Goal: Task Accomplishment & Management: Manage account settings

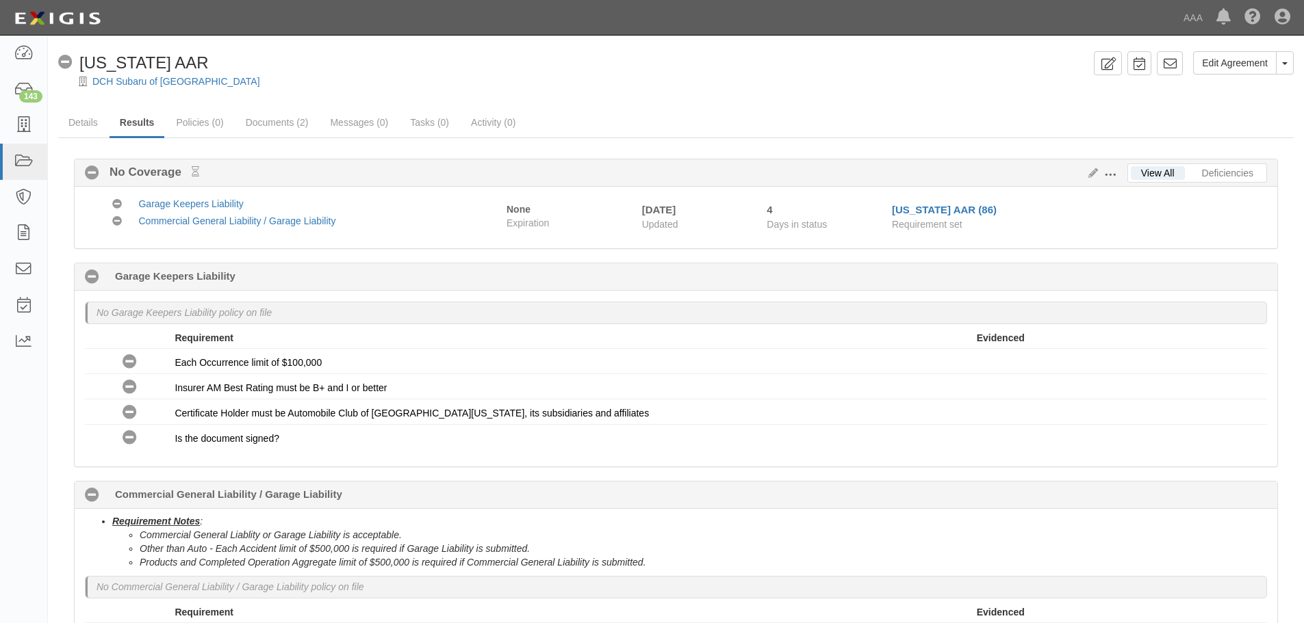
click at [903, 454] on div "No Garage Keepers Liability policy on file Requirement Evidenced No Coverage Ea…" at bounding box center [676, 379] width 1202 height 176
click at [903, 456] on div "No Garage Keepers Liability policy on file Requirement Evidenced No Coverage Ea…" at bounding box center [676, 379] width 1202 height 176
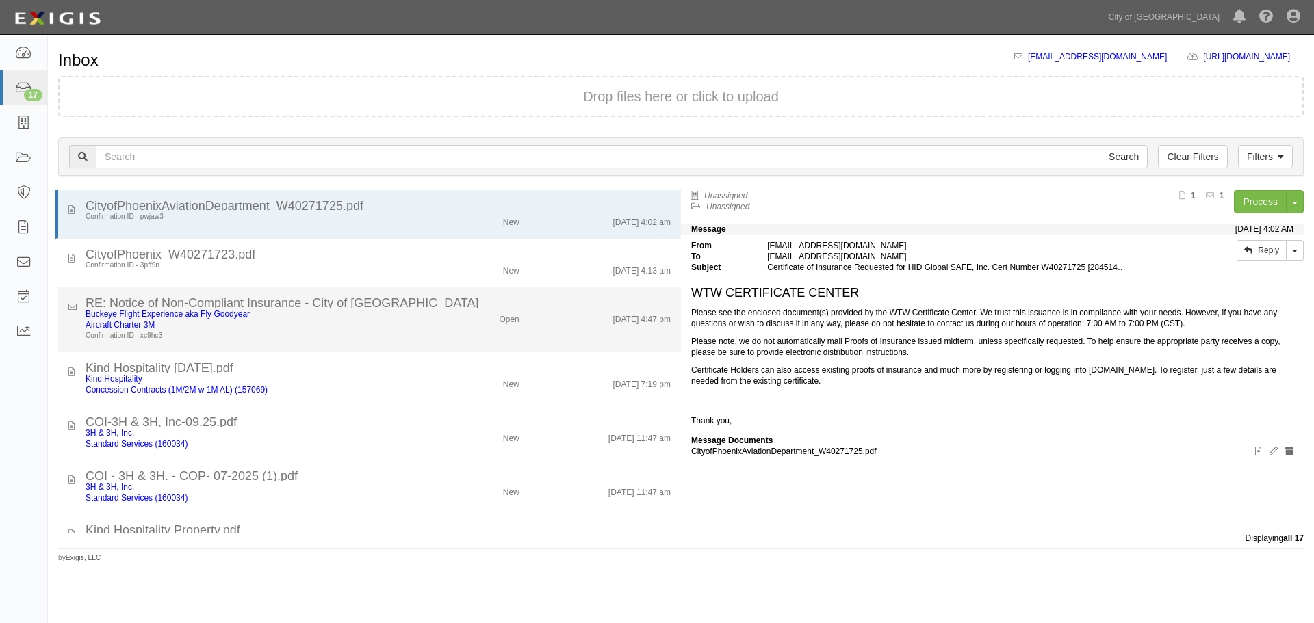
click at [357, 340] on div "Confirmation ID - xc9hc3" at bounding box center [252, 336] width 333 height 11
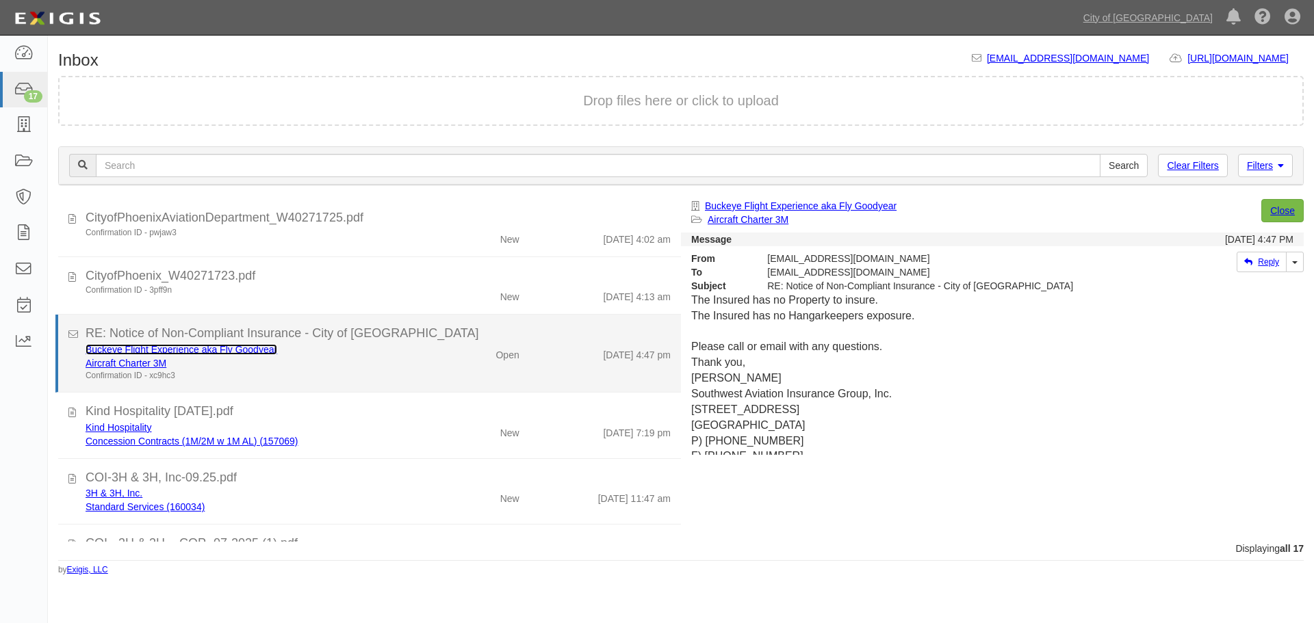
click at [185, 354] on link "Buckeye Flight Experience aka Fly Goodyear" at bounding box center [182, 349] width 192 height 11
click at [491, 341] on div "RE: Notice of Non-Compliant Insurance - City of Phoenix" at bounding box center [378, 334] width 585 height 18
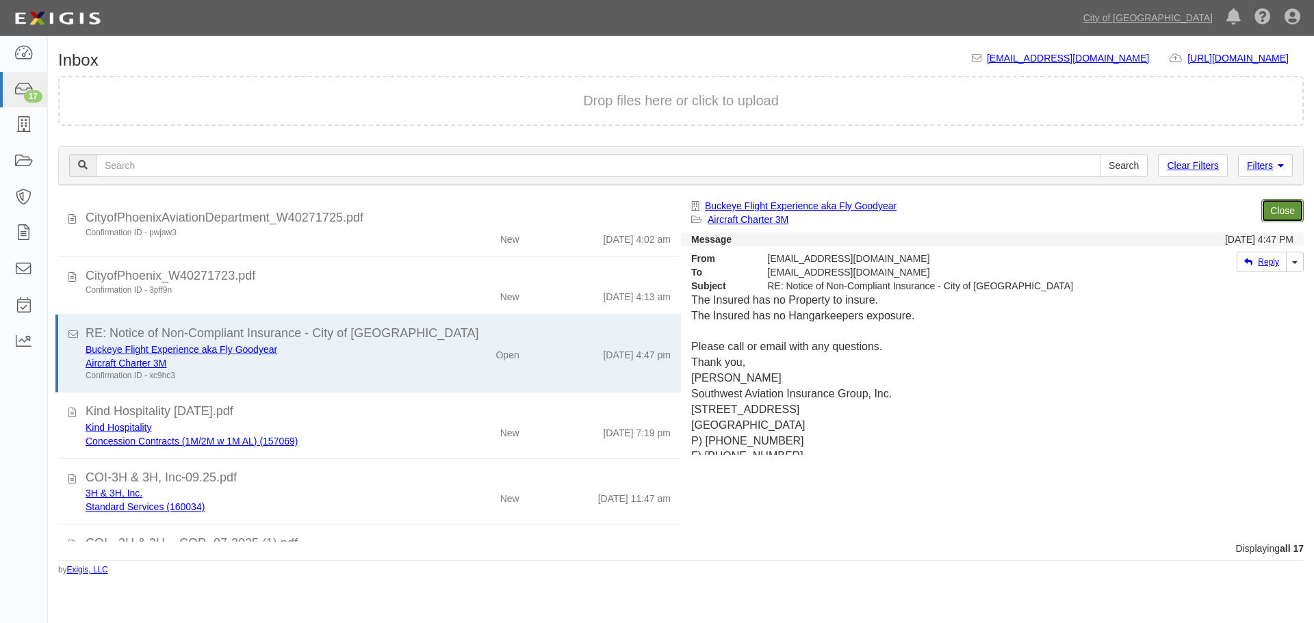
click at [1278, 217] on link "Close" at bounding box center [1282, 210] width 42 height 23
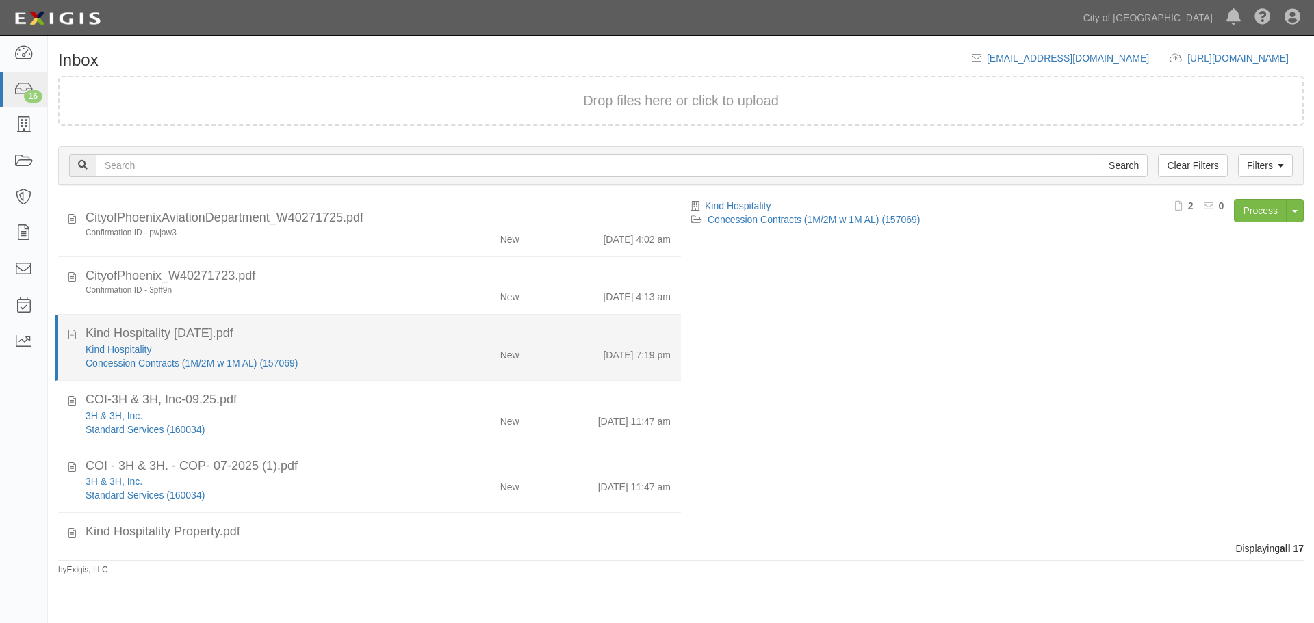
click at [307, 355] on div "Kind Hospitality" at bounding box center [252, 350] width 333 height 14
click at [109, 348] on link "Kind Hospitality" at bounding box center [119, 349] width 66 height 11
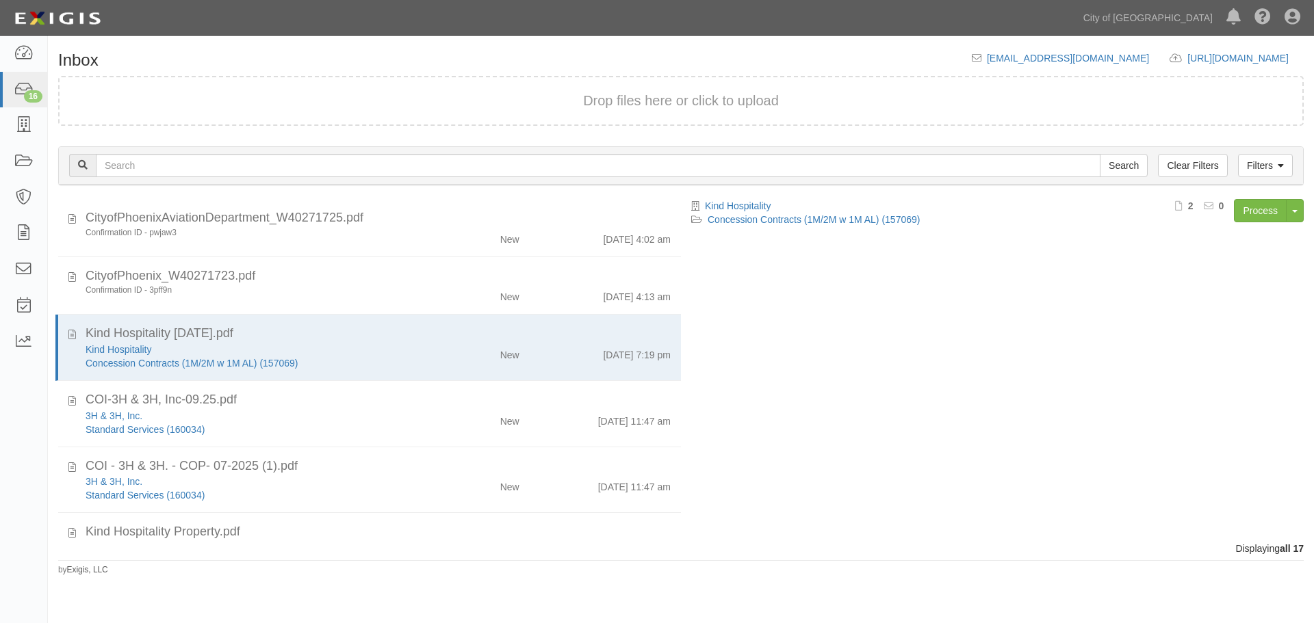
click at [1275, 188] on div "Filters Clear Filters Search Filters Document Status New Transcribed Date Recei…" at bounding box center [681, 167] width 1266 height 63
click at [1263, 202] on link "Process" at bounding box center [1260, 210] width 53 height 23
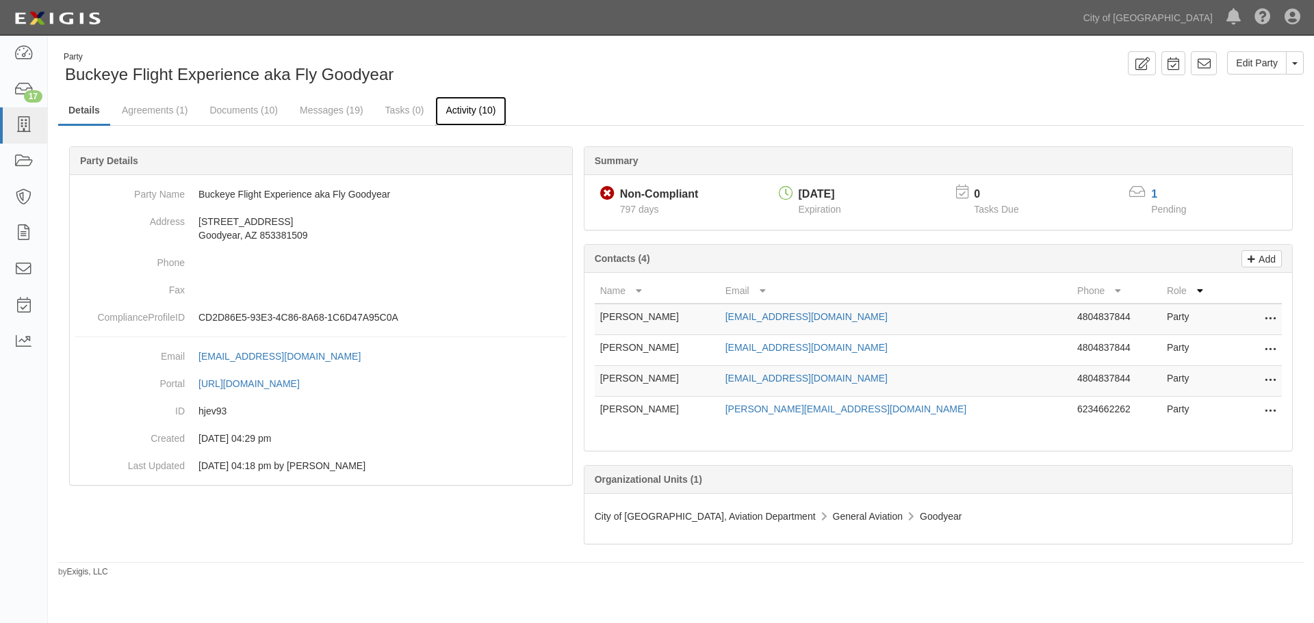
click at [454, 115] on link "Activity (10)" at bounding box center [470, 110] width 70 height 29
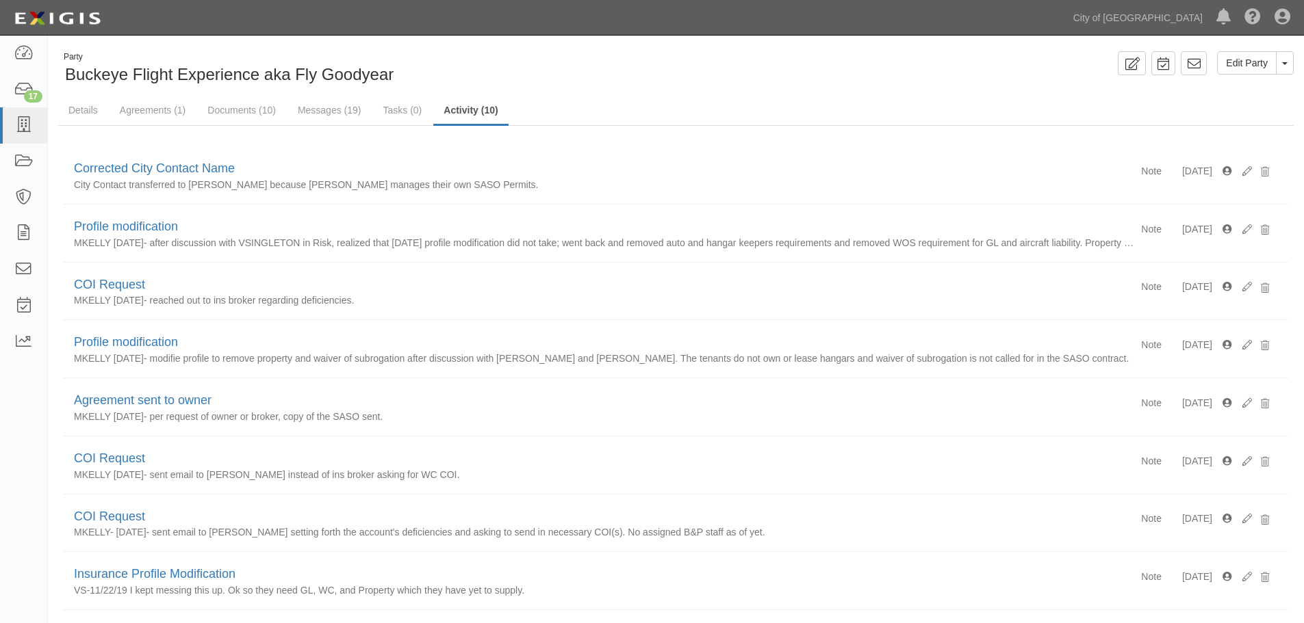
click at [133, 101] on link "Agreements (1)" at bounding box center [152, 109] width 86 height 27
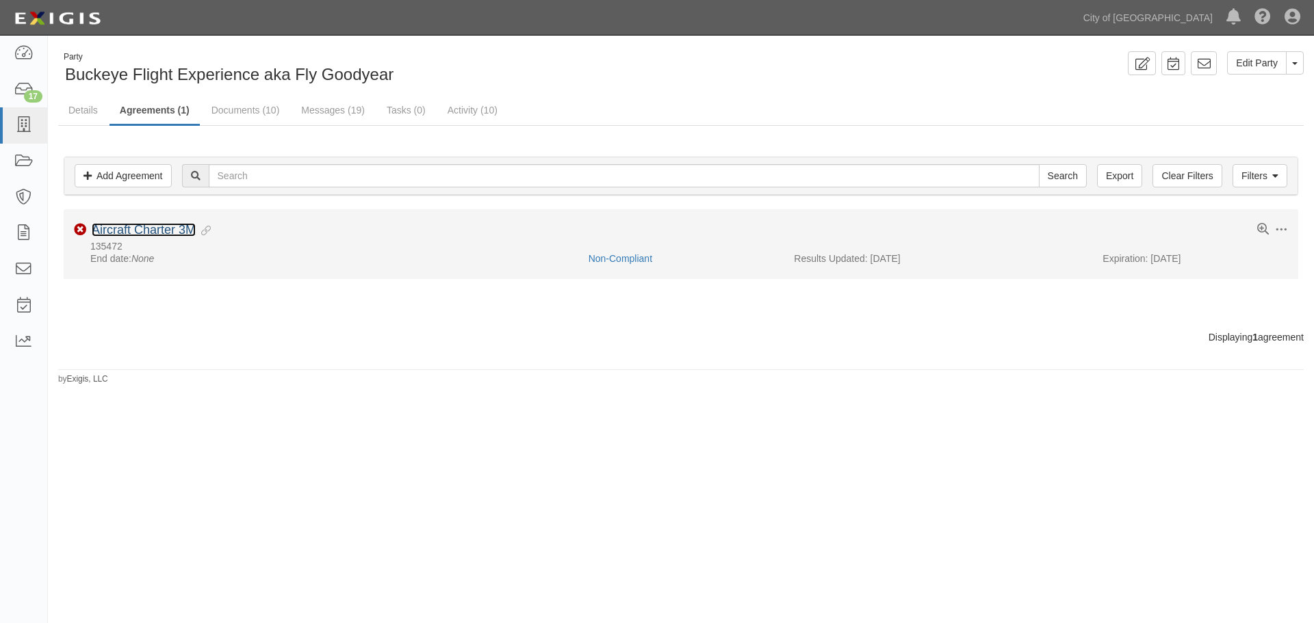
click at [177, 227] on link "Aircraft Charter 3M" at bounding box center [144, 230] width 104 height 14
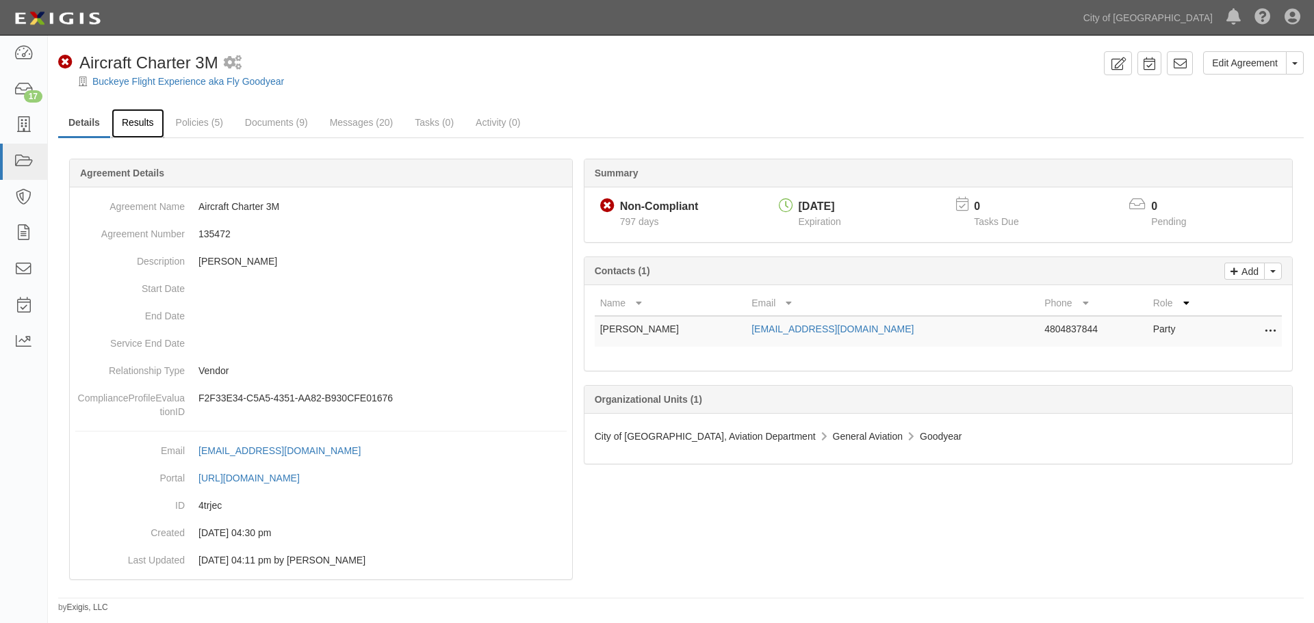
click at [153, 118] on link "Results" at bounding box center [138, 123] width 53 height 29
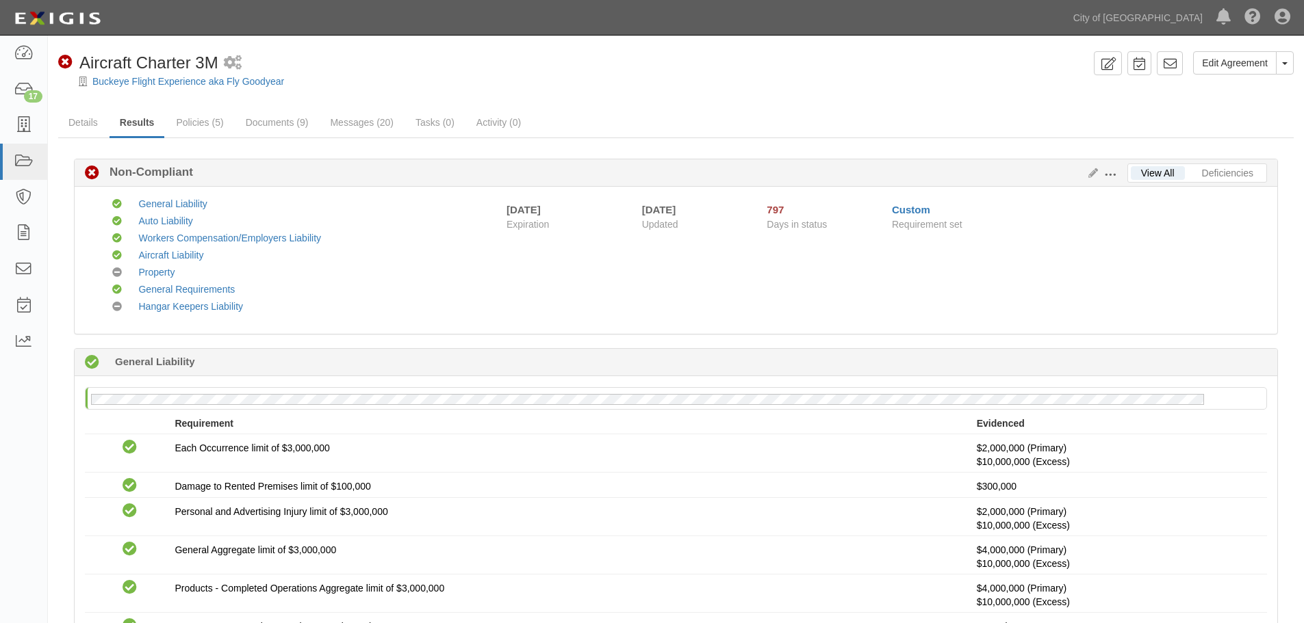
click at [819, 359] on div "Compliant 19 days (since 09/11/2025) General Liability" at bounding box center [676, 362] width 1202 height 27
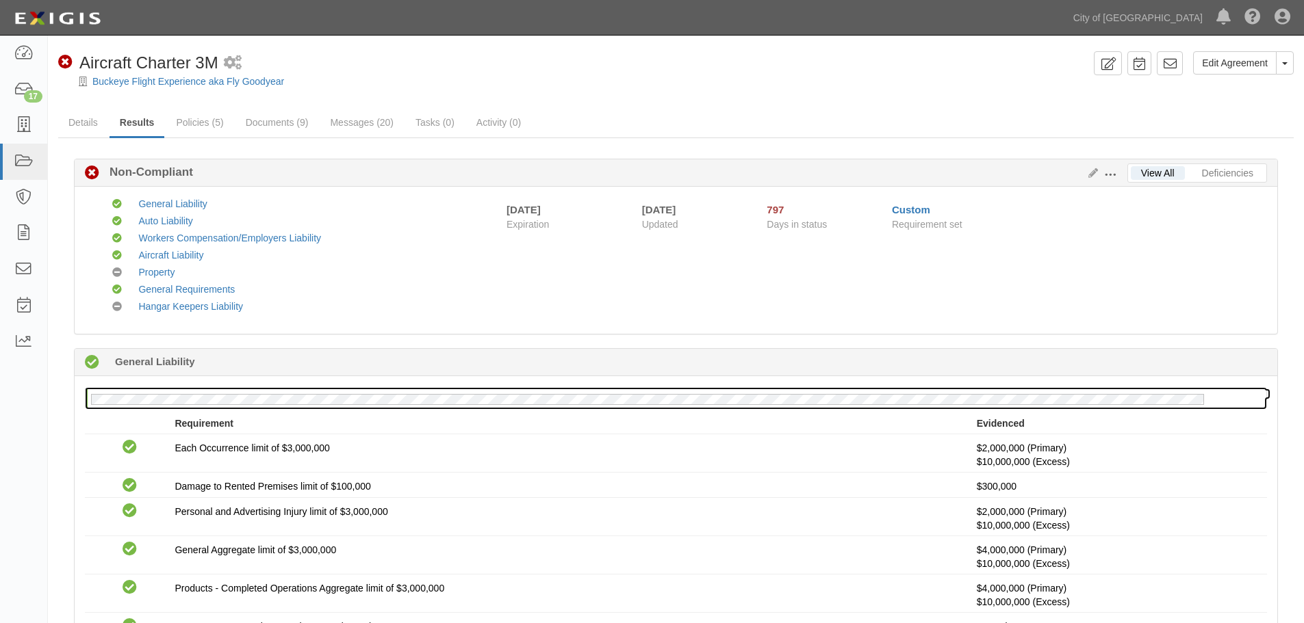
click at [1031, 391] on div at bounding box center [676, 398] width 1180 height 21
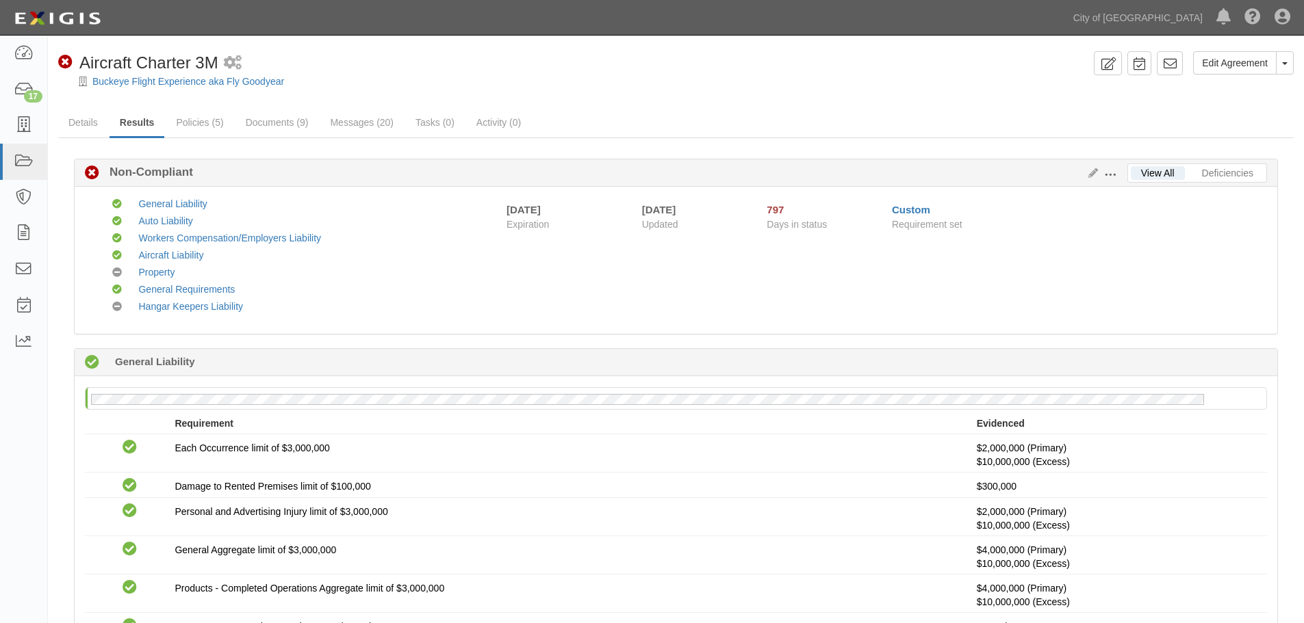
click at [1089, 333] on div "Compliant General Liability Compliant Auto Liability Compliant Workers Compensa…" at bounding box center [676, 260] width 1202 height 147
click at [990, 91] on div at bounding box center [676, 93] width 1256 height 10
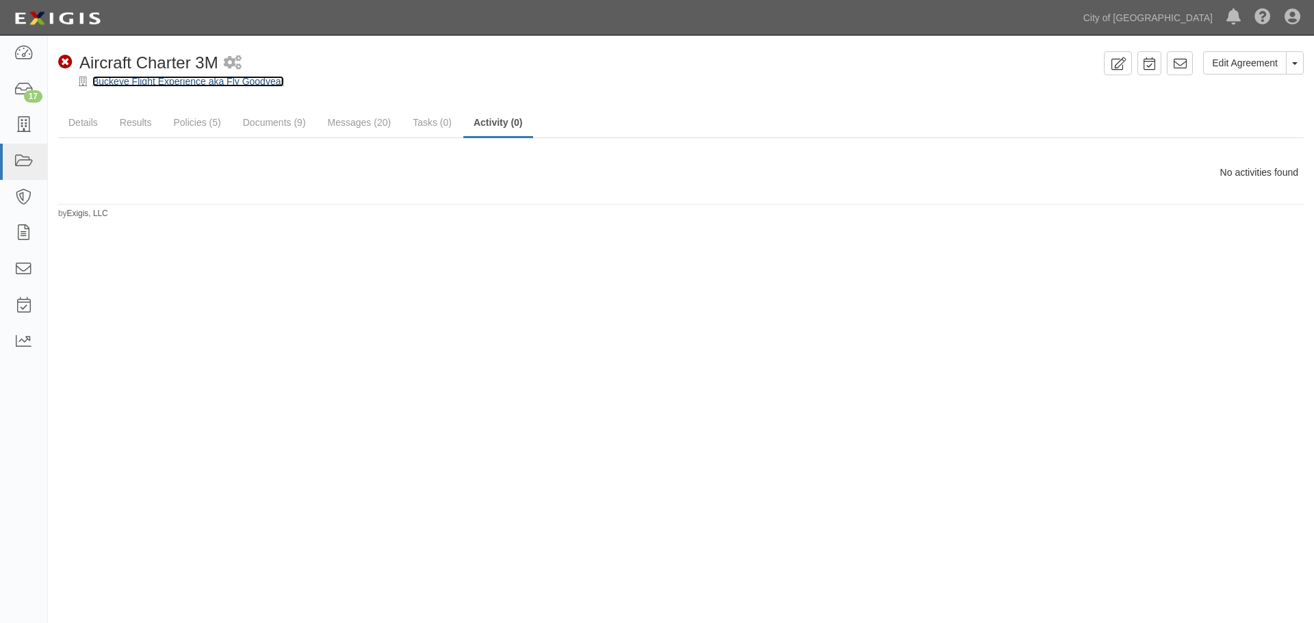
click at [219, 83] on link "Buckeye Flight Experience aka Fly Goodyear" at bounding box center [188, 81] width 192 height 11
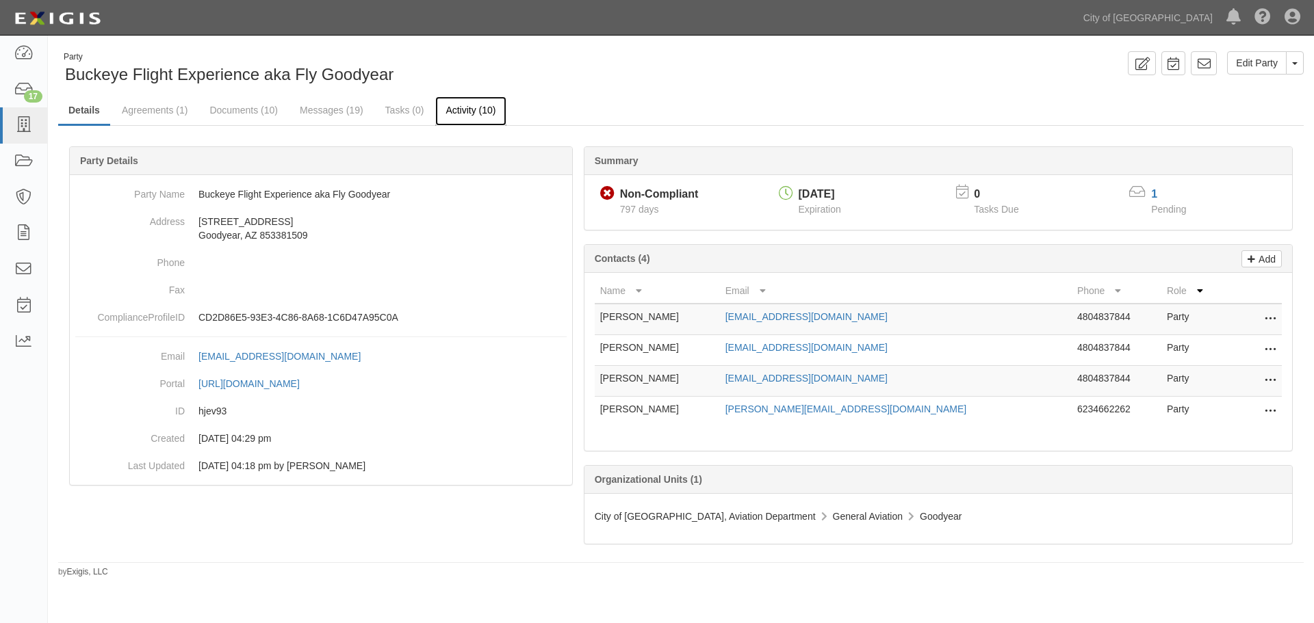
click at [476, 121] on link "Activity (10)" at bounding box center [470, 110] width 70 height 29
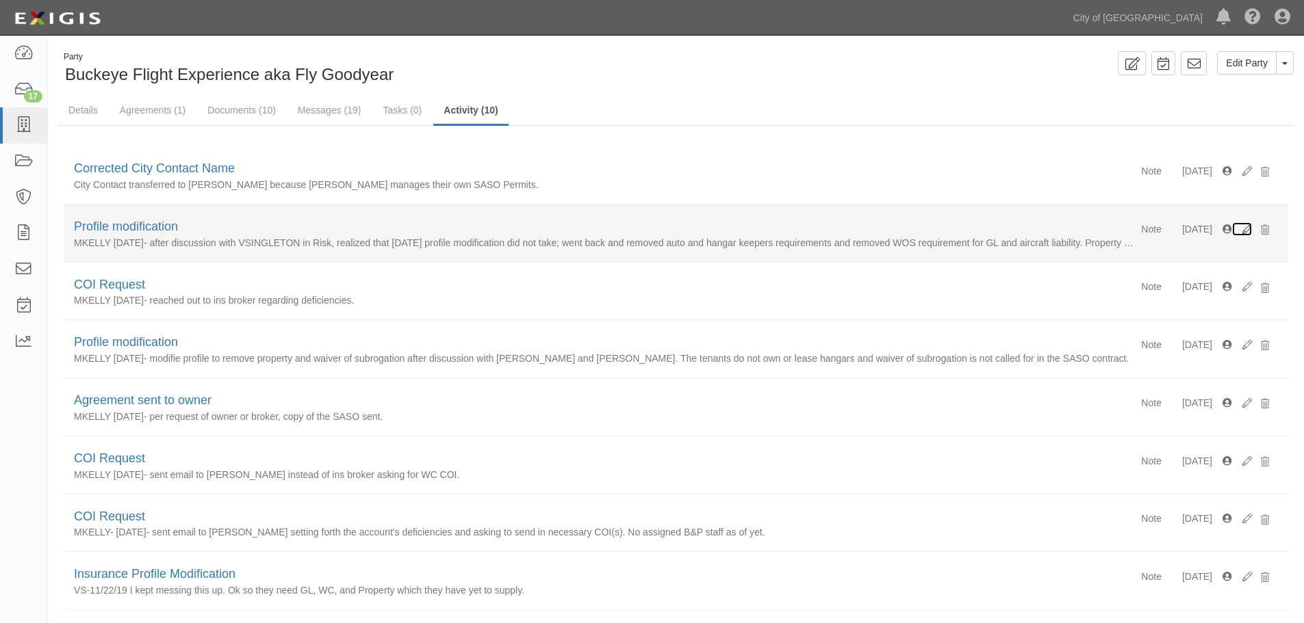
click at [1248, 228] on icon at bounding box center [1247, 230] width 10 height 10
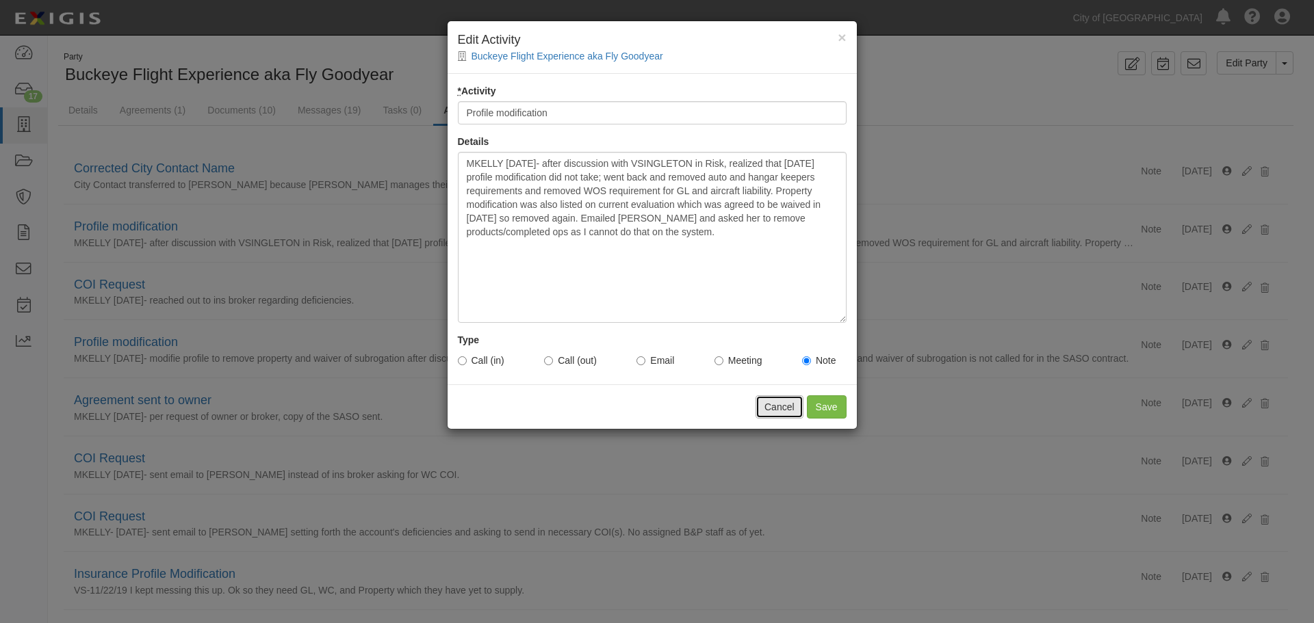
click at [784, 410] on button "Cancel" at bounding box center [780, 407] width 48 height 23
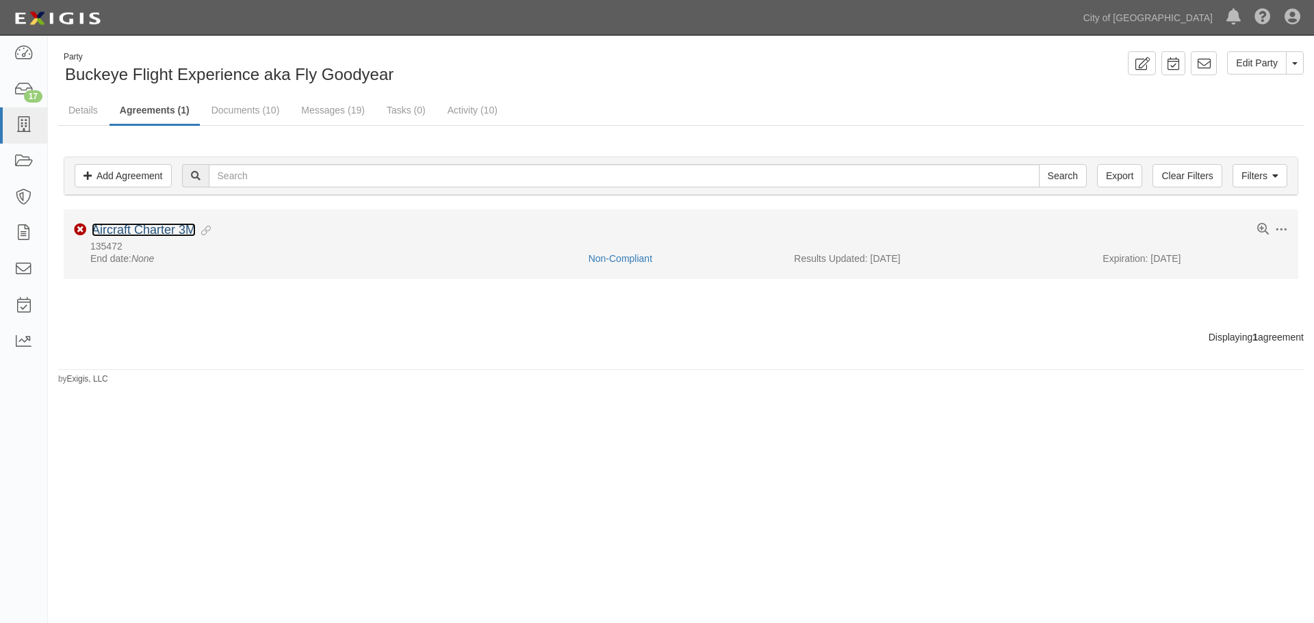
click at [144, 227] on link "Aircraft Charter 3M" at bounding box center [144, 230] width 104 height 14
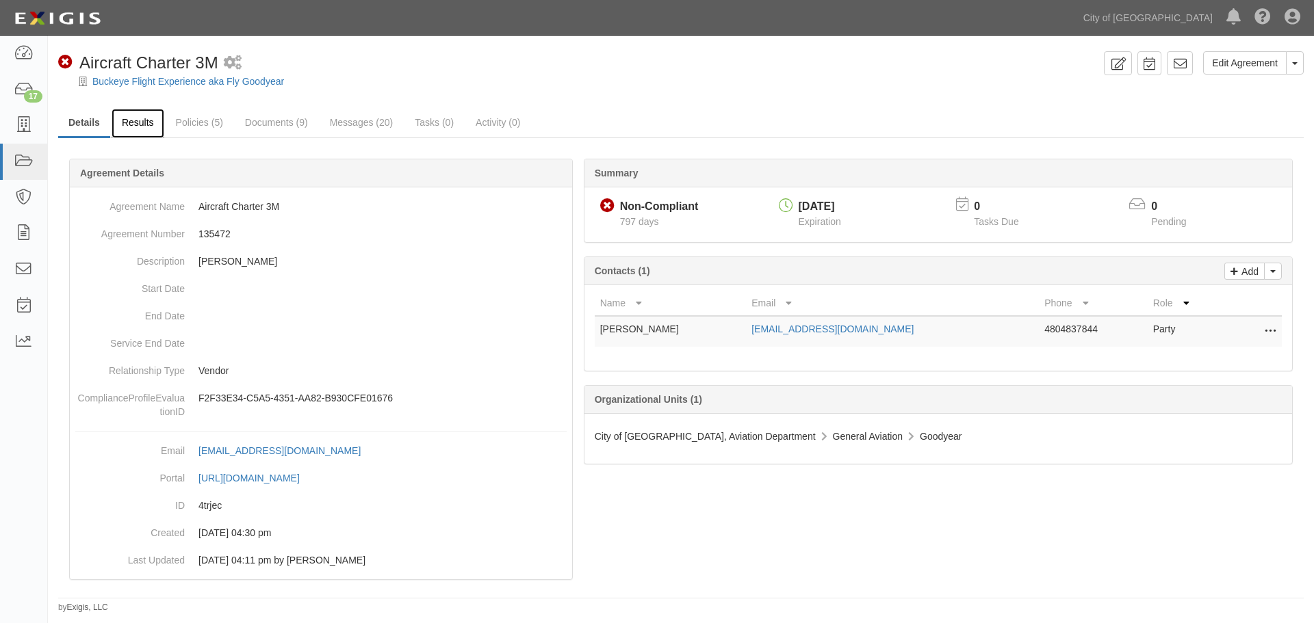
click at [142, 135] on link "Results" at bounding box center [138, 123] width 53 height 29
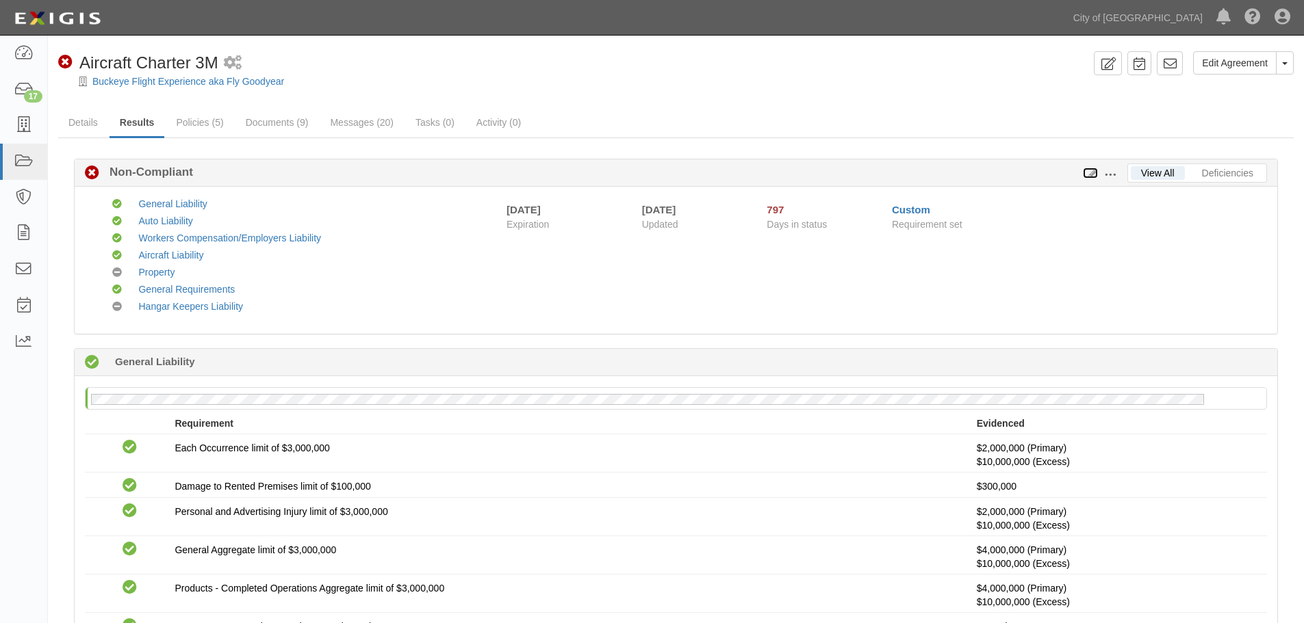
click at [1090, 166] on div "Edit Requirements View History" at bounding box center [1105, 173] width 44 height 15
click at [1092, 172] on icon at bounding box center [1090, 174] width 15 height 10
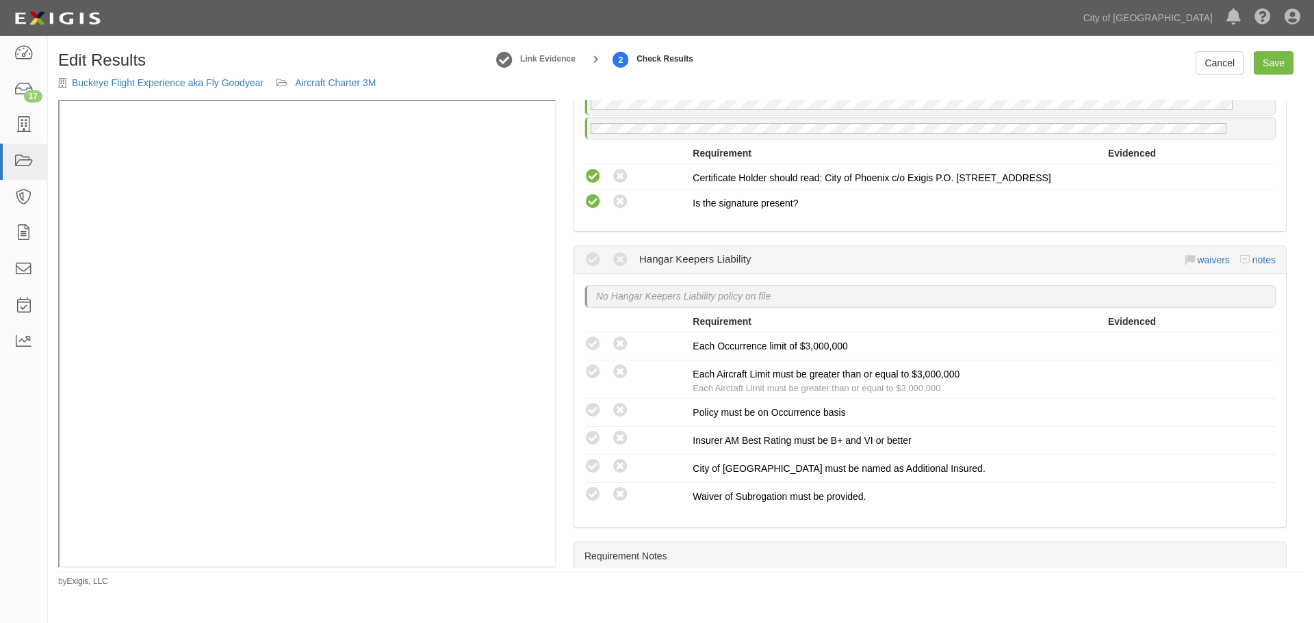
scroll to position [1939, 0]
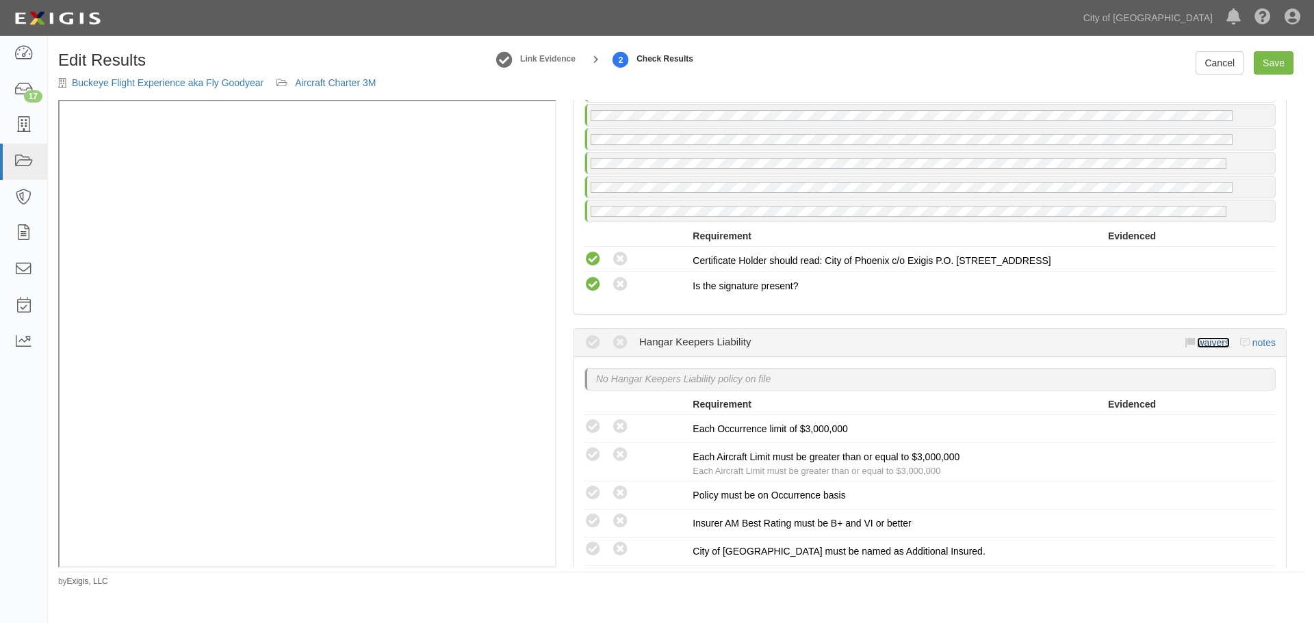
click at [1204, 340] on link "waivers" at bounding box center [1213, 342] width 32 height 11
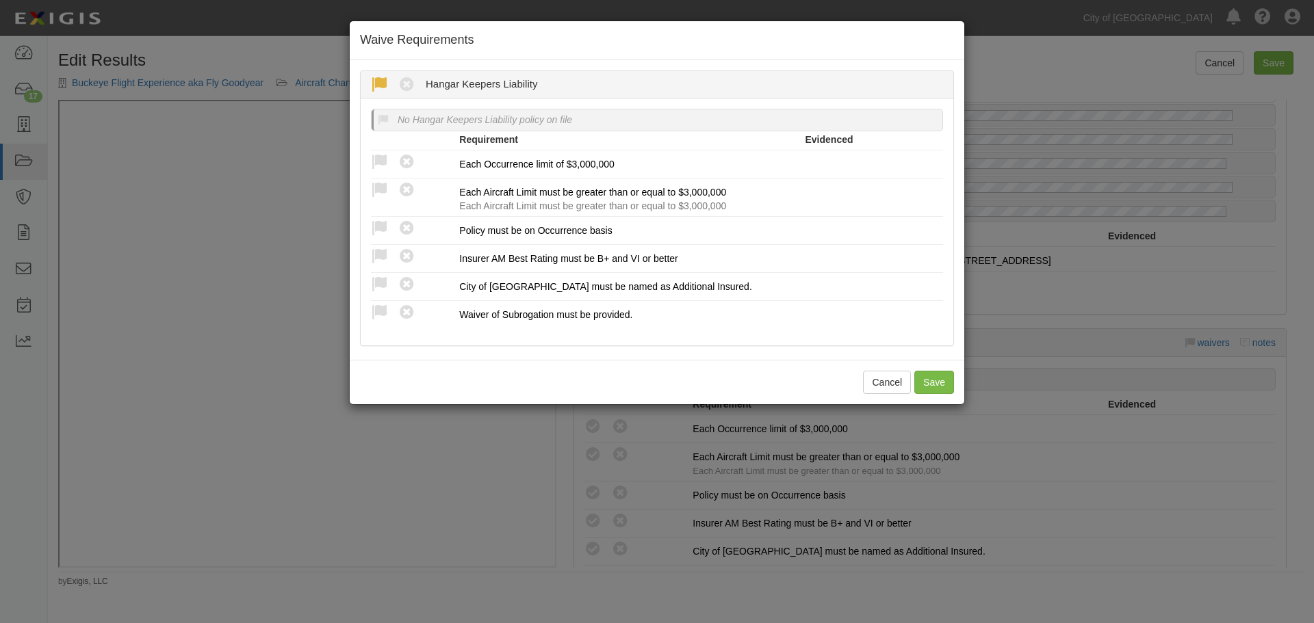
click at [378, 84] on icon at bounding box center [379, 85] width 17 height 17
radio input "true"
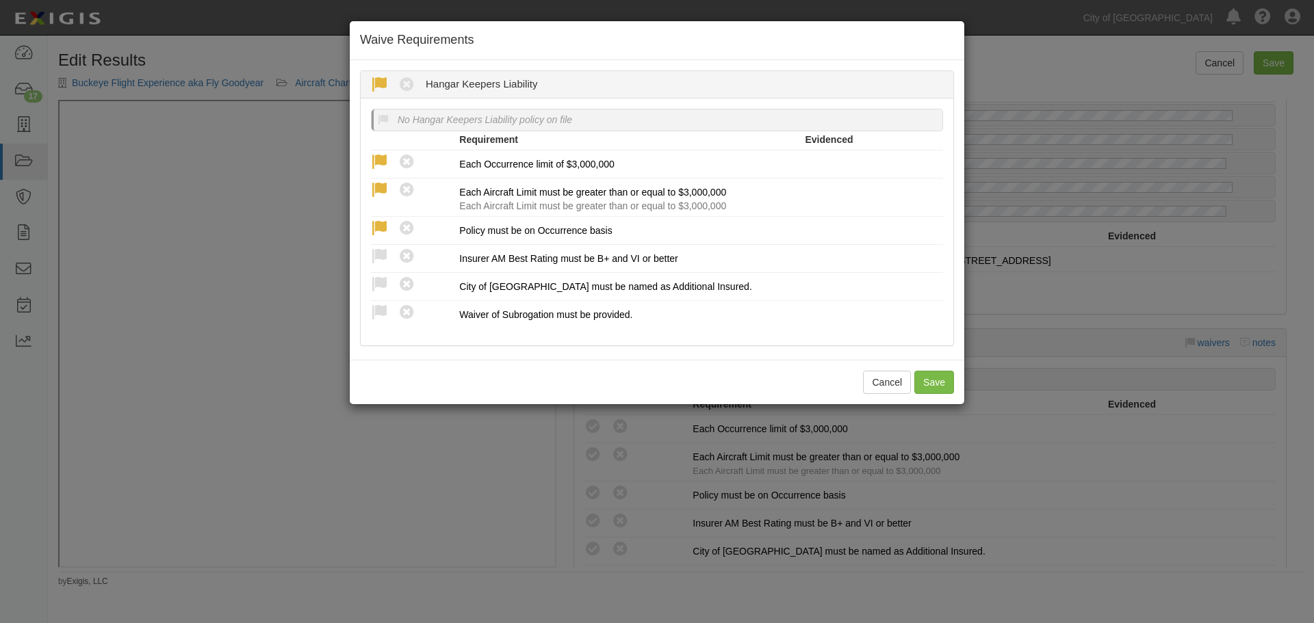
radio input "true"
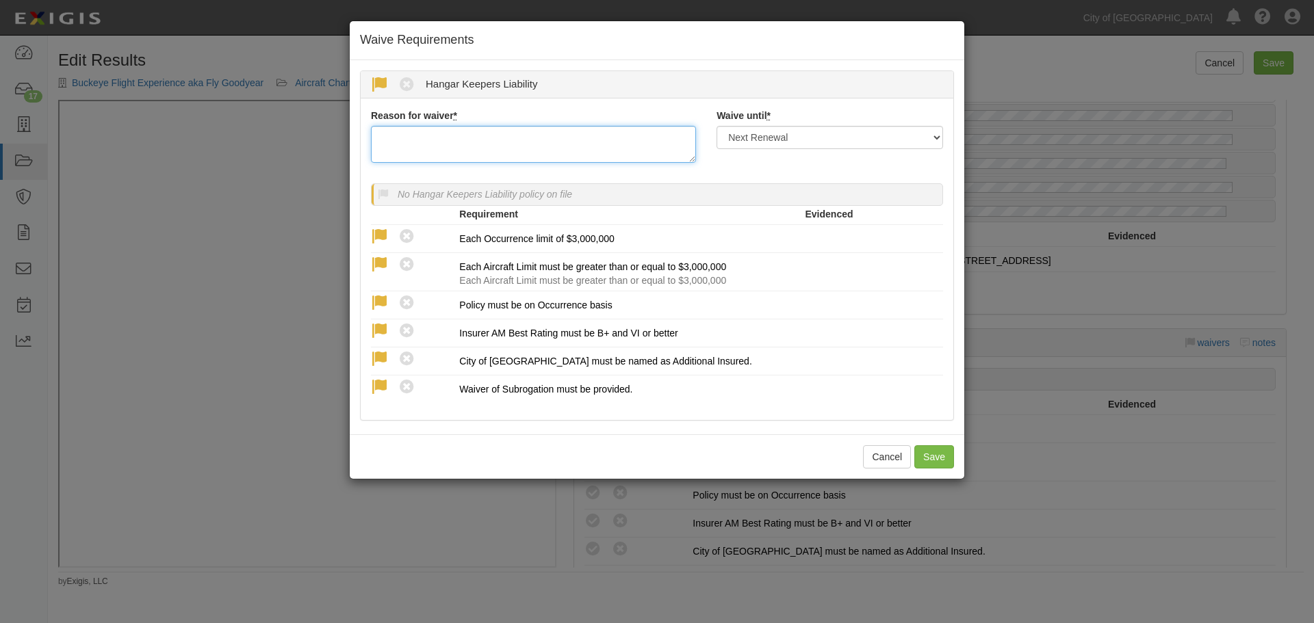
click at [500, 145] on textarea "Reason for waiver *" at bounding box center [533, 144] width 325 height 37
type textarea "Wavied per clients request"
click at [883, 142] on select "Next Renewal Indefinitely" at bounding box center [829, 137] width 227 height 23
select select "indefinitely"
click at [716, 126] on select "Next Renewal Indefinitely" at bounding box center [829, 137] width 227 height 23
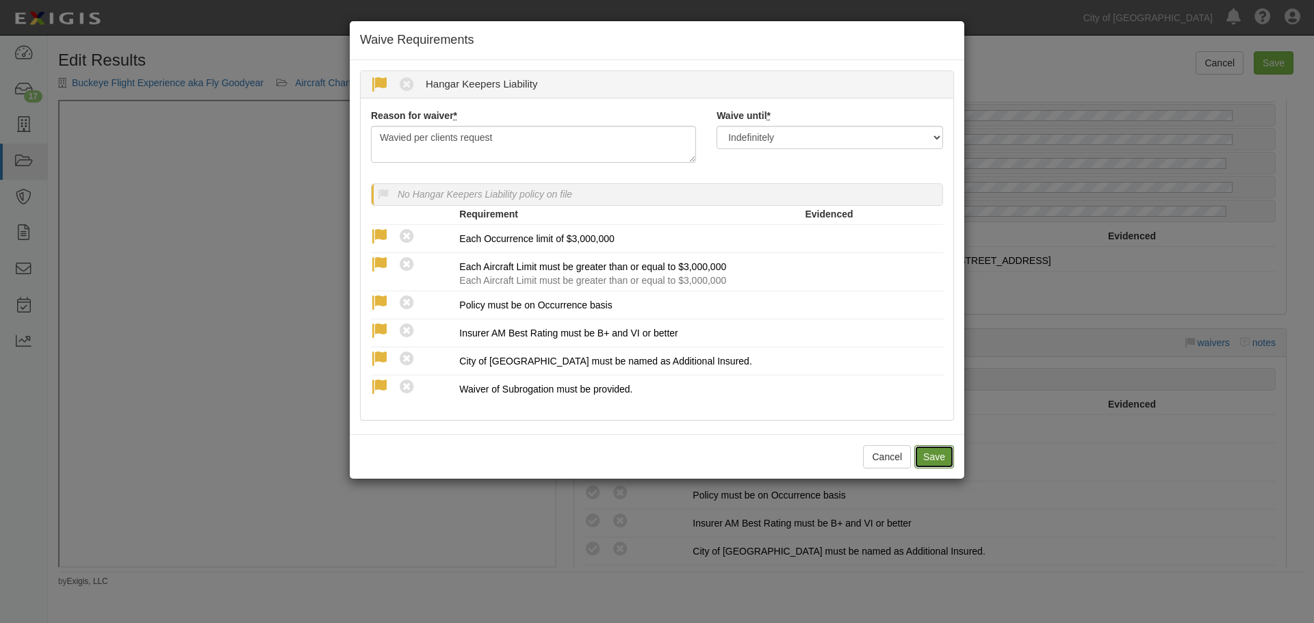
click at [940, 457] on button "Save" at bounding box center [934, 457] width 40 height 23
radio input "true"
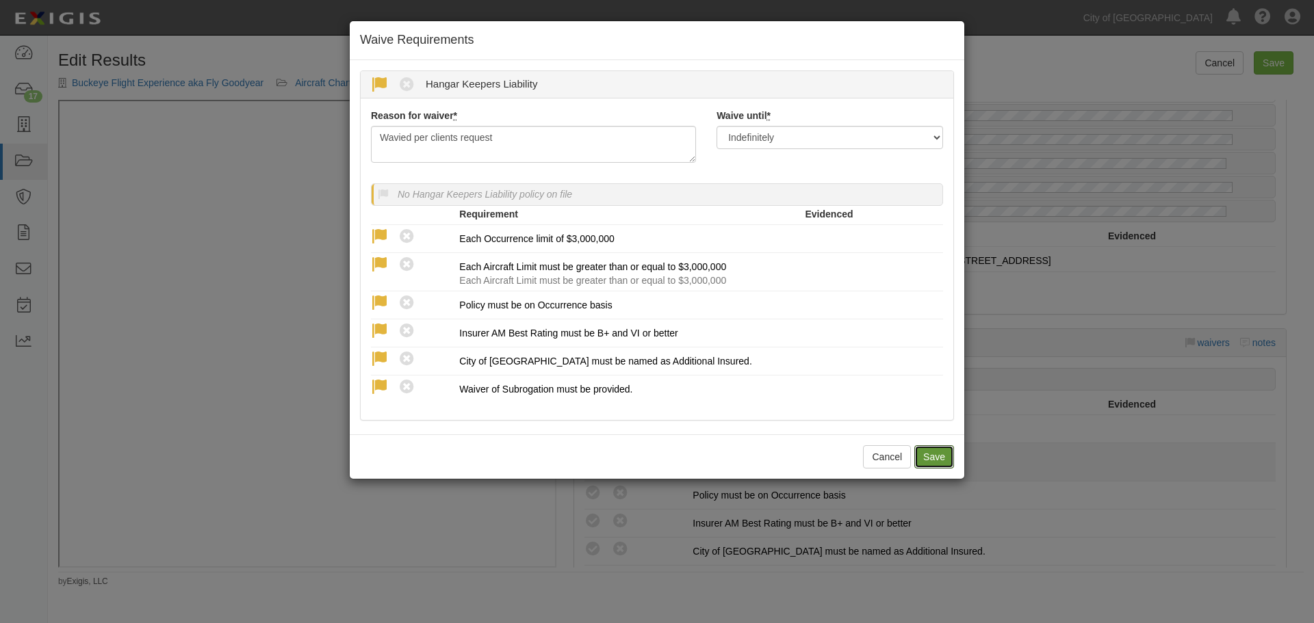
radio input "true"
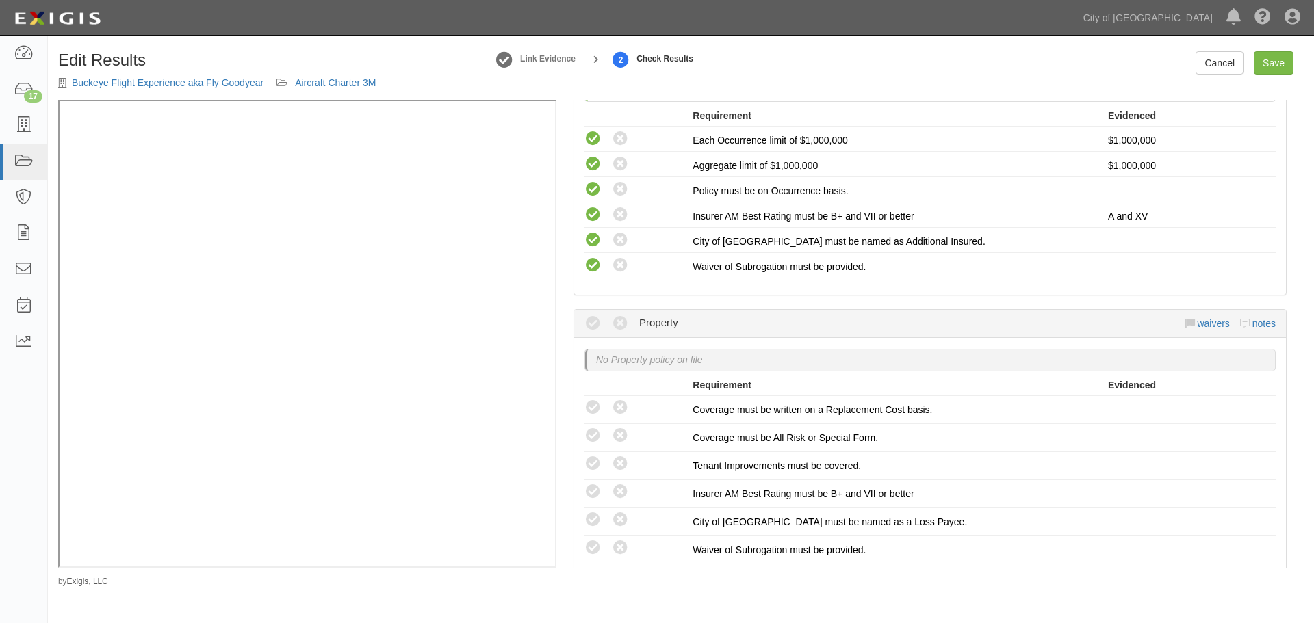
scroll to position [1369, 0]
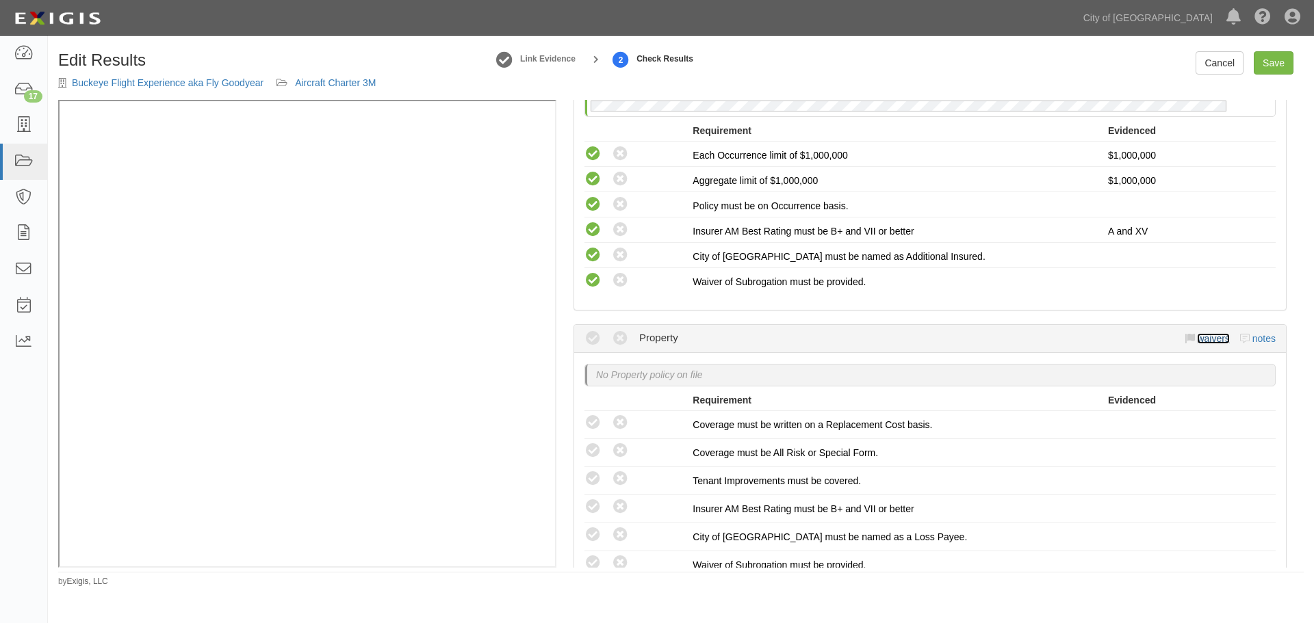
click at [1199, 336] on link "waivers" at bounding box center [1213, 338] width 32 height 11
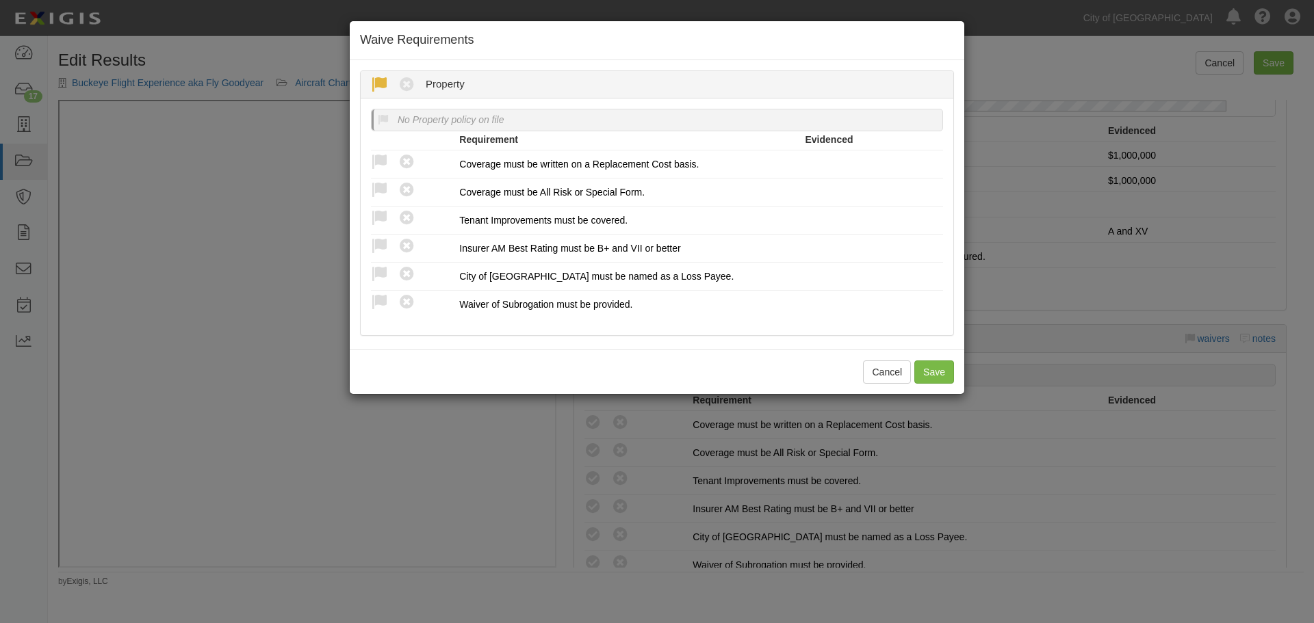
click at [373, 80] on icon at bounding box center [379, 85] width 17 height 17
radio input "true"
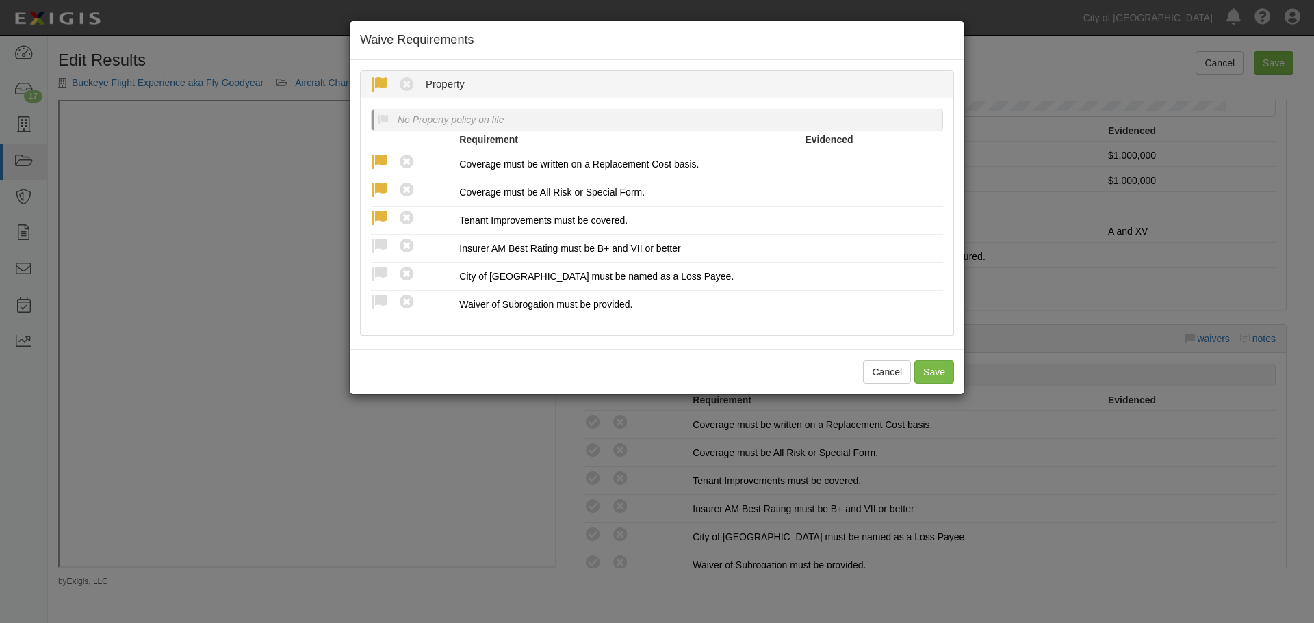
radio input "true"
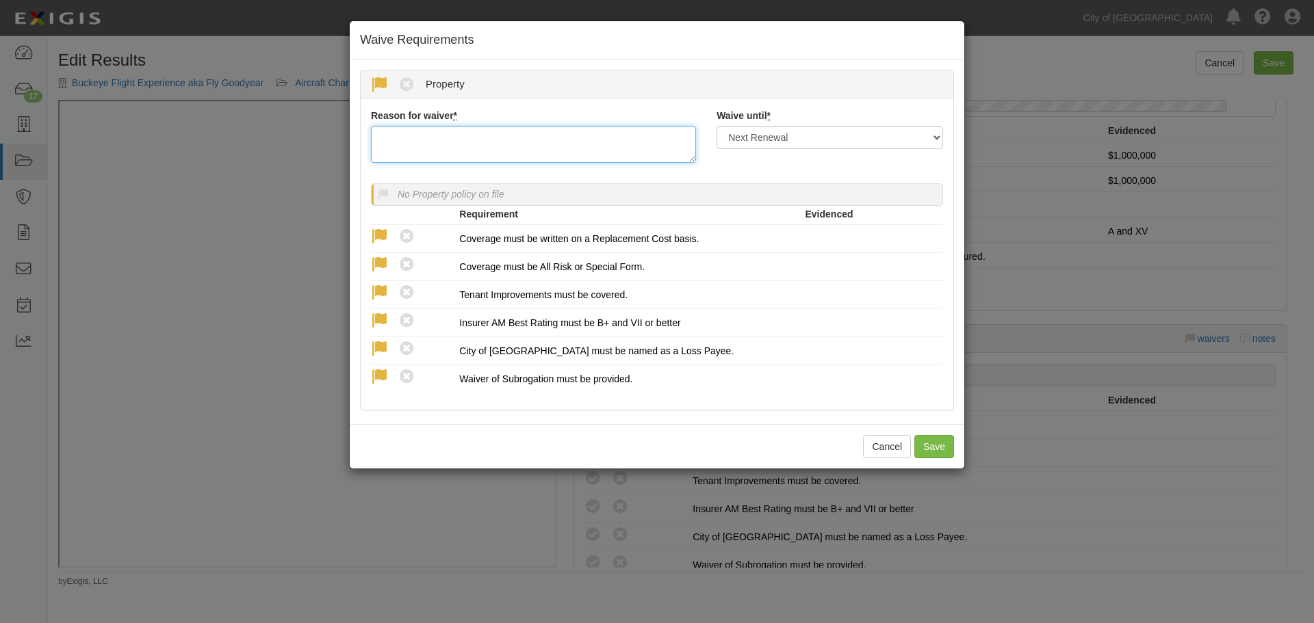
click at [542, 147] on textarea "Reason for waiver *" at bounding box center [533, 144] width 325 height 37
type textarea "Waived per clients request"
click at [785, 138] on select "Next Renewal Indefinitely" at bounding box center [829, 137] width 227 height 23
select select "indefinitely"
click at [716, 126] on select "Next Renewal Indefinitely" at bounding box center [829, 137] width 227 height 23
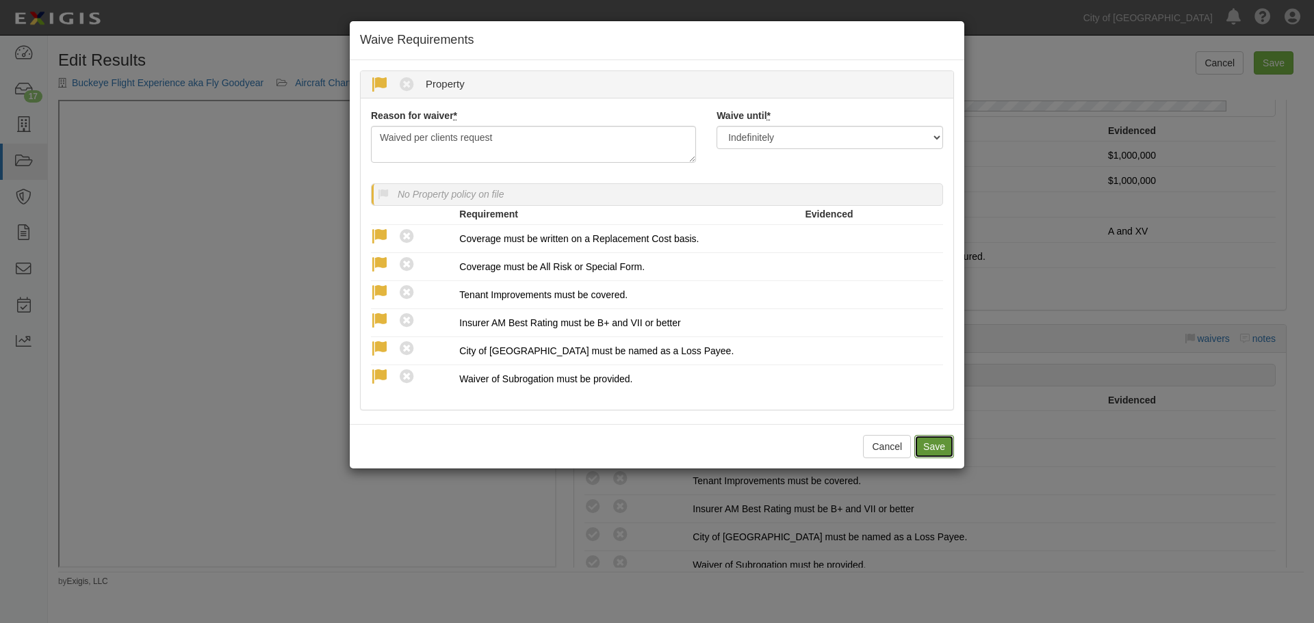
click at [935, 448] on button "Save" at bounding box center [934, 446] width 40 height 23
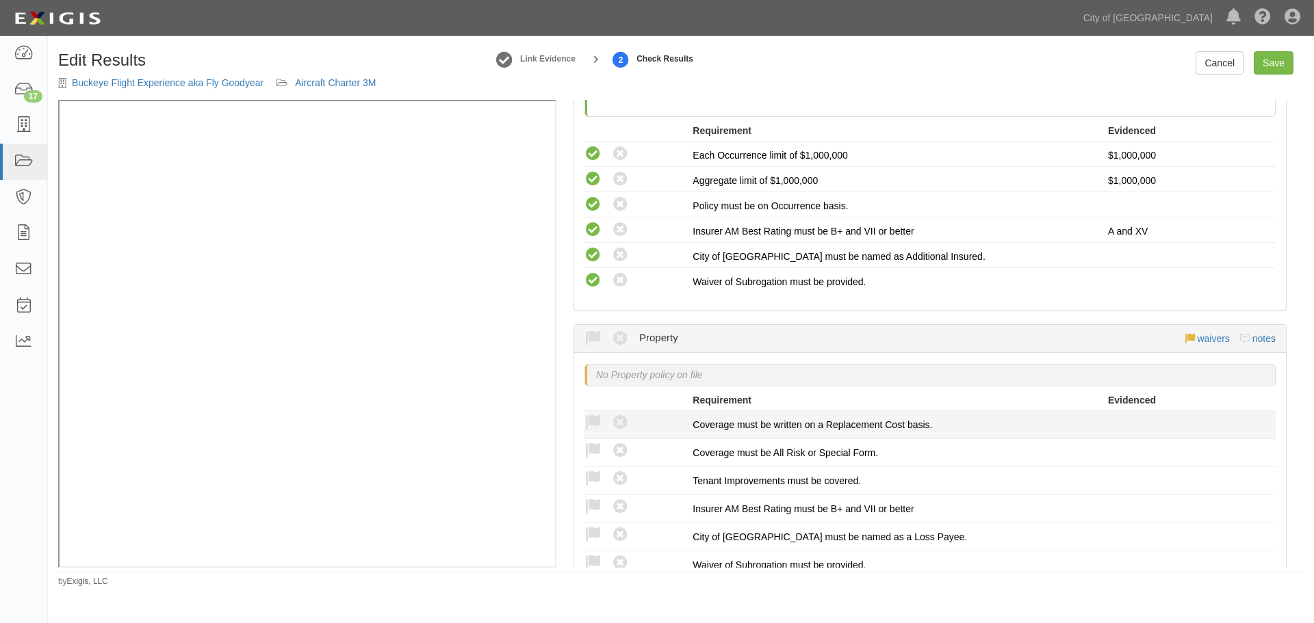
radio input "true"
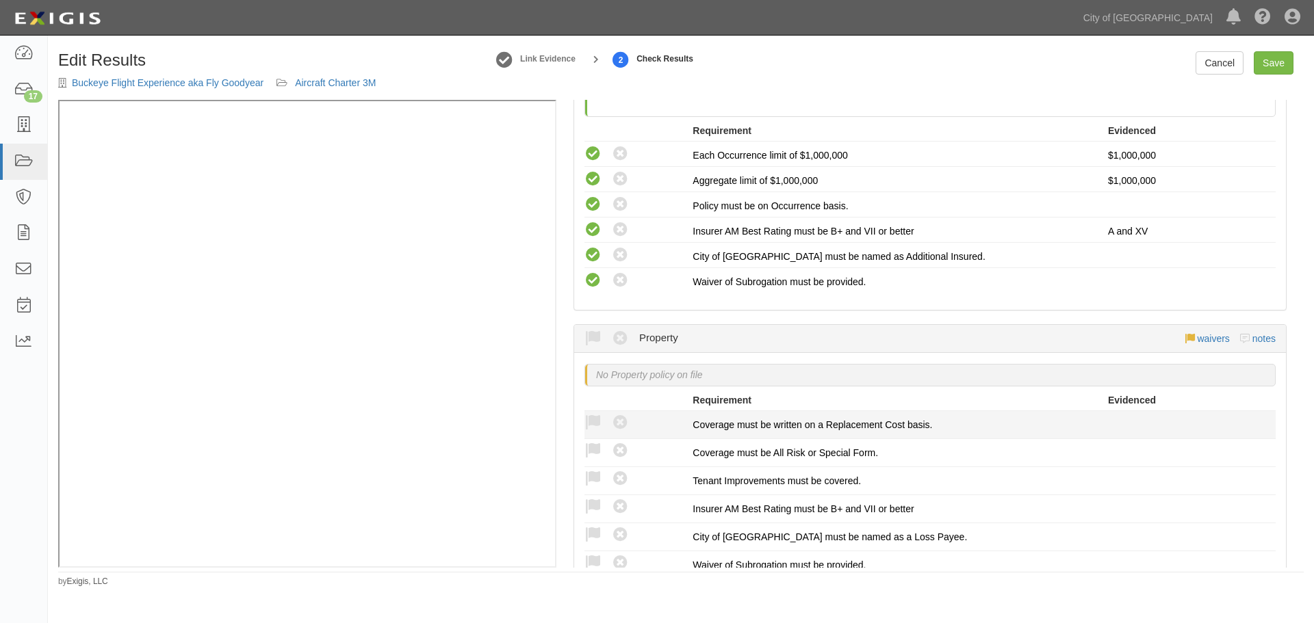
radio input "true"
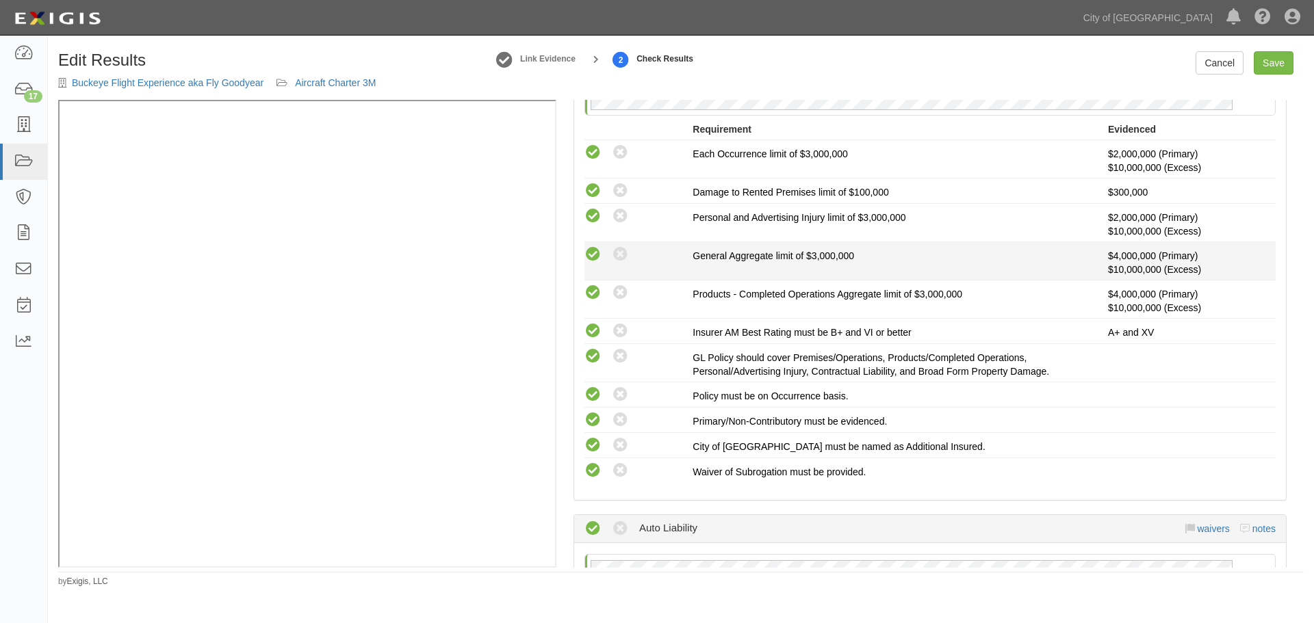
scroll to position [354, 0]
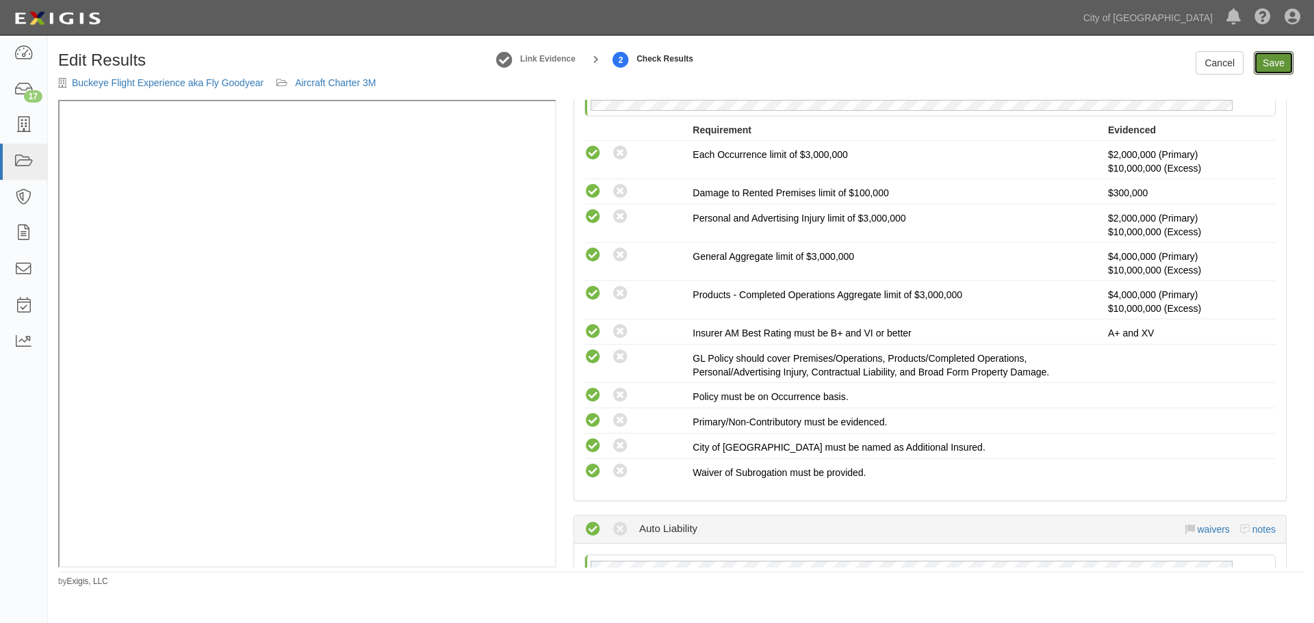
click at [1283, 68] on link "Save" at bounding box center [1274, 62] width 40 height 23
radio input "true"
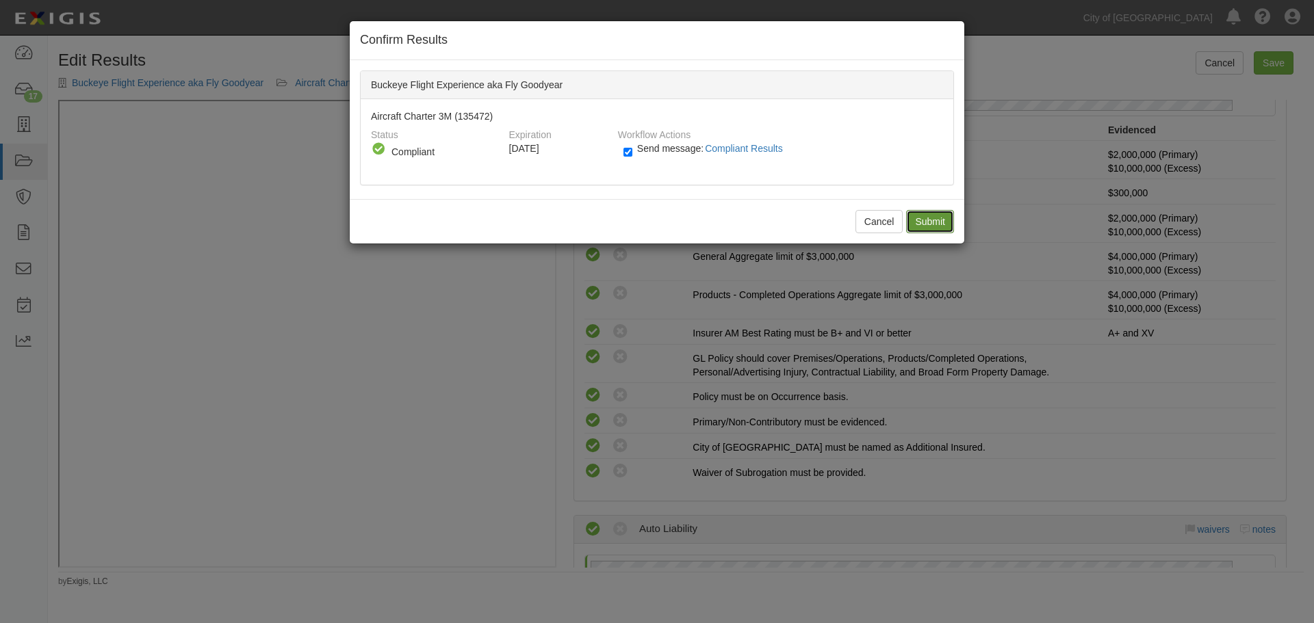
click at [929, 219] on input "Submit" at bounding box center [930, 221] width 48 height 23
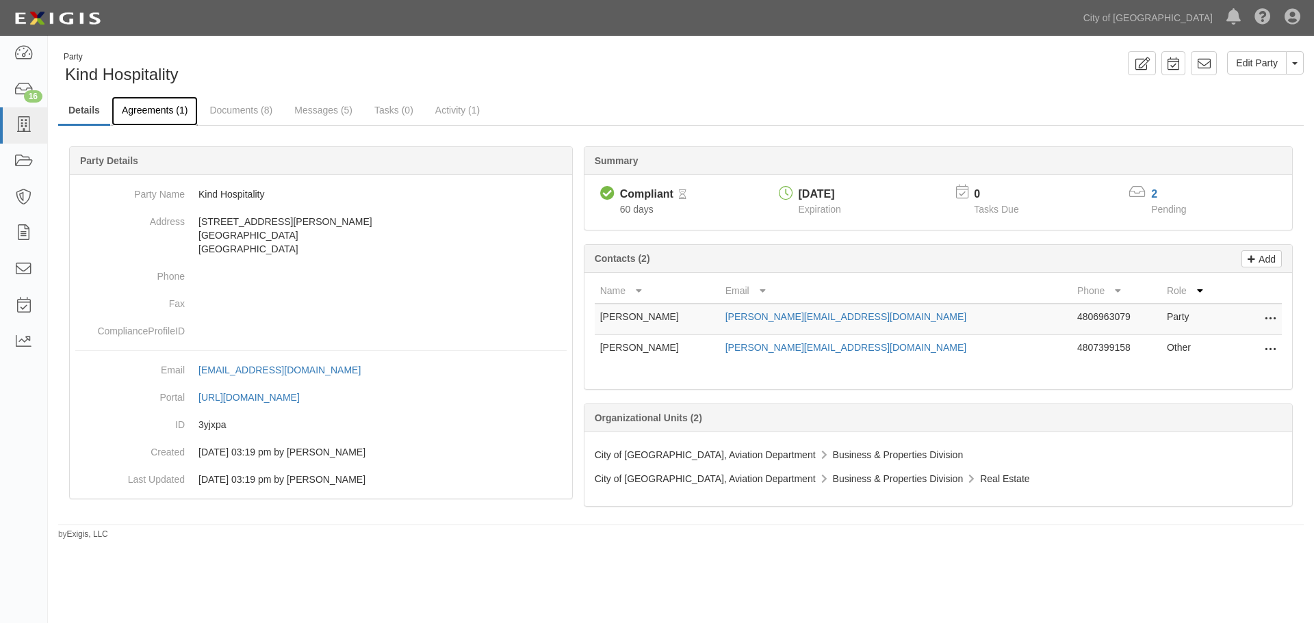
click at [155, 111] on link "Agreements (1)" at bounding box center [155, 110] width 86 height 29
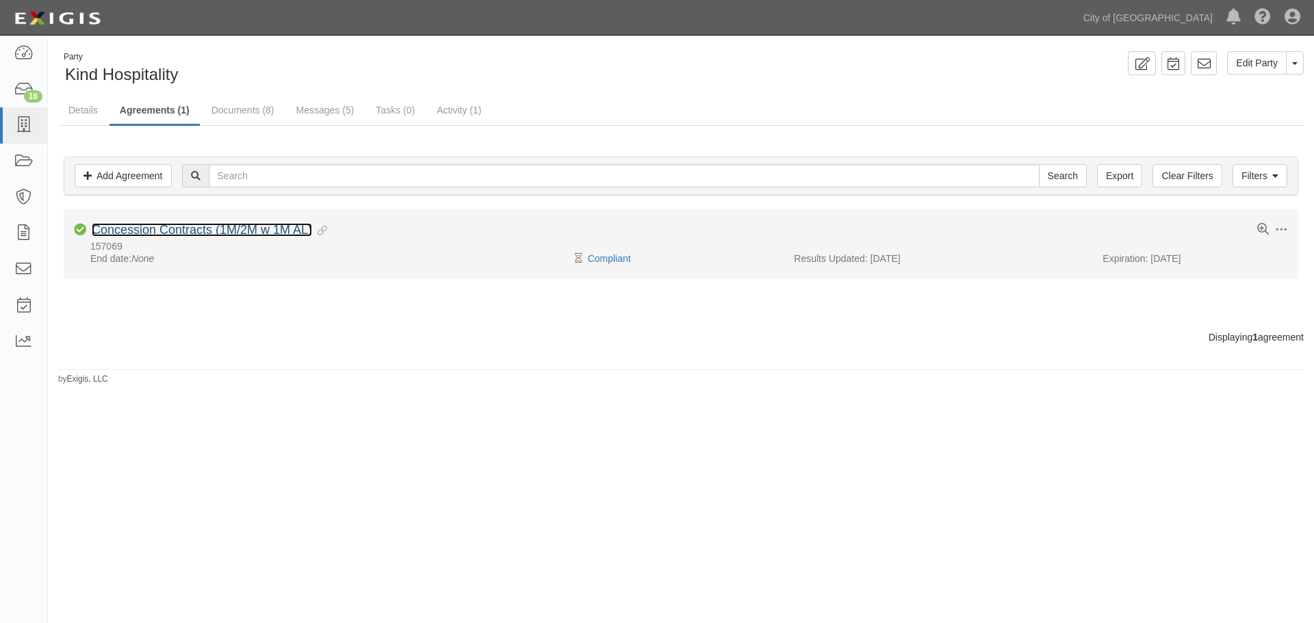
click at [153, 229] on link "Concession Contracts (1M/2M w 1M AL)" at bounding box center [202, 230] width 220 height 14
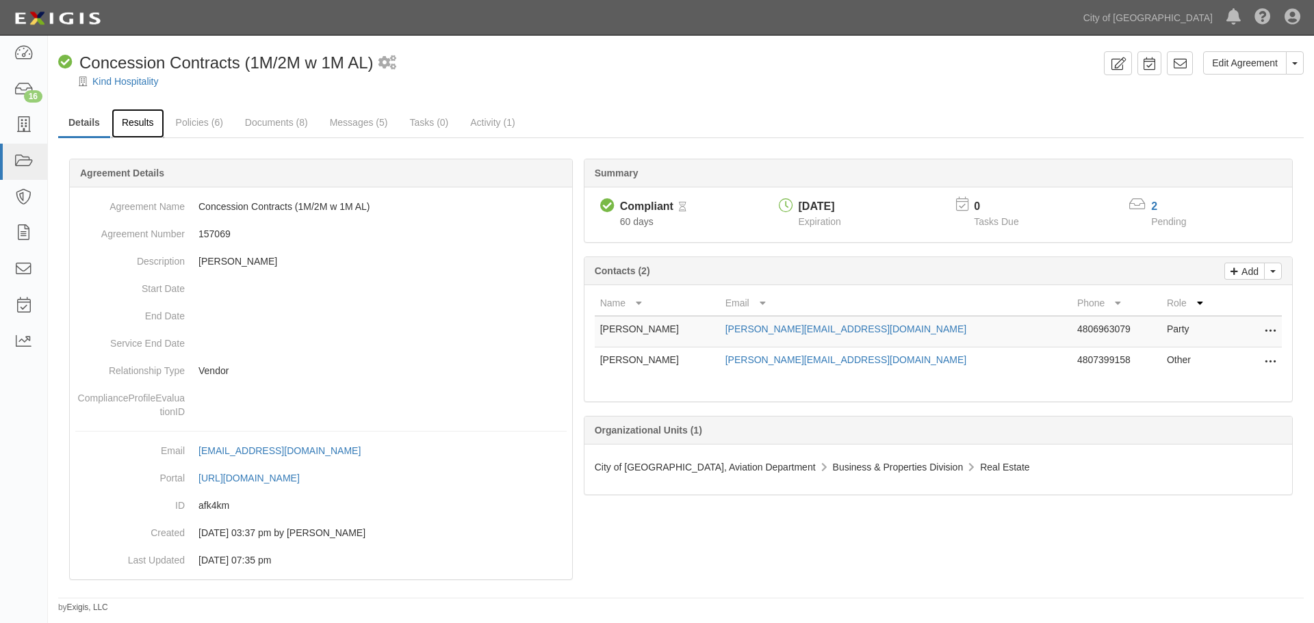
click at [146, 112] on link "Results" at bounding box center [138, 123] width 53 height 29
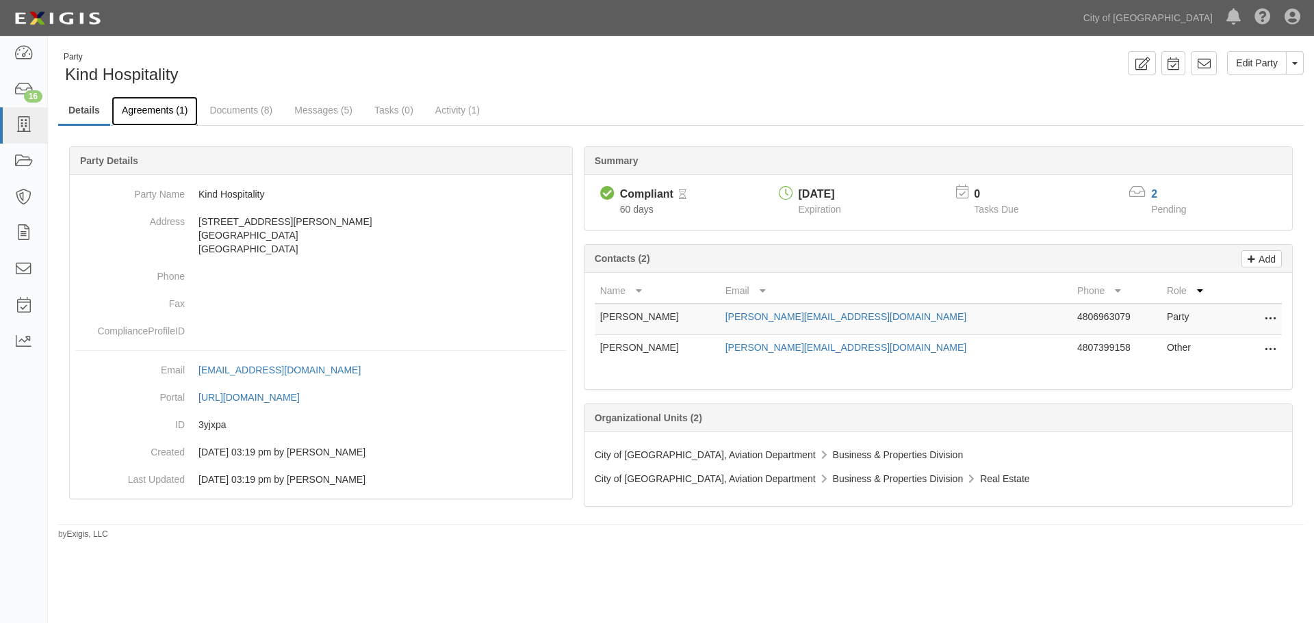
click at [146, 112] on link "Agreements (1)" at bounding box center [155, 110] width 86 height 29
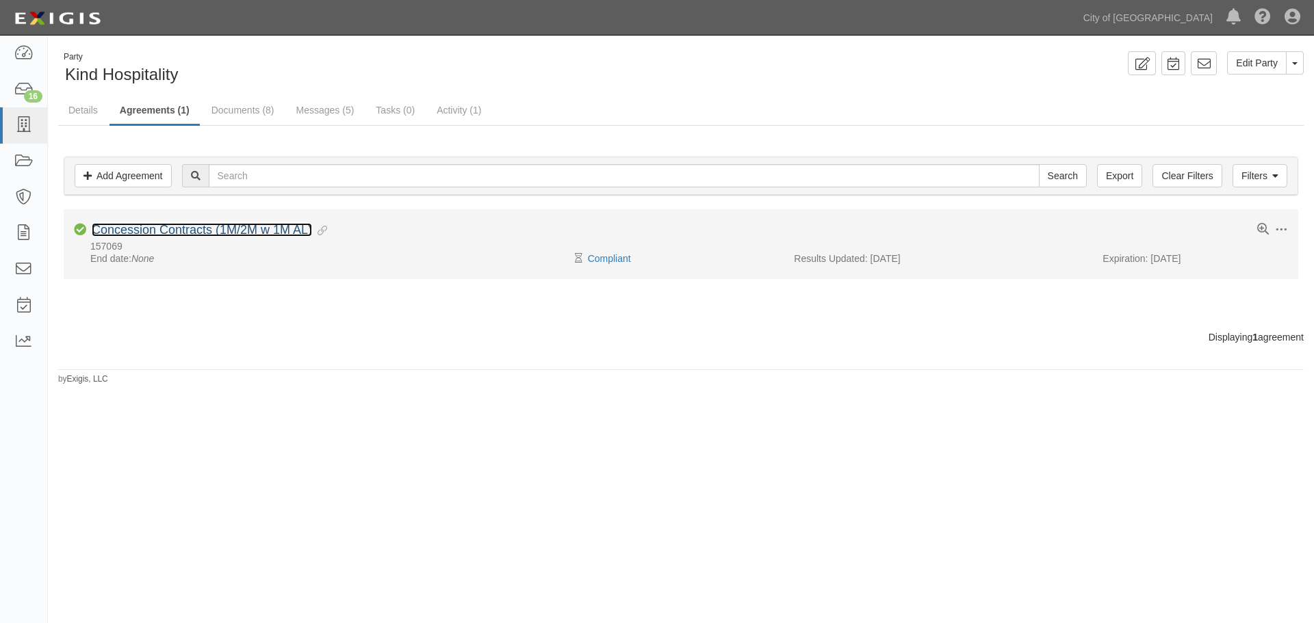
click at [174, 233] on link "Concession Contracts (1M/2M w 1M AL)" at bounding box center [202, 230] width 220 height 14
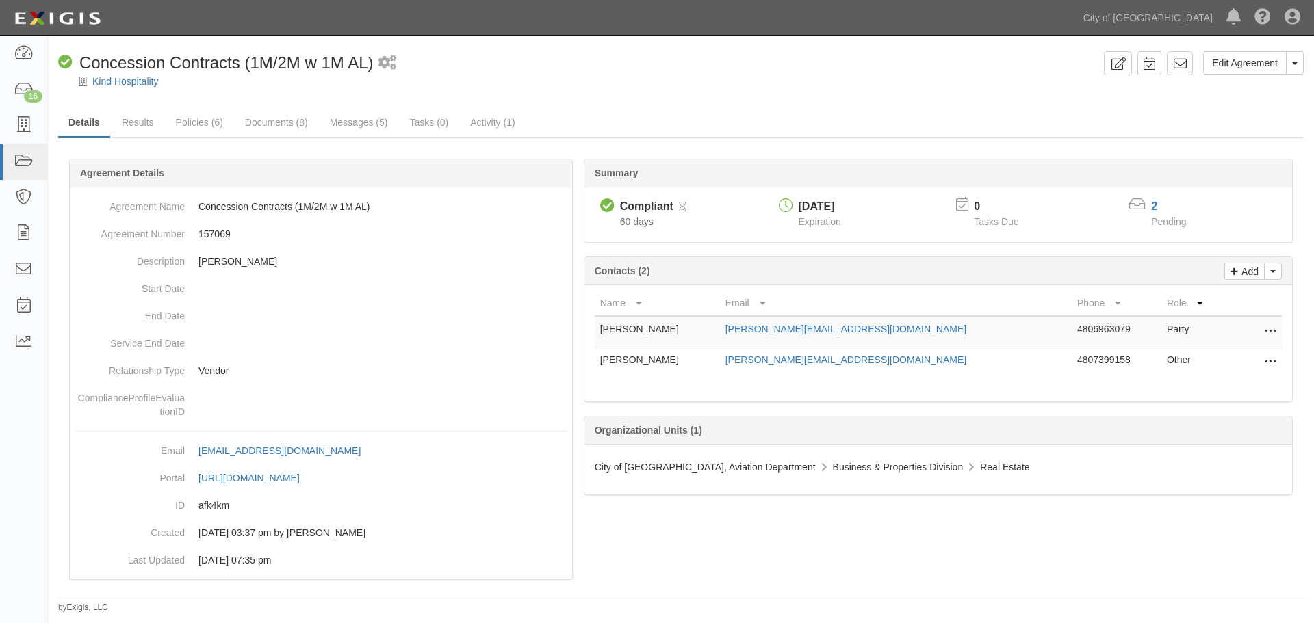
click at [128, 94] on div at bounding box center [681, 93] width 1266 height 10
click at [136, 126] on link "Results" at bounding box center [138, 123] width 53 height 29
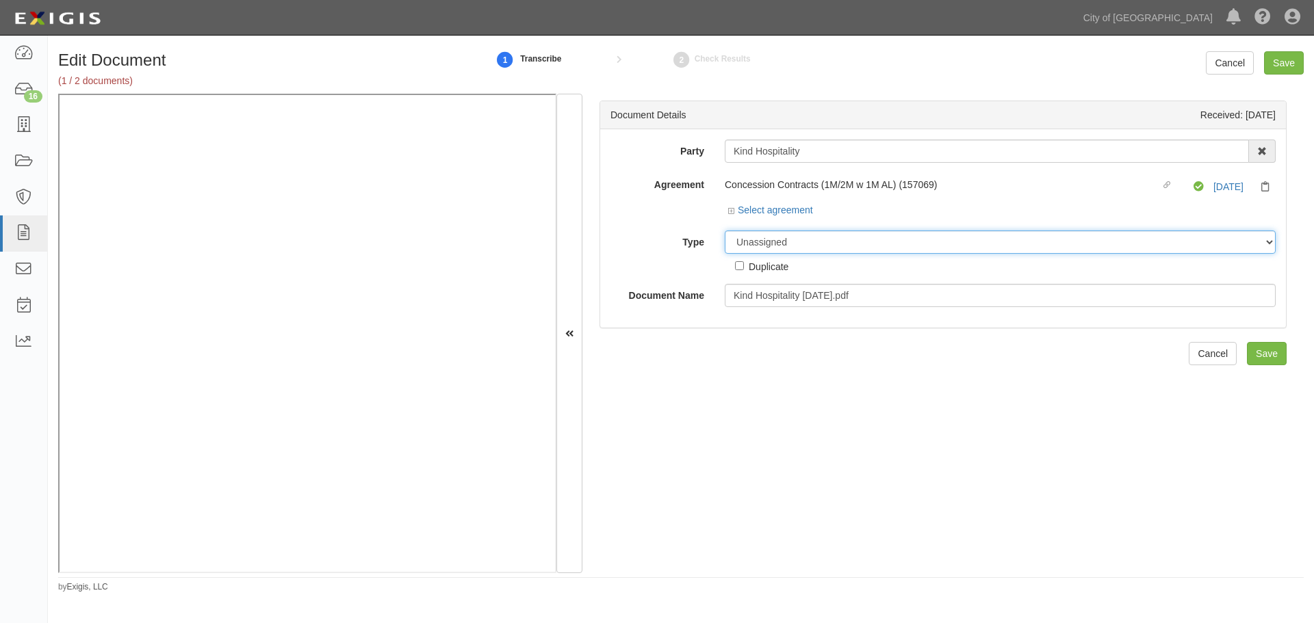
drag, startPoint x: 804, startPoint y: 244, endPoint x: 799, endPoint y: 250, distance: 8.4
click at [803, 244] on select "Unassigned Binder Cancellation Notice Certificate Contract Endorsement Insuranc…" at bounding box center [1000, 242] width 551 height 23
select select "CertificateDetail"
click at [725, 231] on select "Unassigned Binder Cancellation Notice Certificate Contract Endorsement Insuranc…" at bounding box center [1000, 242] width 551 height 23
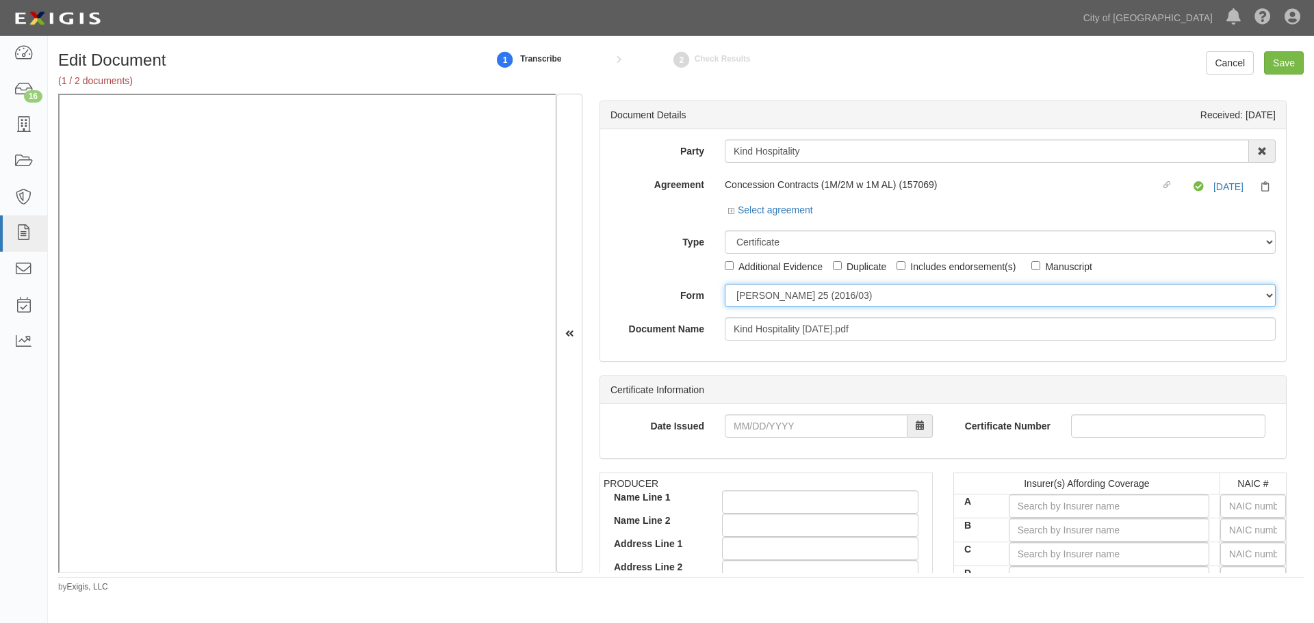
click at [759, 297] on select "ACORD 25 (2016/03) ACORD 101 ACORD 855 NY (2014/05) General" at bounding box center [1000, 295] width 551 height 23
select select "GeneralFormDetail"
click at [725, 284] on select "ACORD 25 (2016/03) ACORD 101 ACORD 855 NY (2014/05) General" at bounding box center [1000, 295] width 551 height 23
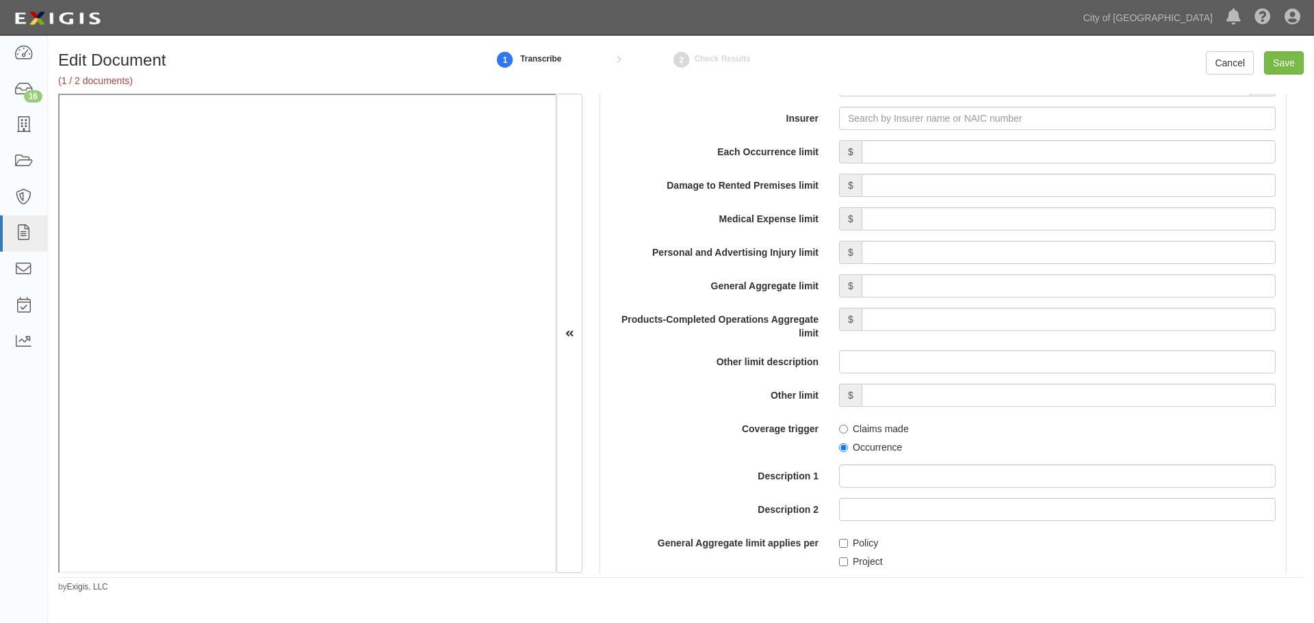
scroll to position [799, 0]
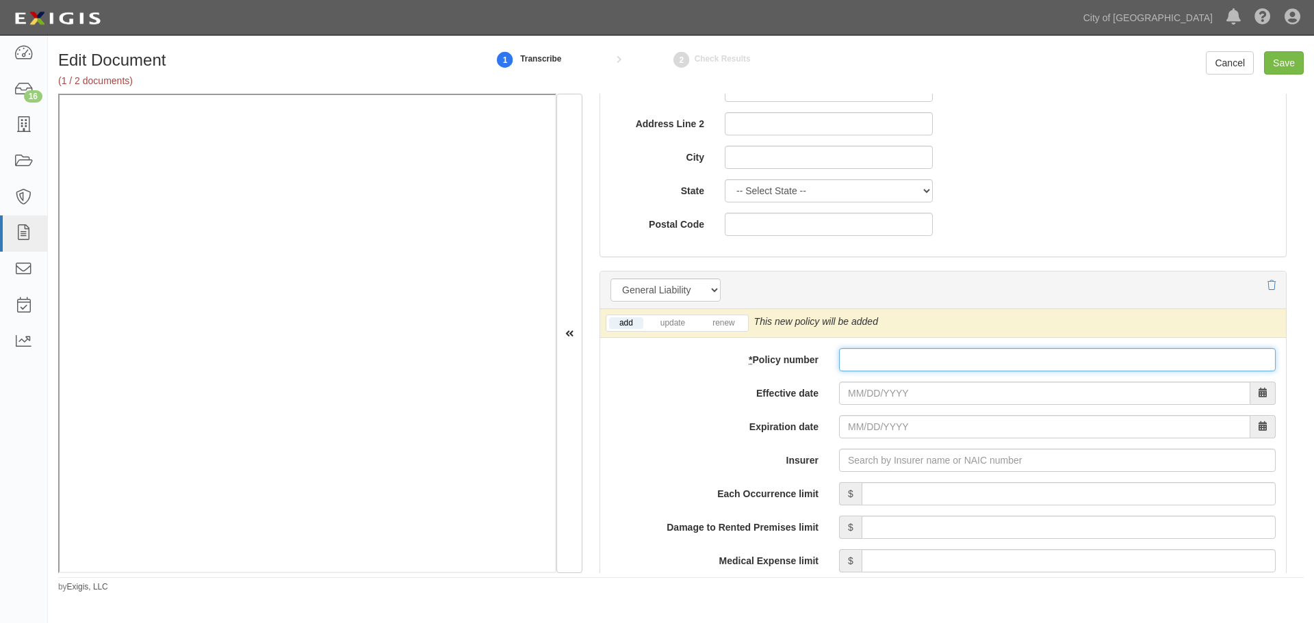
click at [848, 365] on input "* Policy number" at bounding box center [1057, 359] width 437 height 23
paste input "7035024844"
type input "7035024844"
click at [848, 383] on body "Toggle navigation Dashboard 16 Inbox Parties Agreements Coverages Documents Mes…" at bounding box center [657, 301] width 1314 height 602
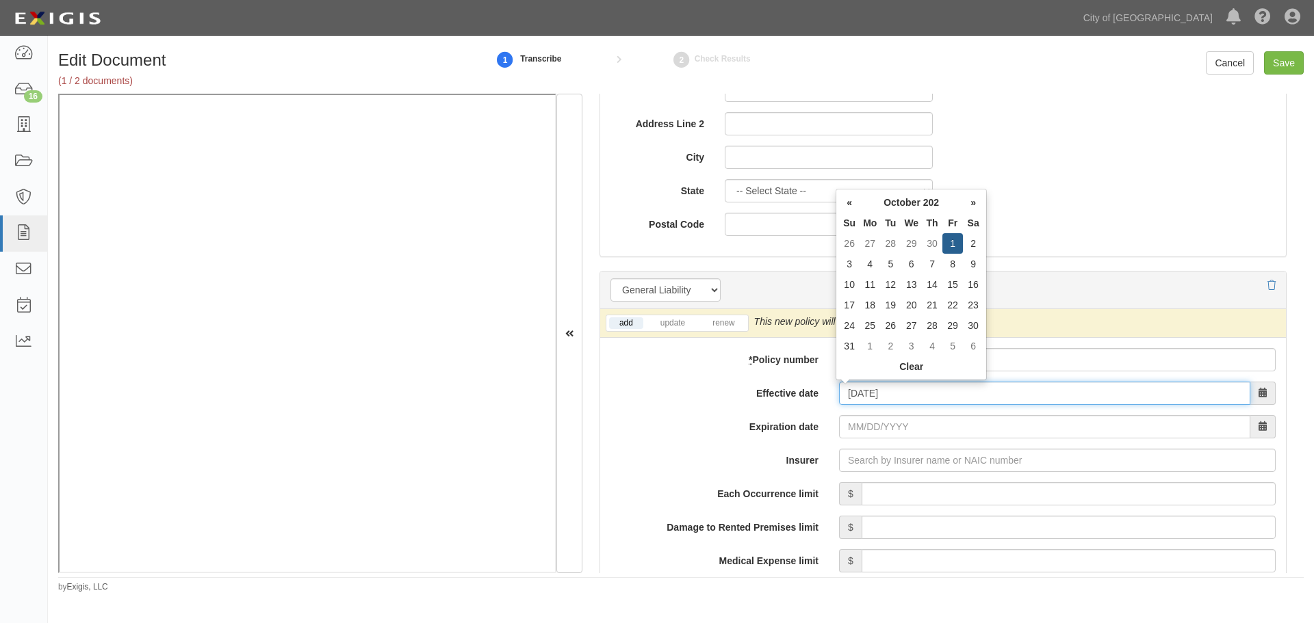
type input "[DATE]"
type input "10/01/2026"
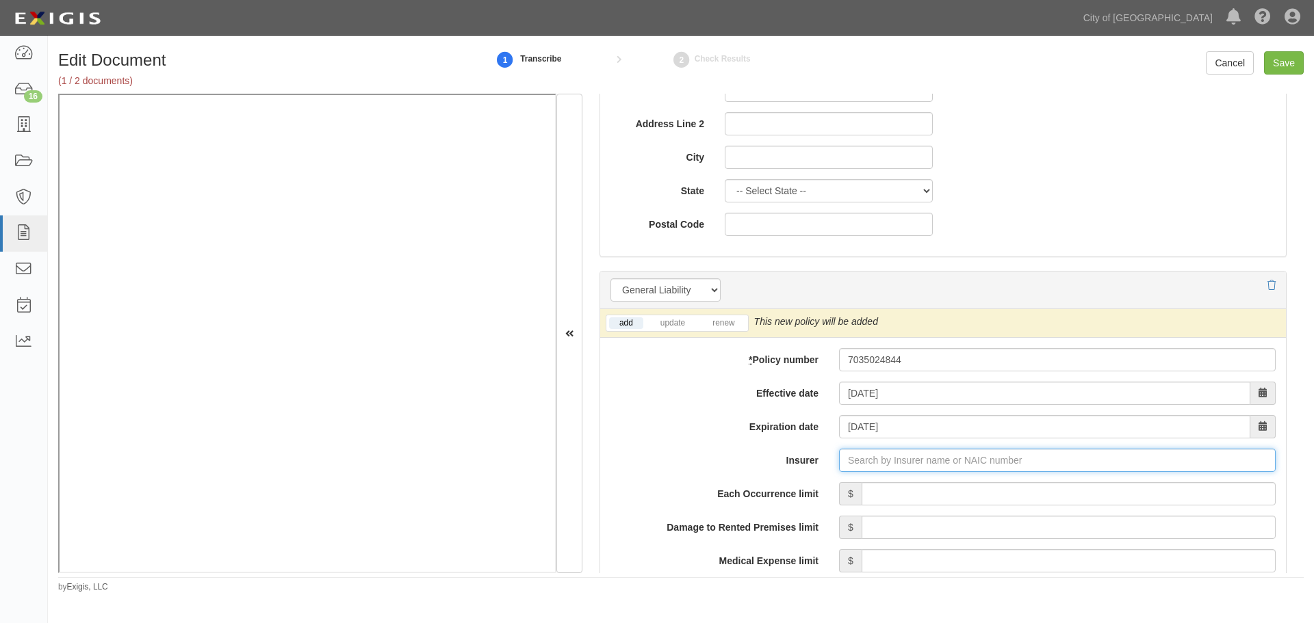
type input "21st Century Advantage Insurance Company (25232) NR Rating"
type input "2"
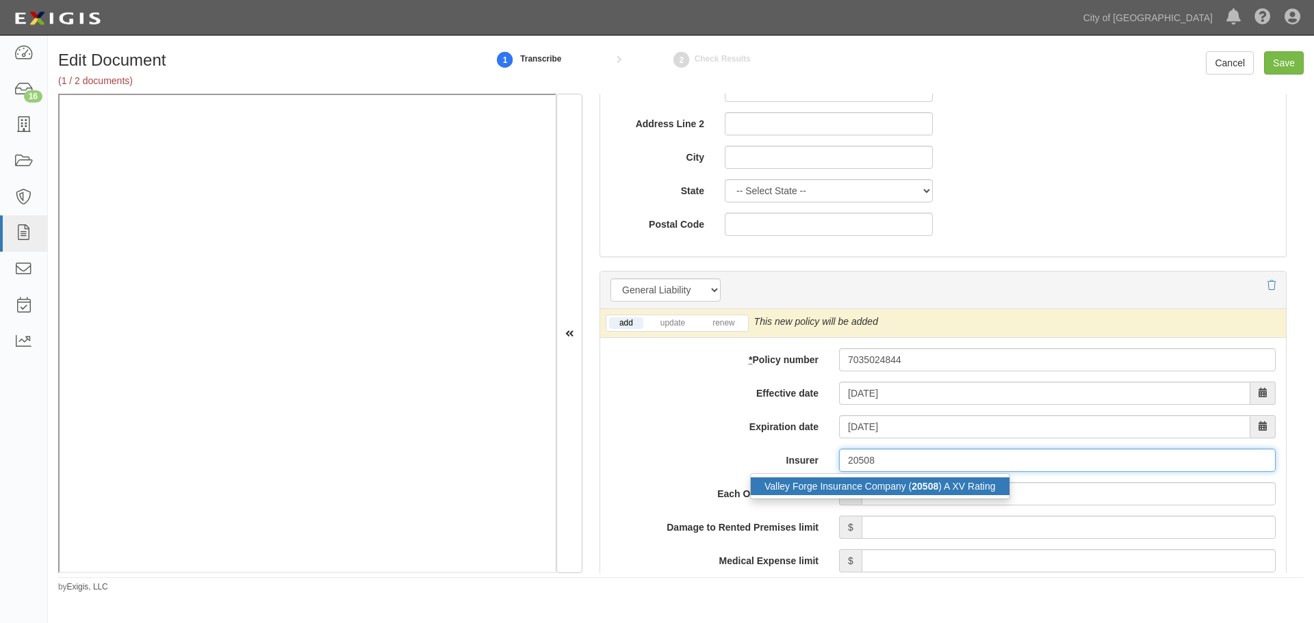
click at [960, 490] on div "Valley Forge Insurance Company ( 20508 ) A XV Rating" at bounding box center [880, 487] width 259 height 18
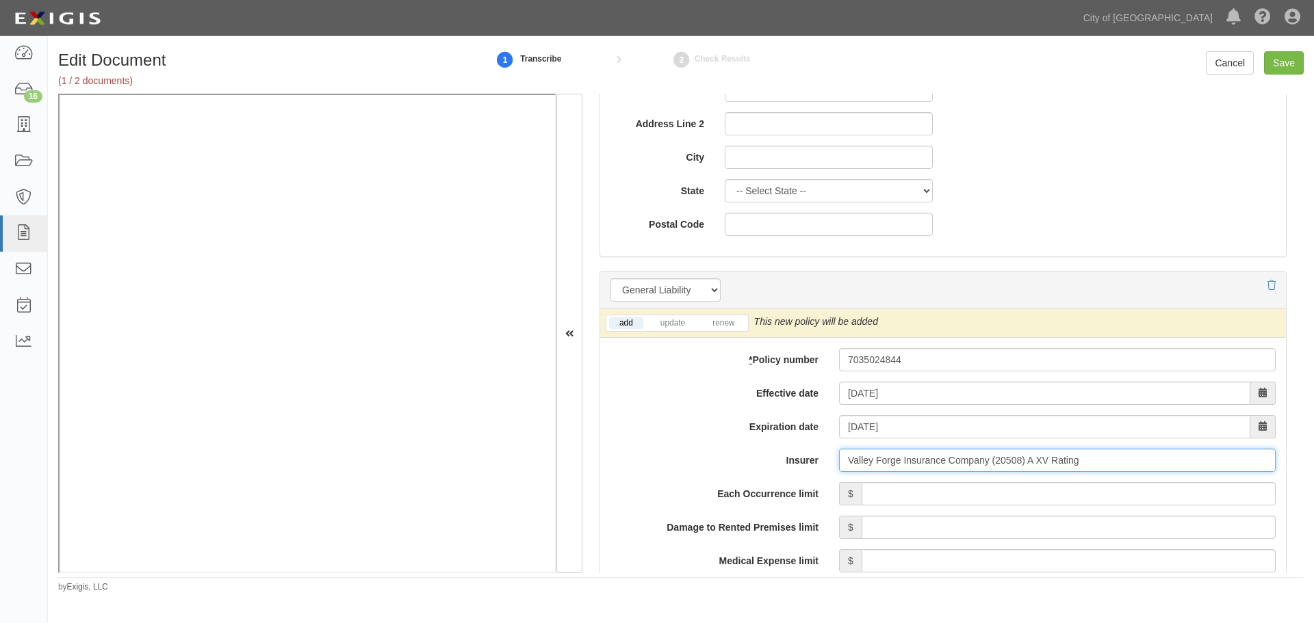
type input "Valley Forge Insurance Company (20508) A XV Rating"
click at [721, 330] on li "renew" at bounding box center [723, 323] width 48 height 16
drag, startPoint x: 717, startPoint y: 300, endPoint x: 722, endPoint y: 317, distance: 17.8
click at [717, 300] on select "General Liability Liability Insurance Watercraft Liability" at bounding box center [665, 290] width 110 height 23
drag, startPoint x: 765, startPoint y: 293, endPoint x: 759, endPoint y: 298, distance: 7.8
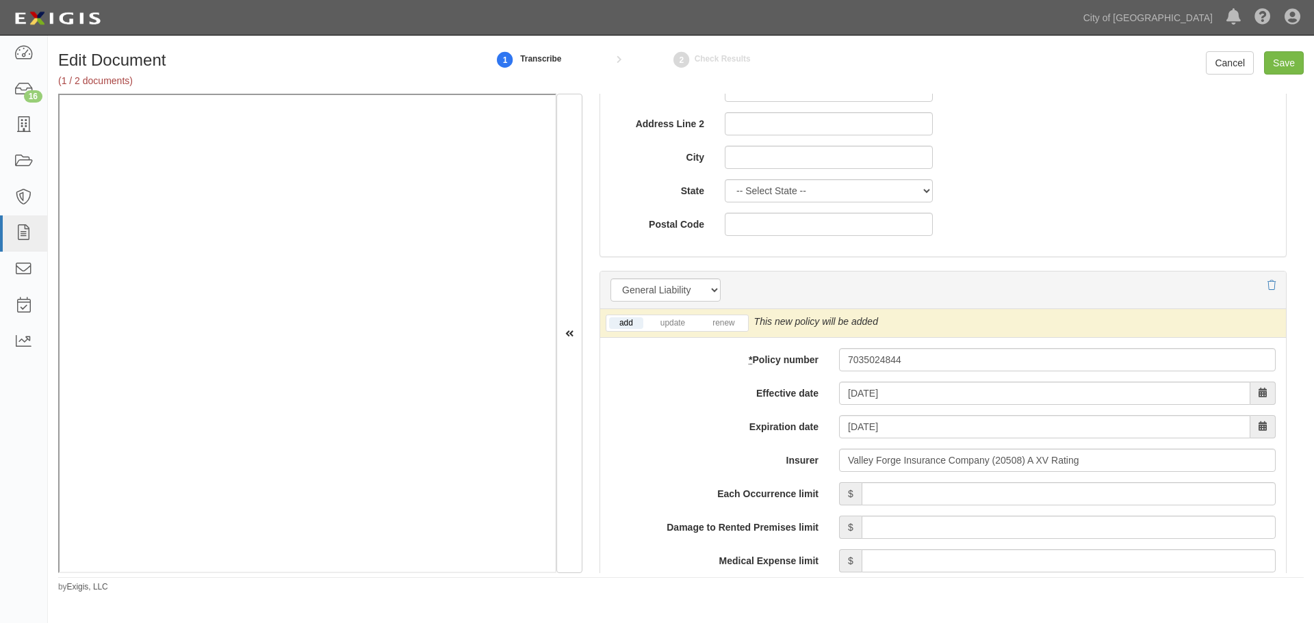
click at [765, 293] on div at bounding box center [942, 290] width 665 height 23
click at [721, 315] on div "add update renew" at bounding box center [677, 323] width 143 height 17
click at [719, 322] on link "renew" at bounding box center [723, 324] width 42 height 12
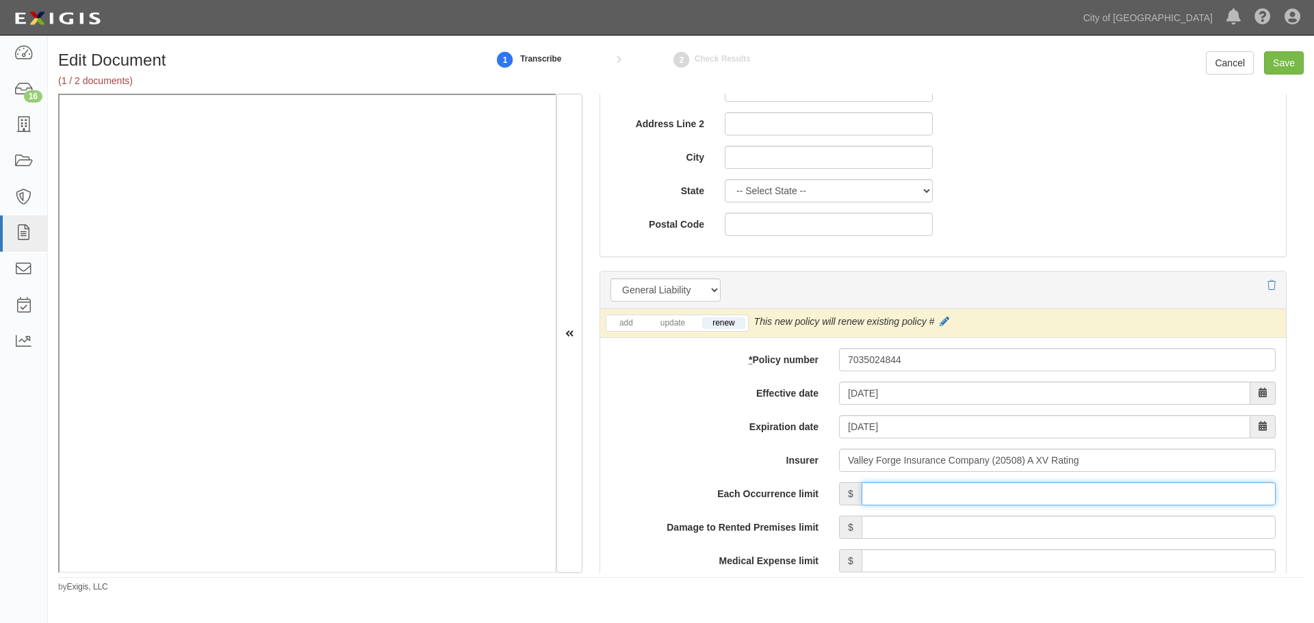
click at [897, 496] on input "Each Occurrence limit" at bounding box center [1069, 493] width 414 height 23
type input "1,000,000"
click at [903, 522] on input "Damage to Rented Premises limit" at bounding box center [1069, 527] width 414 height 23
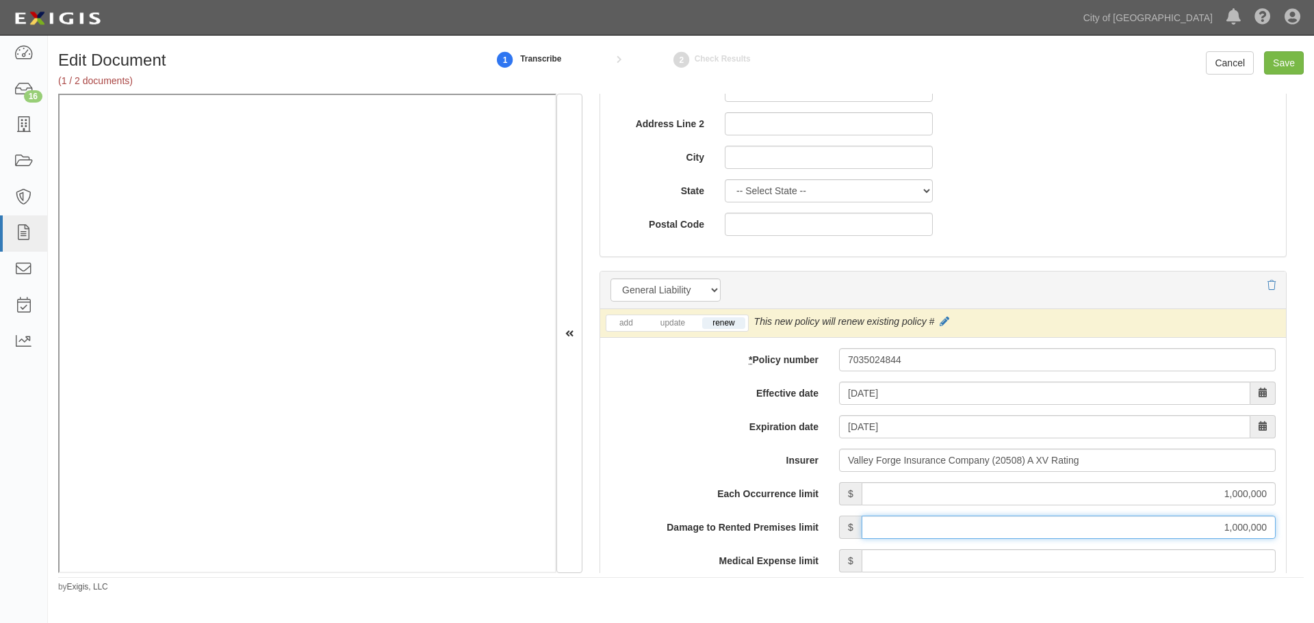
type input "1,000,000"
click at [916, 562] on input "Medical Expense limit" at bounding box center [1069, 561] width 414 height 23
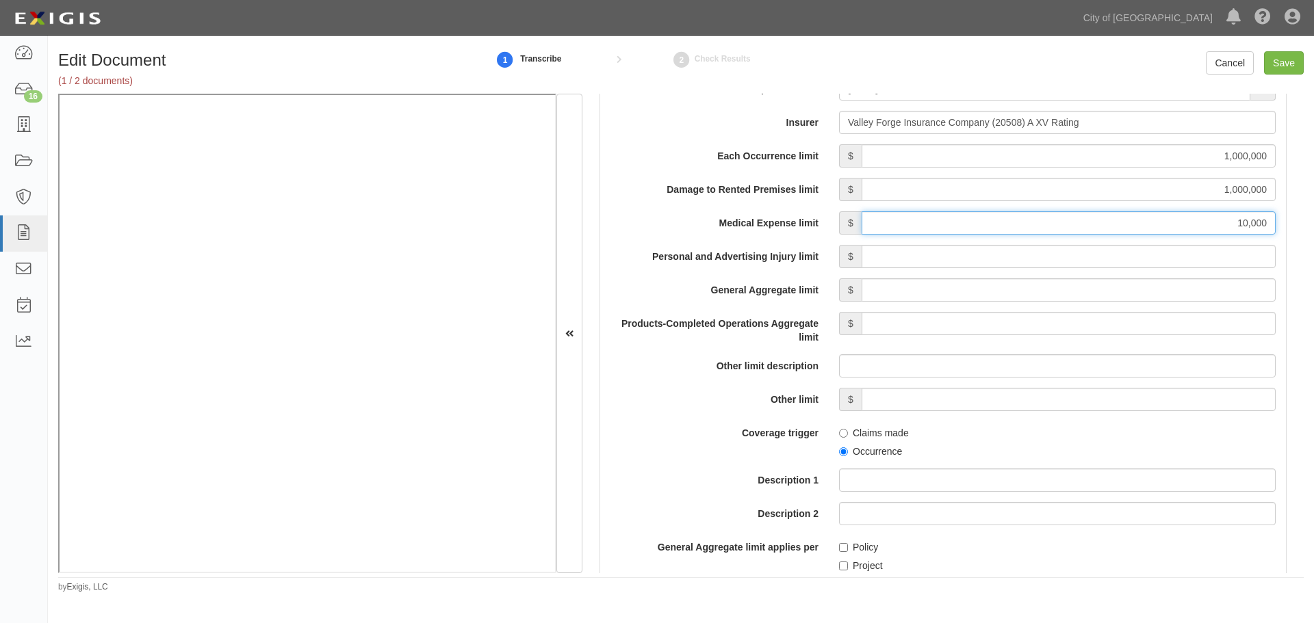
scroll to position [1141, 0]
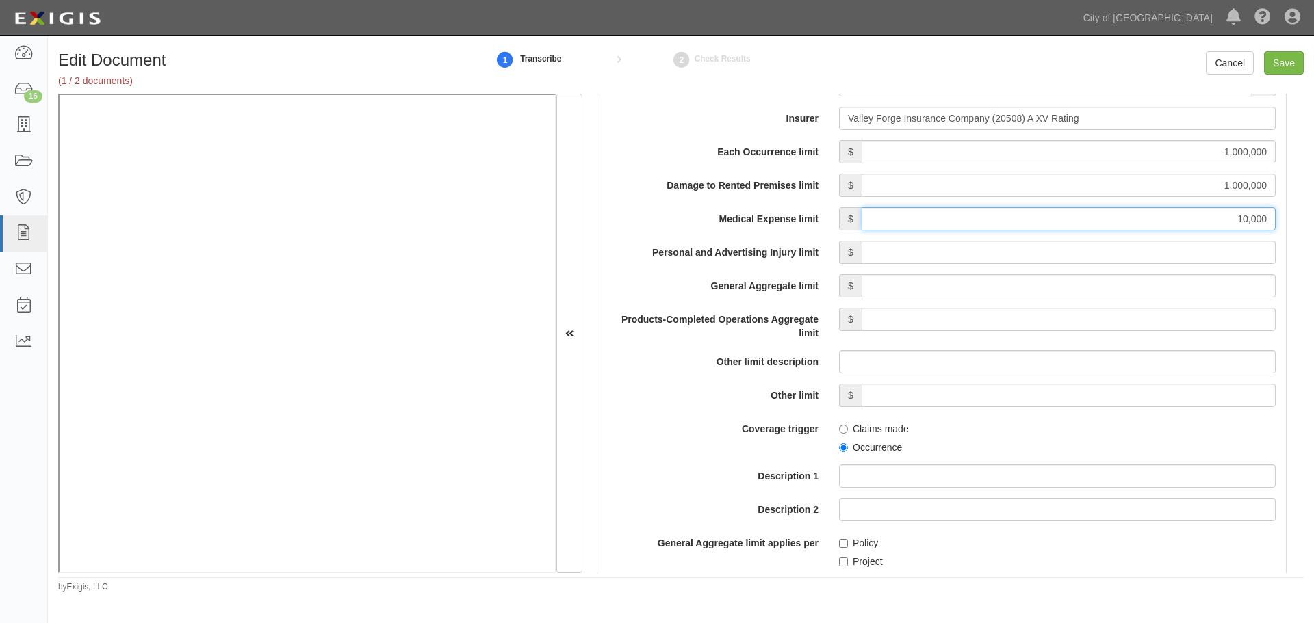
type input "10,000"
click at [1214, 252] on input "Personal and Advertising Injury limit" at bounding box center [1069, 252] width 414 height 23
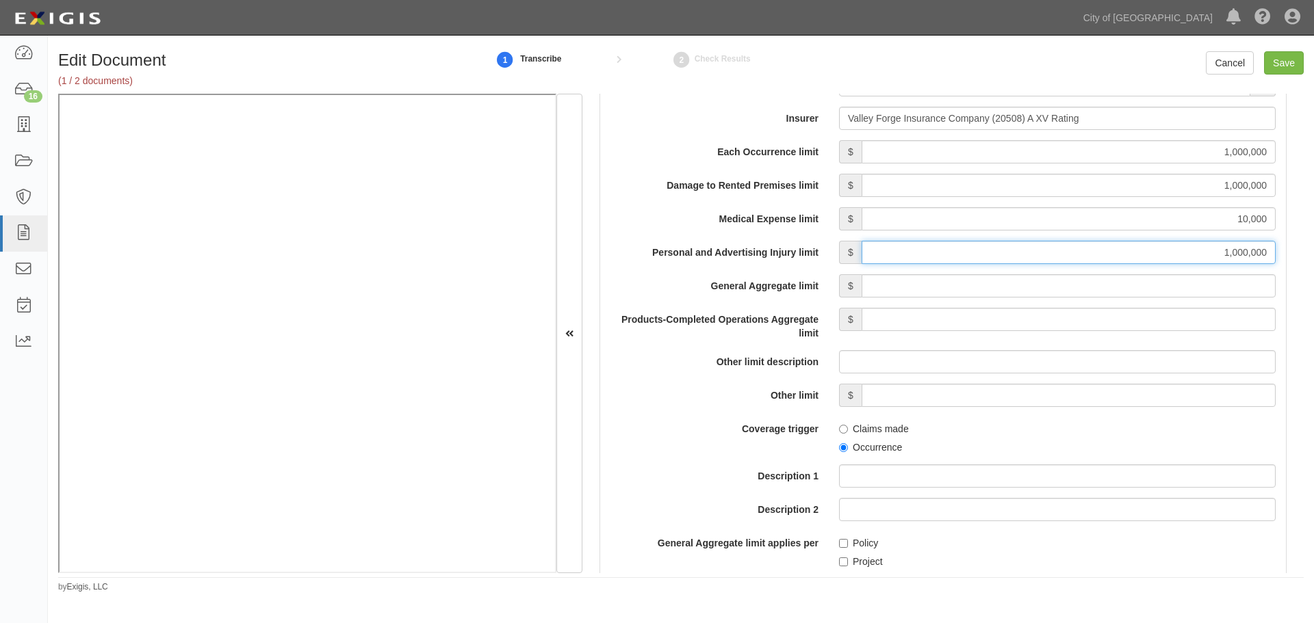
type input "1,000,000"
click at [1204, 289] on input "General Aggregate limit" at bounding box center [1069, 285] width 414 height 23
type input "2,000,000"
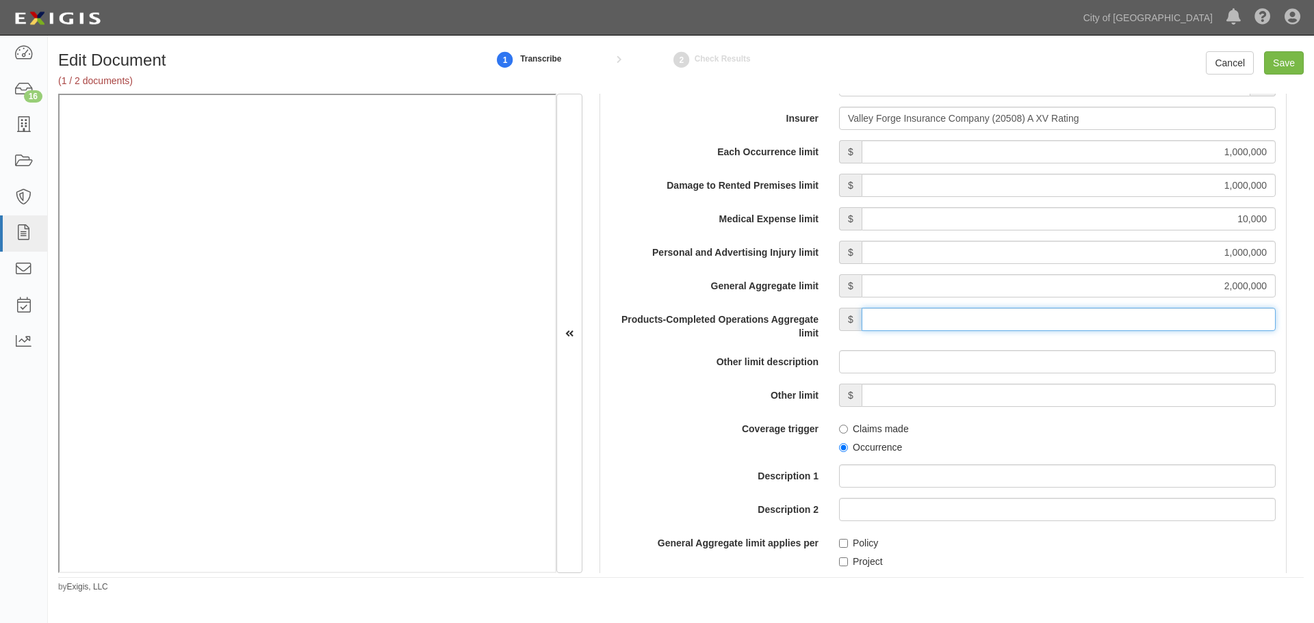
click at [1215, 331] on input "Products-Completed Operations Aggregate limit" at bounding box center [1069, 319] width 414 height 23
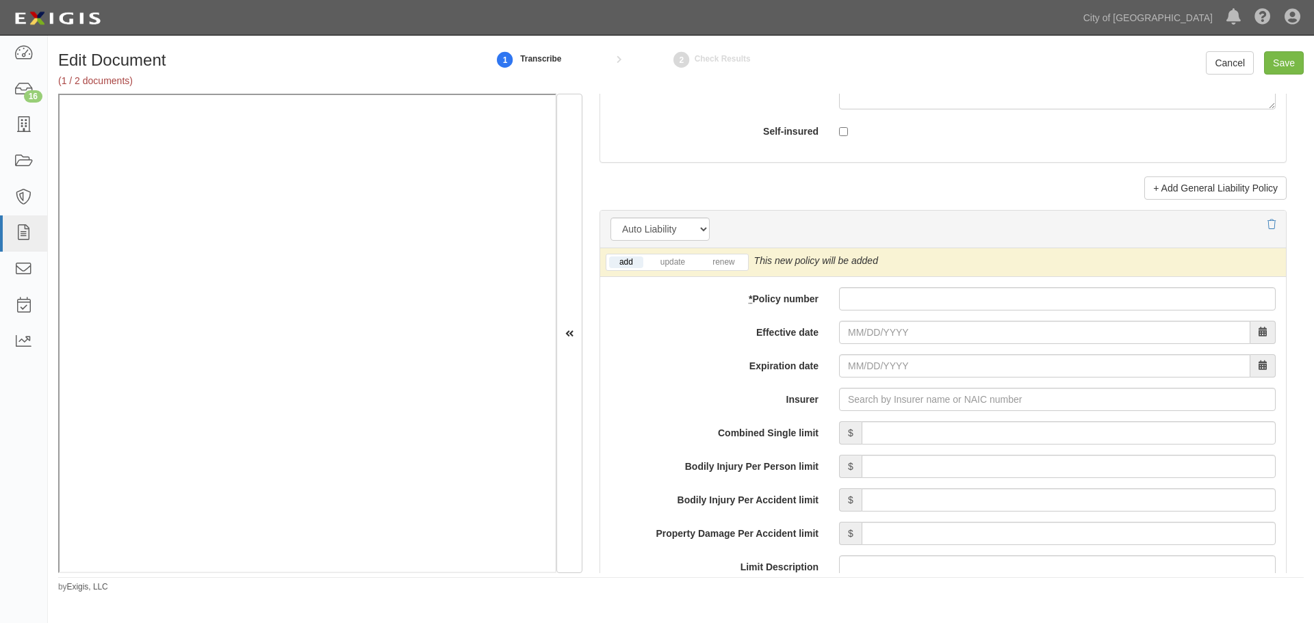
scroll to position [1825, 0]
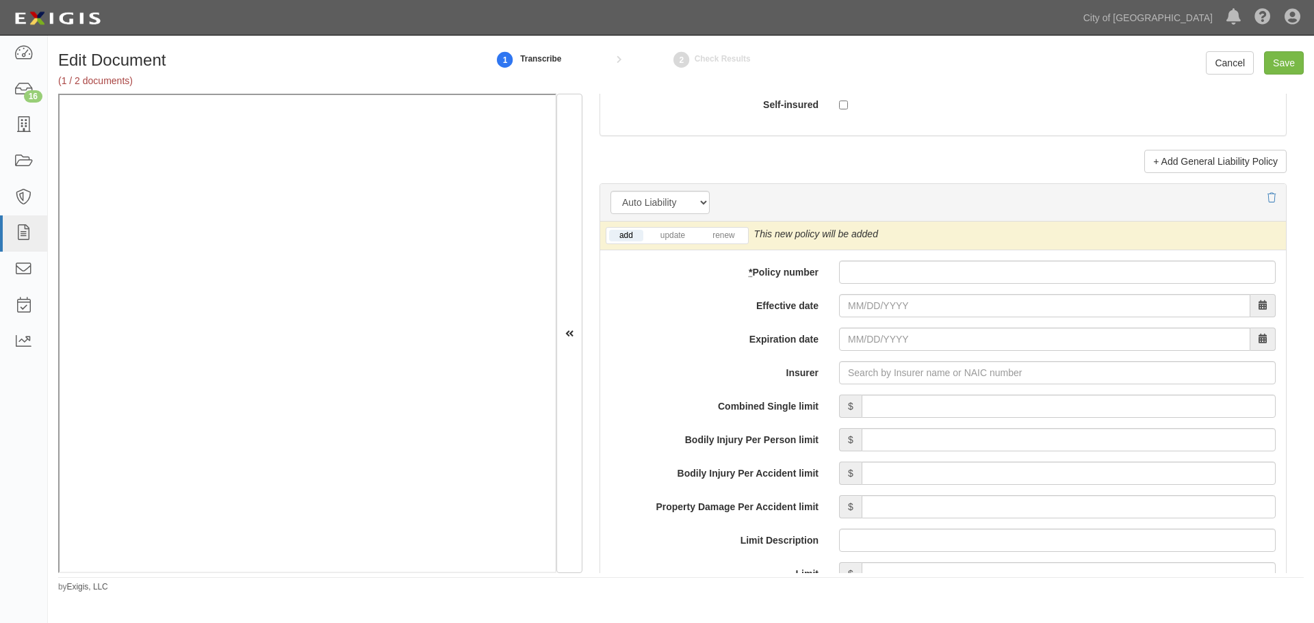
type input "2,000,000"
click at [860, 279] on input "* Policy number" at bounding box center [1057, 272] width 437 height 23
paste input "7035024844"
type input "7035024844"
click at [721, 231] on link "renew" at bounding box center [723, 236] width 42 height 12
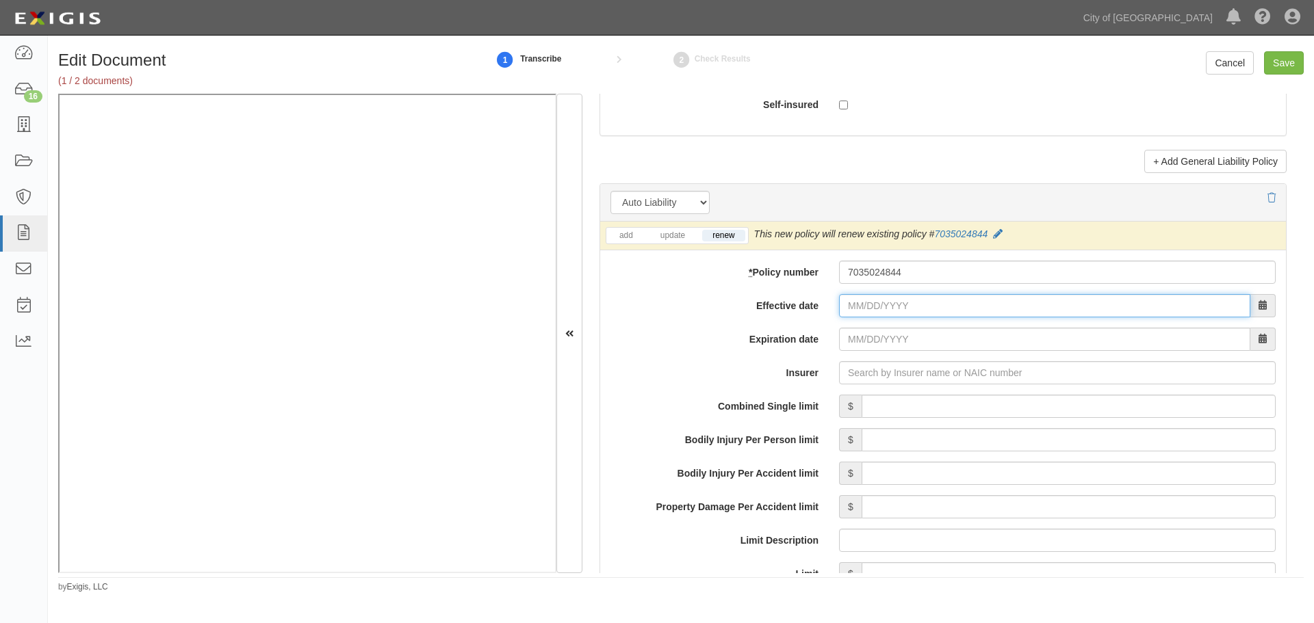
click at [854, 307] on input "Effective date" at bounding box center [1044, 305] width 411 height 23
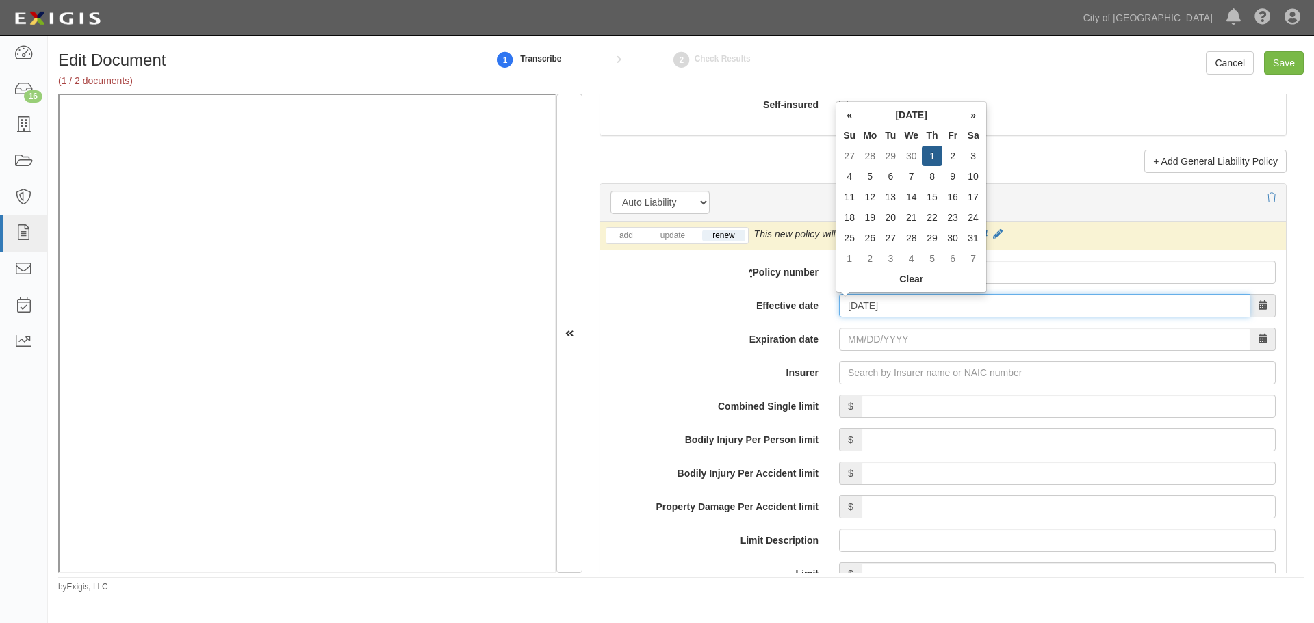
type input "[DATE]"
type input "10/01/2026"
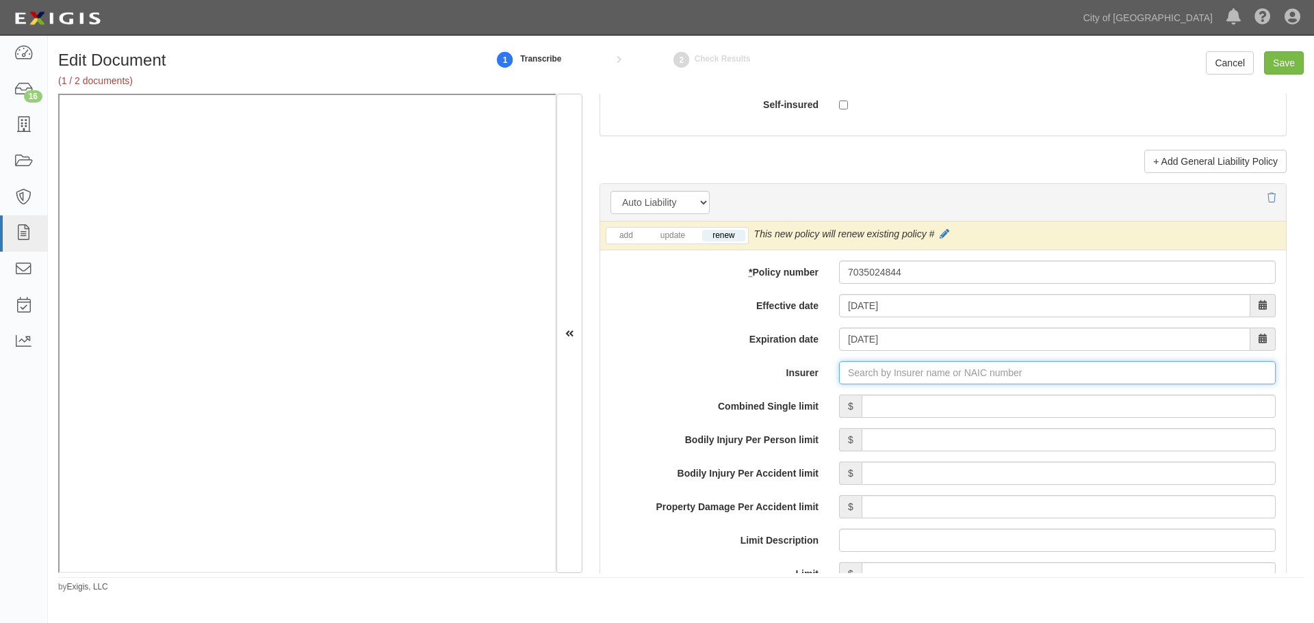
type input "21st Century Advantage Insurance Company (25232) NR Rating"
type input "2"
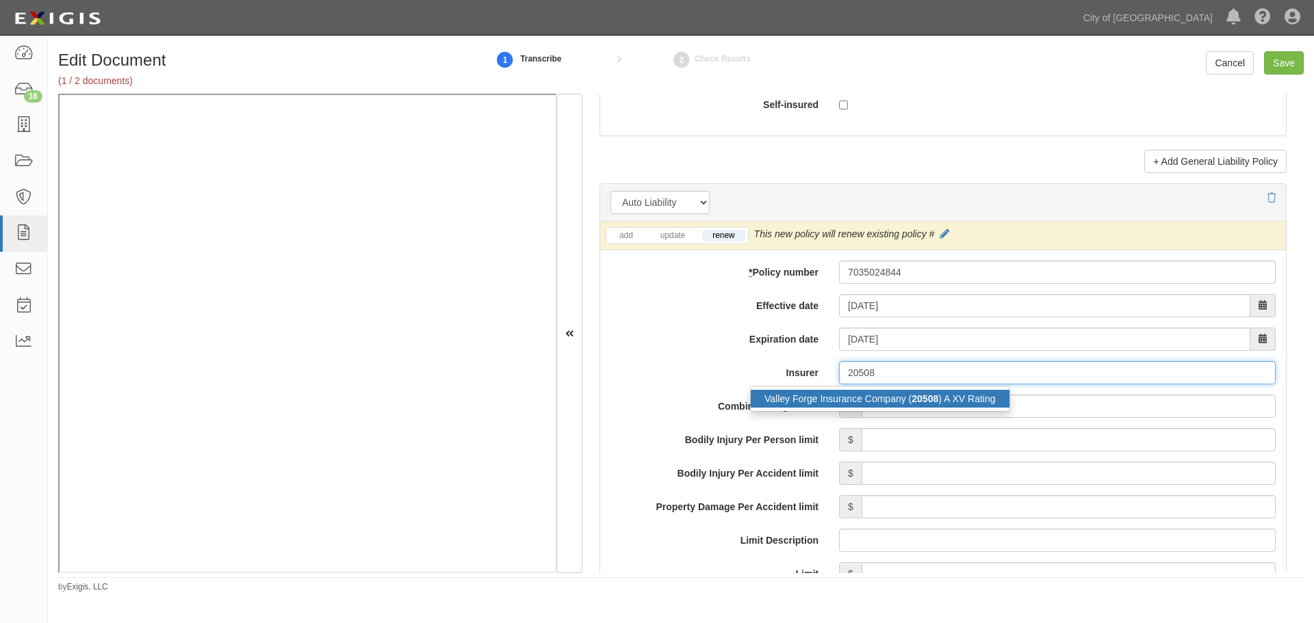
click at [764, 403] on div "Valley Forge Insurance Company ( 20508 ) A XV Rating" at bounding box center [880, 399] width 259 height 18
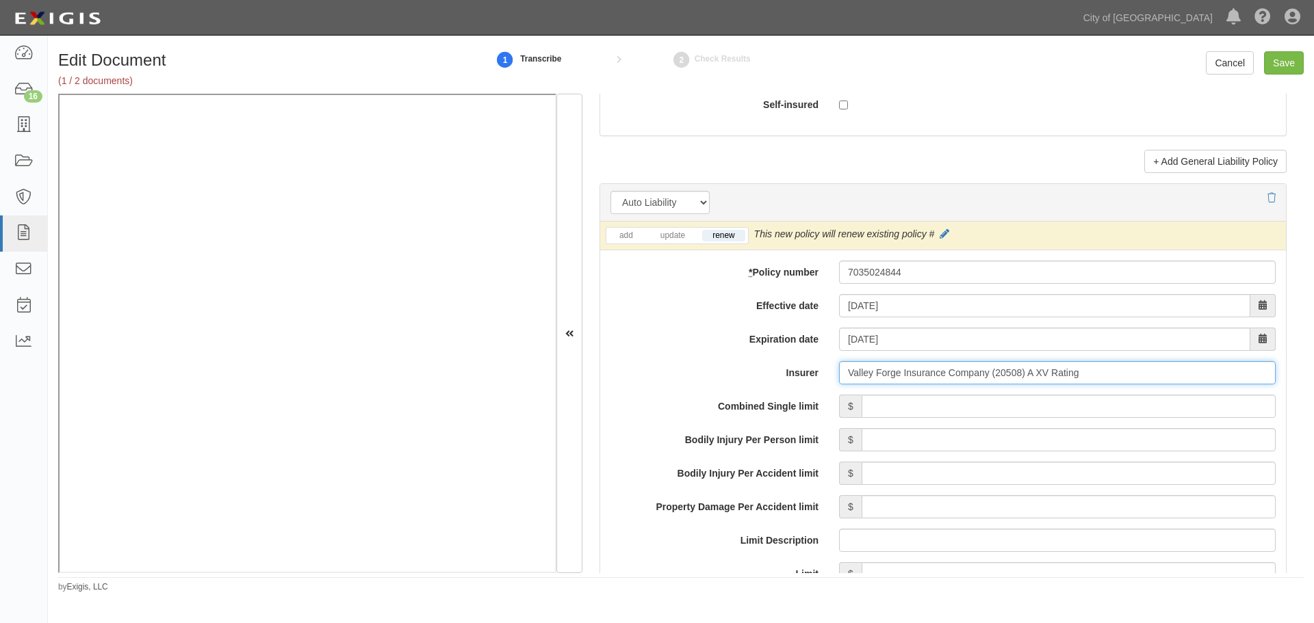
type input "Valley Forge Insurance Company (20508) A XV Rating"
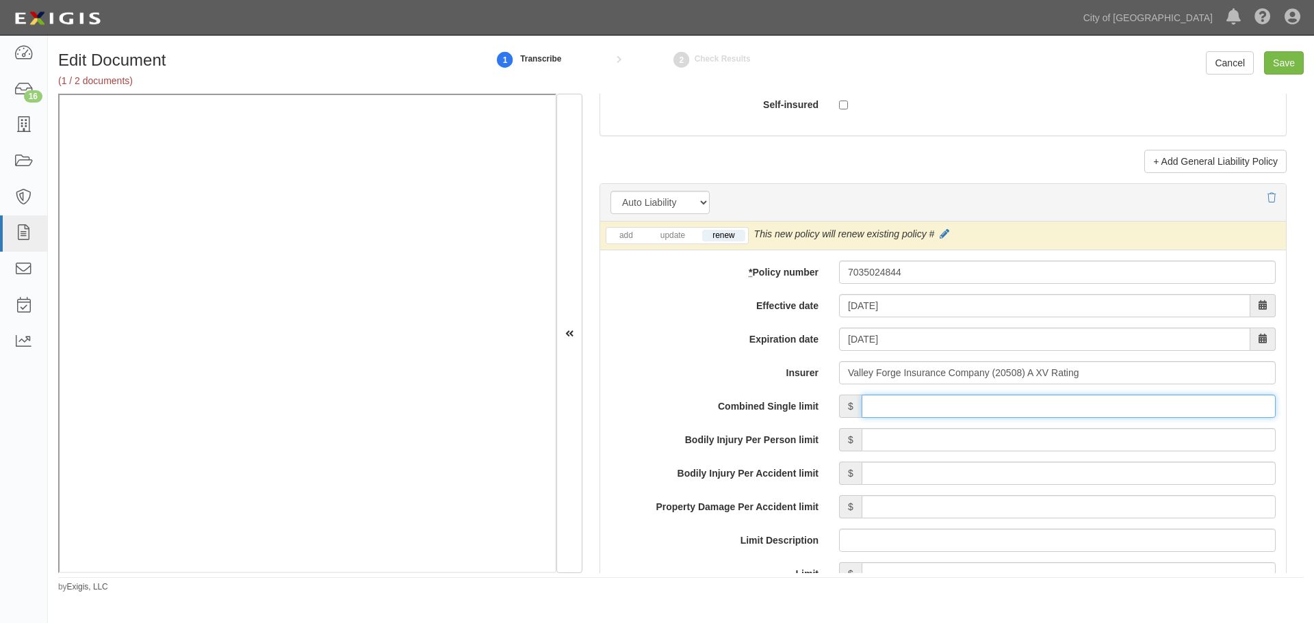
click at [918, 413] on input "Combined Single limit" at bounding box center [1069, 406] width 414 height 23
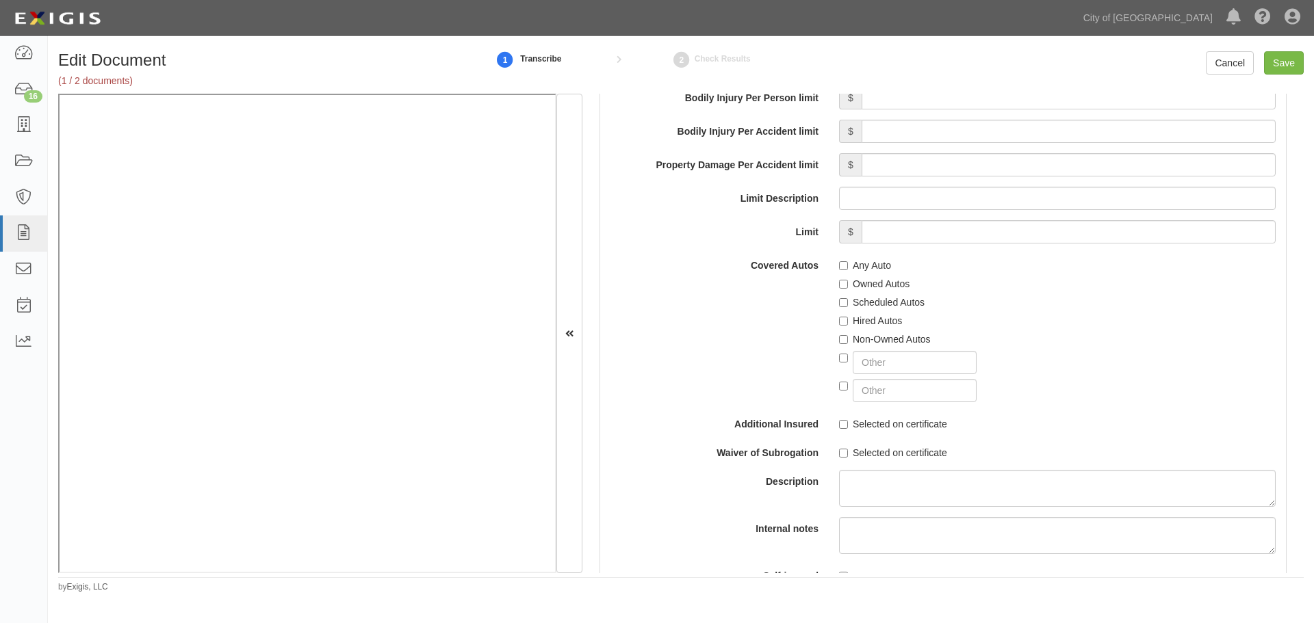
type input "1,000,000"
click at [856, 262] on label "Any Auto" at bounding box center [865, 266] width 52 height 14
click at [848, 262] on input "Any Auto" at bounding box center [843, 265] width 9 height 9
checkbox input "true"
click at [870, 318] on label "Hired Autos" at bounding box center [870, 321] width 63 height 14
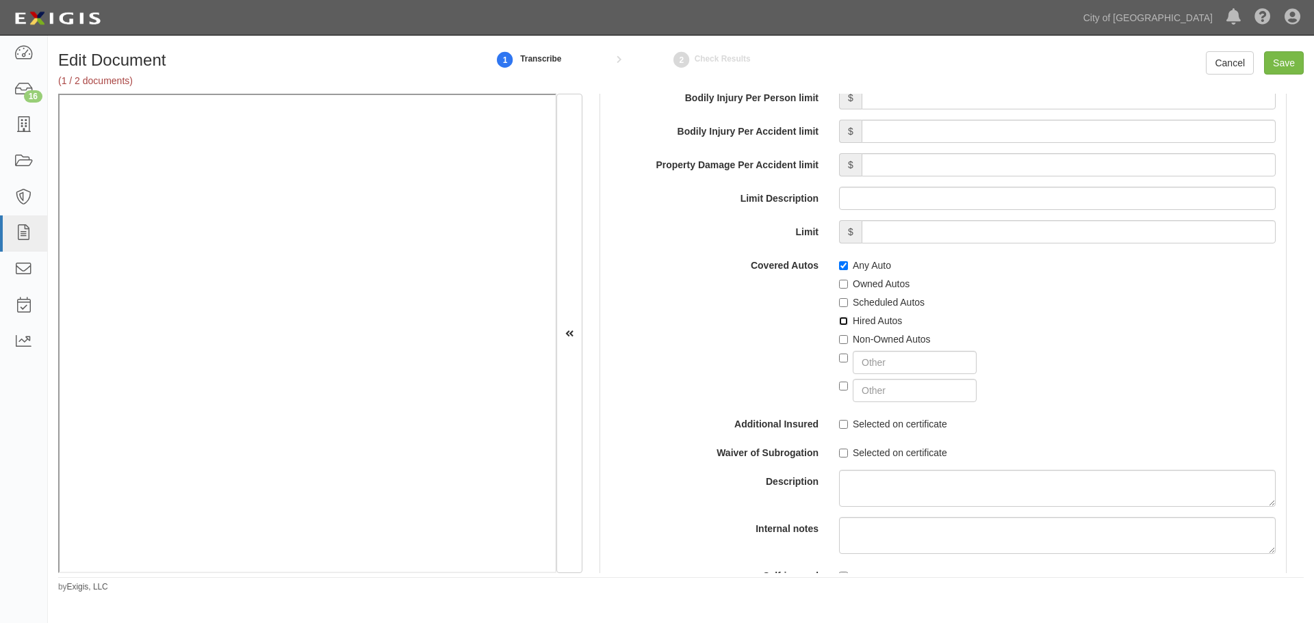
click at [848, 318] on input "Hired Autos" at bounding box center [843, 321] width 9 height 9
checkbox input "true"
click at [865, 337] on label "Non-Owned Autos" at bounding box center [885, 340] width 92 height 14
click at [848, 337] on input "Non-Owned Autos" at bounding box center [843, 339] width 9 height 9
checkbox input "true"
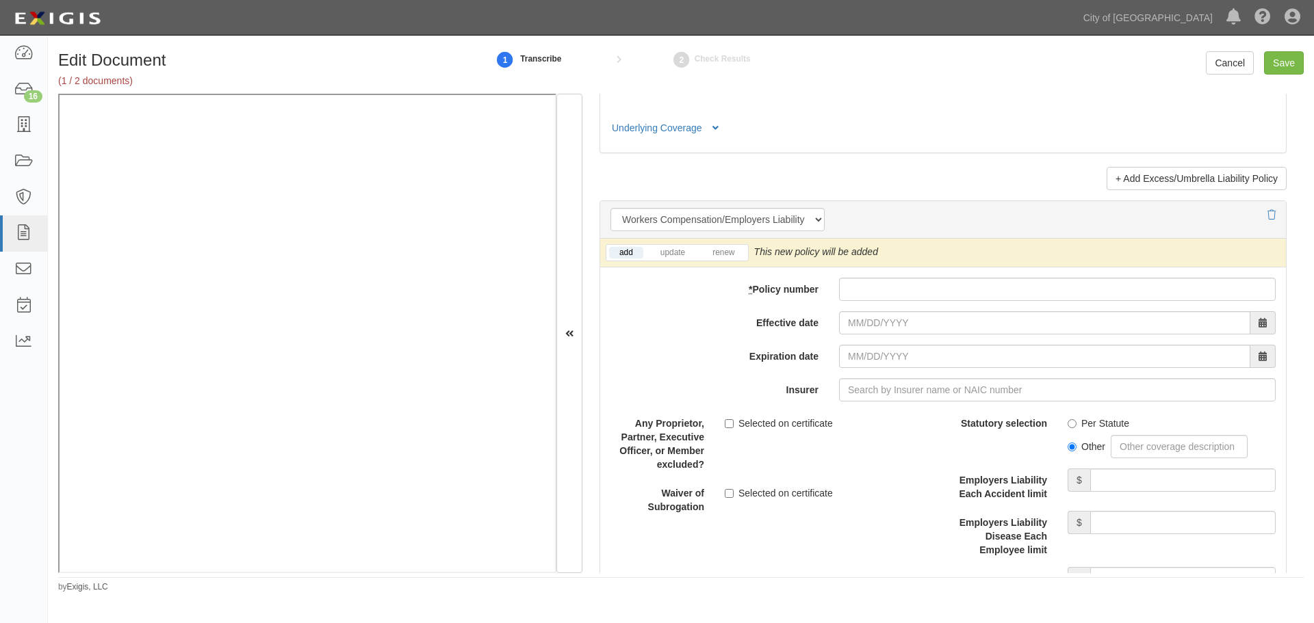
scroll to position [3307, 0]
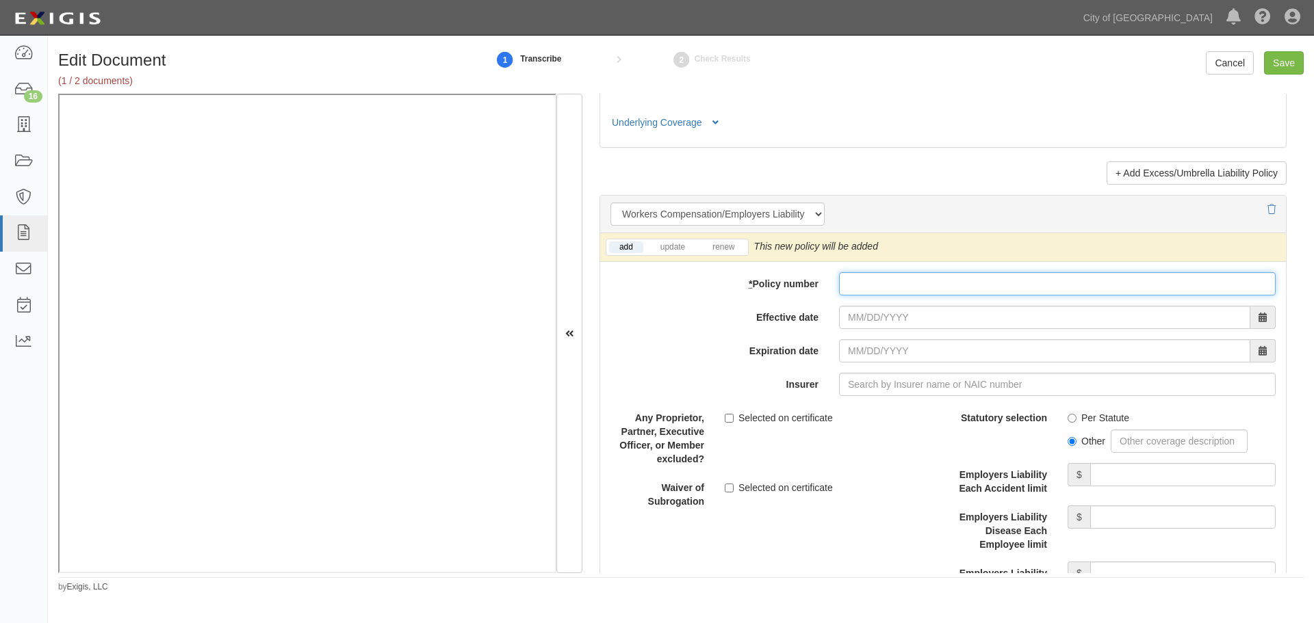
click at [846, 289] on input "* Policy number" at bounding box center [1057, 283] width 437 height 23
paste input "4050552"
type input "4050552"
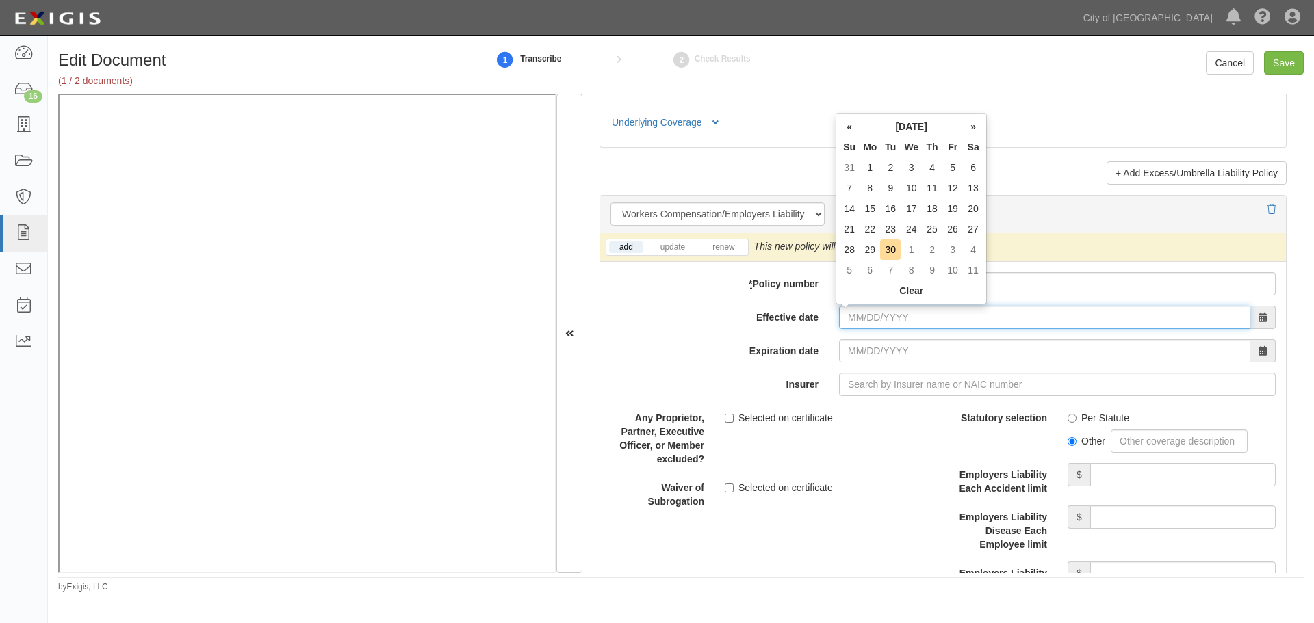
click at [846, 306] on body "Toggle navigation Dashboard 16 Inbox Parties Agreements Coverages Documents Mes…" at bounding box center [657, 301] width 1314 height 602
type input "10/01/2025"
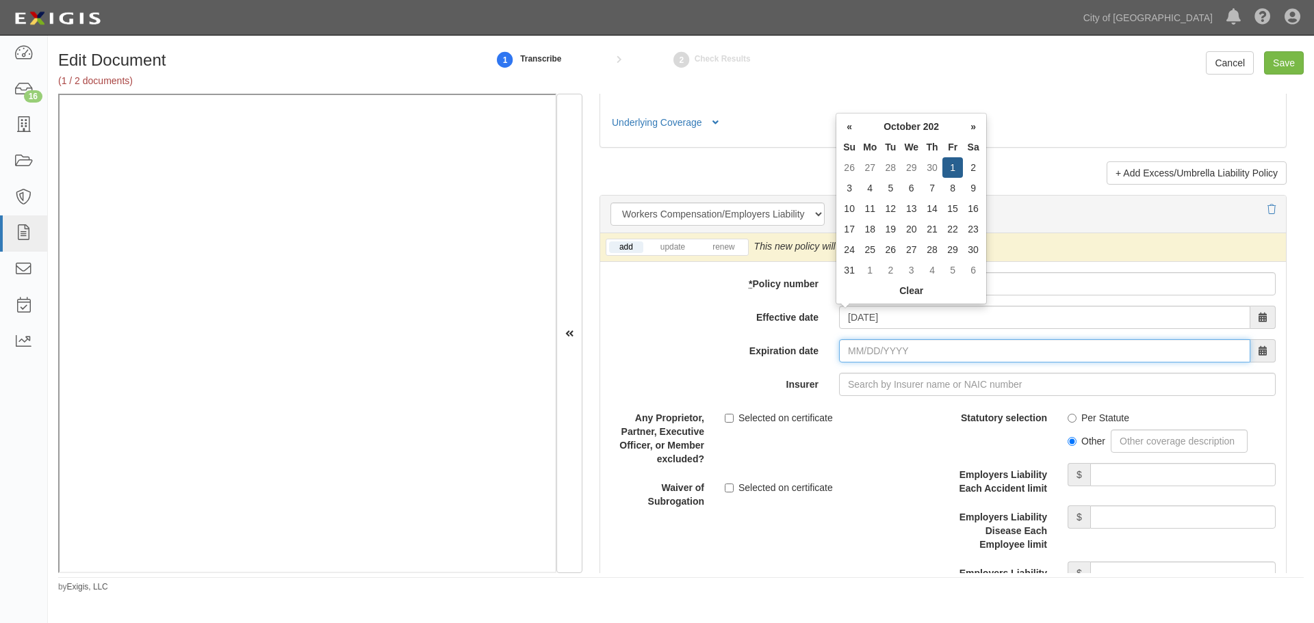
type input "10/01/2026"
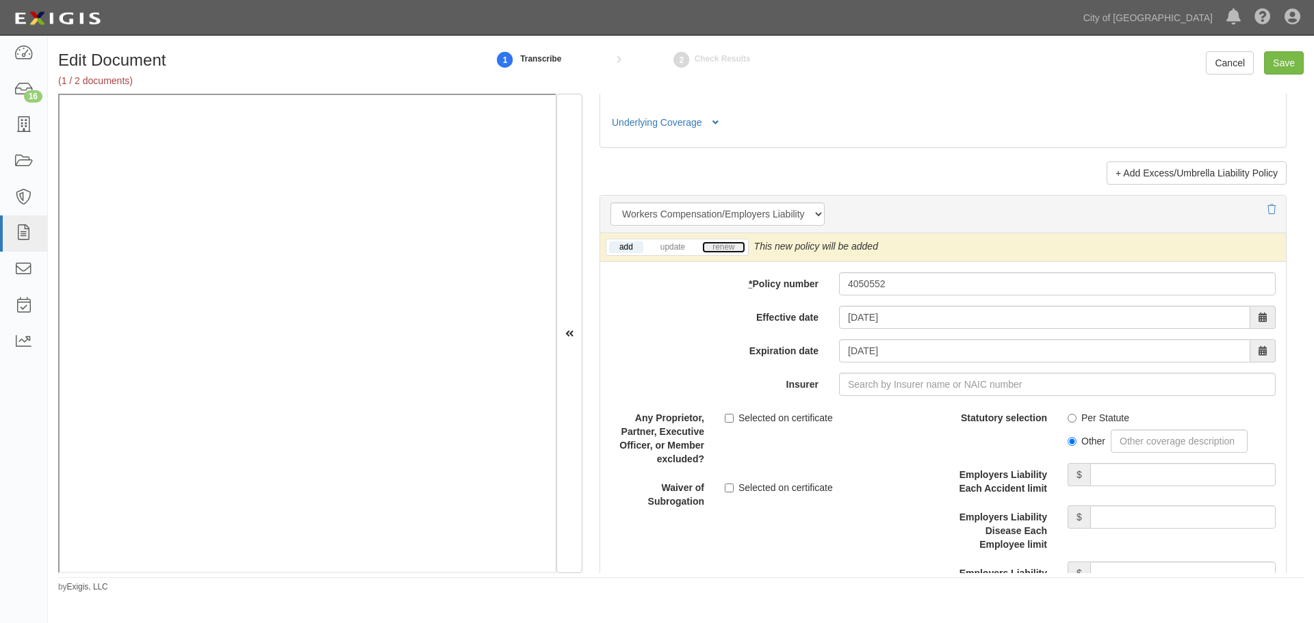
click at [732, 245] on link "renew" at bounding box center [723, 248] width 42 height 12
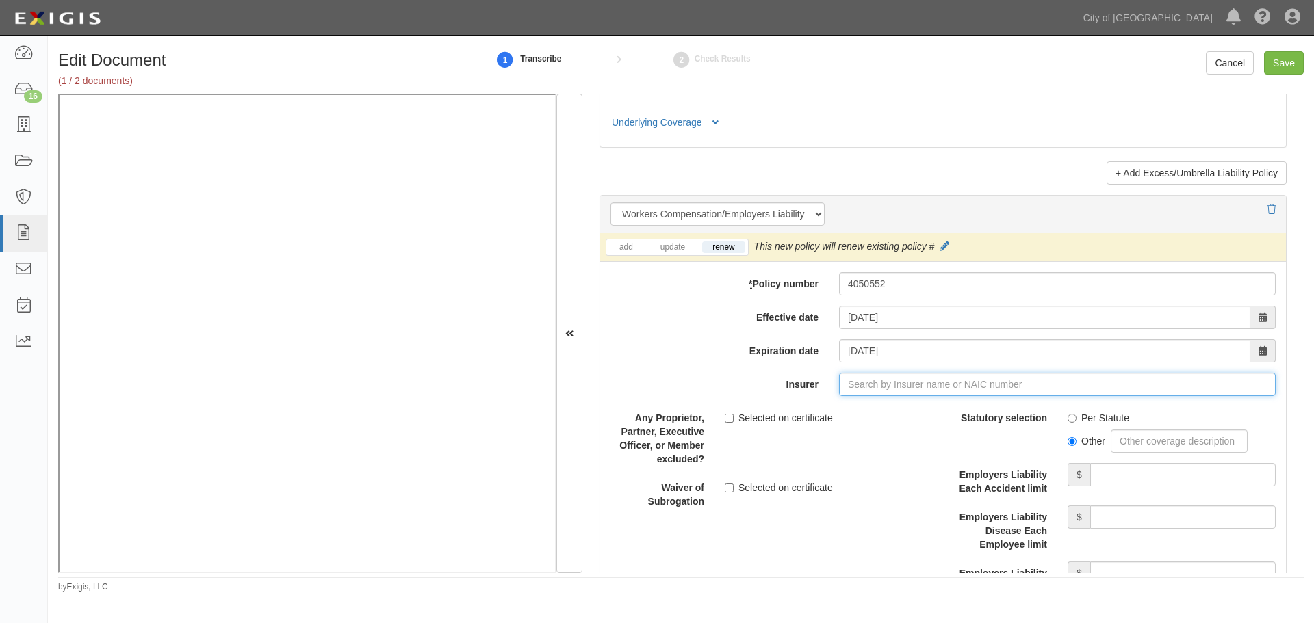
click at [853, 394] on input "Insurer" at bounding box center [1057, 384] width 437 height 23
click at [913, 412] on div "WCF National Insurance Company ( 40517 ) A XIII Rating" at bounding box center [884, 411] width 266 height 18
type input "WCF National Insurance Company (40517) A XIII Rating"
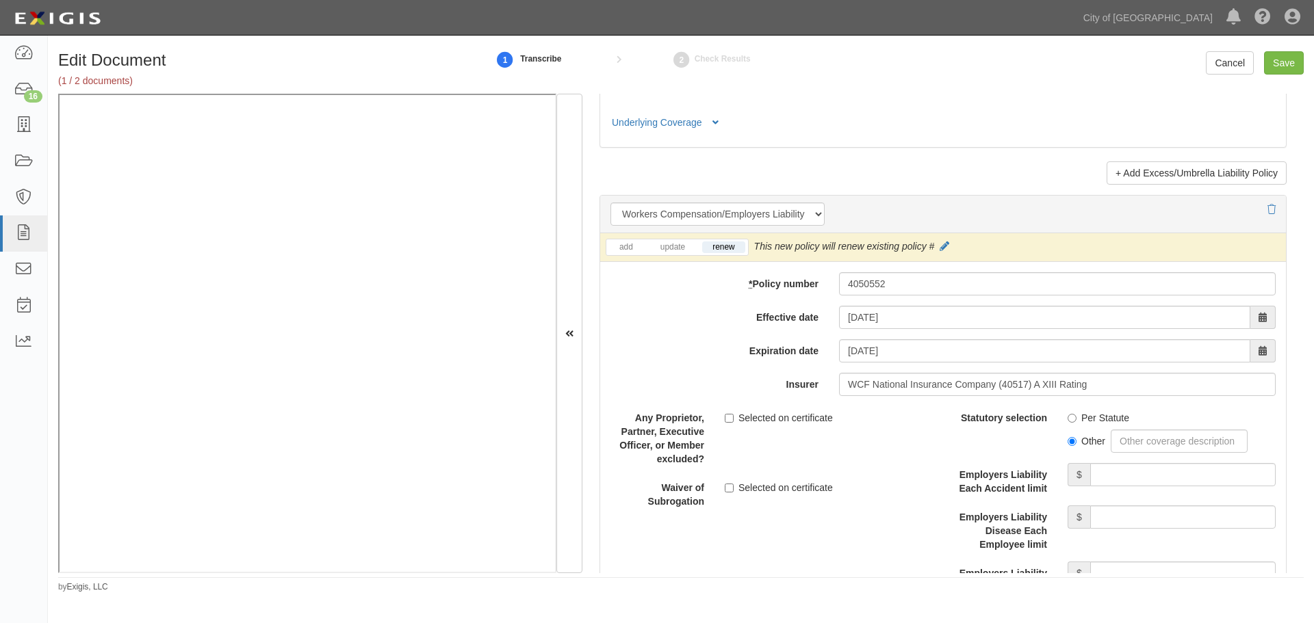
click at [1086, 425] on div "Other" at bounding box center [1172, 439] width 208 height 28
click at [1086, 422] on label "Per Statute" at bounding box center [1099, 418] width 62 height 14
click at [1076, 422] on input "Per Statute" at bounding box center [1072, 418] width 9 height 9
radio input "true"
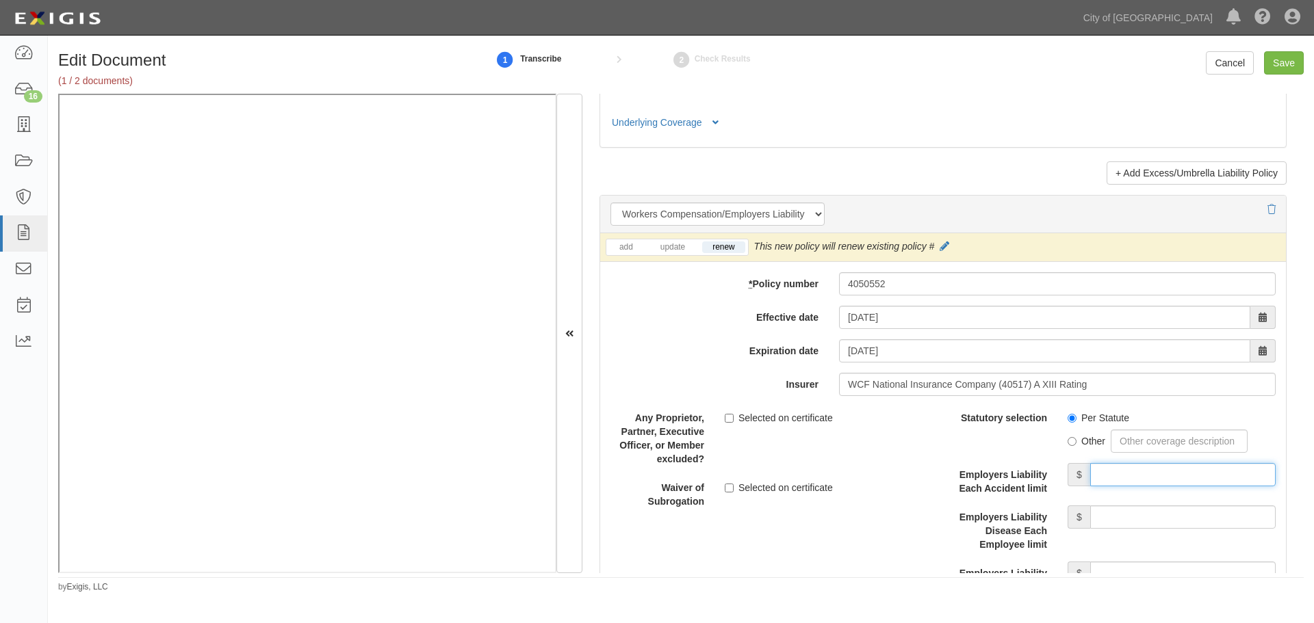
click at [1157, 473] on input "Employers Liability Each Accident limit" at bounding box center [1182, 474] width 185 height 23
type input "1,000,000"
click at [1097, 511] on input "Employers Liability Disease Each Employee limit" at bounding box center [1182, 517] width 185 height 23
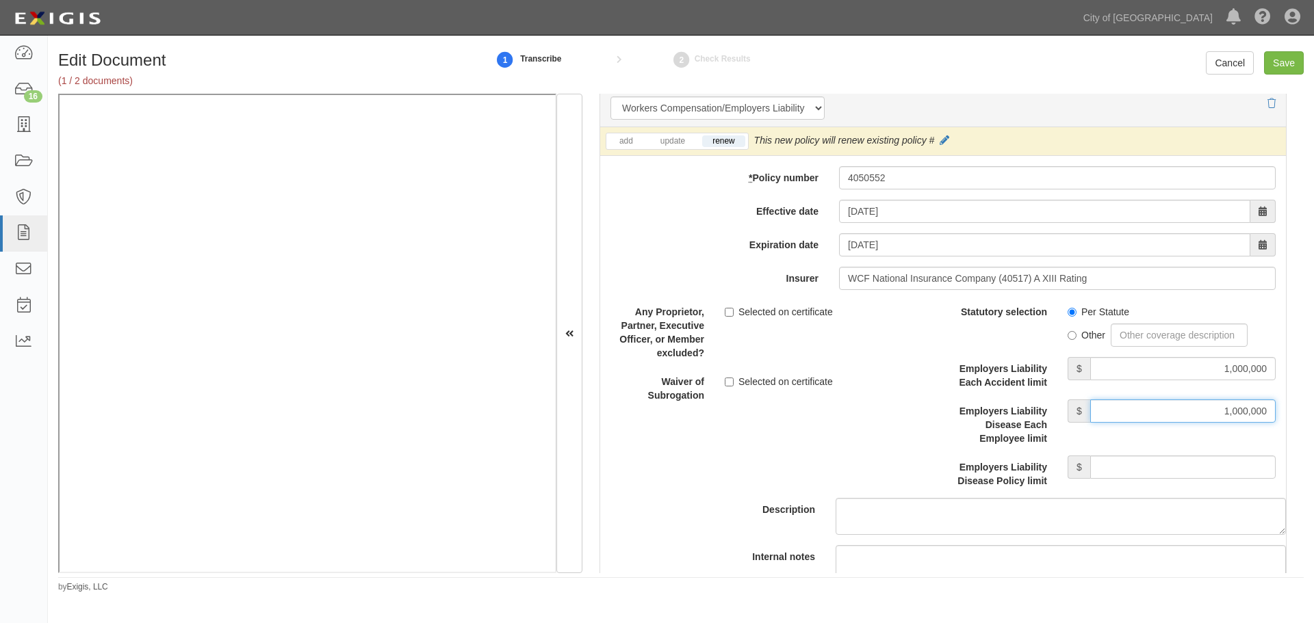
scroll to position [3536, 0]
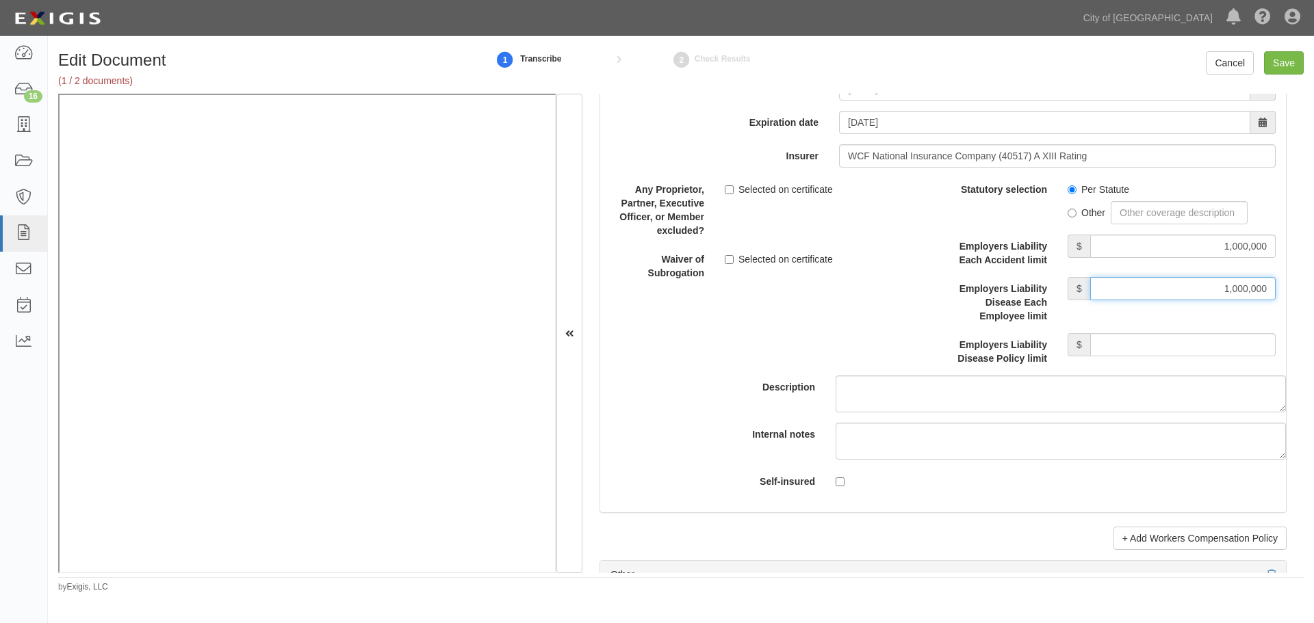
type input "1,000,000"
drag, startPoint x: 1172, startPoint y: 348, endPoint x: 1144, endPoint y: 348, distance: 28.7
click at [1172, 348] on input "Employers Liability Disease Policy limit" at bounding box center [1182, 344] width 185 height 23
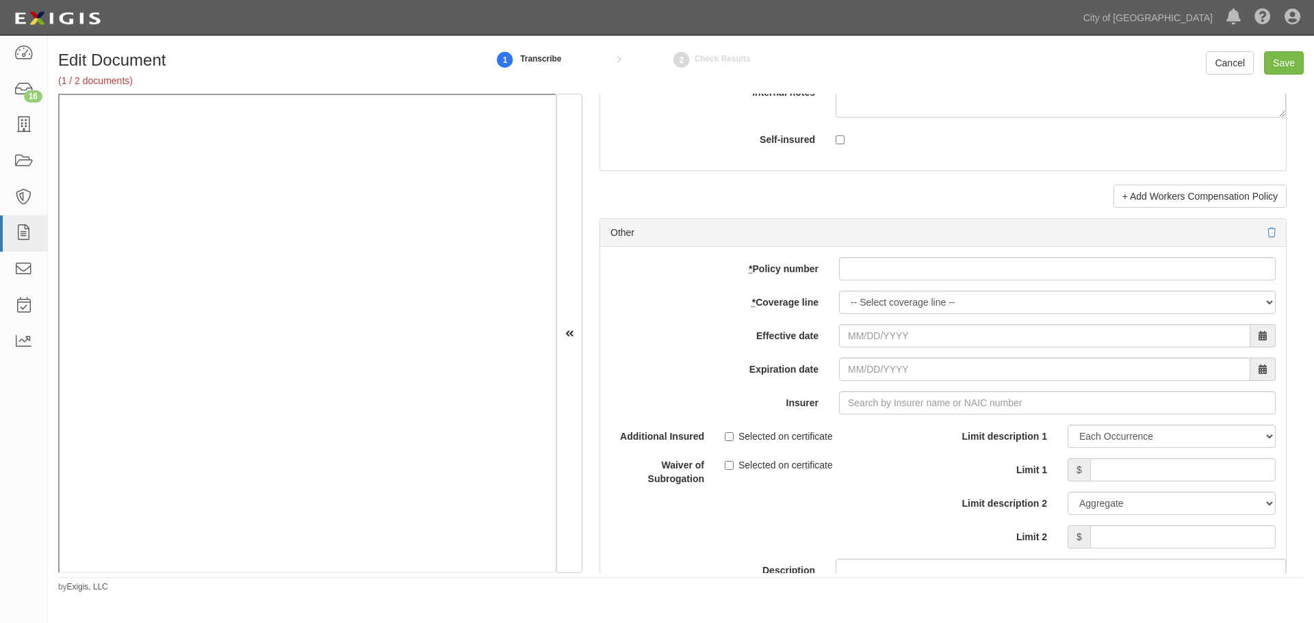
type input "1,000,000"
click at [1267, 233] on icon at bounding box center [1271, 234] width 8 height 10
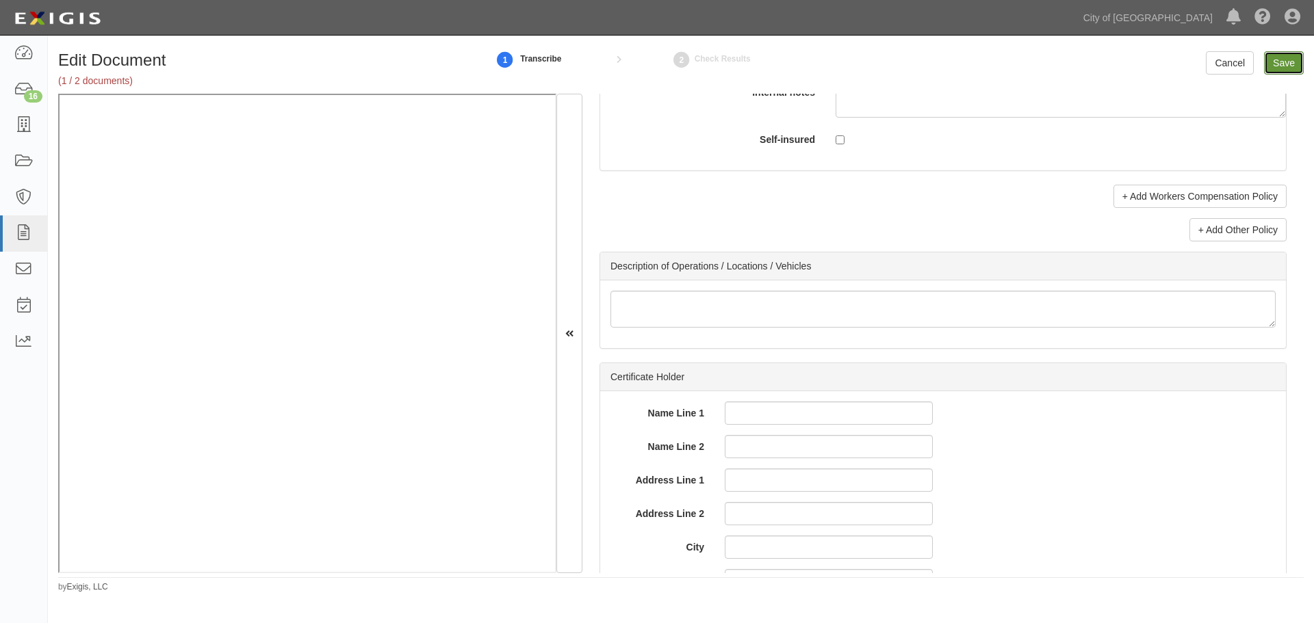
click at [1292, 53] on input "Save" at bounding box center [1284, 62] width 40 height 23
type input "1000000"
type input "10000"
type input "1000000"
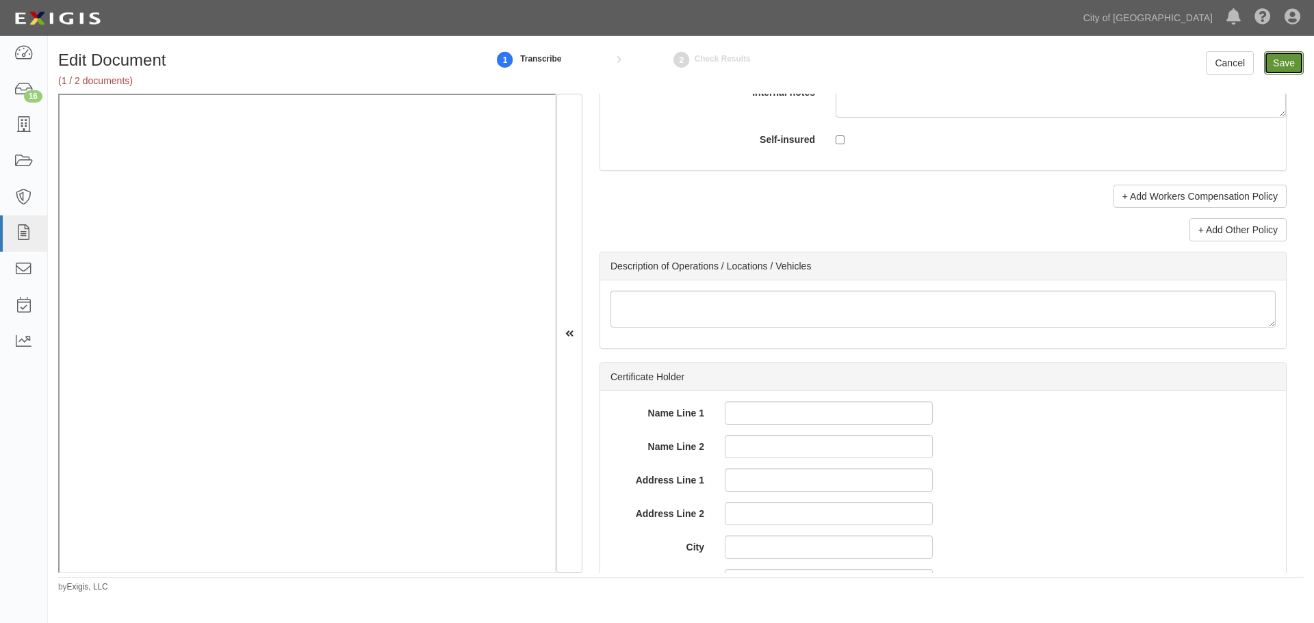
type input "2000000"
type input "1000000"
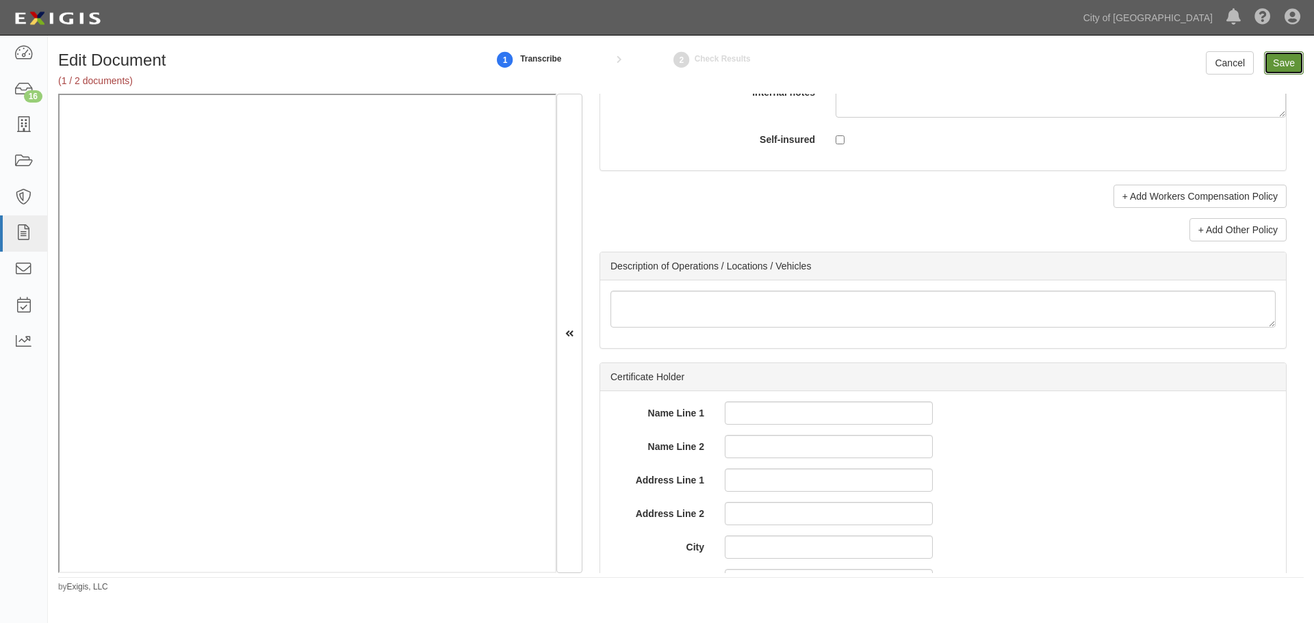
type input "1000000"
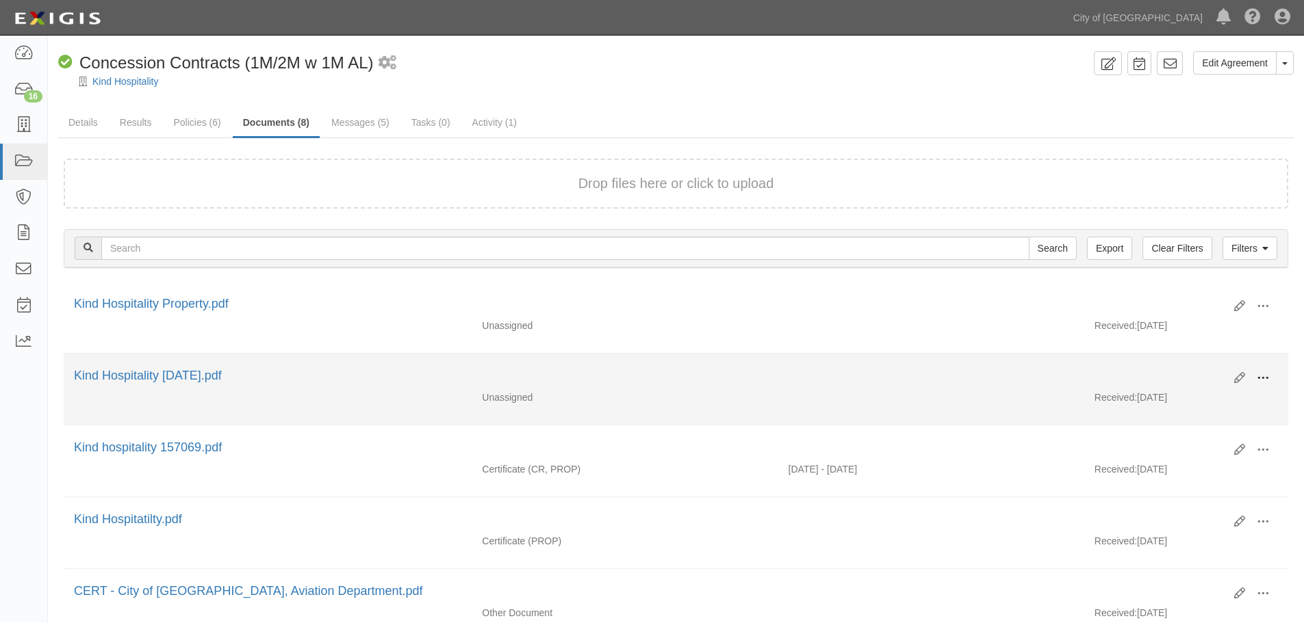
click at [1271, 370] on li "Edit View View details Archive Kind Hospitality [DATE].pdf Unassigned Received:…" at bounding box center [676, 390] width 1224 height 72
click at [1262, 378] on span at bounding box center [1262, 378] width 12 height 12
click at [1218, 396] on link "View" at bounding box center [1196, 398] width 108 height 25
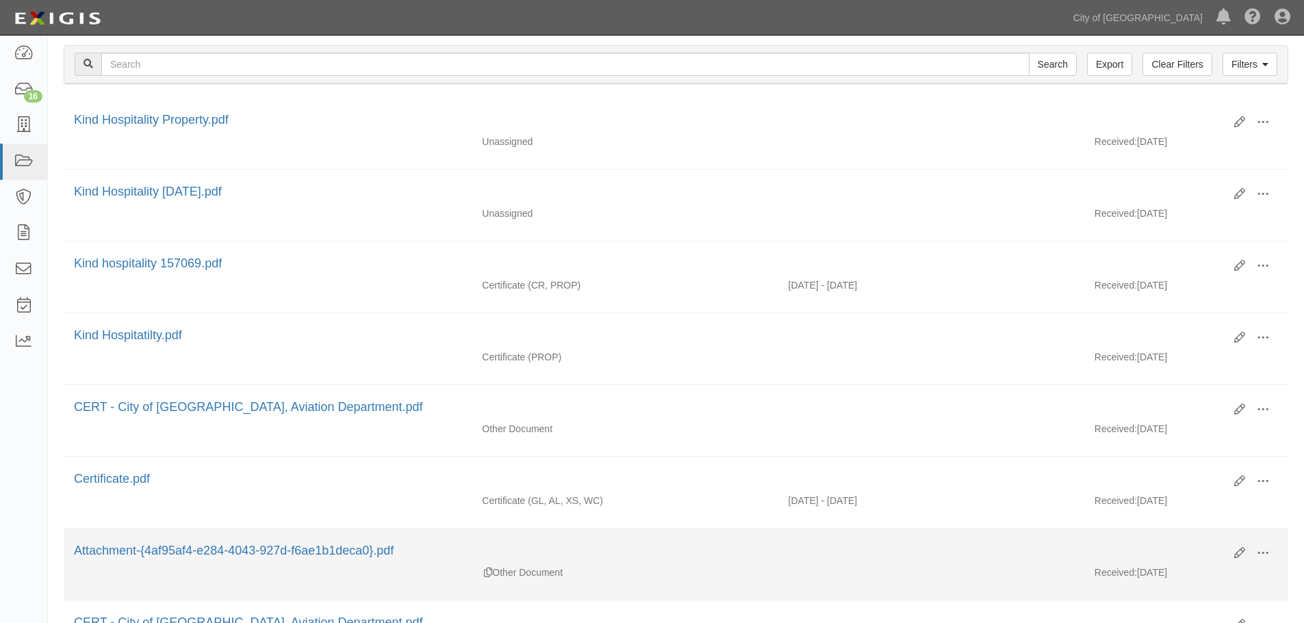
scroll to position [315, 0]
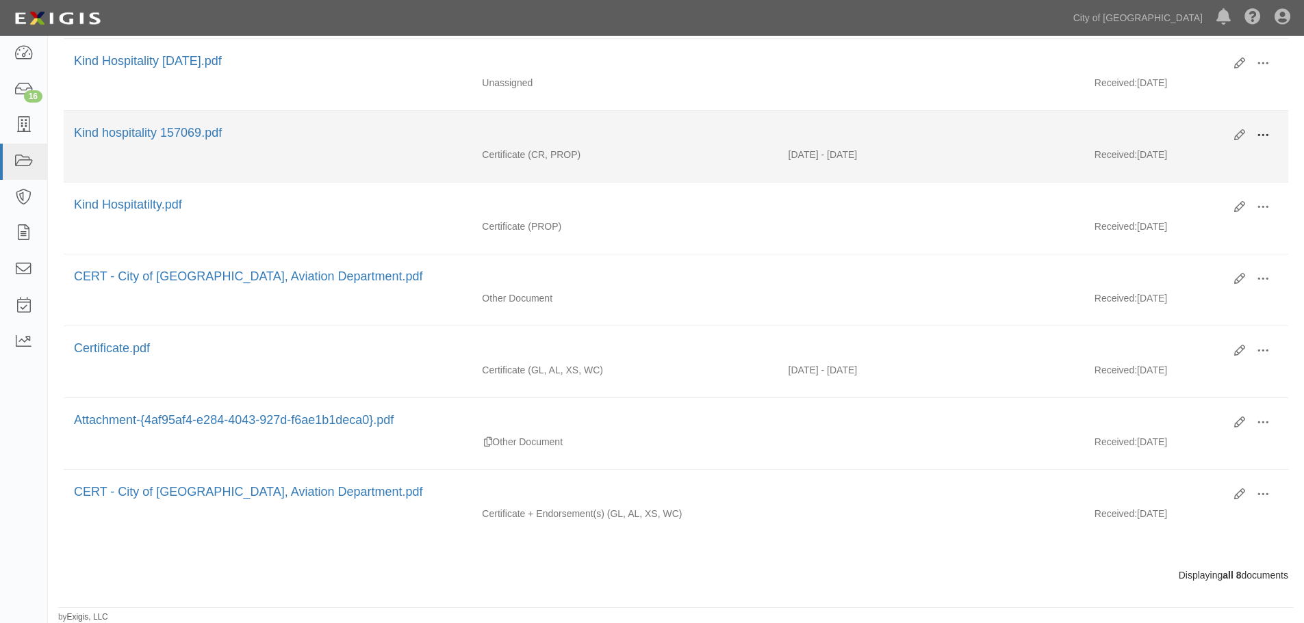
drag, startPoint x: 1263, startPoint y: 138, endPoint x: 1256, endPoint y: 145, distance: 10.6
click at [1265, 137] on span at bounding box center [1262, 135] width 12 height 12
click at [1226, 165] on link "View" at bounding box center [1196, 155] width 108 height 25
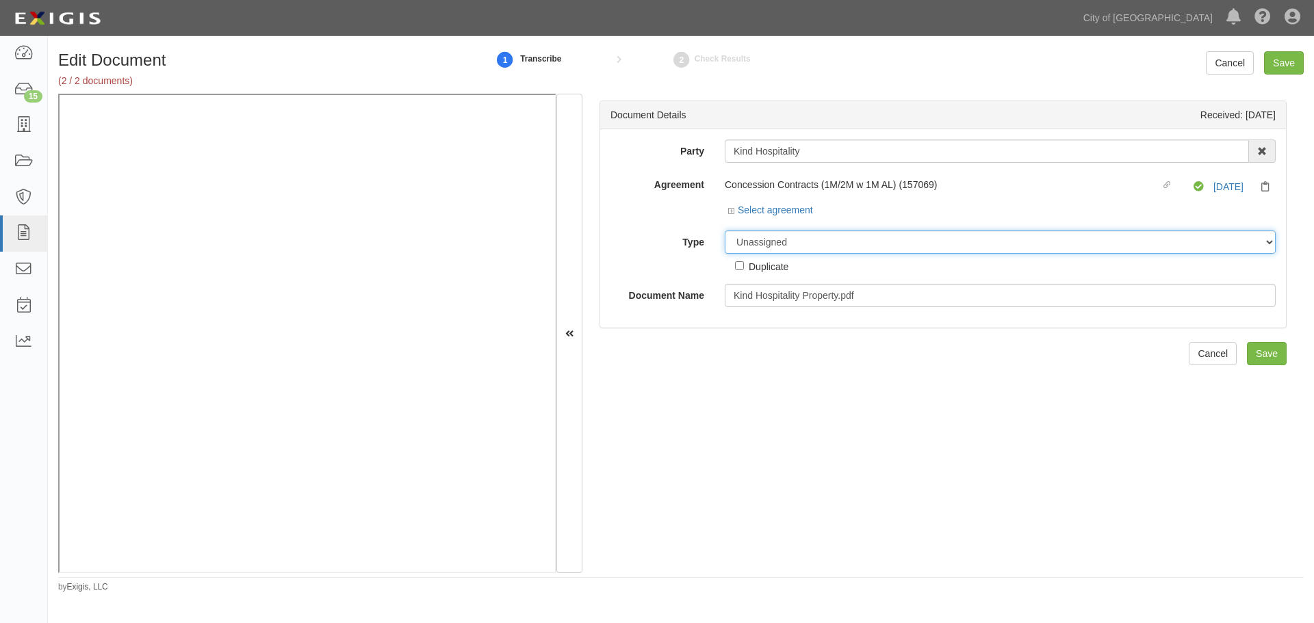
click at [756, 248] on select "Unassigned Binder Cancellation Notice Certificate Contract Endorsement Insuranc…" at bounding box center [1000, 242] width 551 height 23
select select "CertificateDetail"
click at [725, 231] on select "Unassigned Binder Cancellation Notice Certificate Contract Endorsement Insuranc…" at bounding box center [1000, 242] width 551 height 23
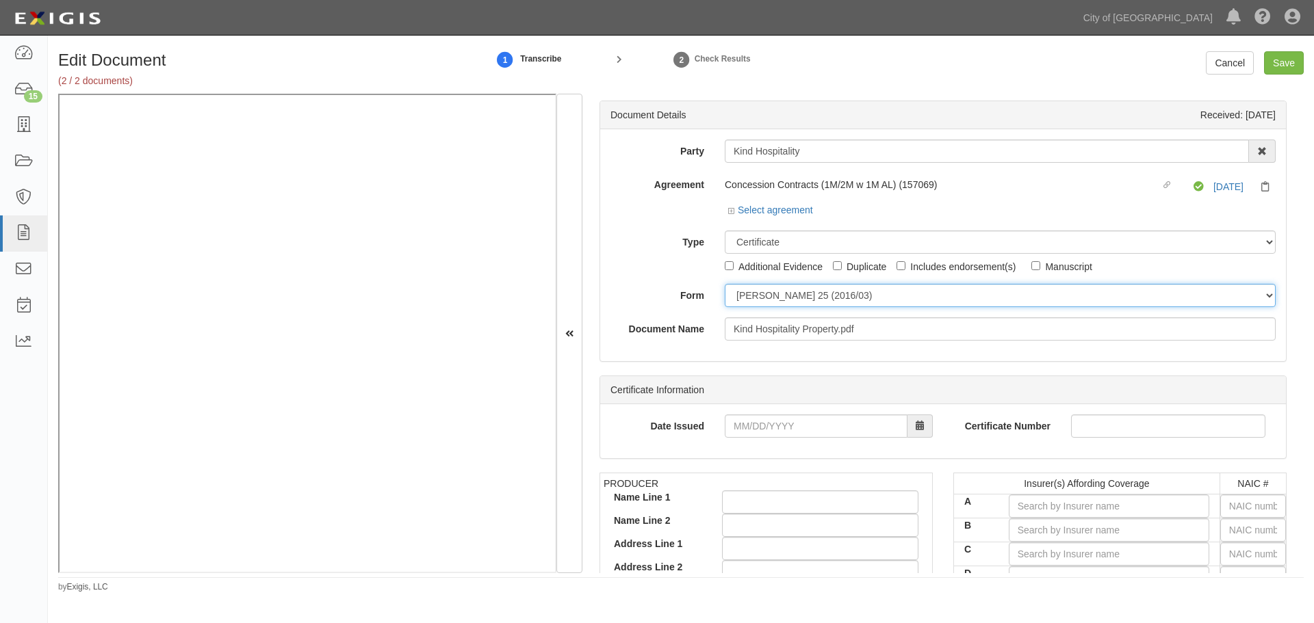
click at [750, 305] on select "ACORD 25 (2016/03) ACORD 101 ACORD 855 NY (2014/05) General" at bounding box center [1000, 295] width 551 height 23
select select "GeneralFormDetail"
click at [725, 284] on select "ACORD 25 (2016/03) ACORD 101 ACORD 855 NY (2014/05) General" at bounding box center [1000, 295] width 551 height 23
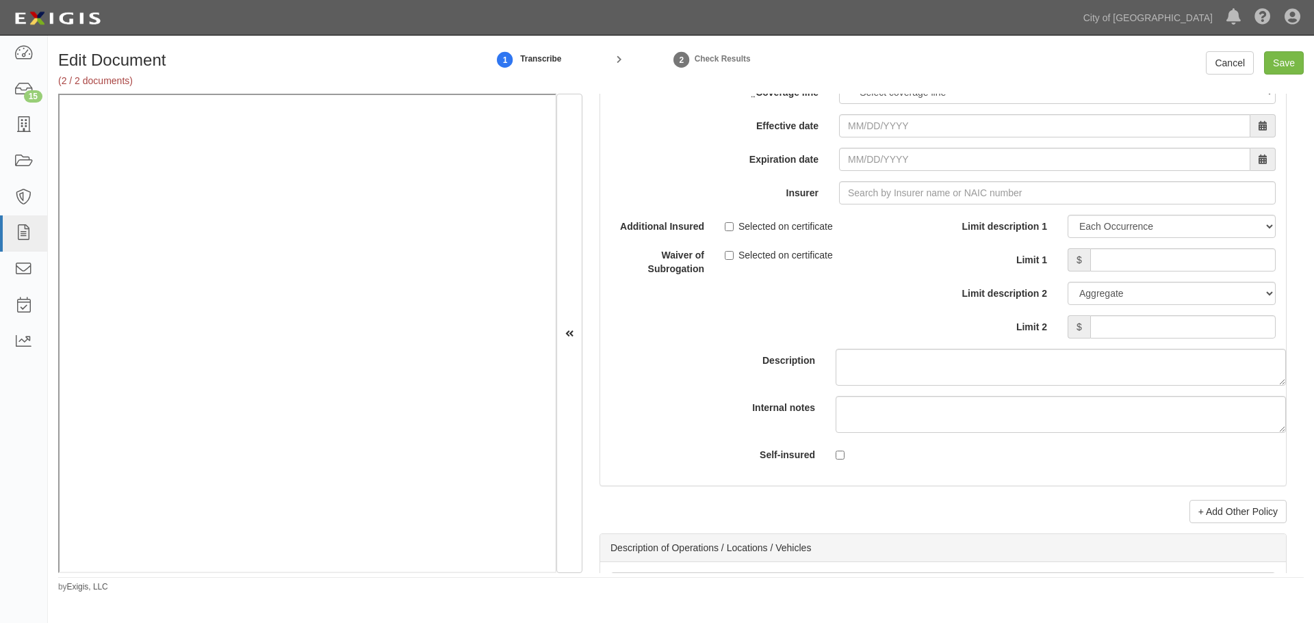
scroll to position [3992, 0]
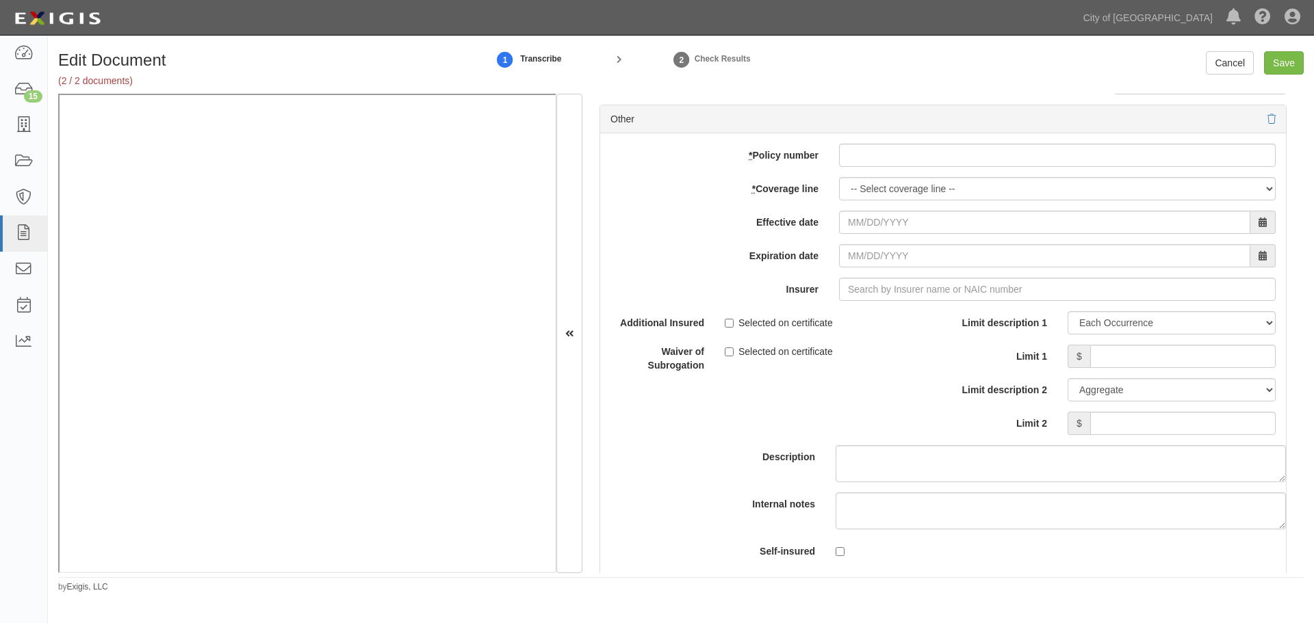
click at [903, 171] on div "add update renew This new policy will be added This new policy will update exis…" at bounding box center [943, 357] width 686 height 449
drag, startPoint x: 886, startPoint y: 156, endPoint x: 881, endPoint y: 165, distance: 10.4
click at [882, 162] on input "* Policy number" at bounding box center [1057, 155] width 437 height 23
paste input "7035024844"
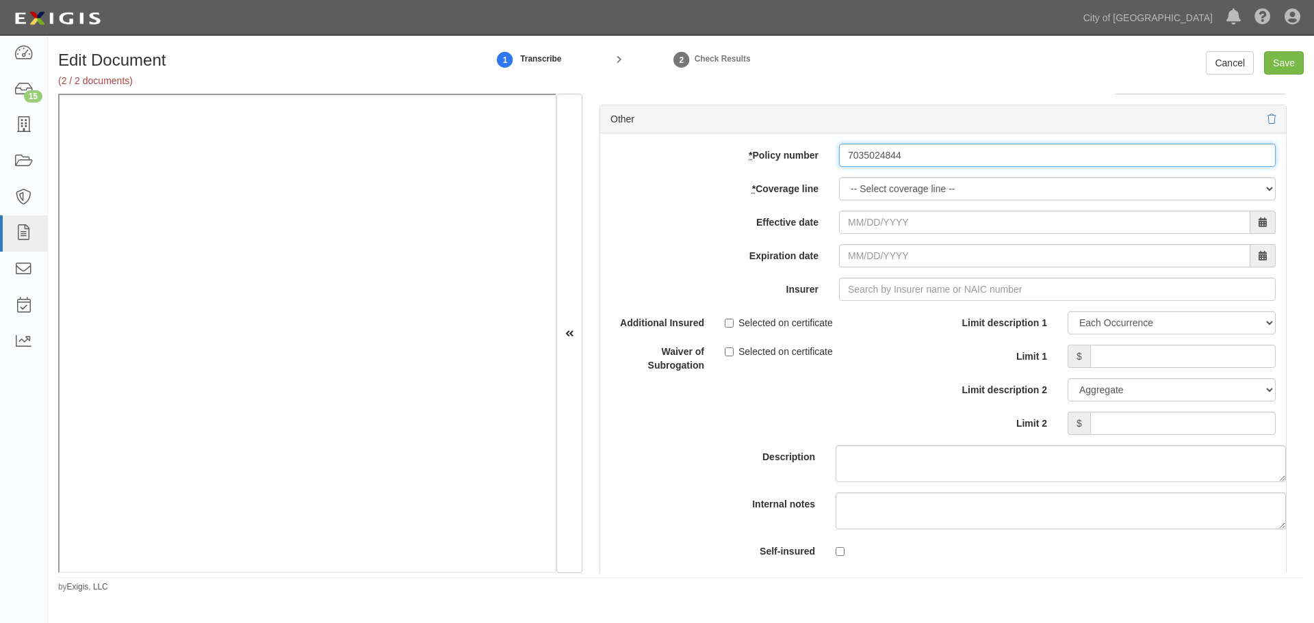
type input "7035024844"
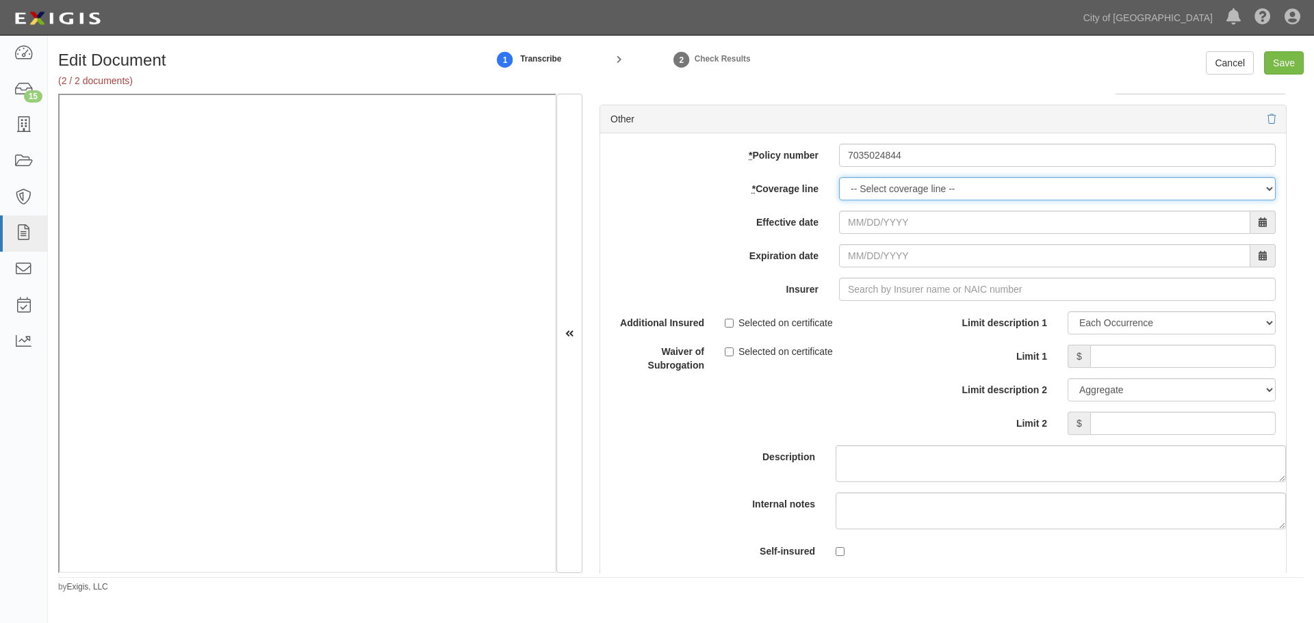
click at [853, 193] on select "-- Select coverage line -- Asbestos Abatement Auto Physical Damage Boiler & Mac…" at bounding box center [1057, 188] width 437 height 23
select select "16"
click at [839, 201] on select "-- Select coverage line -- Asbestos Abatement Auto Physical Damage Boiler & Mac…" at bounding box center [1057, 188] width 437 height 23
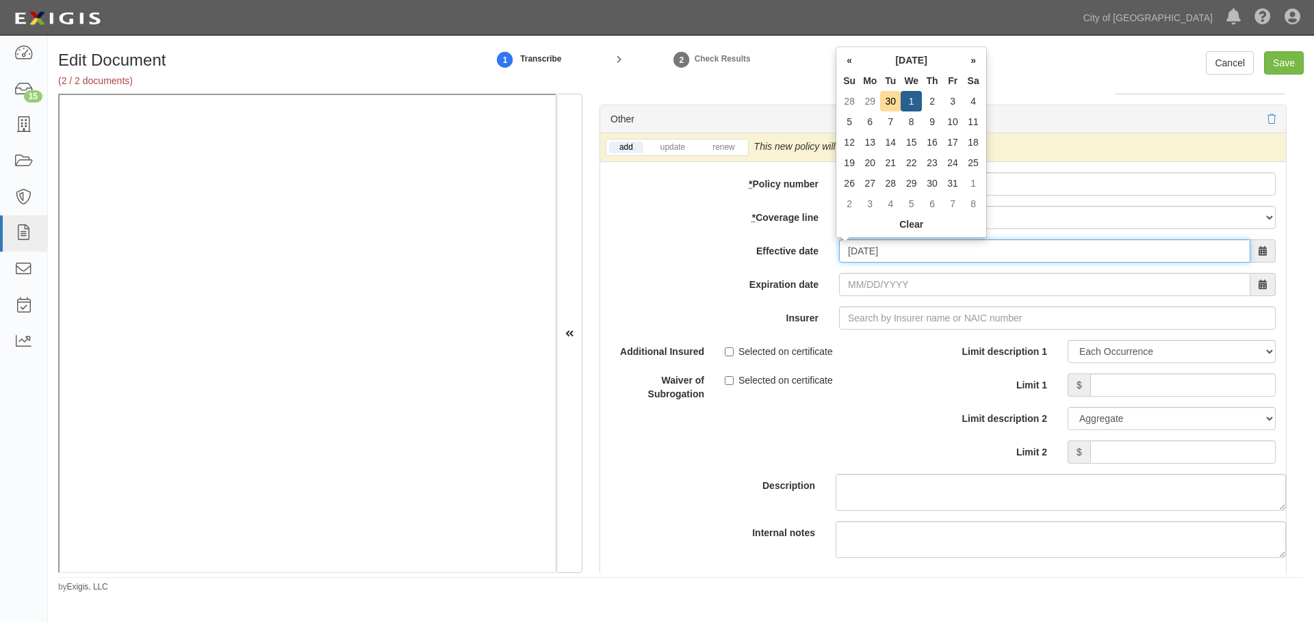
type input "[DATE]"
type input "10/01/2026"
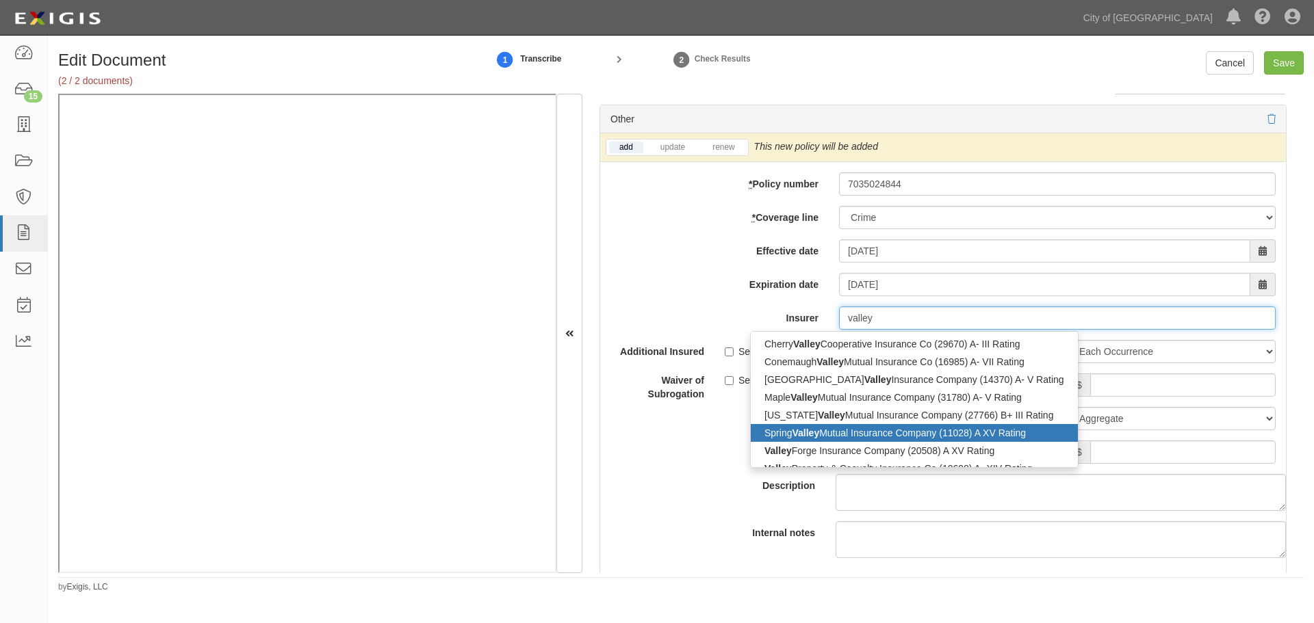
type input "valley"
type input "valley forge Insurance Company (20508) A XV Rating"
type input "valley f"
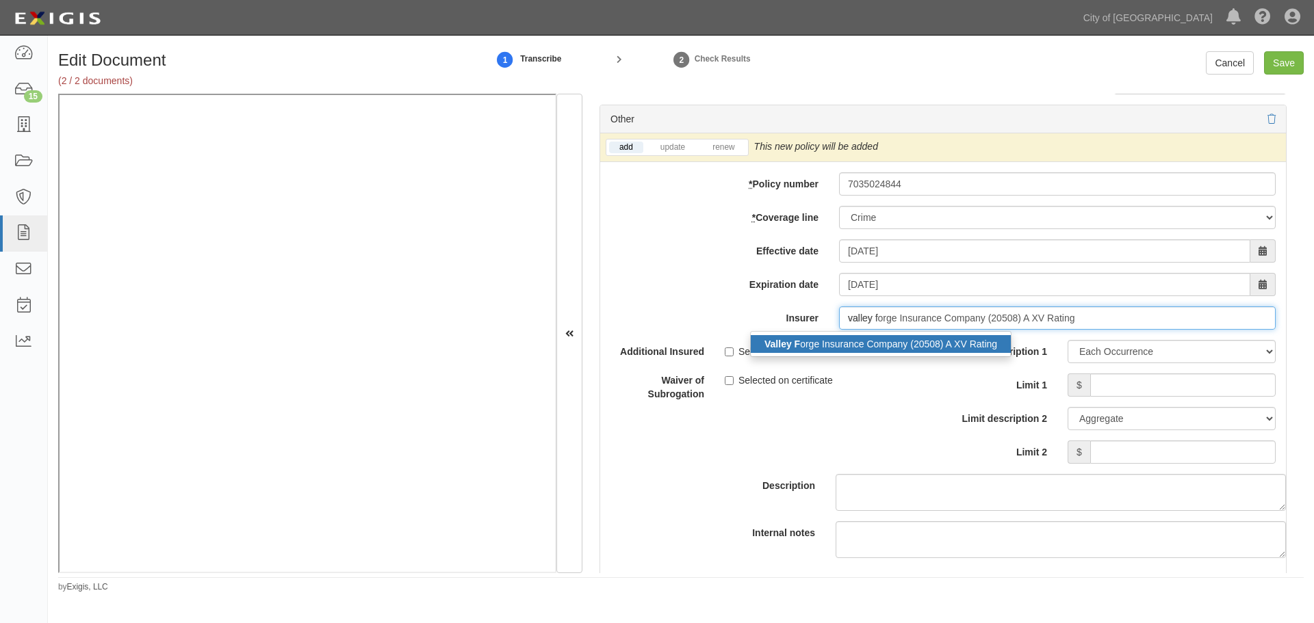
click at [836, 341] on div "Valley F orge Insurance Company (20508) A XV Rating" at bounding box center [881, 344] width 260 height 18
type input "Valley Forge Insurance Company (20508) A XV Rating"
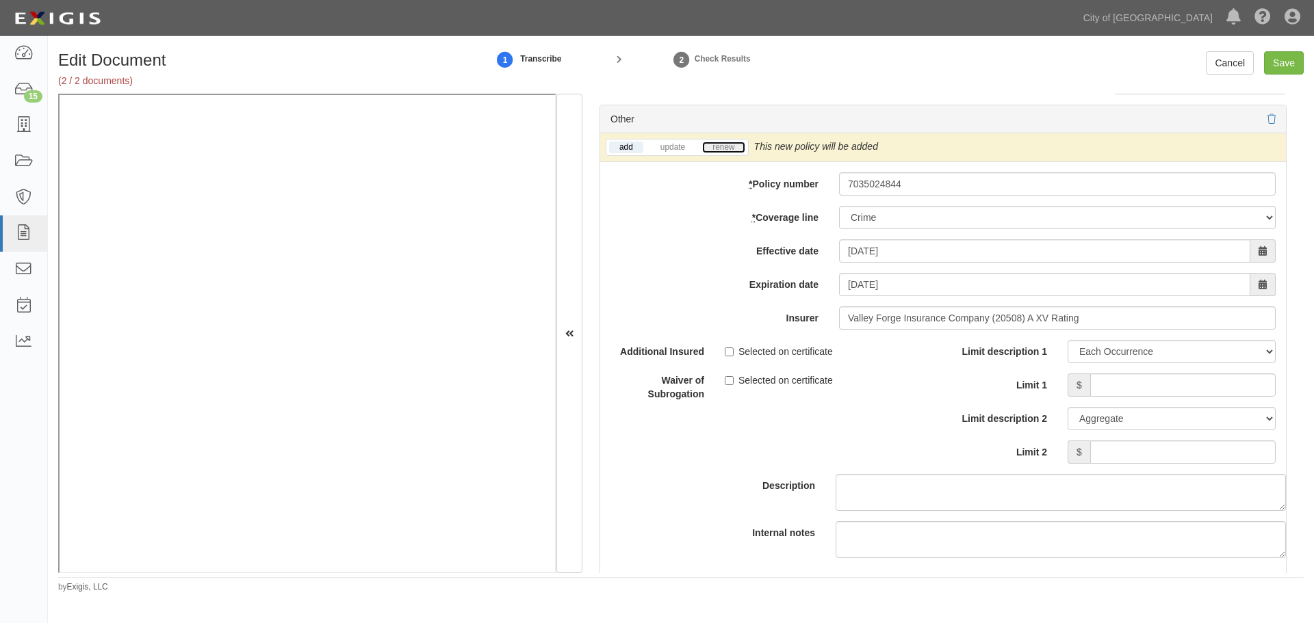
click at [727, 150] on link "renew" at bounding box center [723, 148] width 42 height 12
click at [1098, 389] on input "Limit 1" at bounding box center [1182, 385] width 185 height 23
type input "3"
type input "330,750"
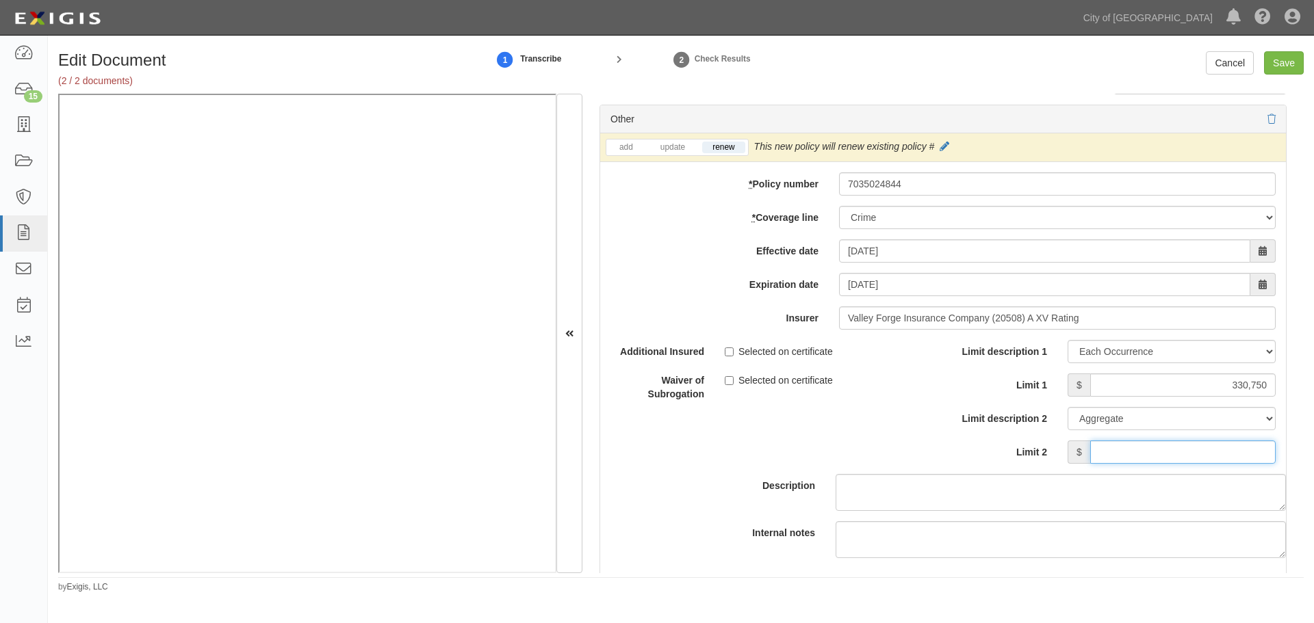
click at [1159, 453] on input "Limit 2" at bounding box center [1182, 452] width 185 height 23
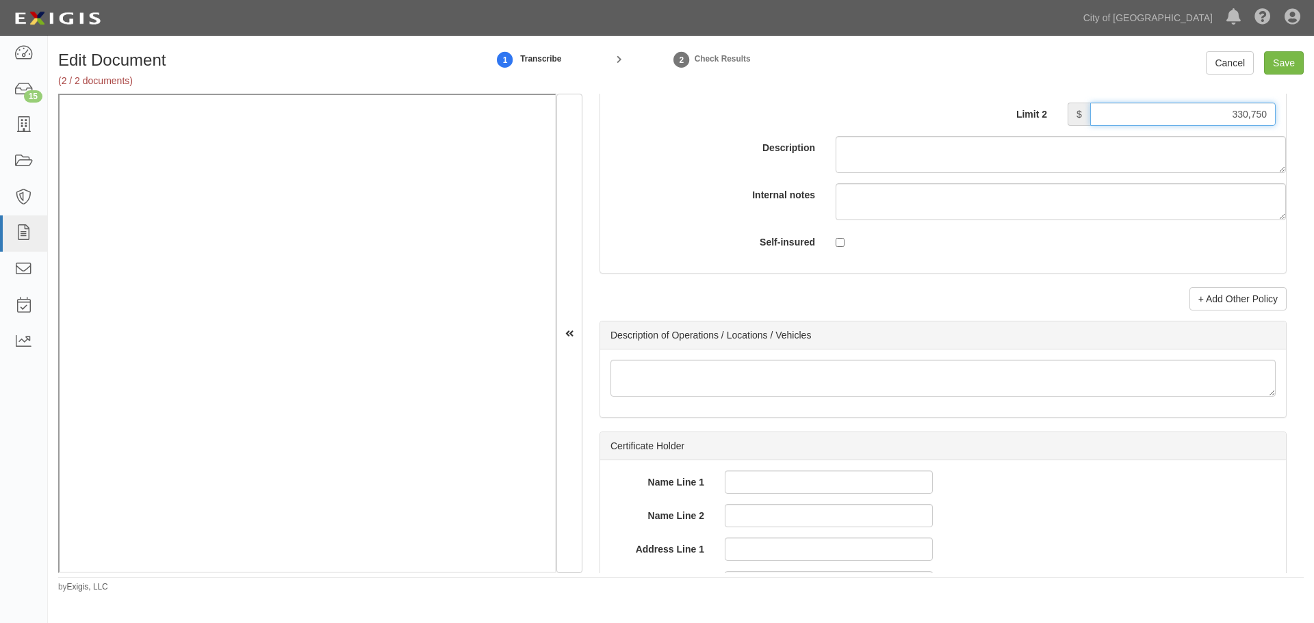
scroll to position [4334, 0]
type input "330,750"
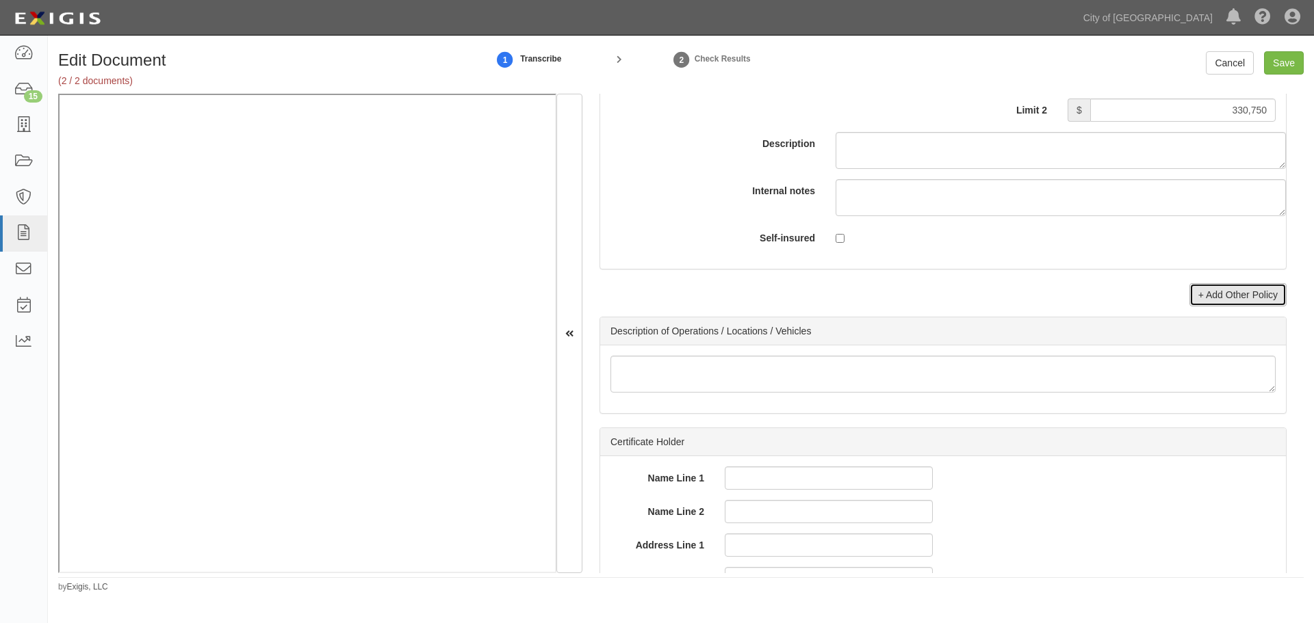
click at [1200, 300] on link "+ Add Other Policy" at bounding box center [1237, 294] width 97 height 23
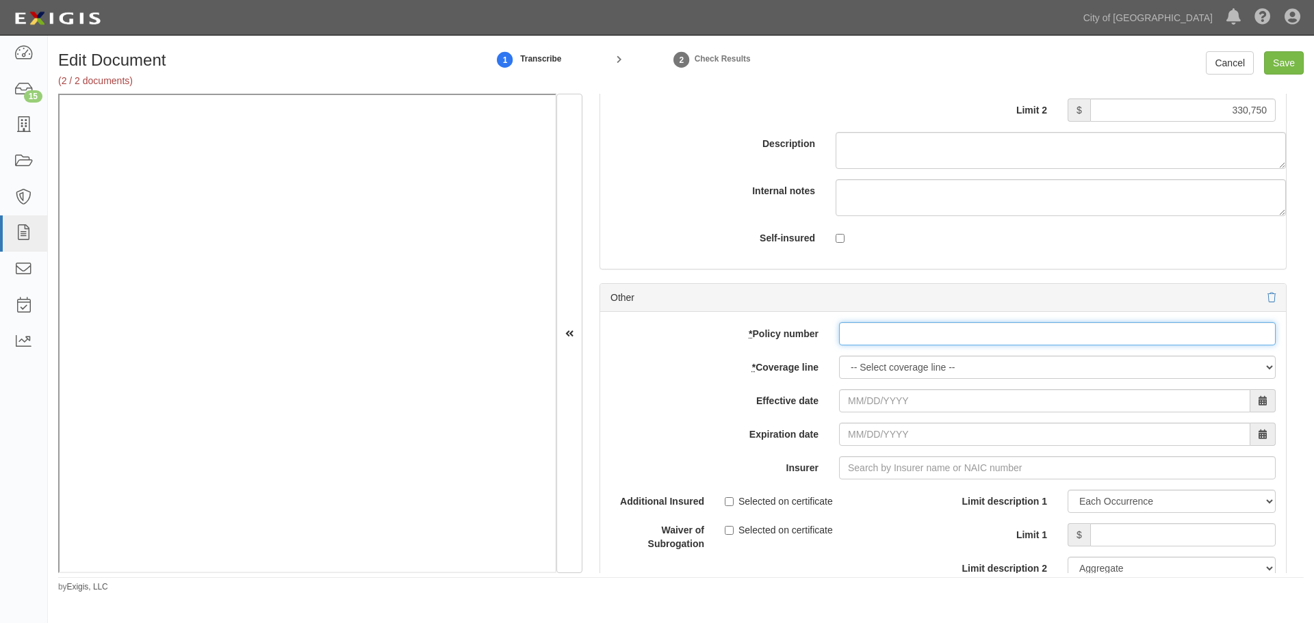
click at [849, 336] on input "* Policy number" at bounding box center [1057, 333] width 437 height 23
paste input "7035024844"
type input "7035024844"
click at [842, 371] on select "-- Select coverage line -- Asbestos Abatement Auto Physical Damage Boiler & Mac…" at bounding box center [1057, 367] width 437 height 23
select select "46"
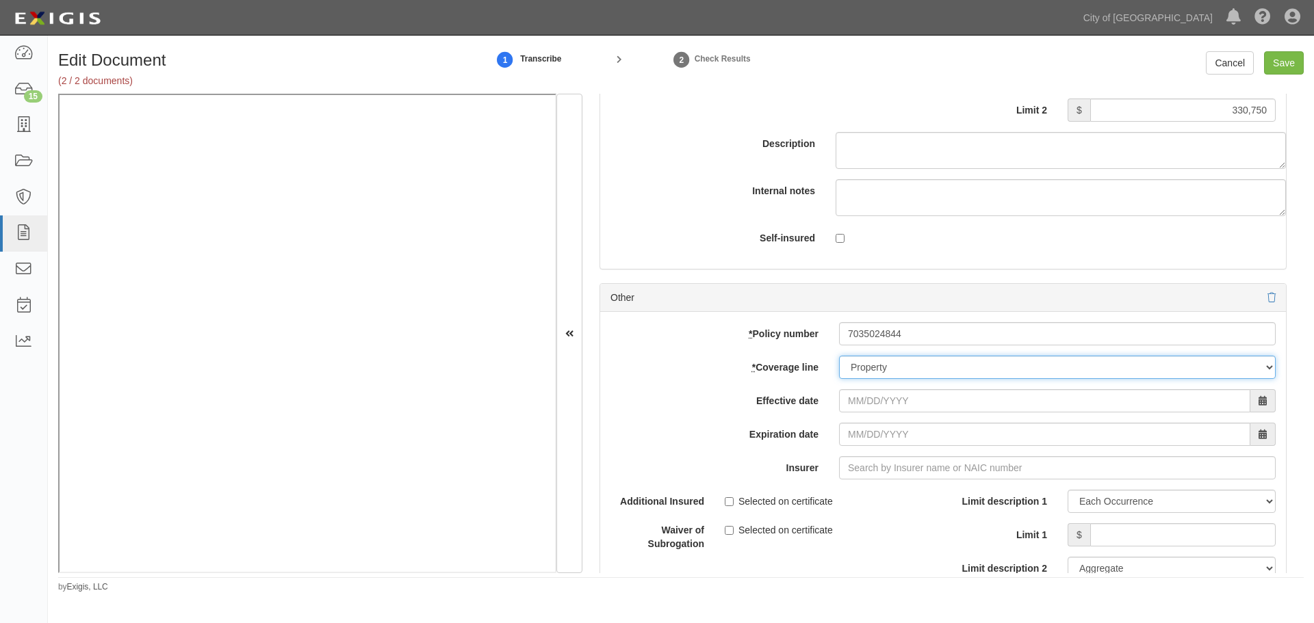
click at [839, 379] on select "-- Select coverage line -- Asbestos Abatement Auto Physical Damage Boiler & Mac…" at bounding box center [1057, 367] width 437 height 23
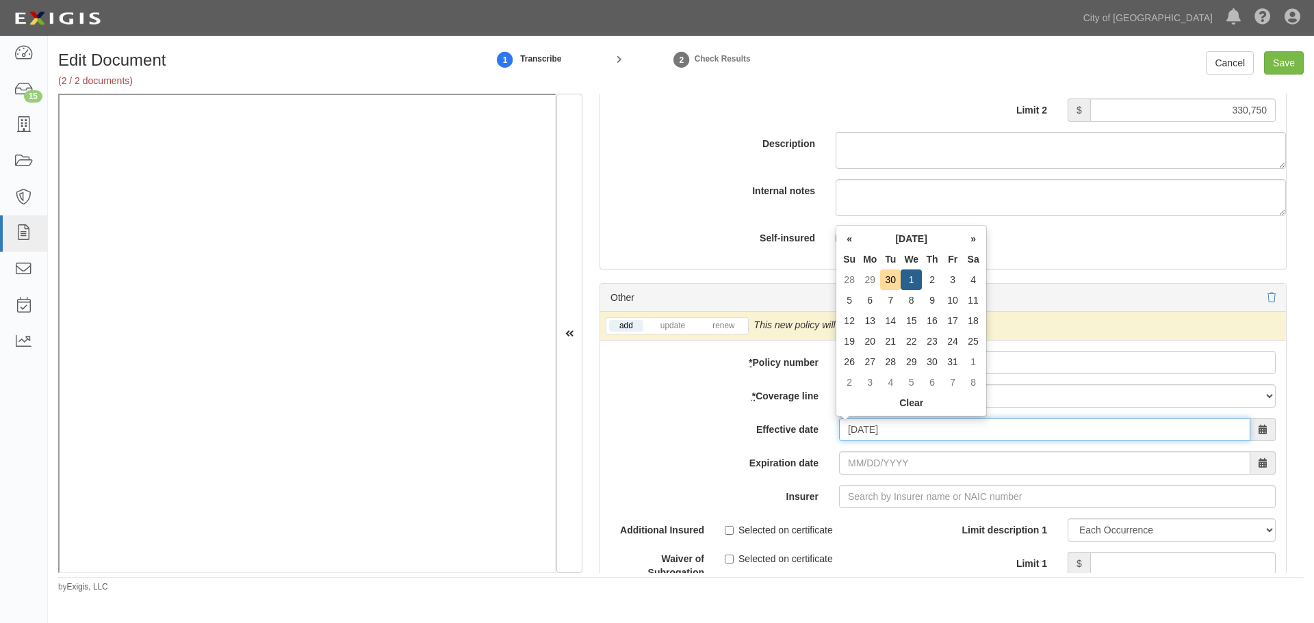
type input "[DATE]"
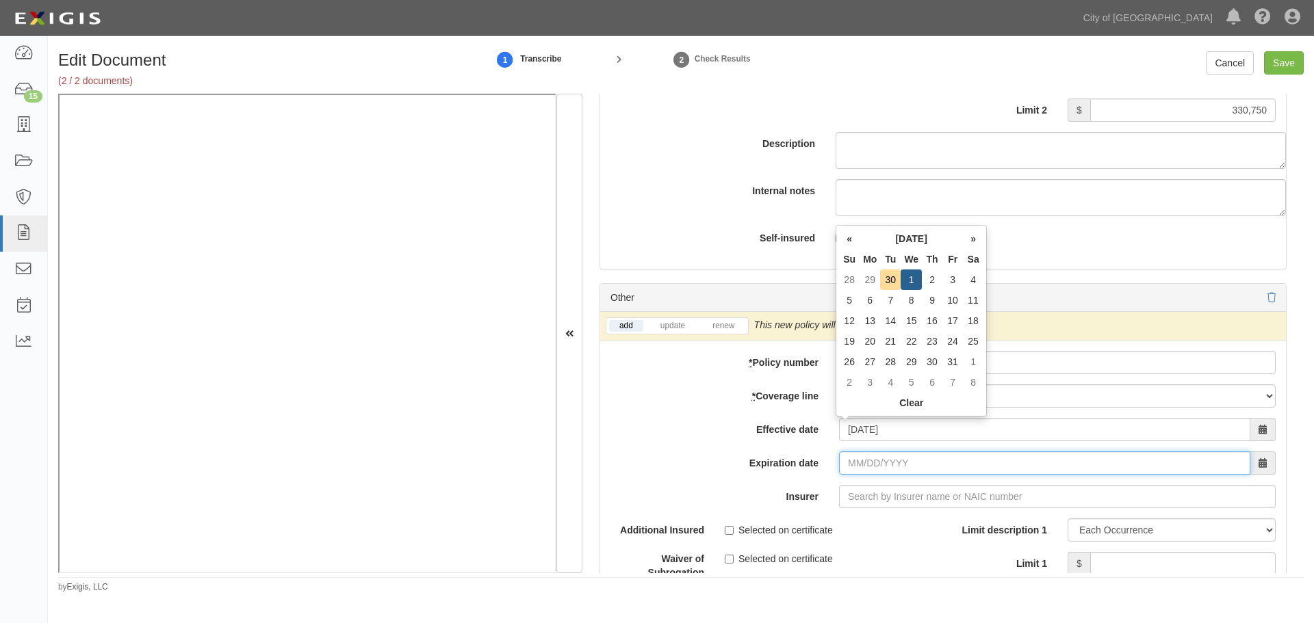
type input "10/01/2026"
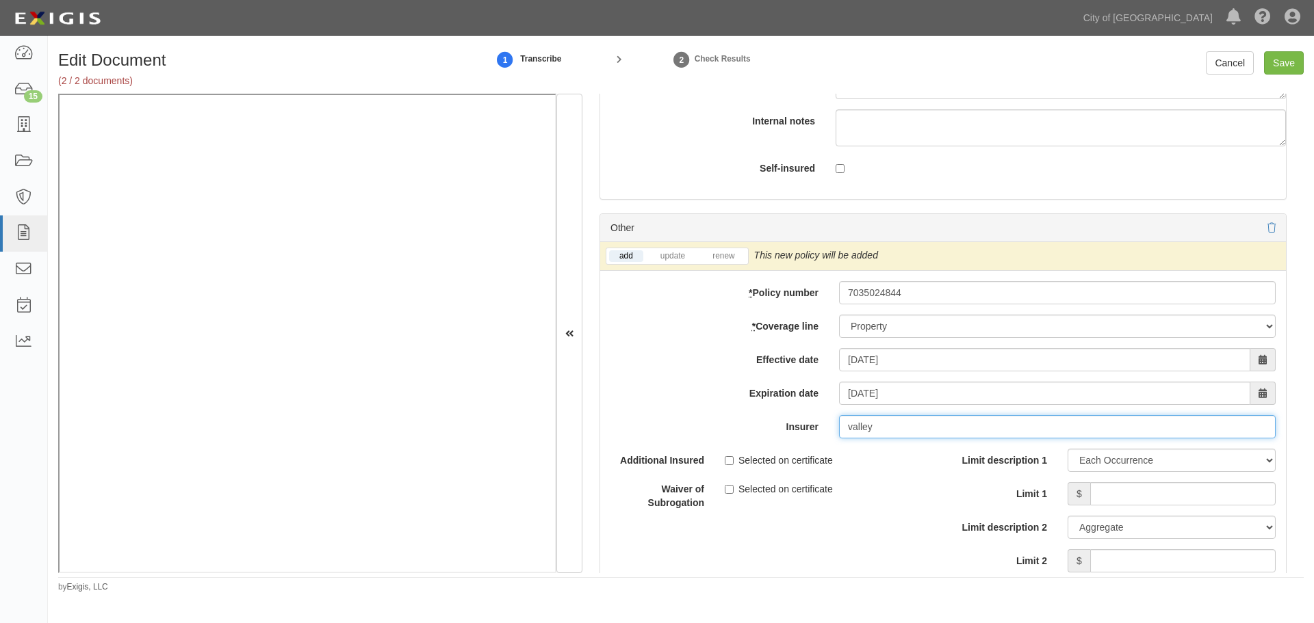
scroll to position [4448, 0]
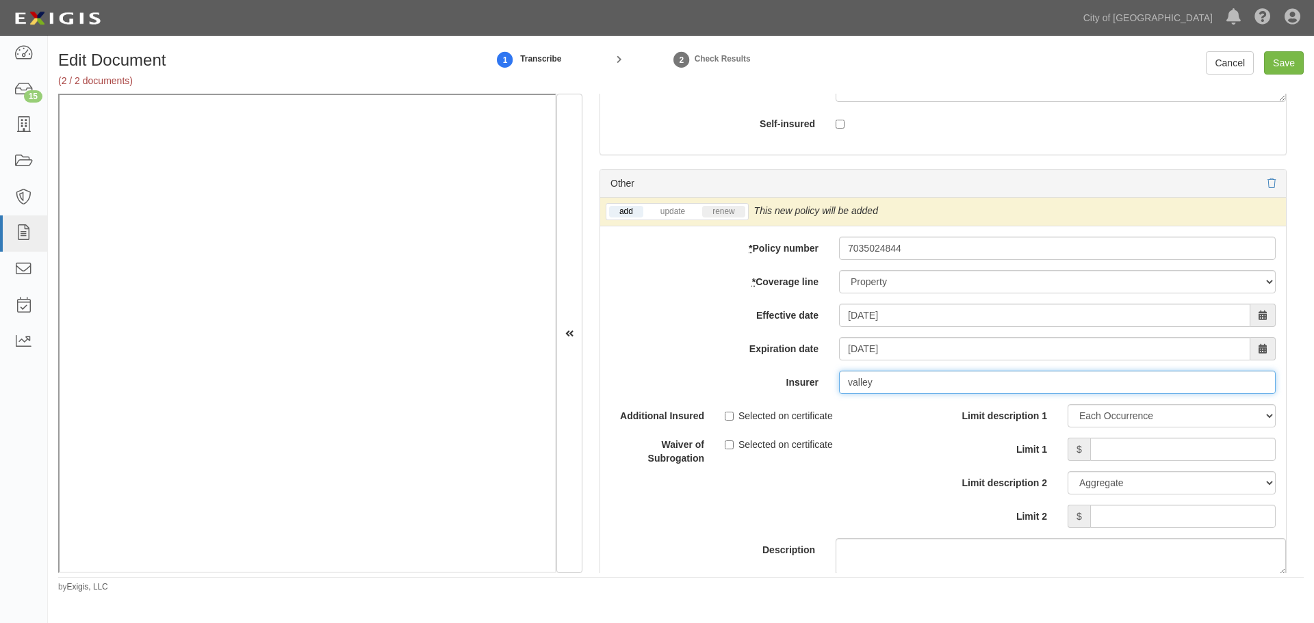
type input "valley"
click at [716, 213] on link "renew" at bounding box center [723, 212] width 42 height 12
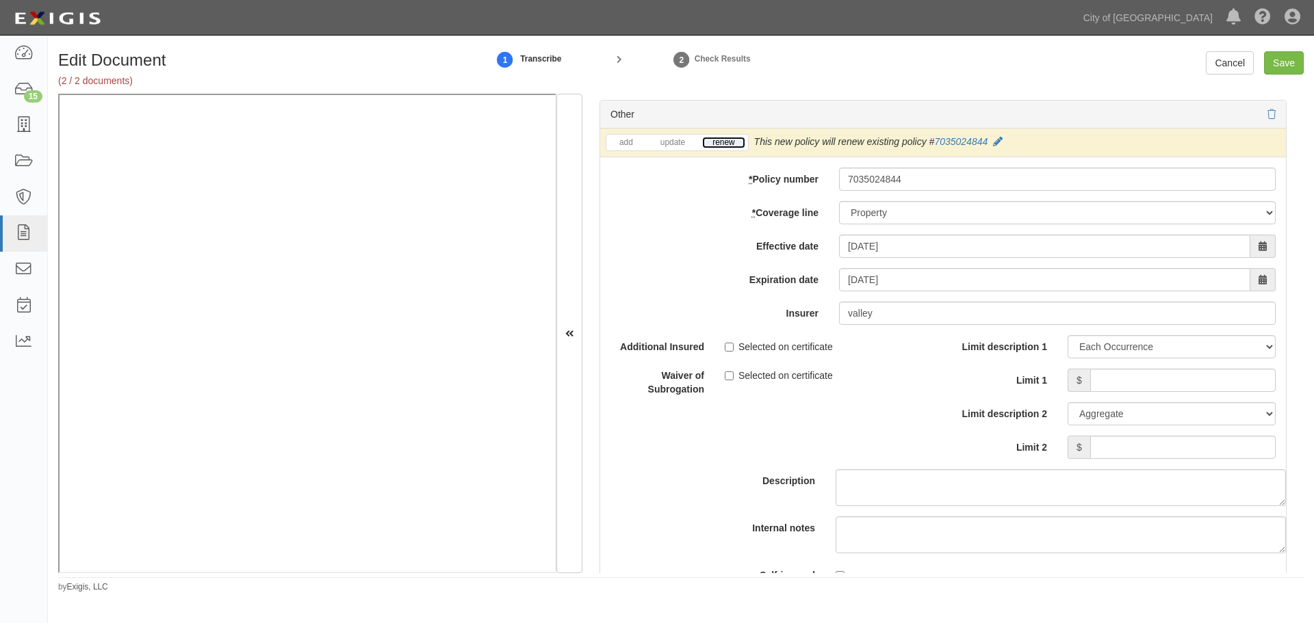
scroll to position [4562, 0]
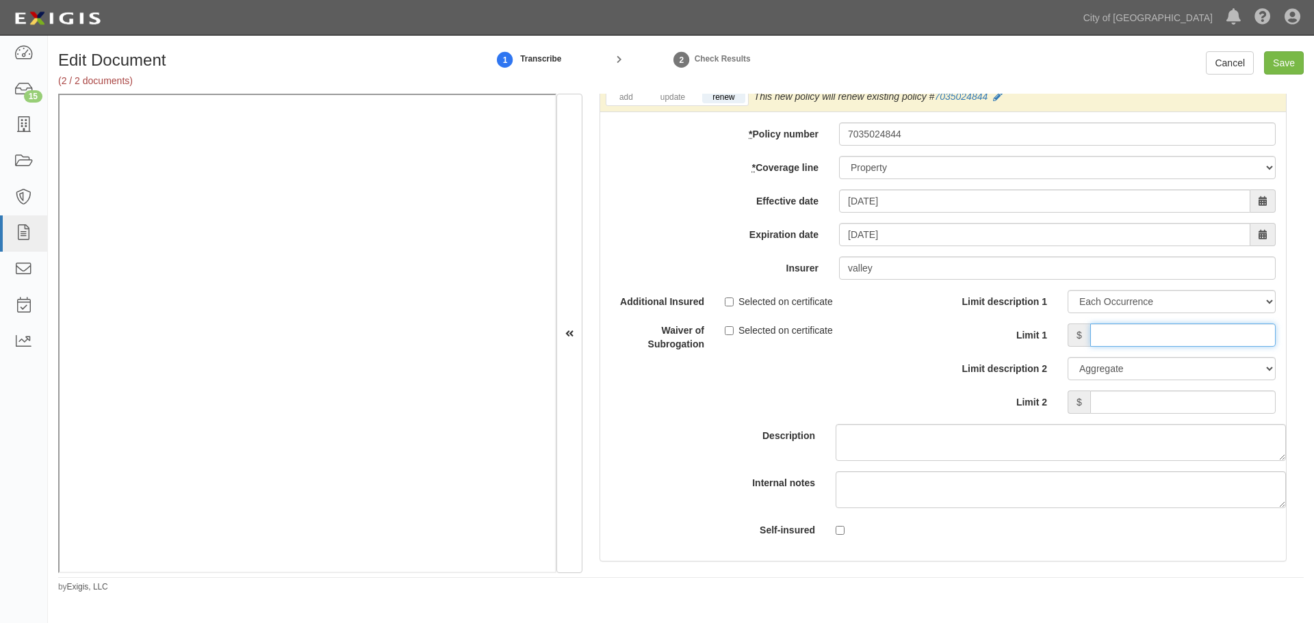
click at [1105, 335] on input "Limit 1" at bounding box center [1182, 335] width 185 height 23
type input "3"
type input "330750"
click at [1250, 407] on input "Limit 2" at bounding box center [1182, 402] width 185 height 23
type input "330750"
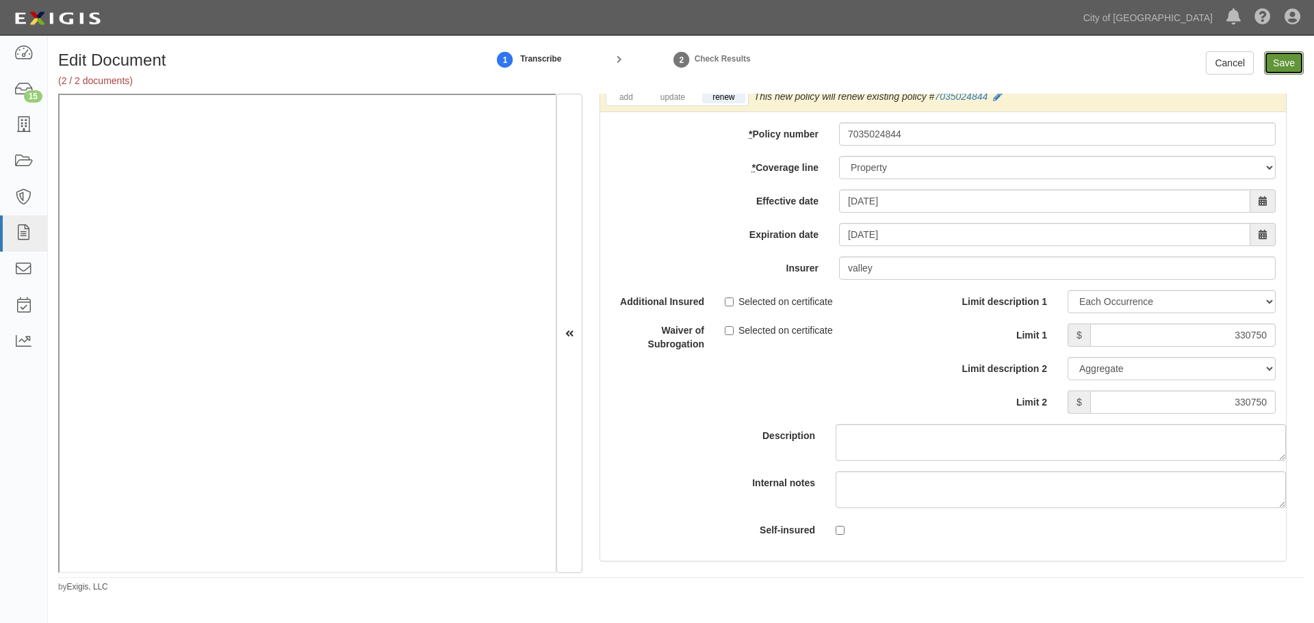
click at [1302, 69] on input "Save" at bounding box center [1284, 62] width 40 height 23
type input "330750"
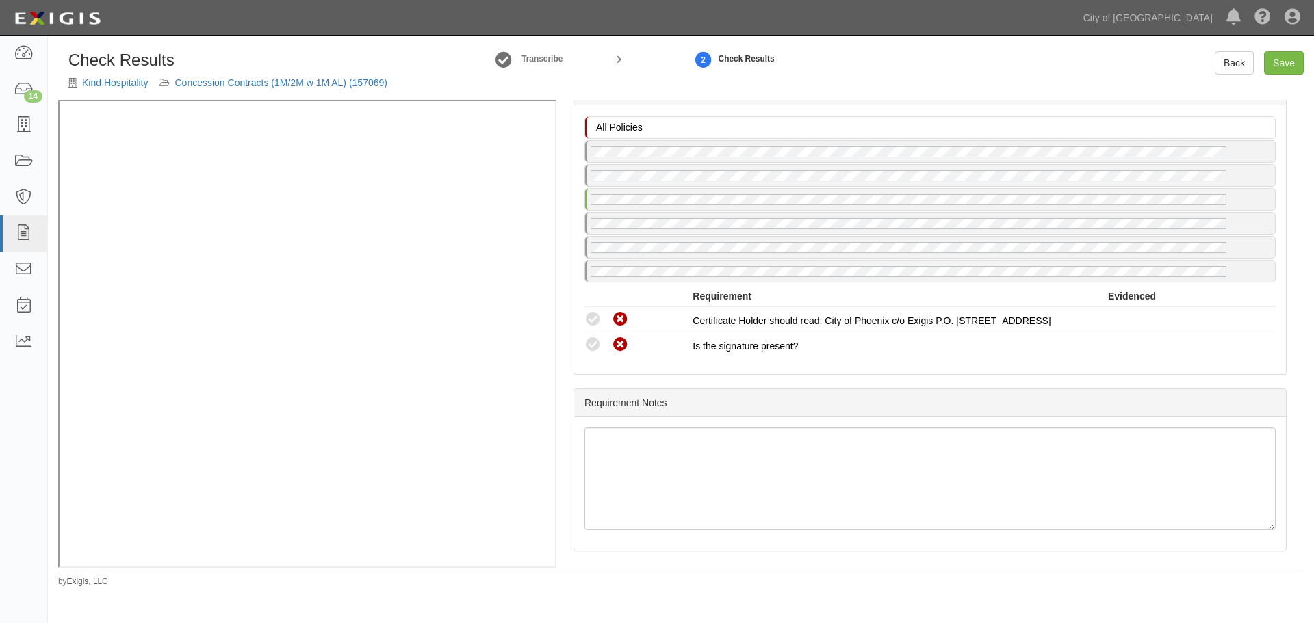
scroll to position [1571, 0]
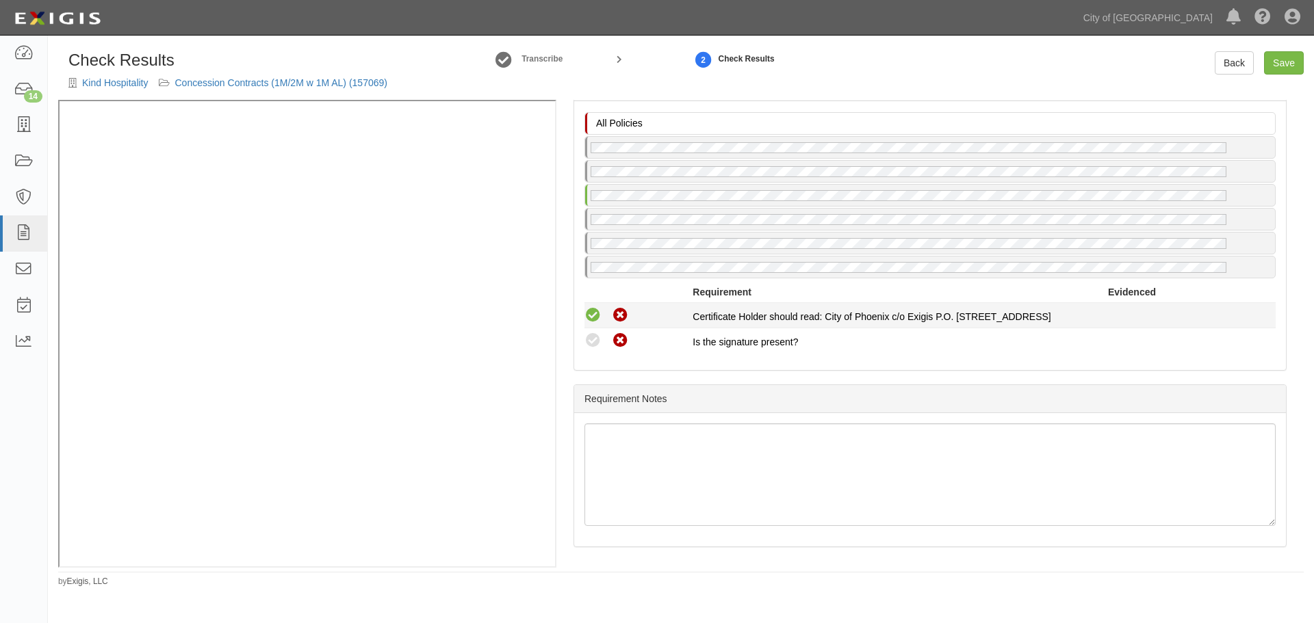
drag, startPoint x: 590, startPoint y: 344, endPoint x: 593, endPoint y: 323, distance: 20.8
click at [590, 344] on icon at bounding box center [592, 341] width 17 height 17
radio input "true"
click at [590, 311] on icon at bounding box center [592, 315] width 17 height 17
radio input "true"
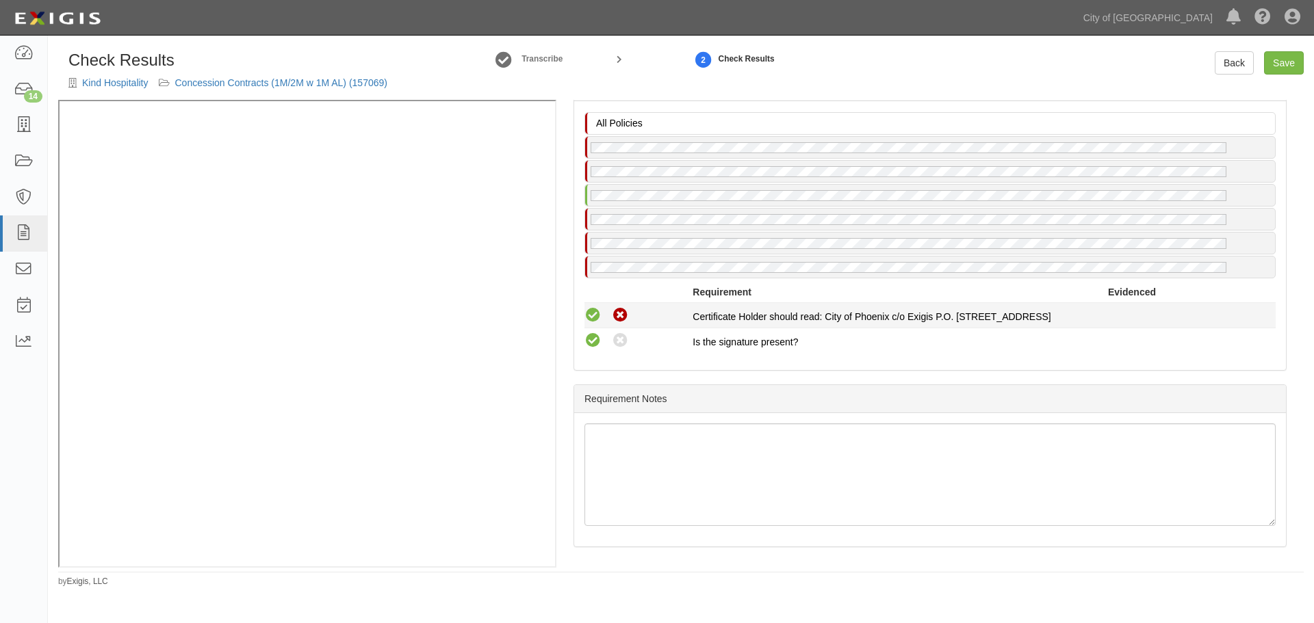
radio input "true"
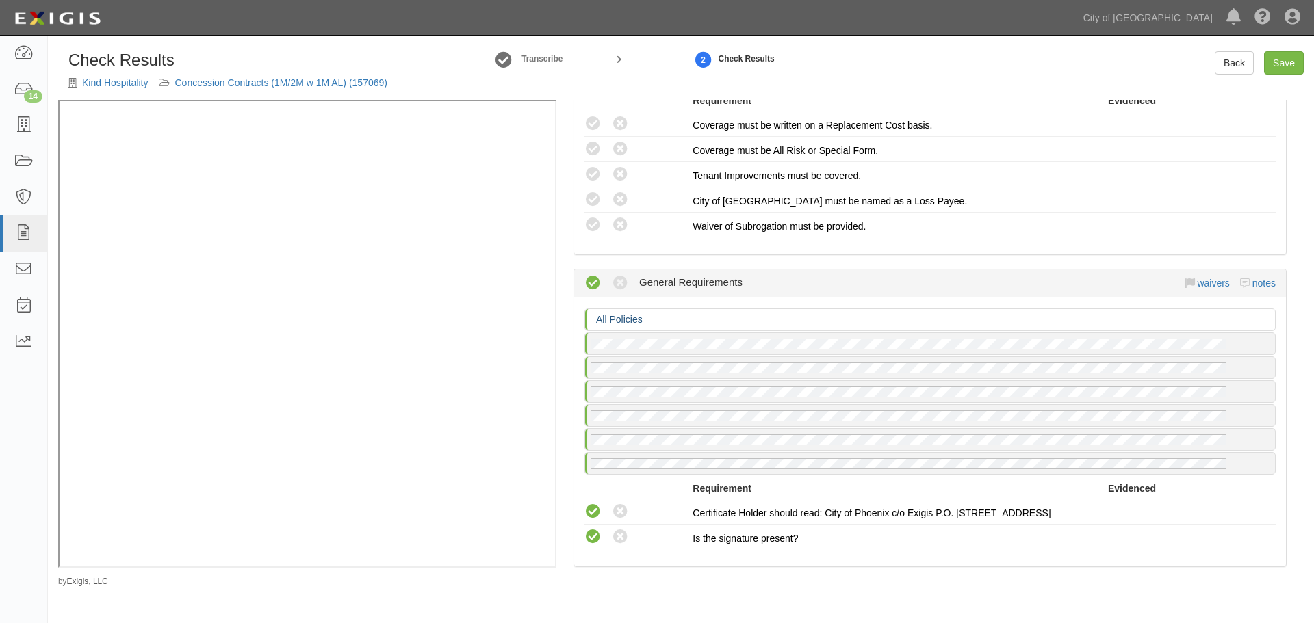
scroll to position [1343, 0]
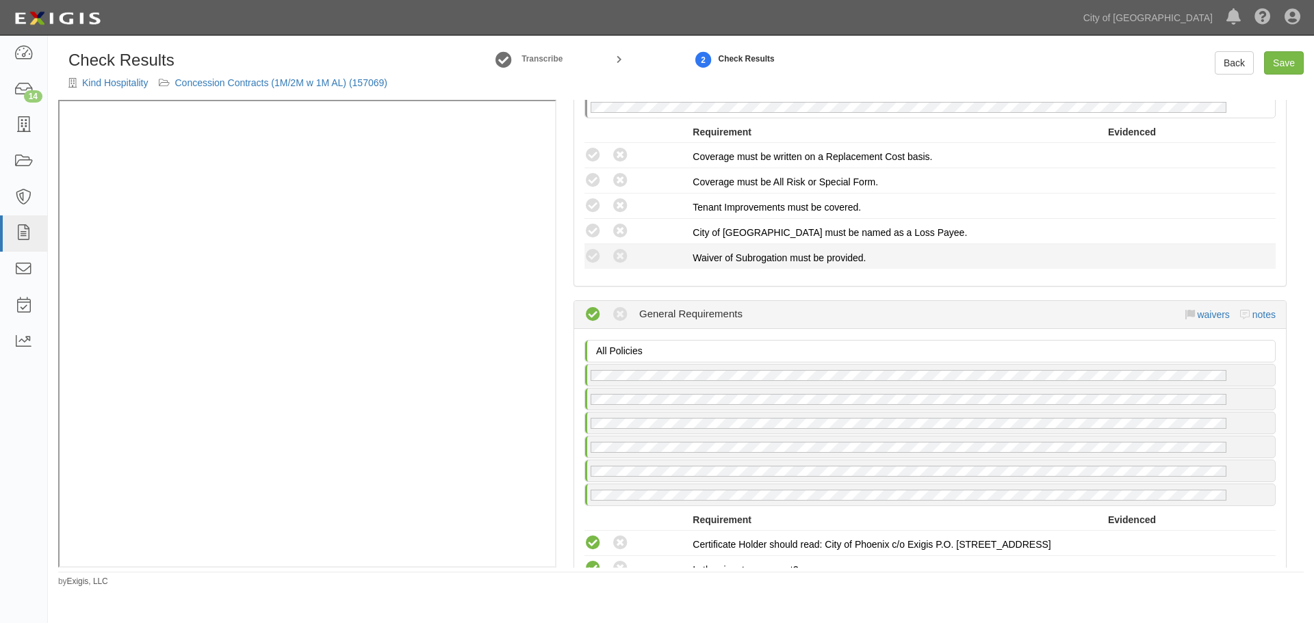
click at [604, 261] on div "Compliant Waived: Non-Compliant" at bounding box center [638, 257] width 108 height 18
click at [595, 253] on icon at bounding box center [592, 256] width 17 height 17
radio input "true"
click at [593, 233] on icon at bounding box center [592, 231] width 17 height 17
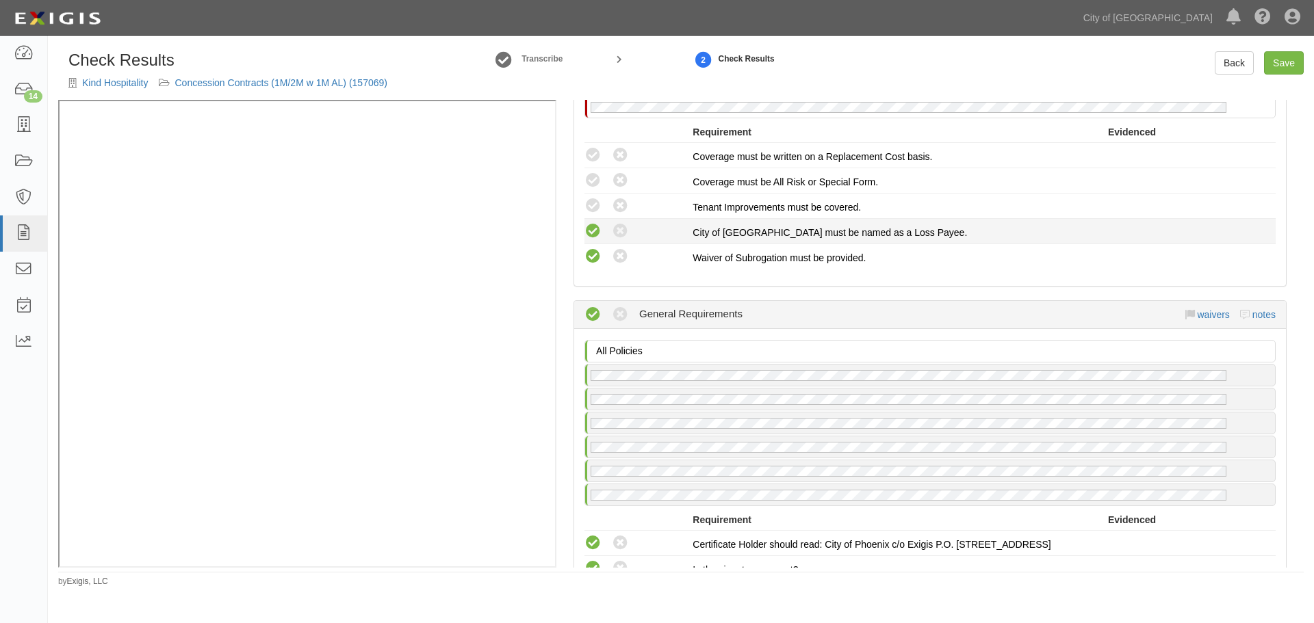
radio input "true"
click at [586, 198] on icon at bounding box center [592, 206] width 17 height 17
radio input "true"
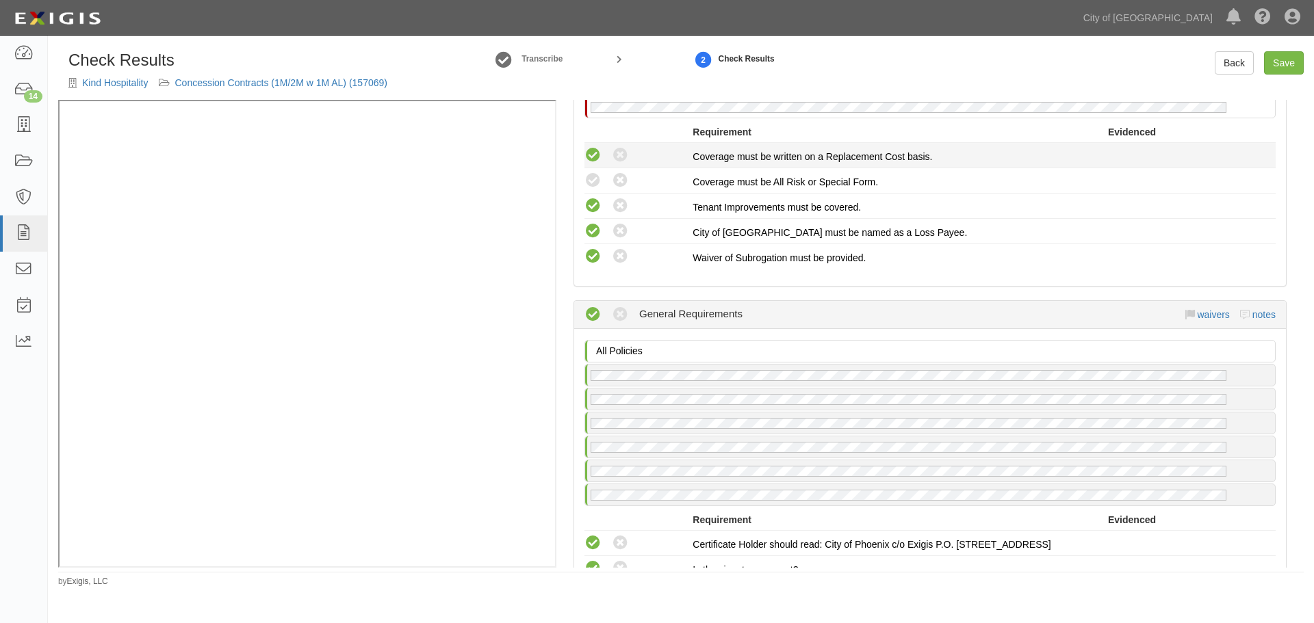
drag, startPoint x: 588, startPoint y: 178, endPoint x: 593, endPoint y: 156, distance: 22.4
click at [589, 177] on icon at bounding box center [592, 180] width 17 height 17
radio input "true"
click at [593, 154] on icon at bounding box center [592, 155] width 17 height 17
radio input "true"
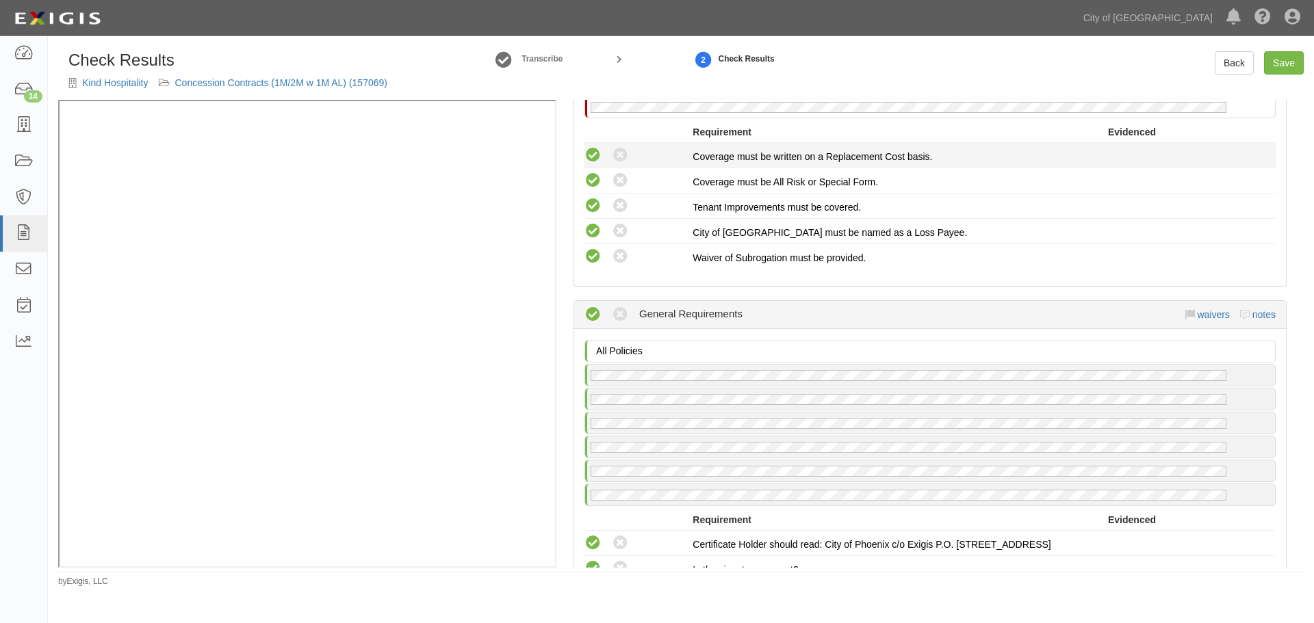
radio input "true"
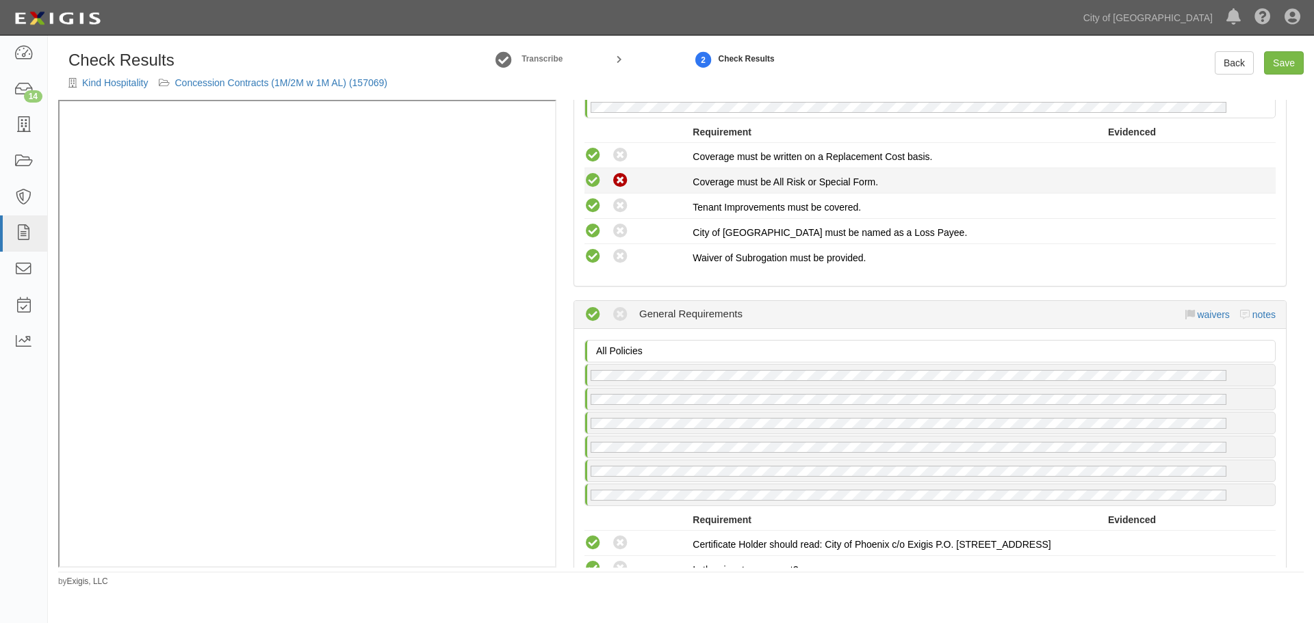
click at [619, 185] on icon at bounding box center [620, 180] width 17 height 17
radio input "true"
radio input "false"
radio input "true"
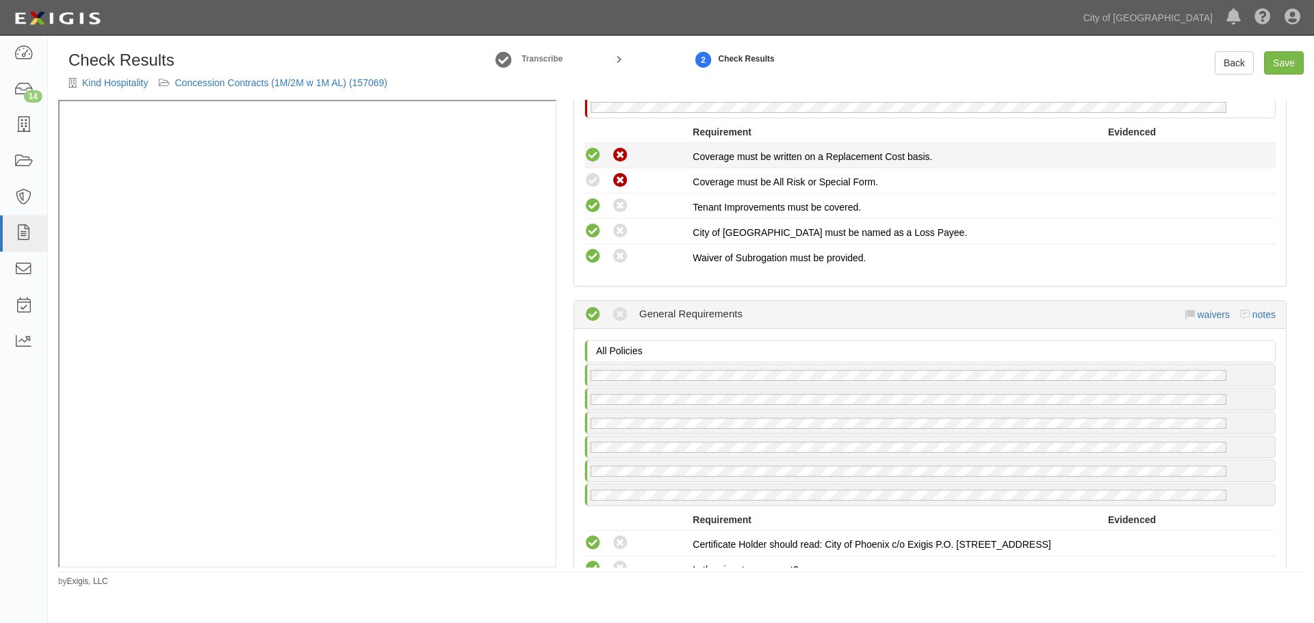
click at [615, 150] on icon at bounding box center [620, 155] width 17 height 17
radio input "false"
radio input "true"
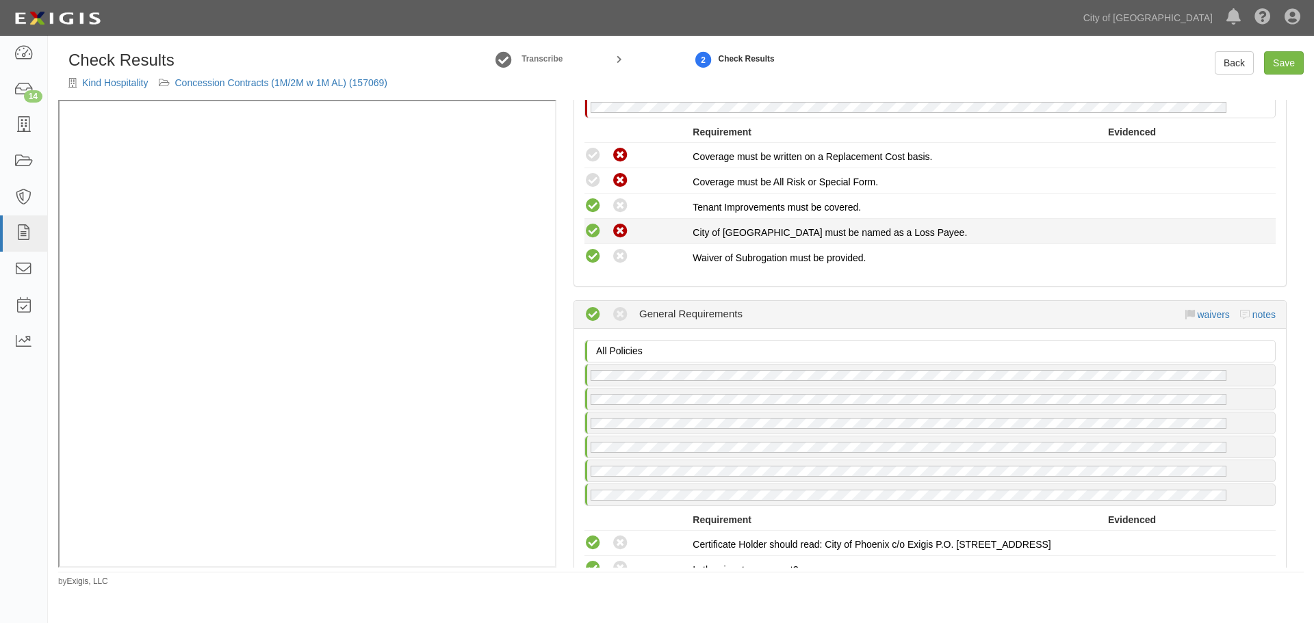
click icon
radio input "false"
radio input "true"
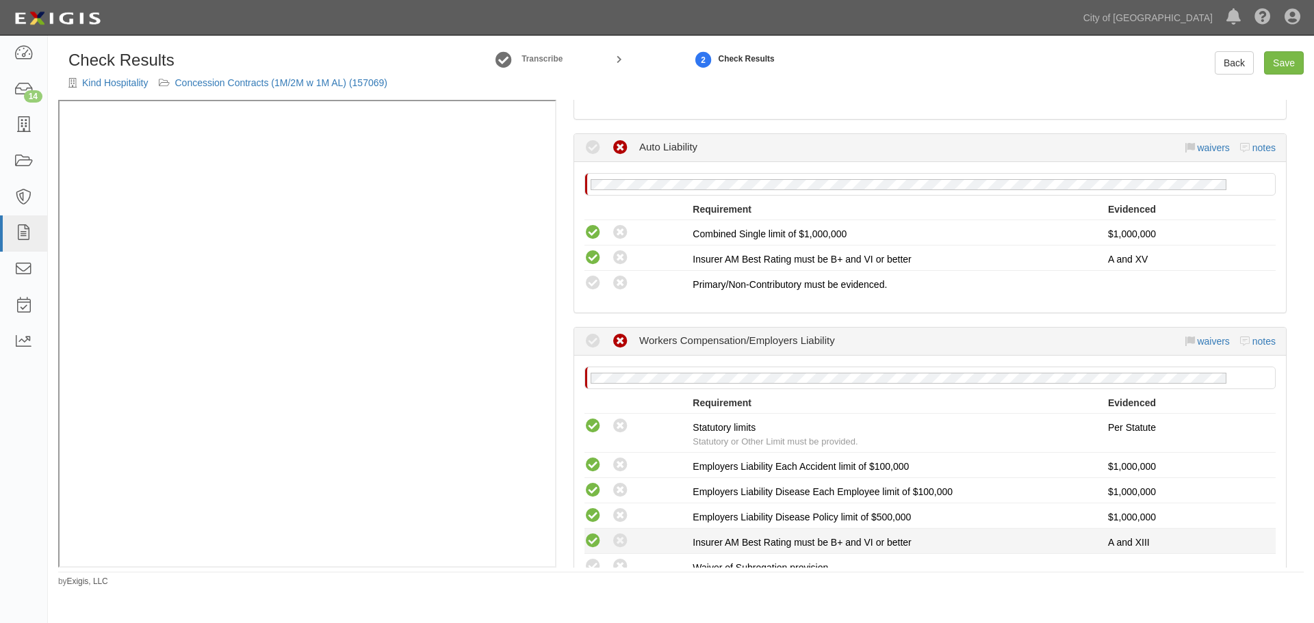
scroll to position [773, 0]
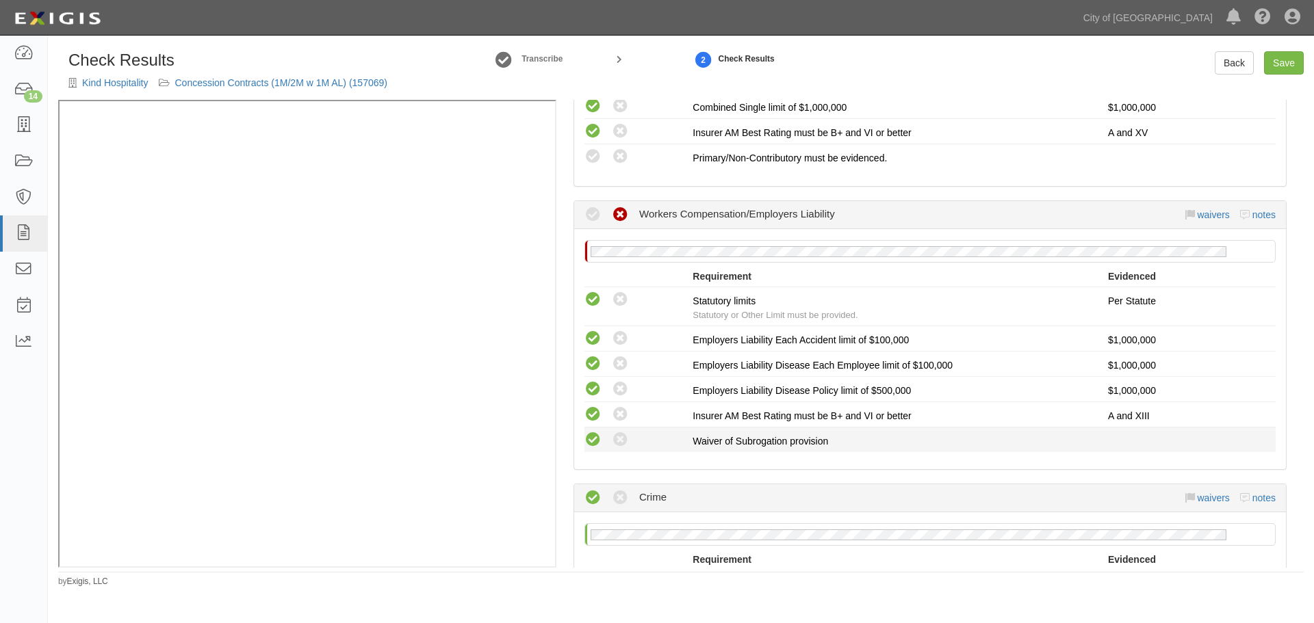
click icon
radio input "true"
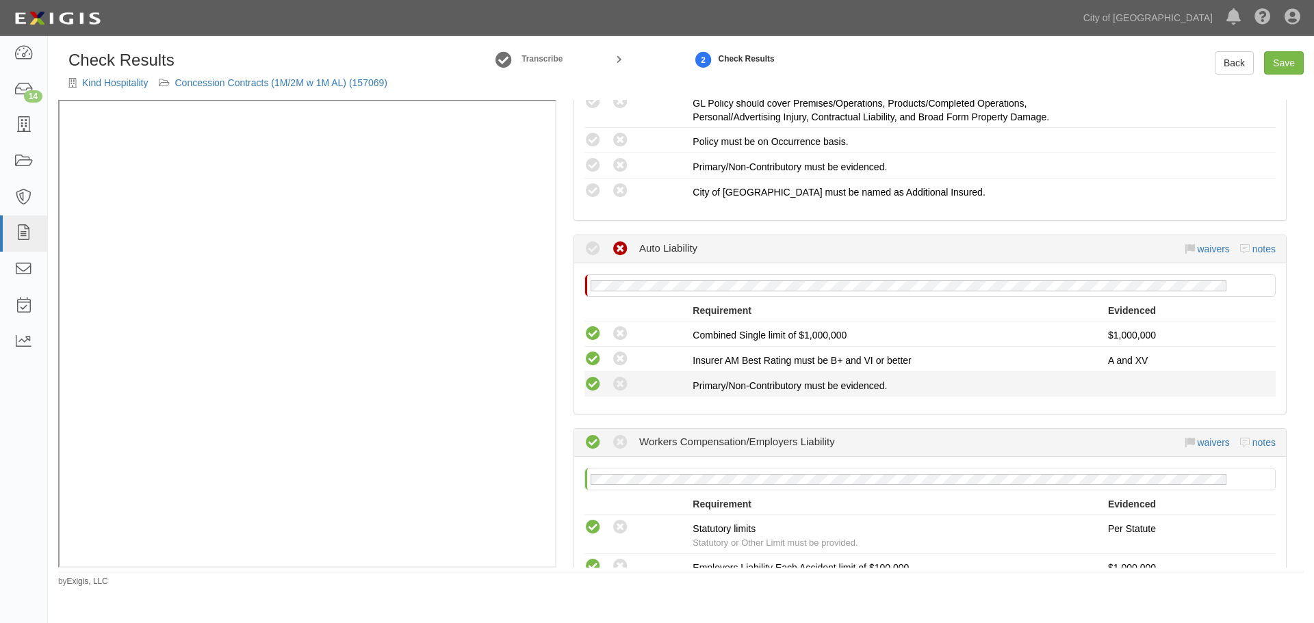
click icon
radio input "true"
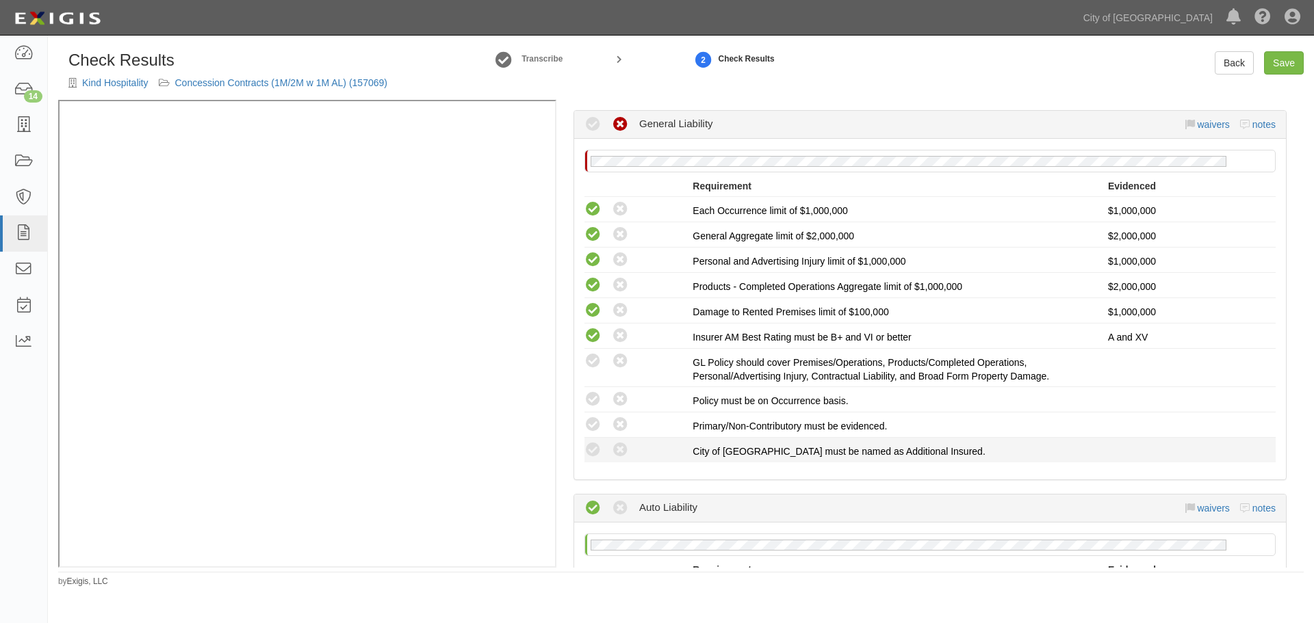
scroll to position [317, 0]
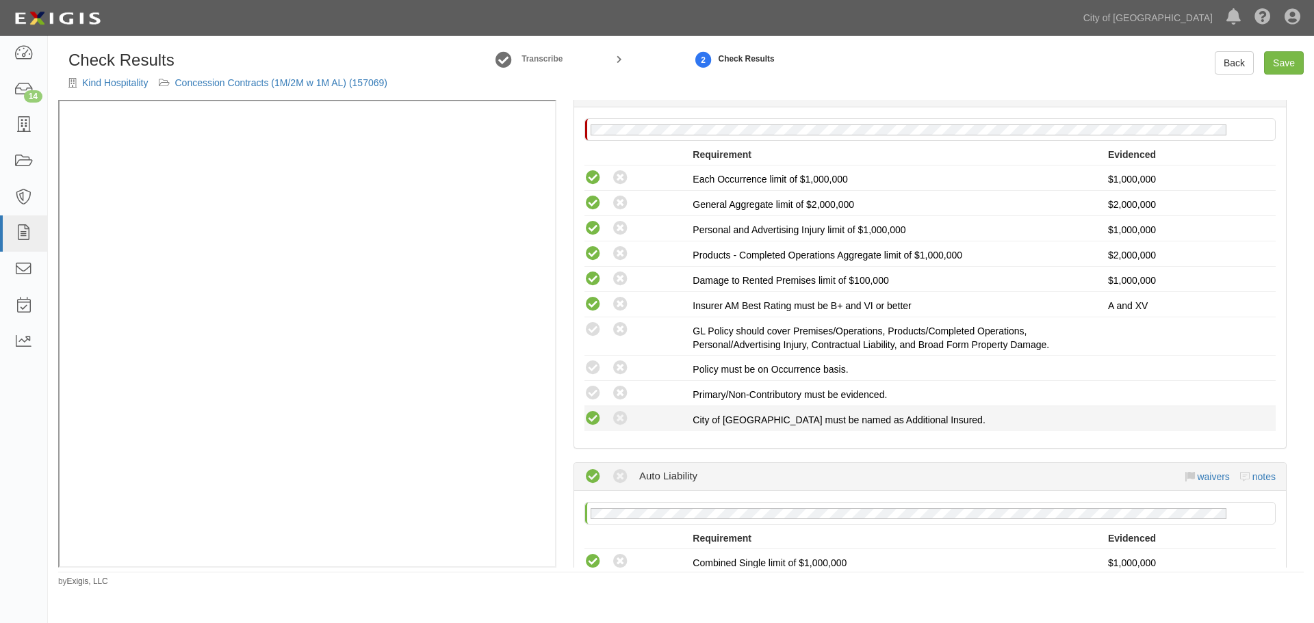
click icon
radio input "true"
click icon
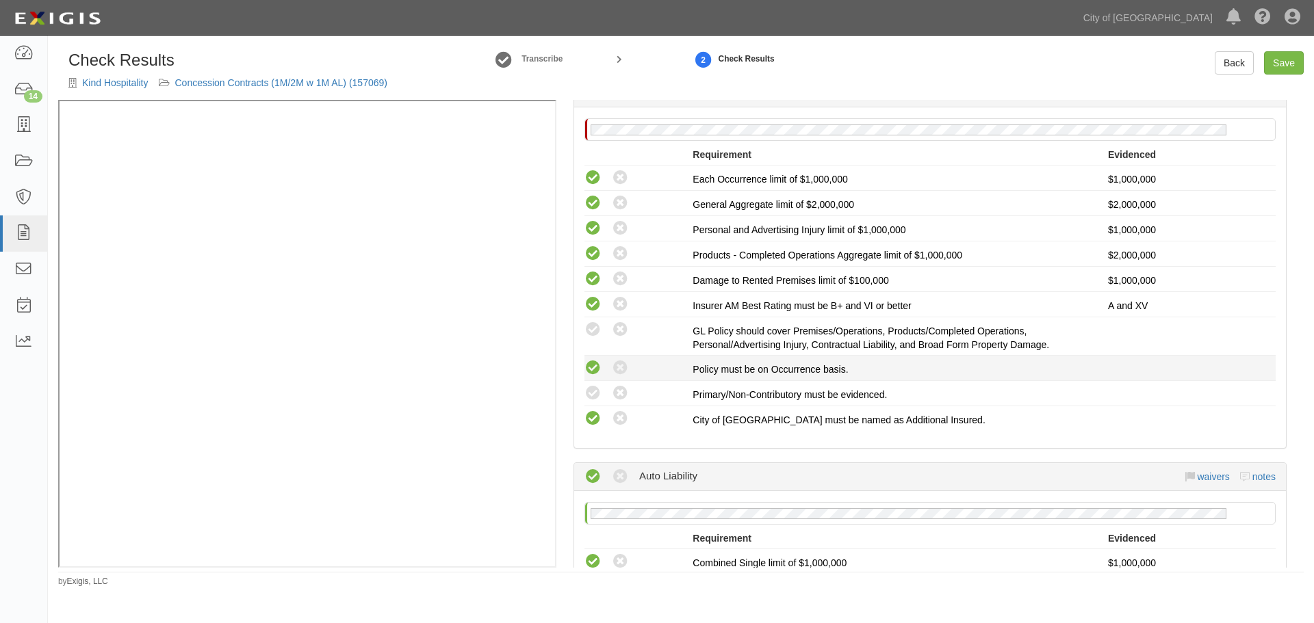
radio input "true"
click icon
radio input "true"
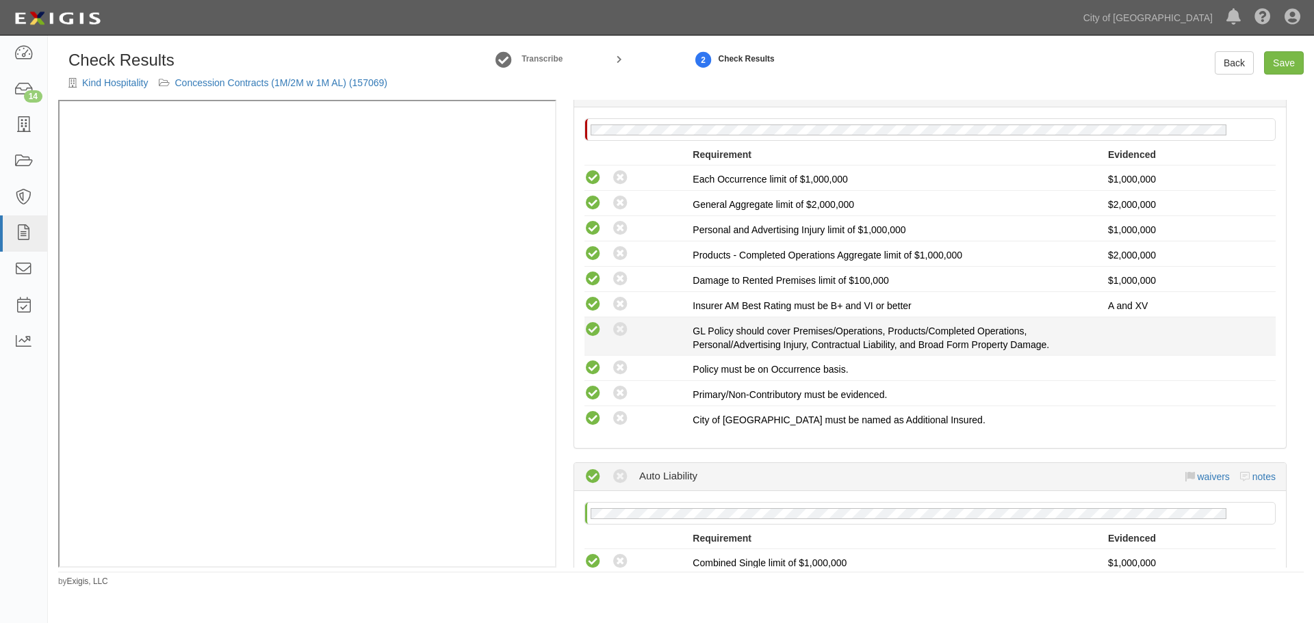
click icon
radio input "true"
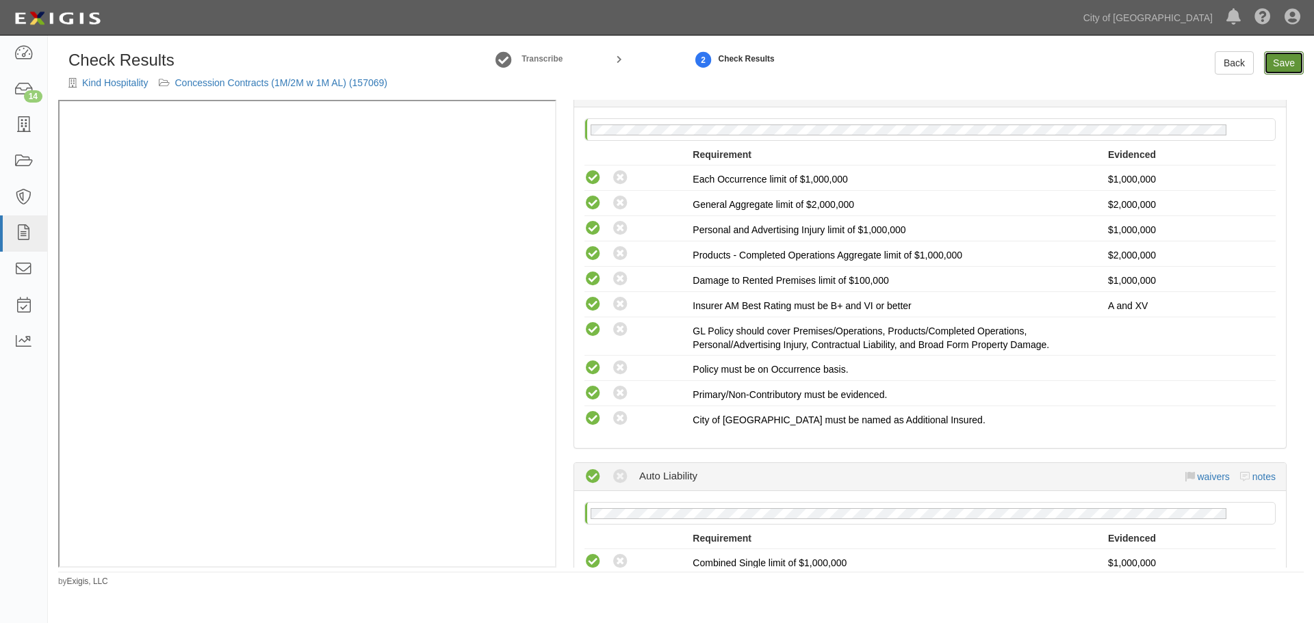
click link "Save"
radio input "true"
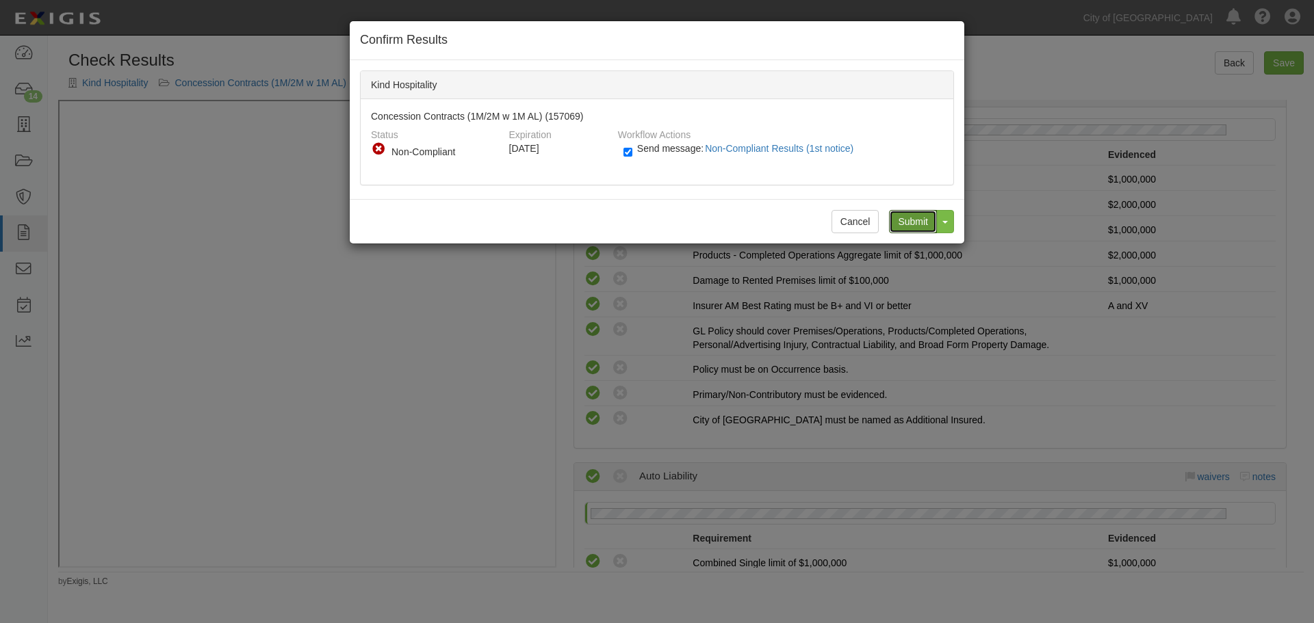
click input "Submit"
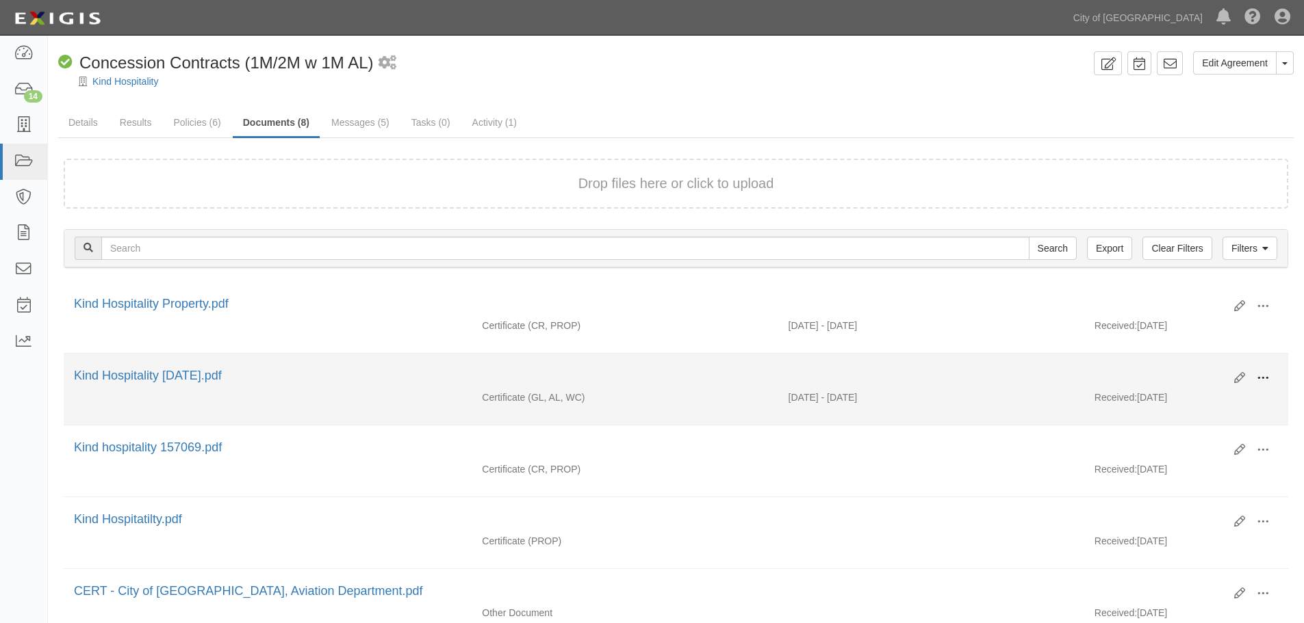
click at [1263, 380] on span at bounding box center [1262, 378] width 12 height 12
click at [1230, 396] on link "View" at bounding box center [1196, 398] width 108 height 25
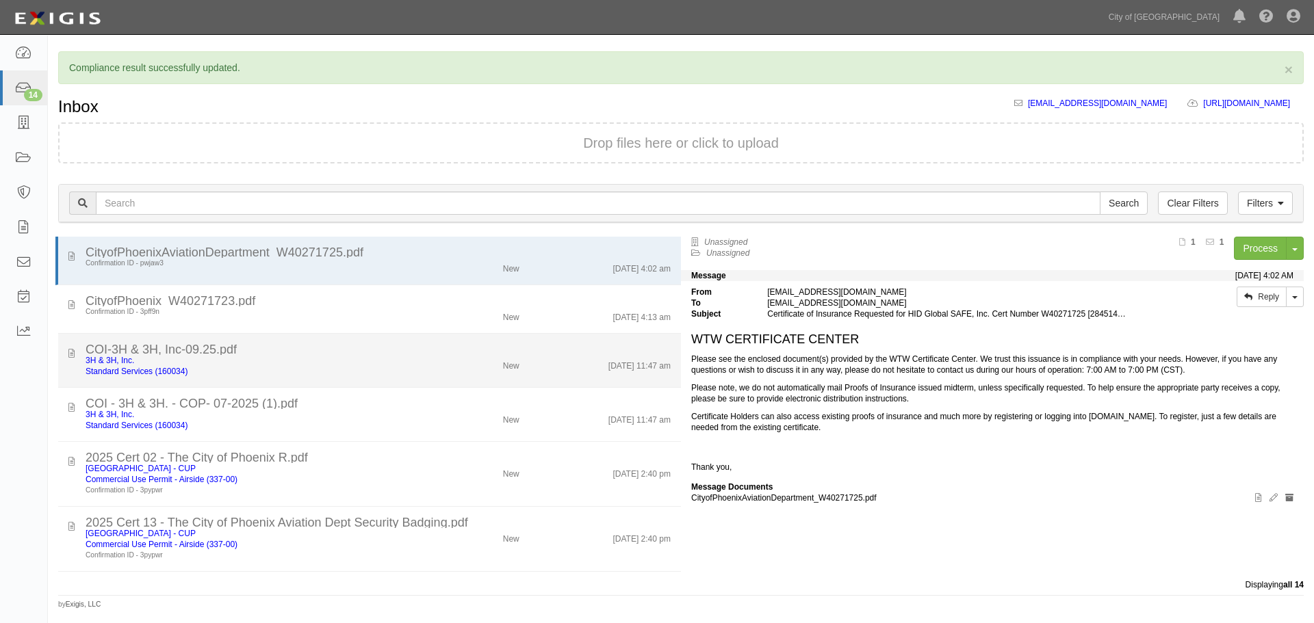
click at [441, 368] on div "New" at bounding box center [478, 363] width 101 height 16
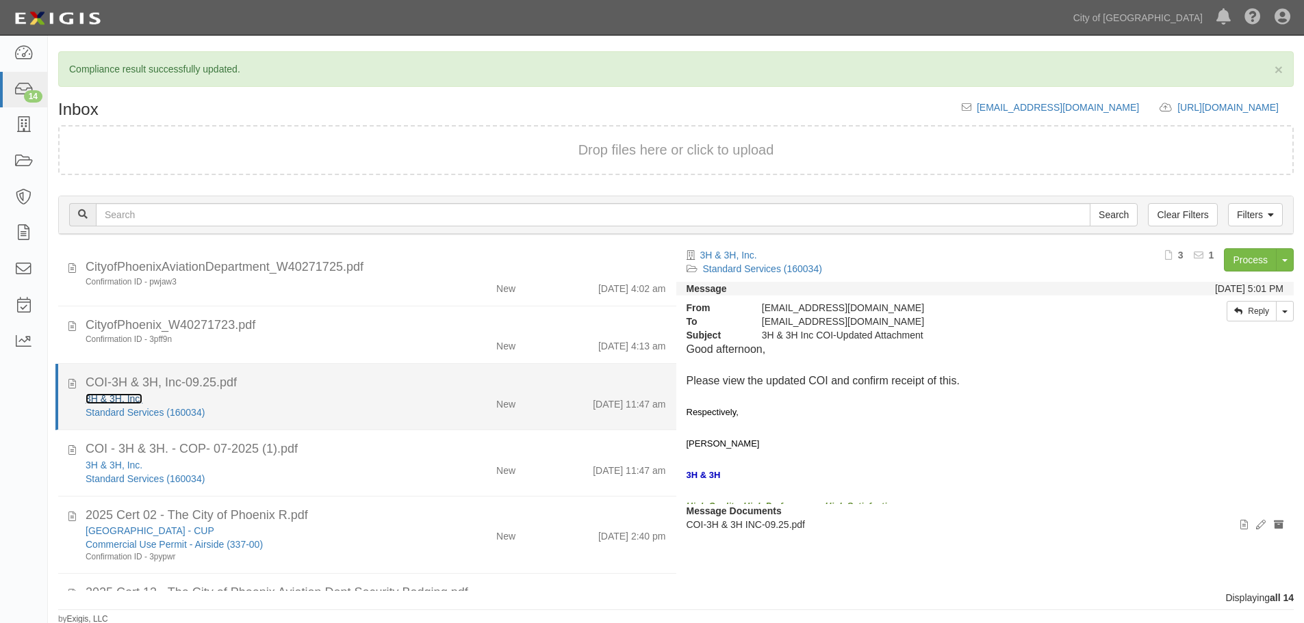
click at [110, 402] on link "3H & 3H, Inc." at bounding box center [114, 398] width 57 height 11
drag, startPoint x: 571, startPoint y: 409, endPoint x: 629, endPoint y: 396, distance: 59.5
click at [571, 408] on div "[DATE] 11:47 am" at bounding box center [601, 401] width 150 height 19
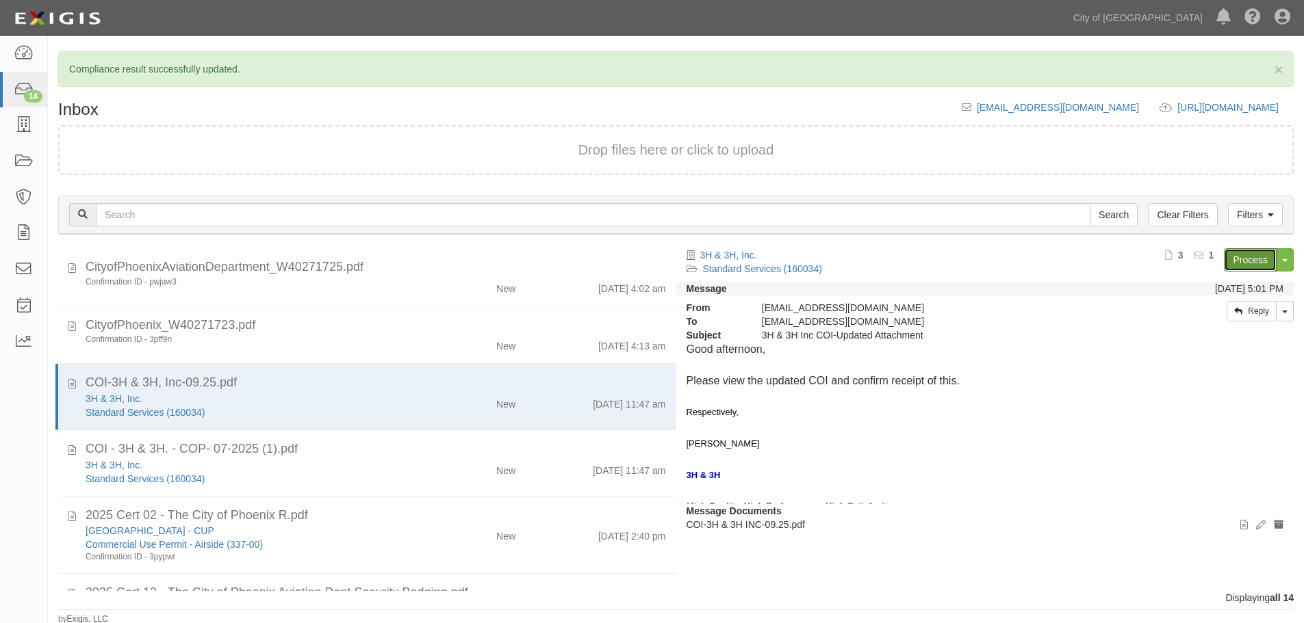
click at [1242, 260] on link "Process" at bounding box center [1250, 259] width 53 height 23
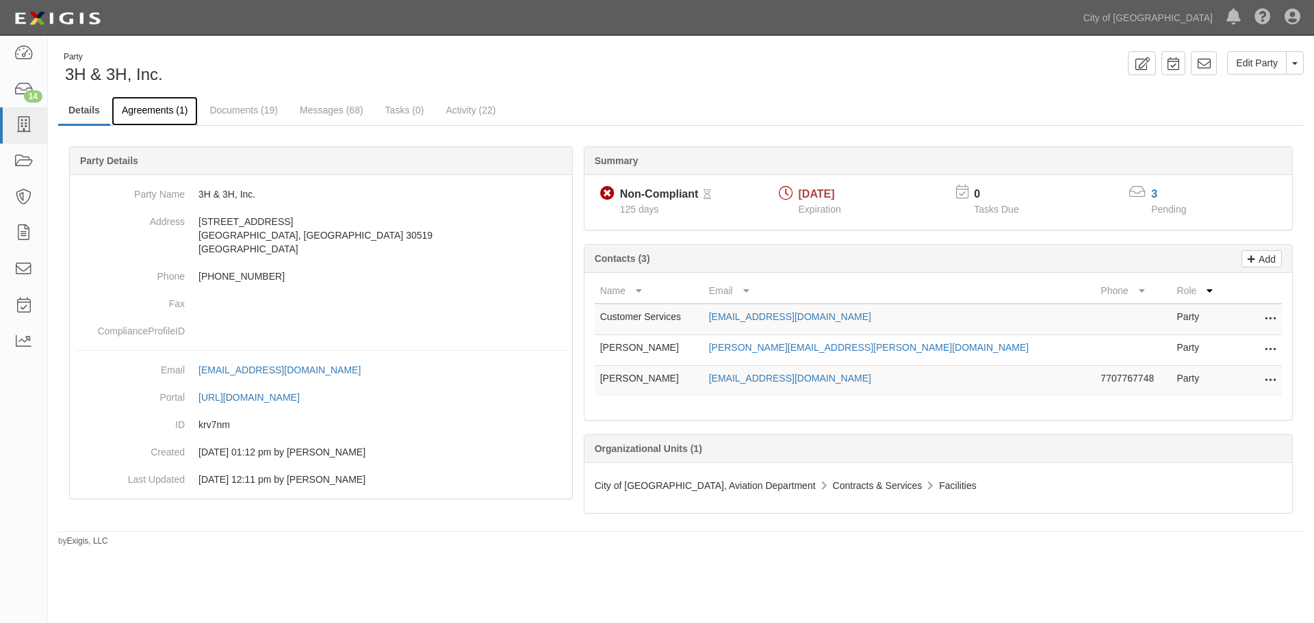
click at [147, 108] on link "Agreements (1)" at bounding box center [155, 110] width 86 height 29
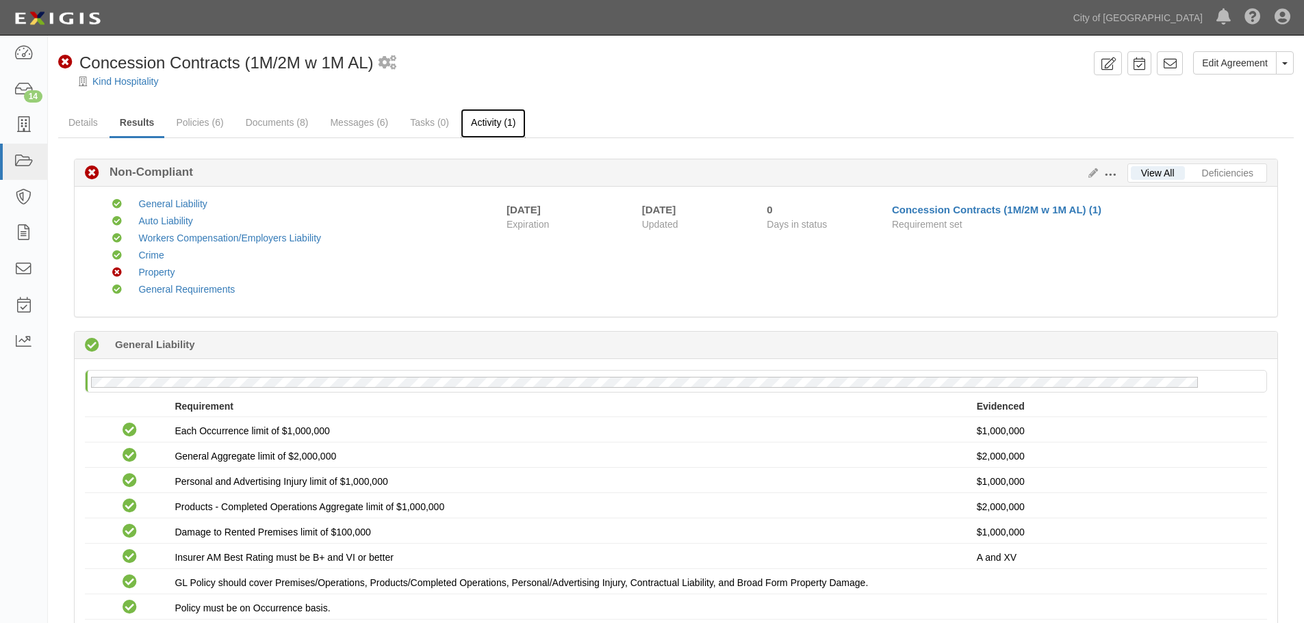
click at [482, 117] on link "Activity (1)" at bounding box center [493, 123] width 65 height 29
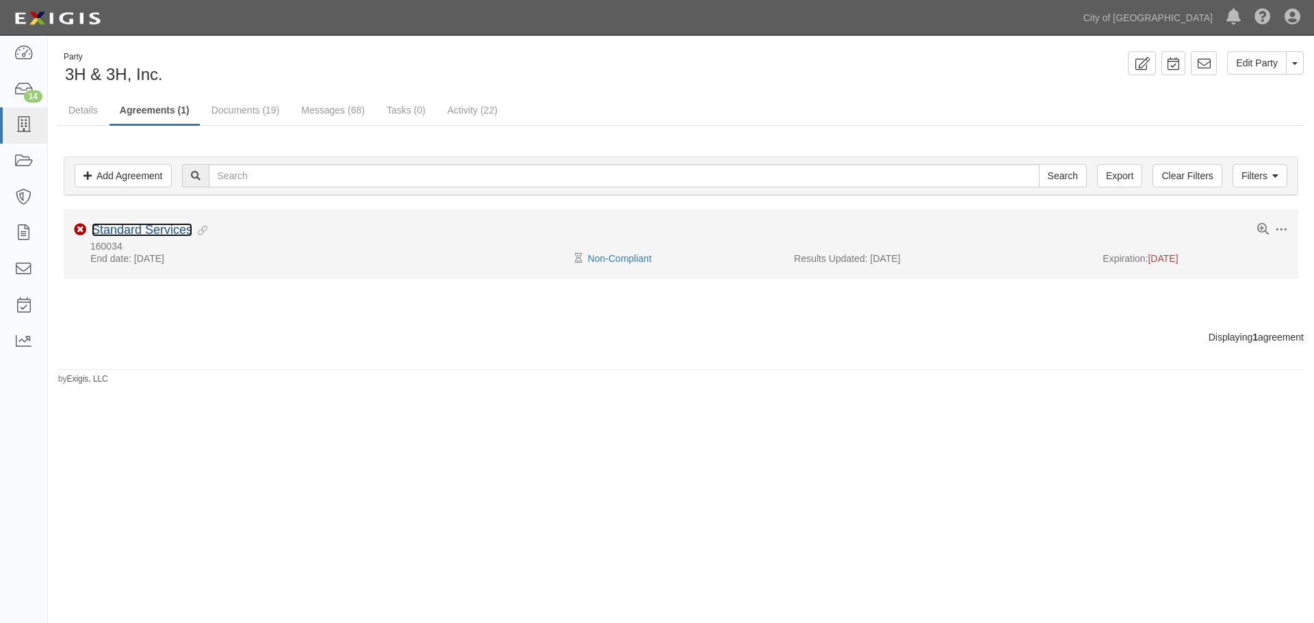
click at [153, 230] on link "Standard Services" at bounding box center [142, 230] width 101 height 14
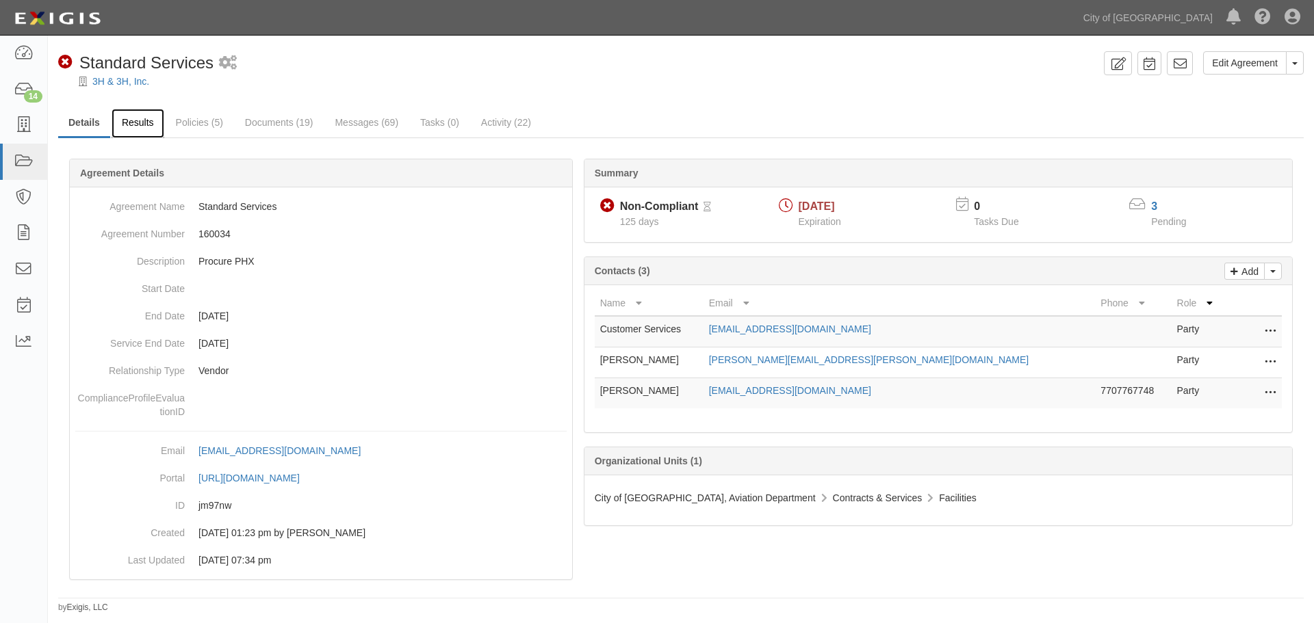
click at [146, 133] on link "Results" at bounding box center [138, 123] width 53 height 29
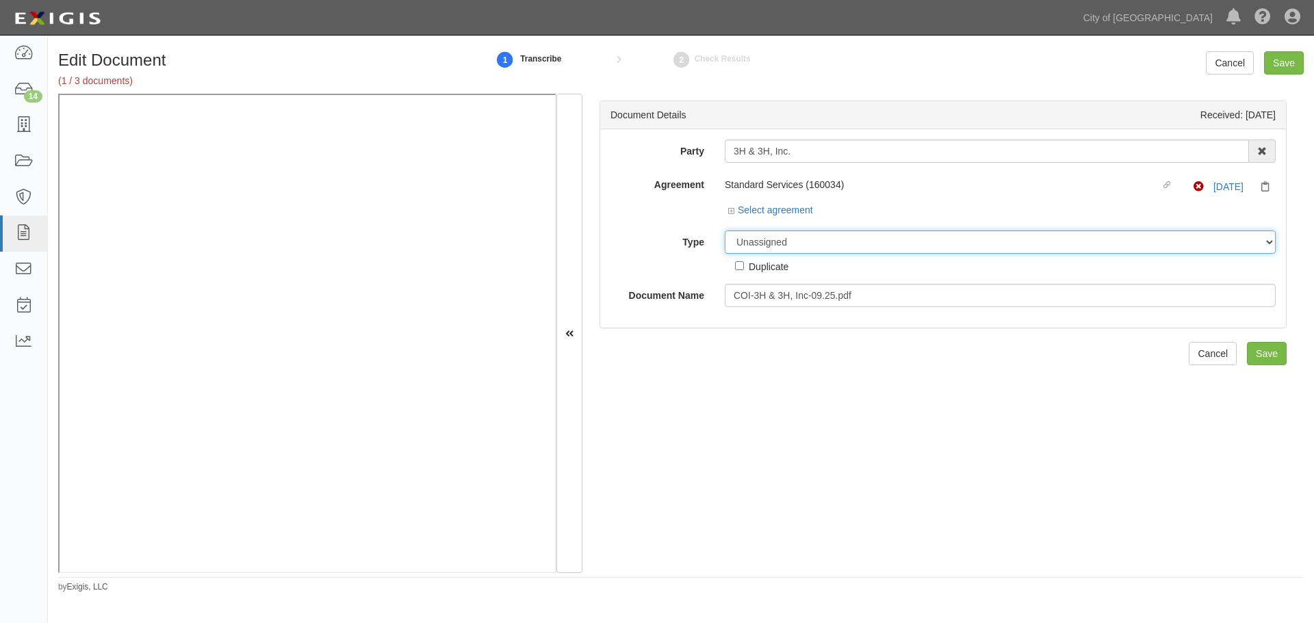
drag, startPoint x: 815, startPoint y: 240, endPoint x: 808, endPoint y: 251, distance: 13.9
click at [814, 240] on select "Unassigned Binder Cancellation Notice Certificate Contract Endorsement Insuranc…" at bounding box center [1000, 242] width 551 height 23
select select "CertificateDetail"
click at [725, 231] on select "Unassigned Binder Cancellation Notice Certificate Contract Endorsement Insuranc…" at bounding box center [1000, 242] width 551 height 23
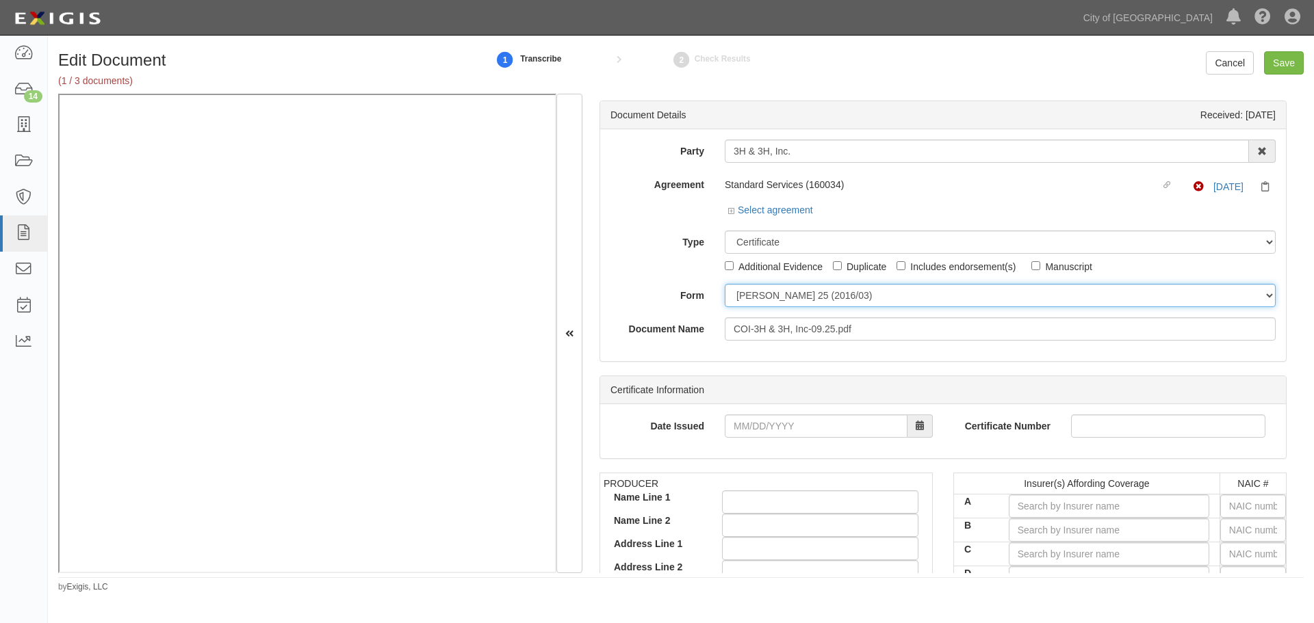
click at [769, 296] on select "[PERSON_NAME] 25 (2016/03) [PERSON_NAME] 101 [PERSON_NAME] 855 NY (2014/05) Gen…" at bounding box center [1000, 295] width 551 height 23
select select "GeneralFormDetail"
click at [725, 284] on select "[PERSON_NAME] 25 (2016/03) [PERSON_NAME] 101 [PERSON_NAME] 855 NY (2014/05) Gen…" at bounding box center [1000, 295] width 551 height 23
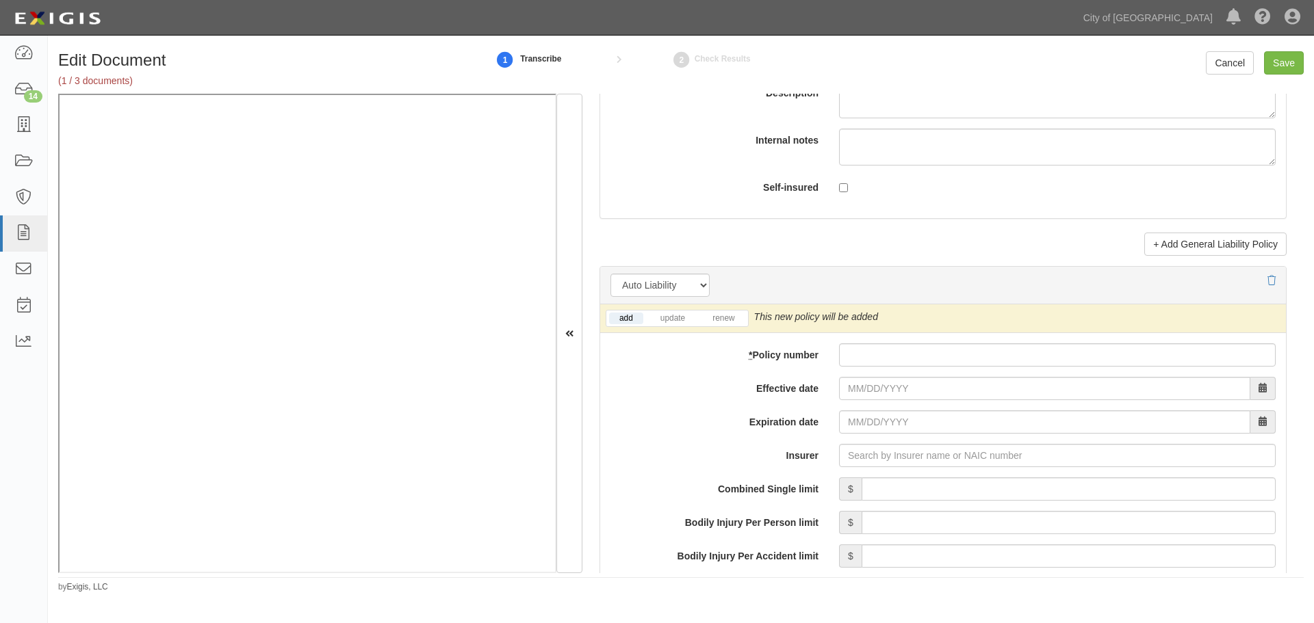
scroll to position [1825, 0]
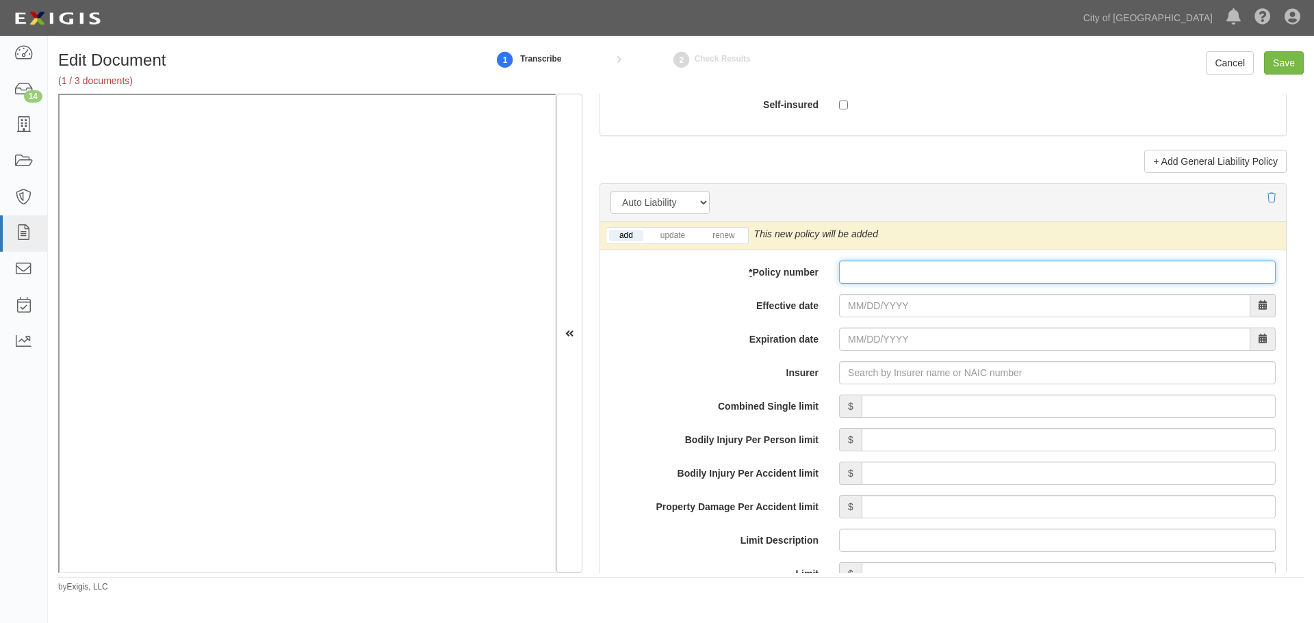
drag, startPoint x: 857, startPoint y: 274, endPoint x: 860, endPoint y: 285, distance: 11.5
click at [857, 274] on input "* Policy number" at bounding box center [1057, 272] width 437 height 23
paste input "D149984-F26-11"
type input "D149984-F26-11"
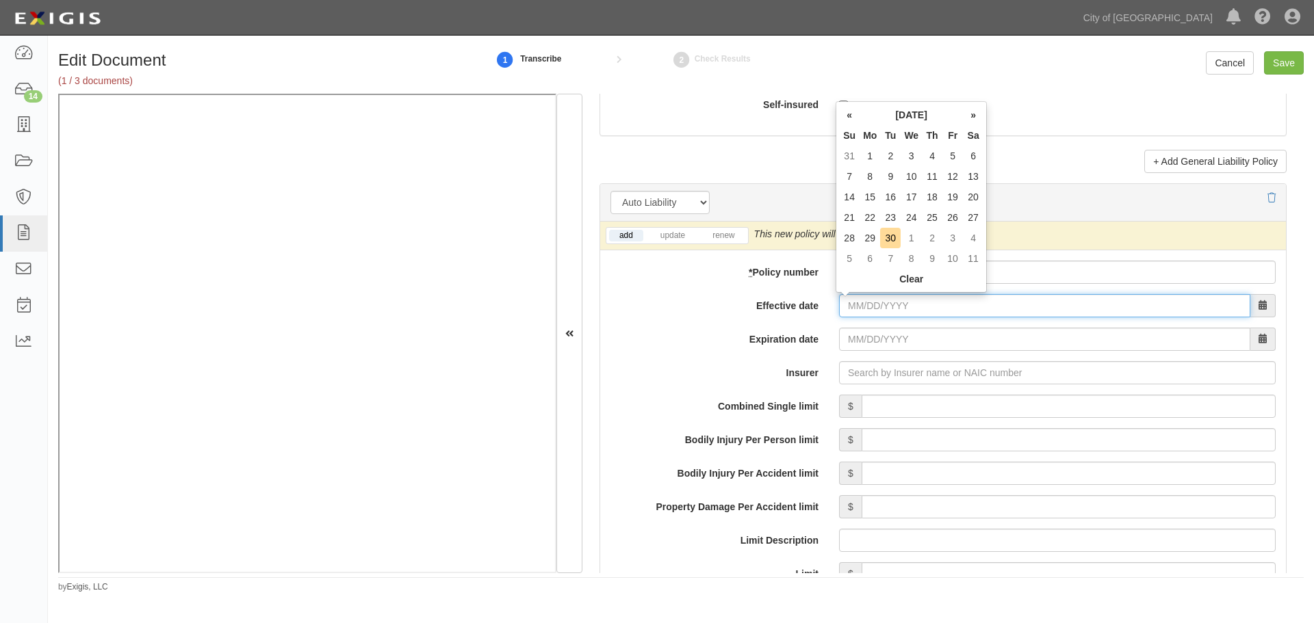
click at [861, 311] on input "Effective date" at bounding box center [1044, 305] width 411 height 23
type input "[DATE]"
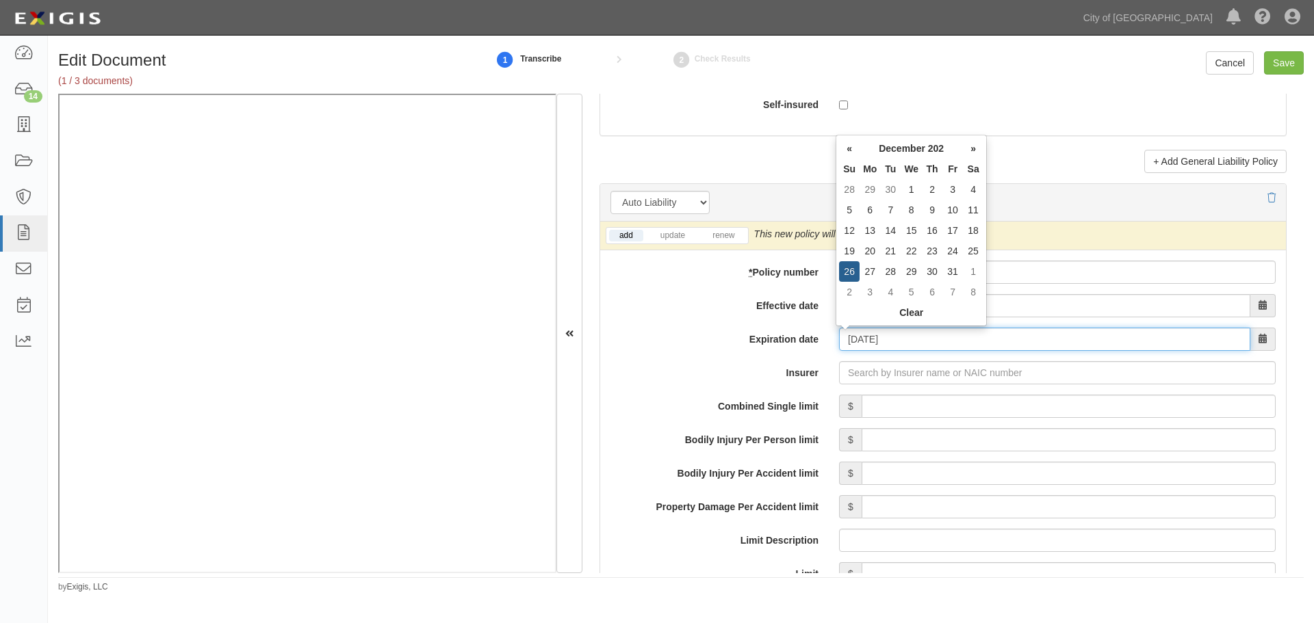
type input "[DATE]"
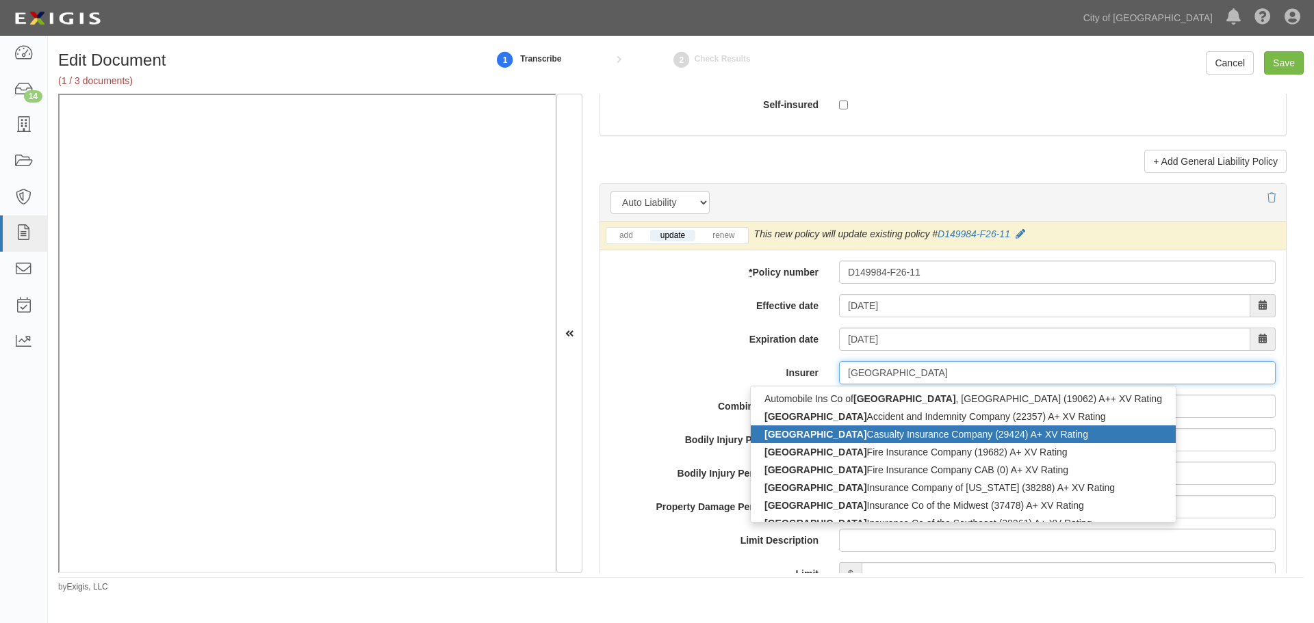
click at [876, 442] on div "Hartford Casualty Insurance Company (29424) A+ XV Rating" at bounding box center [963, 435] width 425 height 18
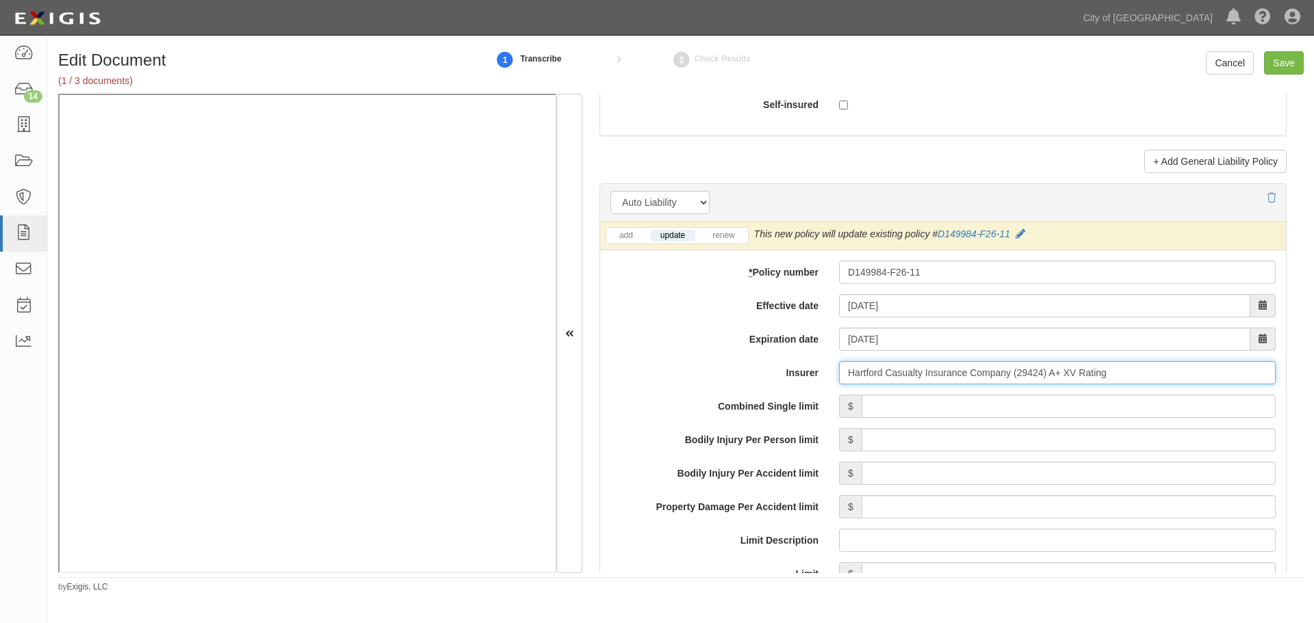
type input "Hartford Casualty Insurance Company (29424) A+ XV Rating"
click at [729, 228] on li "renew" at bounding box center [723, 236] width 48 height 16
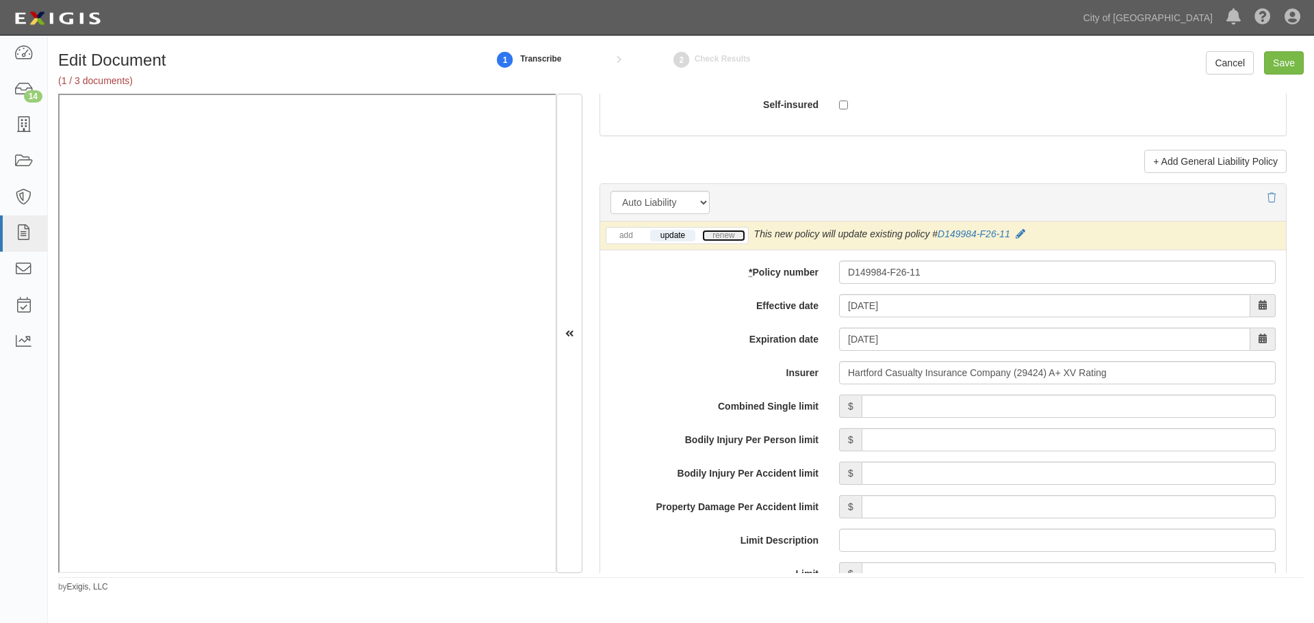
click at [729, 237] on link "renew" at bounding box center [723, 236] width 42 height 12
click at [891, 406] on input "Combined Single limit" at bounding box center [1069, 406] width 414 height 23
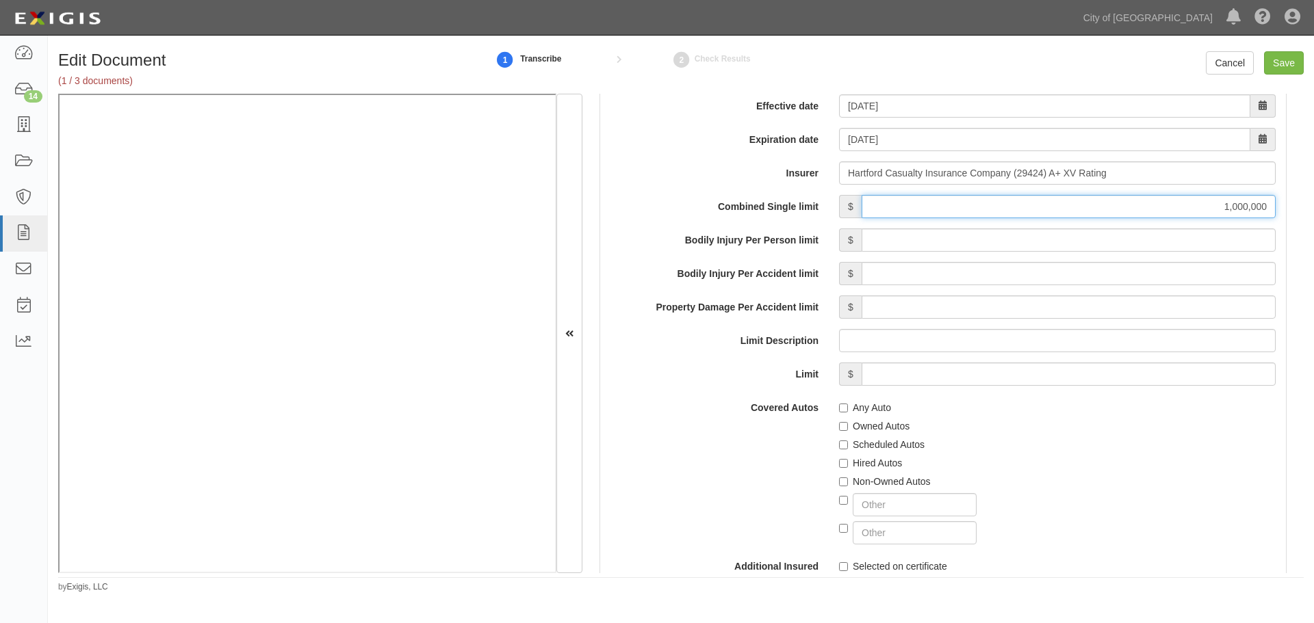
scroll to position [2053, 0]
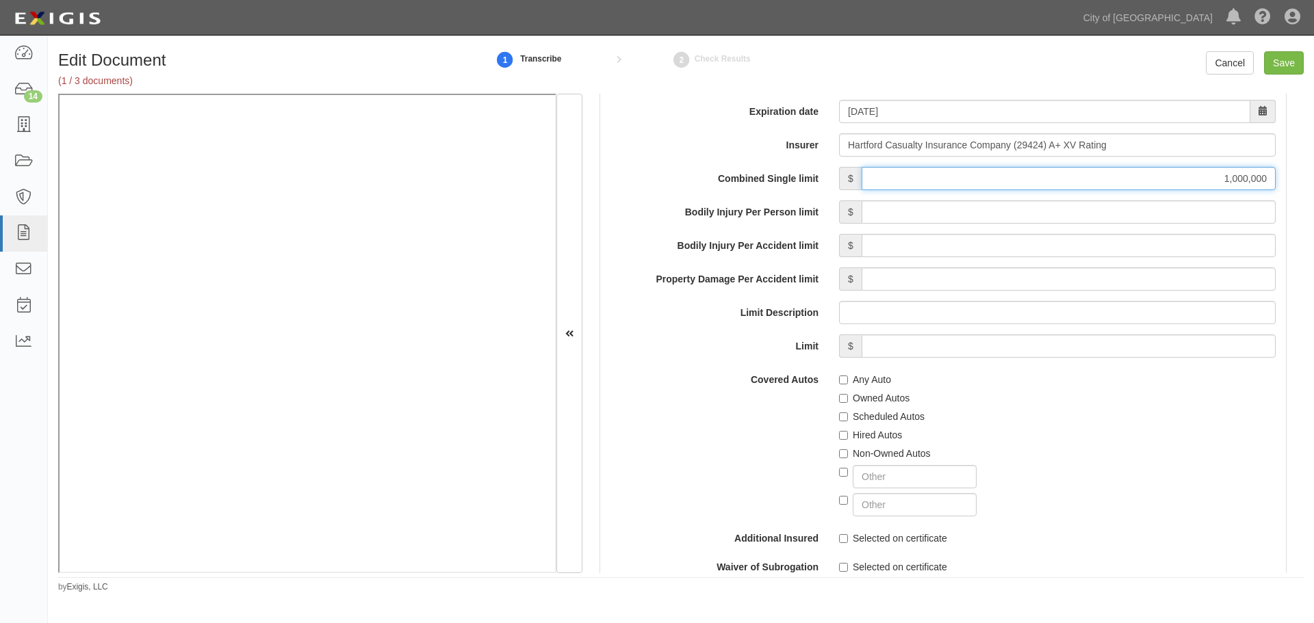
type input "1,000,000"
click at [860, 370] on div "Any Auto" at bounding box center [1057, 377] width 437 height 18
click at [860, 382] on label "Any Auto" at bounding box center [865, 380] width 52 height 14
click at [848, 382] on input "Any Auto" at bounding box center [843, 380] width 9 height 9
checkbox input "true"
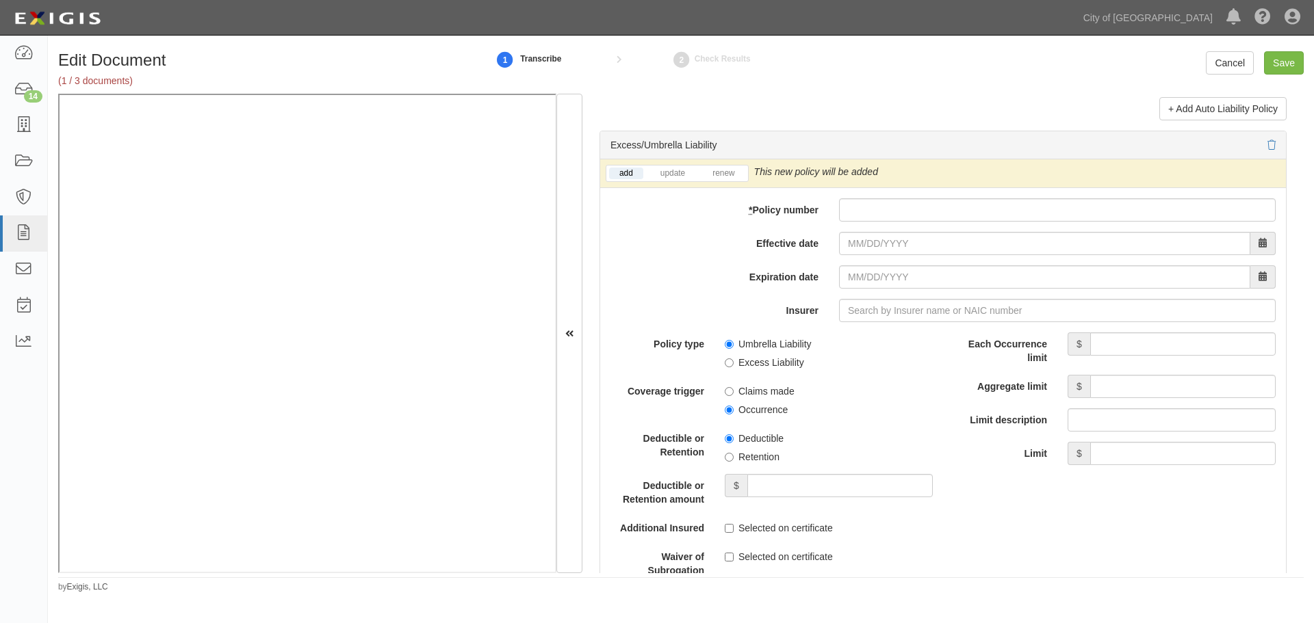
scroll to position [2509, 0]
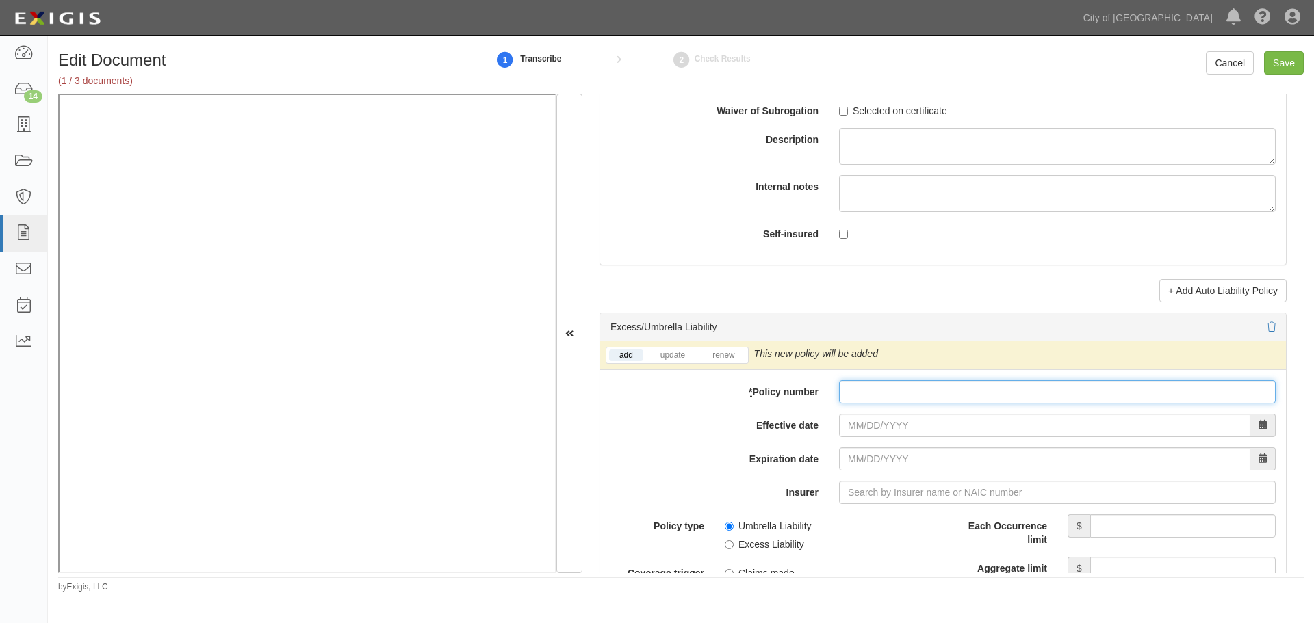
paste input "AN089073"
click at [893, 398] on input "* Policy number" at bounding box center [1057, 391] width 437 height 23
type input "AN089073"
click at [862, 425] on input "Effective date" at bounding box center [1044, 425] width 411 height 23
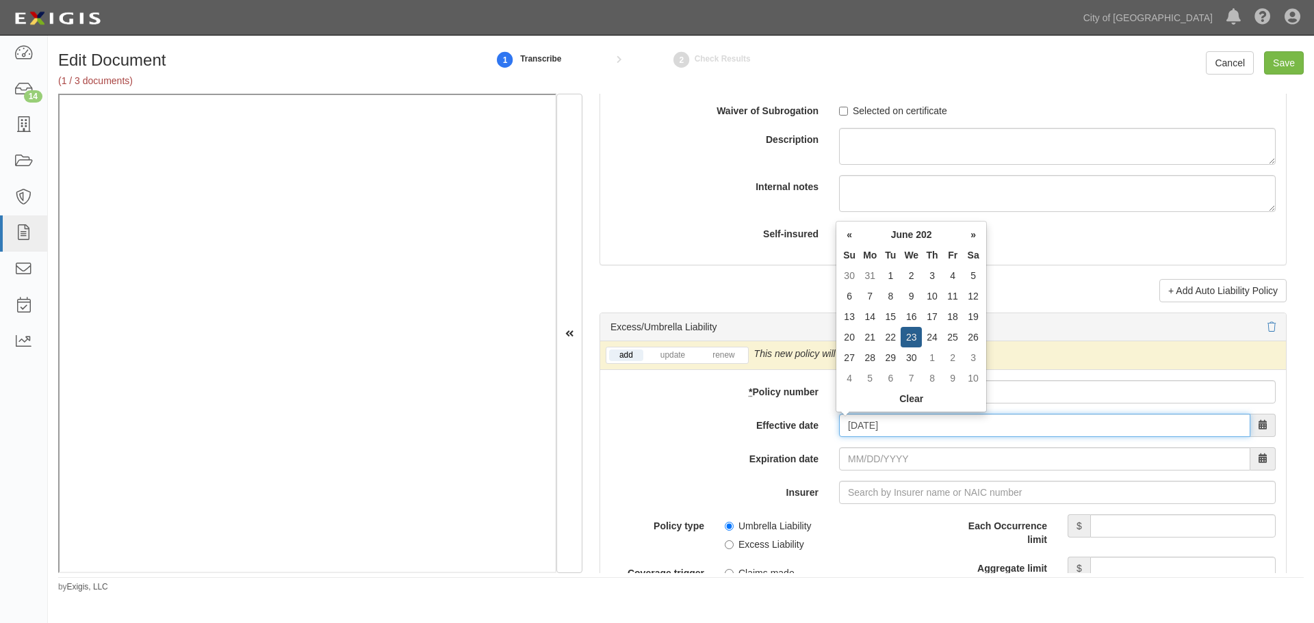
type input "[DATE]"
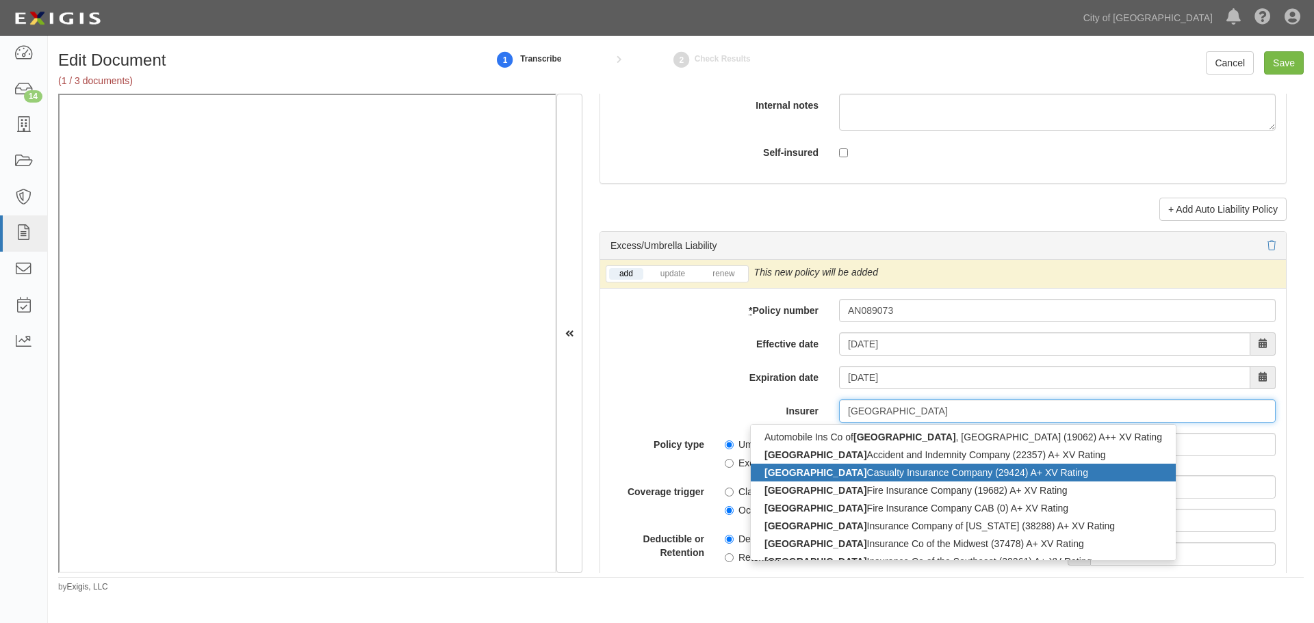
scroll to position [2623, 0]
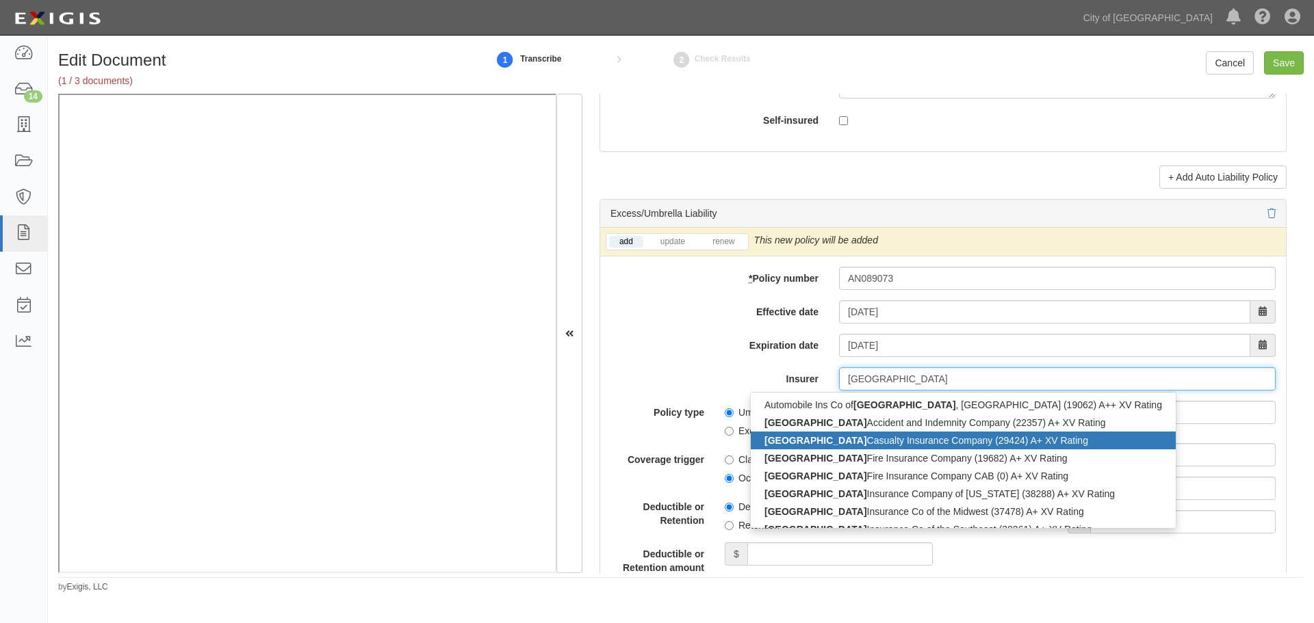
click at [816, 442] on div "Hartford Casualty Insurance Company (29424) A+ XV Rating" at bounding box center [963, 441] width 425 height 18
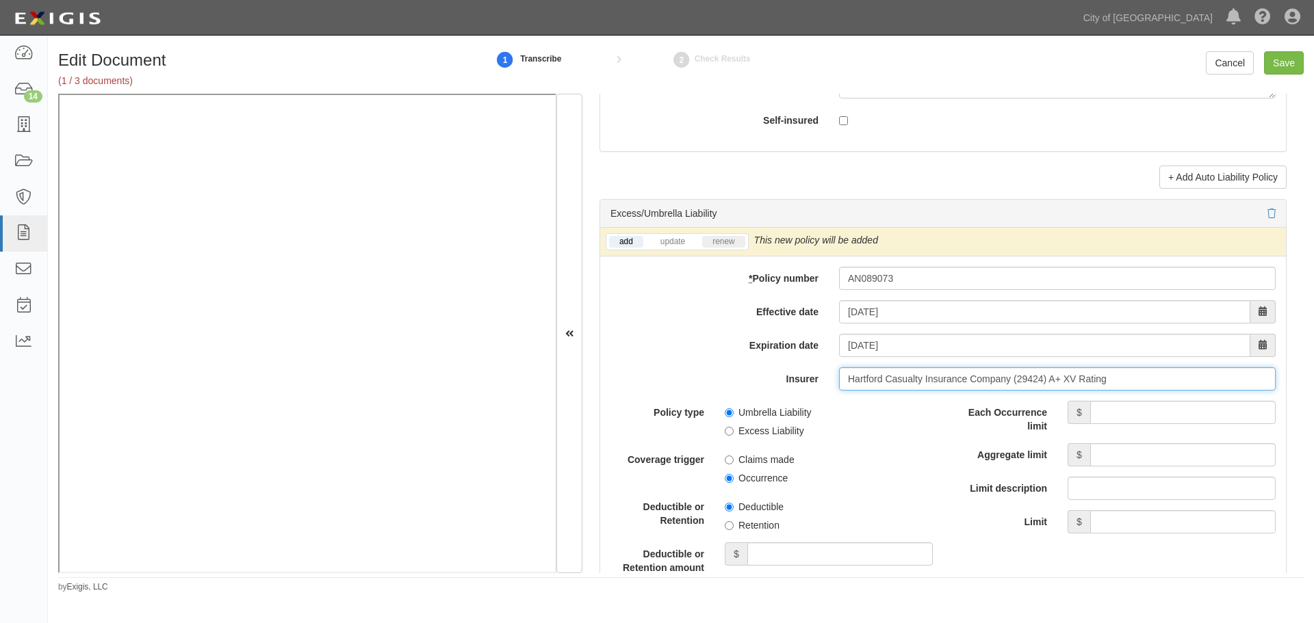
type input "Hartford Casualty Insurance Company (29424) A+ XV Rating"
click at [708, 244] on link "renew" at bounding box center [723, 242] width 42 height 12
drag, startPoint x: 1109, startPoint y: 413, endPoint x: 1120, endPoint y: 414, distance: 11.7
click at [1115, 413] on input "Each Occurrence limit" at bounding box center [1182, 412] width 185 height 23
type input "3,000,000"
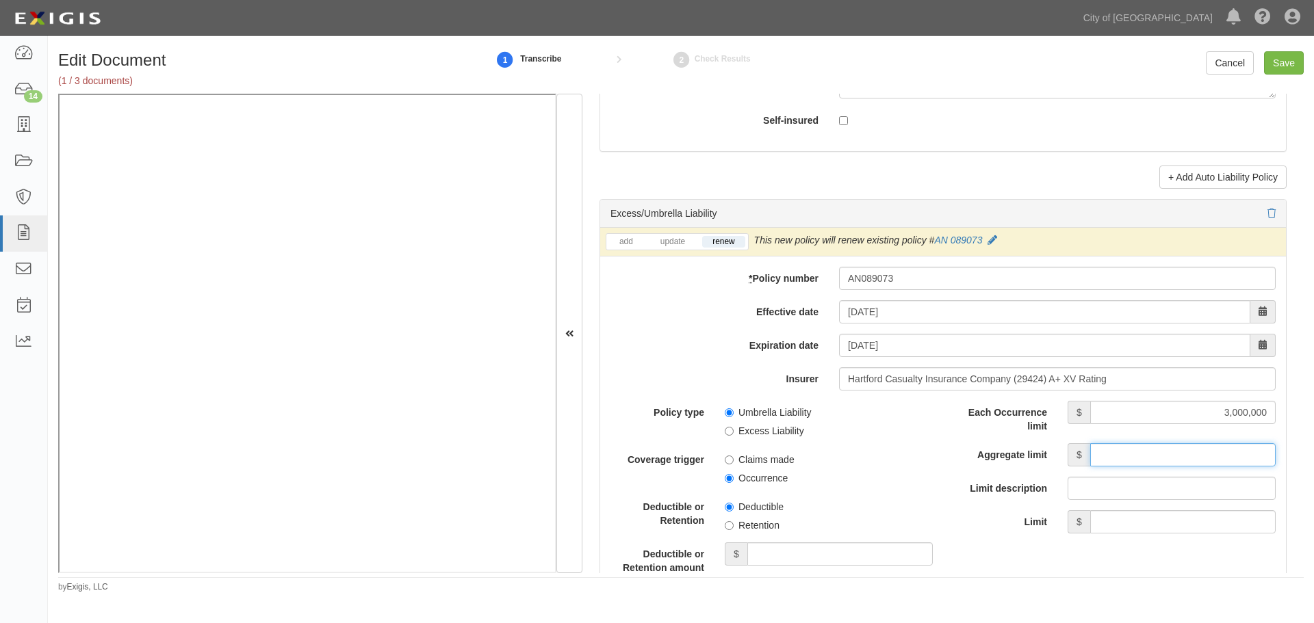
click at [1125, 463] on input "Aggregate limit" at bounding box center [1182, 454] width 185 height 23
type input "3,000,000"
click at [1252, 523] on input "Limit" at bounding box center [1182, 522] width 185 height 23
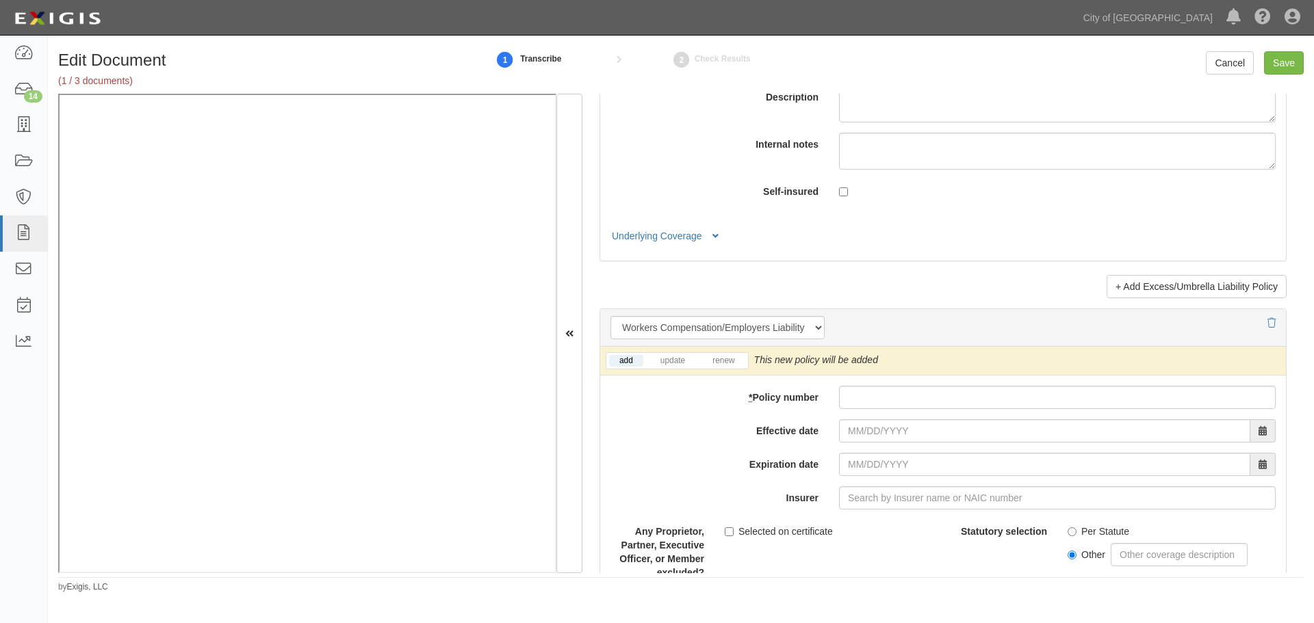
scroll to position [2737, 0]
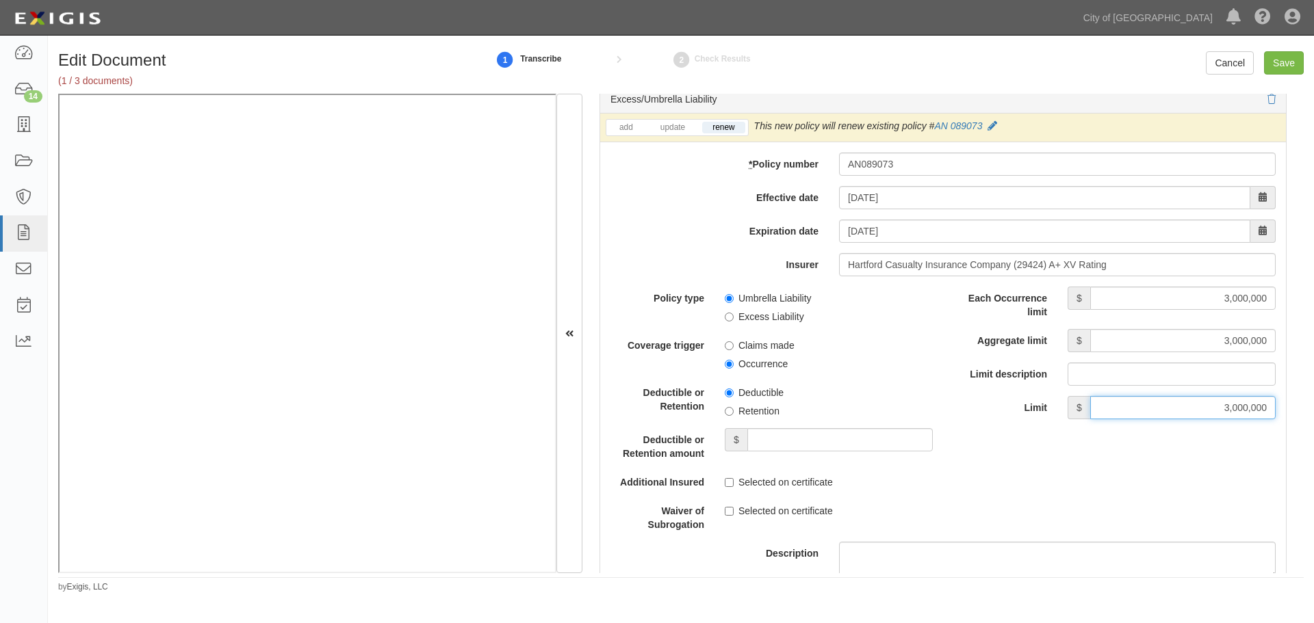
type input "3,000,000"
drag, startPoint x: 1196, startPoint y: 419, endPoint x: 1295, endPoint y: 435, distance: 99.7
click at [1295, 435] on div "Document Details Received: 09/29/2025 Party 3H & 3H, Inc. 22nd Century Technolo…" at bounding box center [942, 334] width 721 height 480
drag, startPoint x: 1185, startPoint y: 405, endPoint x: 1269, endPoint y: 411, distance: 84.4
click at [1269, 411] on div "$ 3,000,000" at bounding box center [1171, 407] width 229 height 23
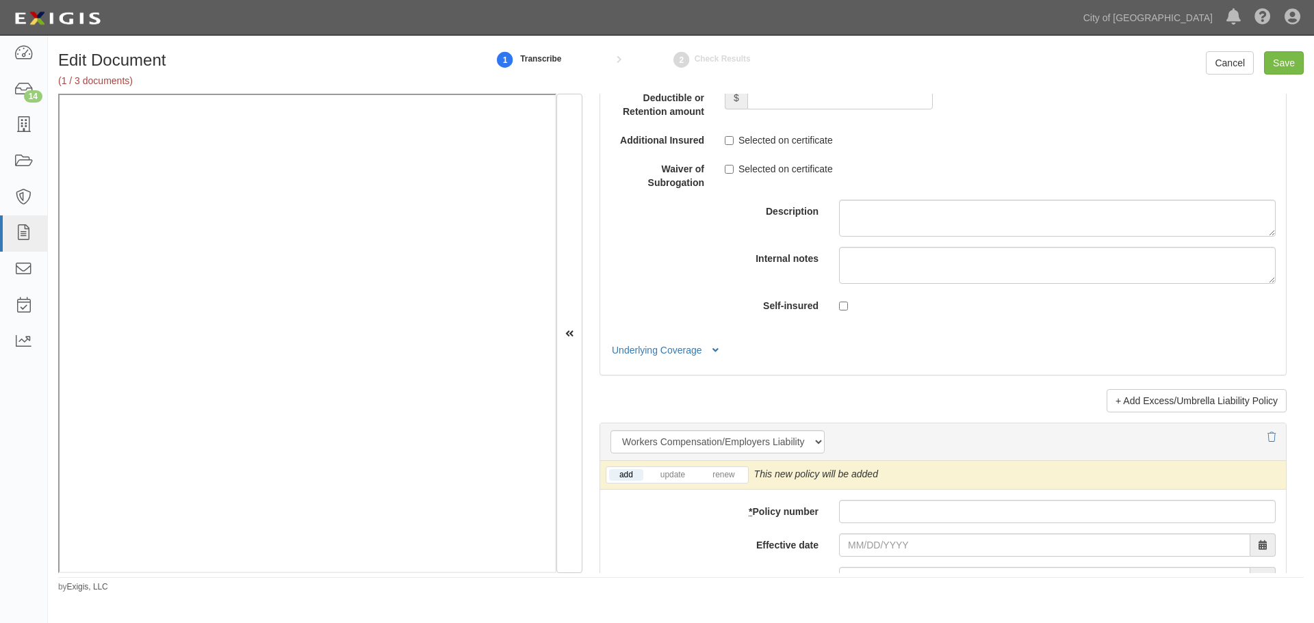
scroll to position [3307, 0]
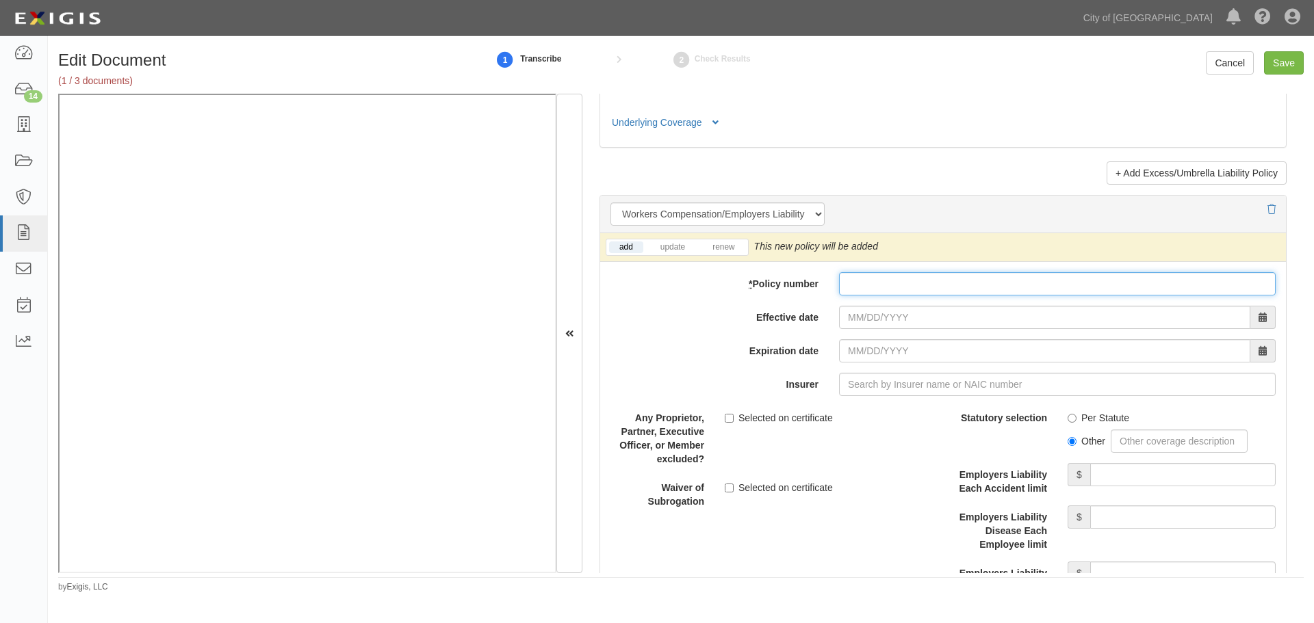
drag, startPoint x: 905, startPoint y: 287, endPoint x: 895, endPoint y: 289, distance: 10.5
click at [905, 287] on input "* Policy number" at bounding box center [1057, 283] width 437 height 23
paste input "20WECBV9MWX"
type input "20WECBV9MWX"
click at [715, 247] on link "renew" at bounding box center [723, 248] width 42 height 12
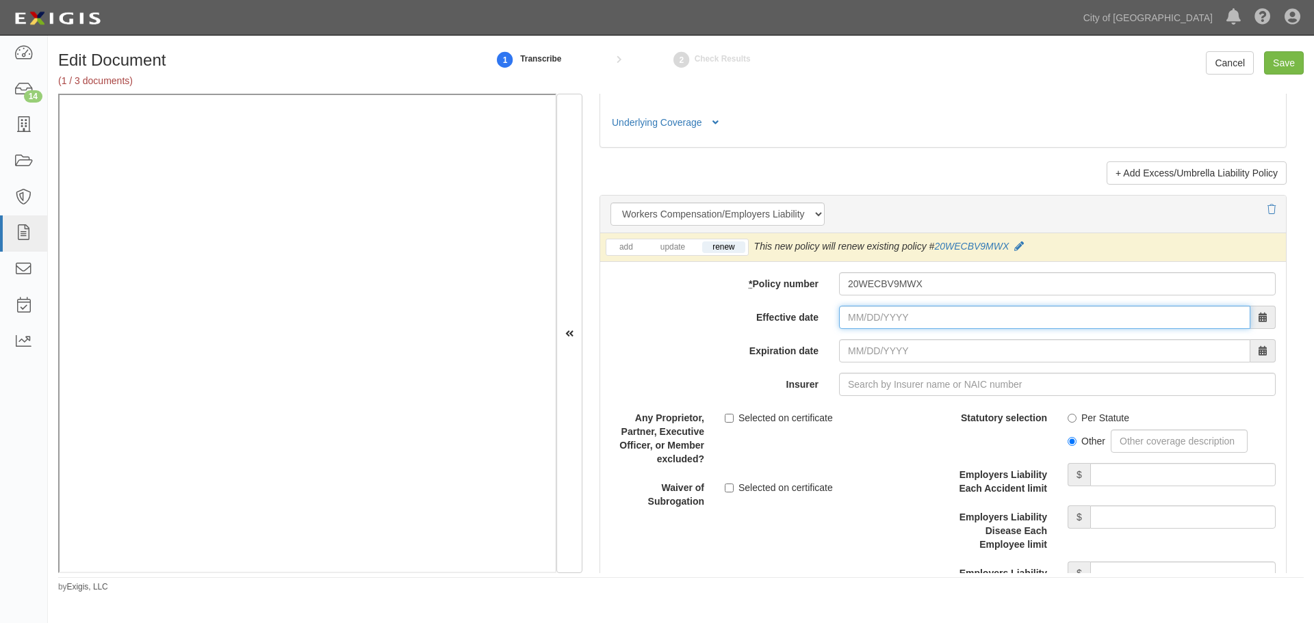
click at [924, 318] on input "Effective date" at bounding box center [1044, 317] width 411 height 23
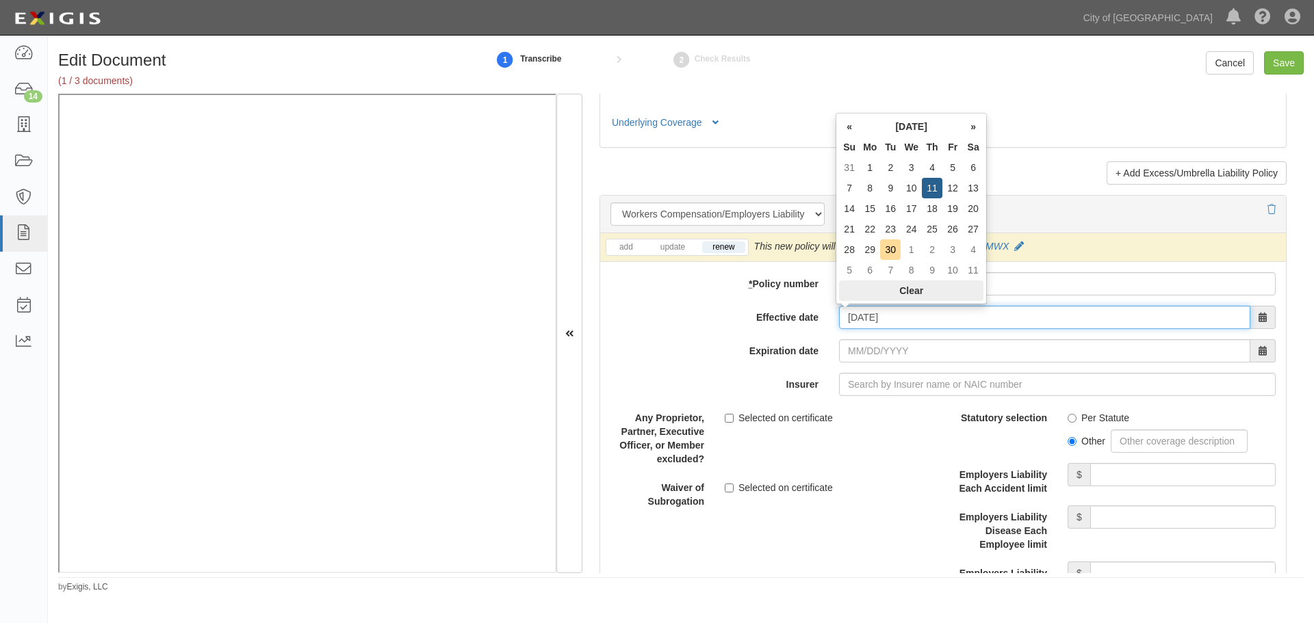
type input "09/11/2025"
type input "09/11/2026"
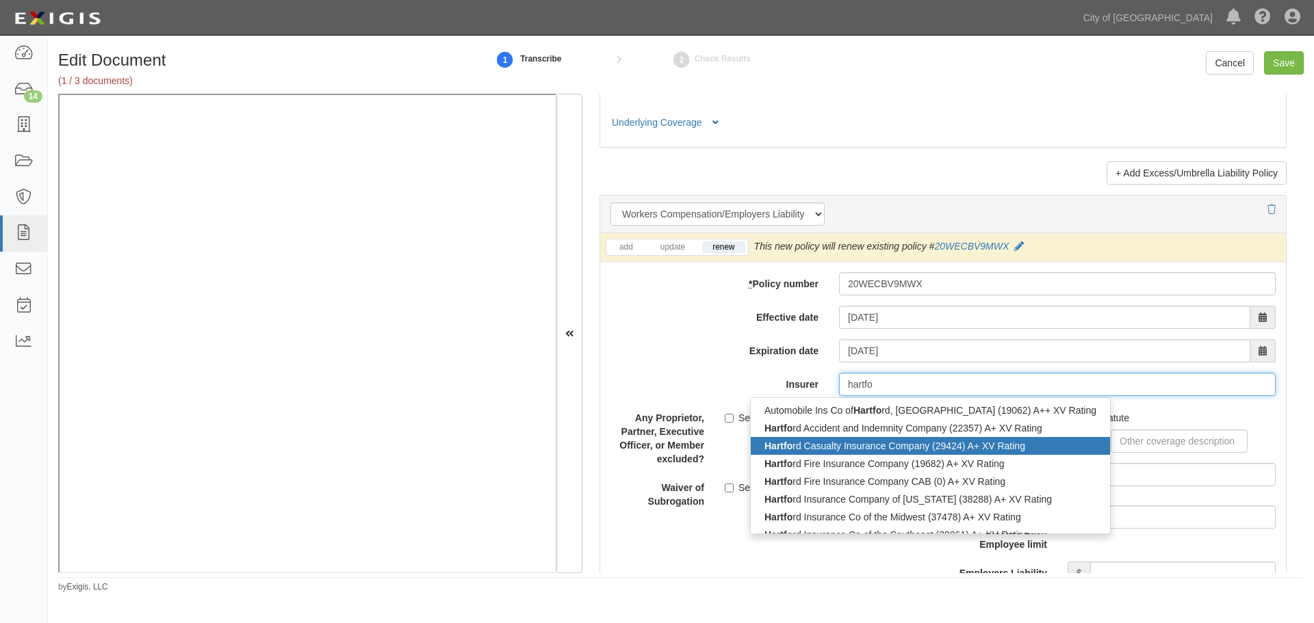
click at [881, 441] on div "Hartfo rd Casualty Insurance Company (29424) A+ XV Rating" at bounding box center [930, 446] width 359 height 18
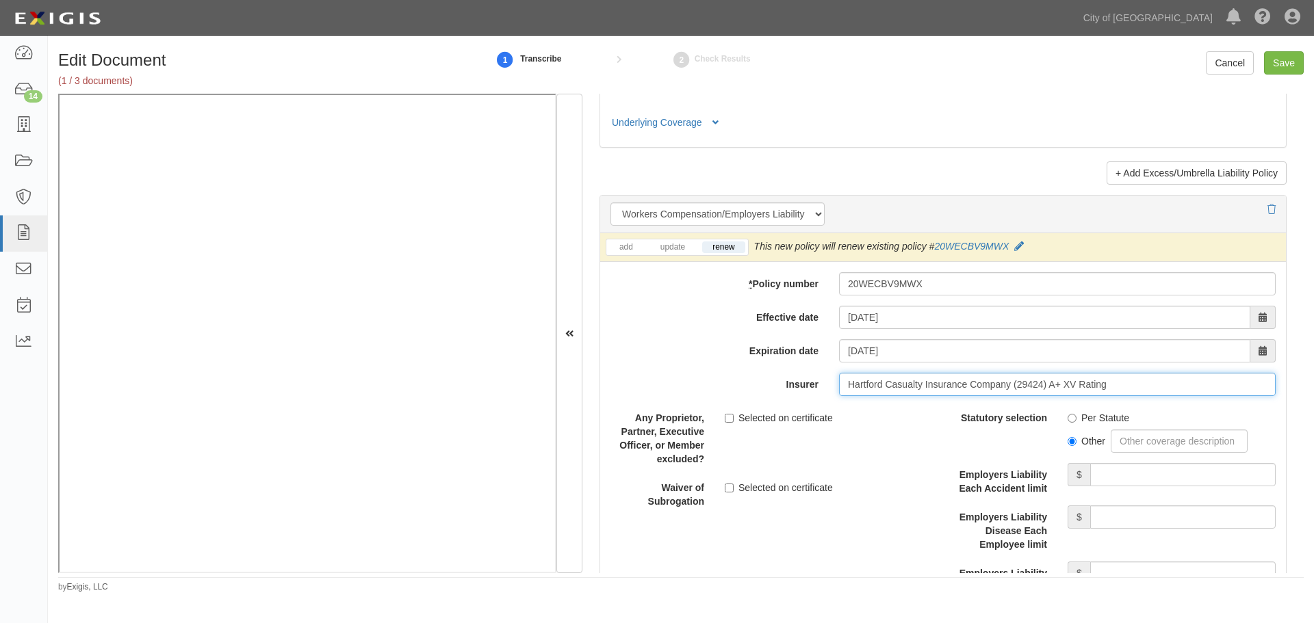
type input "Hartford Casualty Insurance Company (29424) A+ XV Rating"
click at [1091, 419] on label "Per Statute" at bounding box center [1099, 418] width 62 height 14
click at [1076, 419] on input "Per Statute" at bounding box center [1072, 418] width 9 height 9
radio input "true"
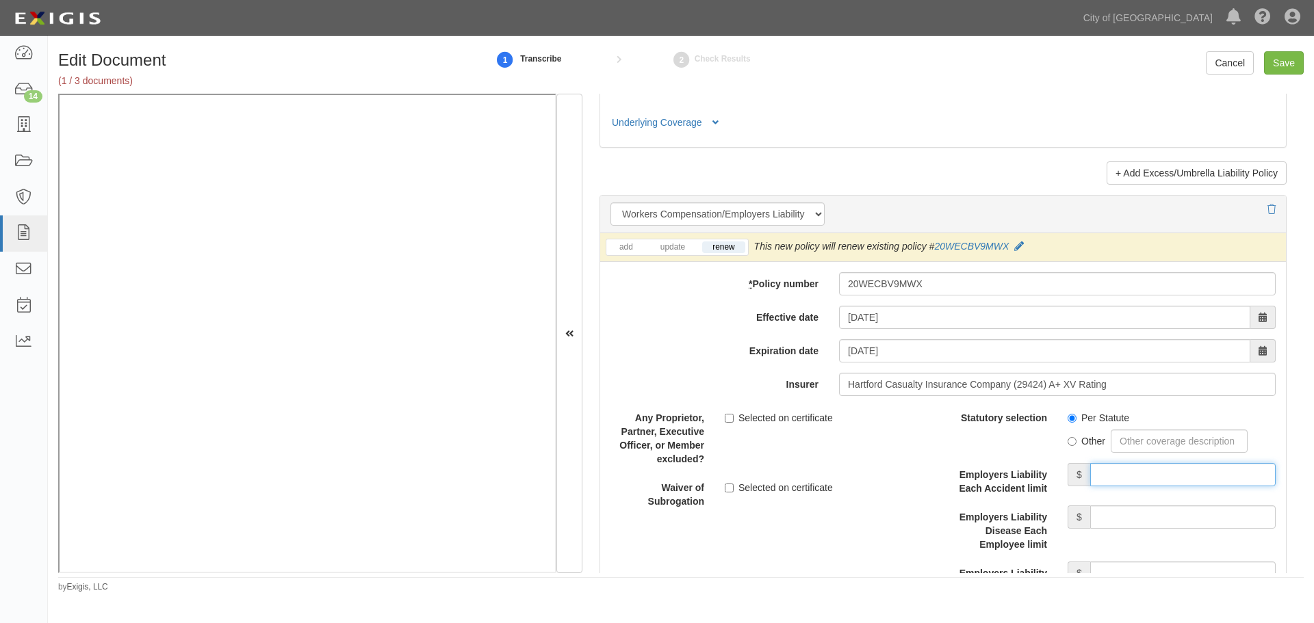
click at [1106, 472] on input "Employers Liability Each Accident limit" at bounding box center [1182, 474] width 185 height 23
type input "1,000,000"
click at [1120, 507] on input "Employers Liability Disease Each Employee limit" at bounding box center [1182, 517] width 185 height 23
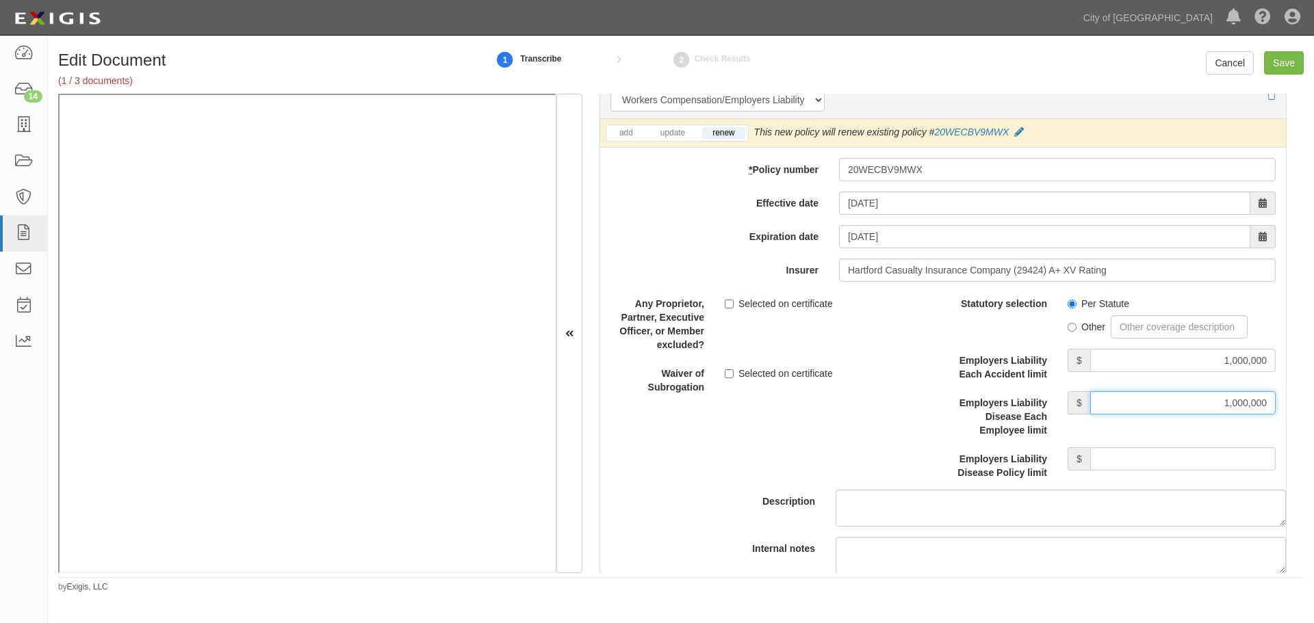
scroll to position [3536, 0]
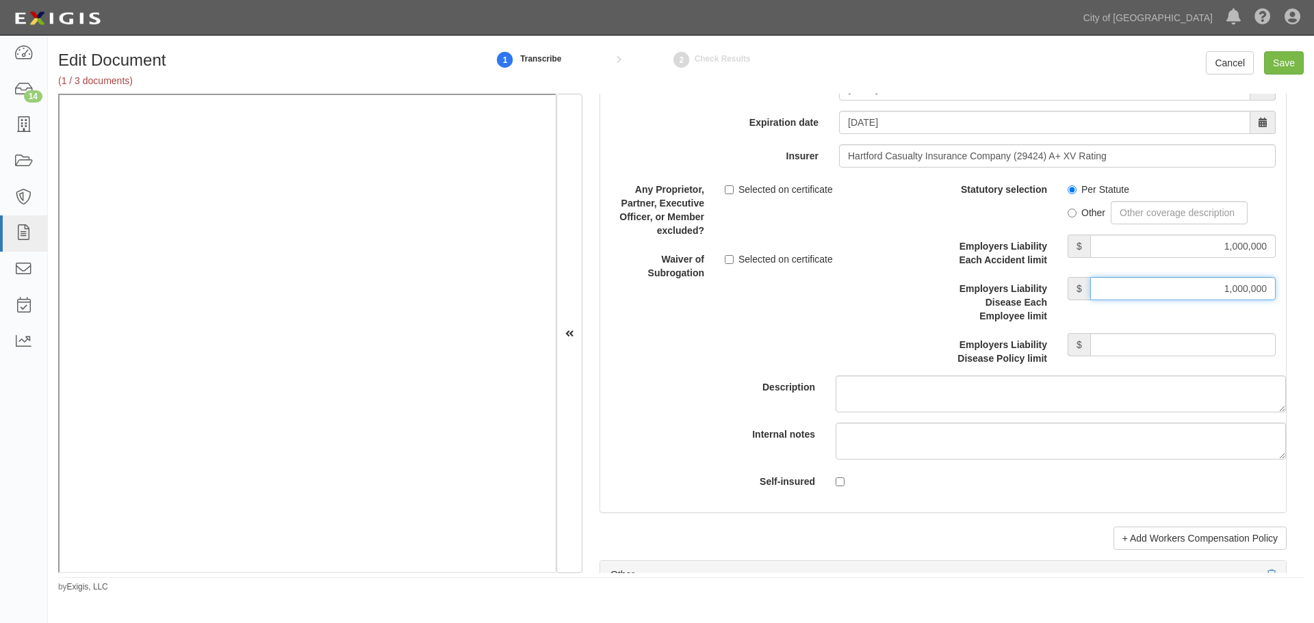
type input "1,000,000"
drag, startPoint x: 1218, startPoint y: 351, endPoint x: 1212, endPoint y: 354, distance: 7.0
click at [1216, 352] on input "Employers Liability Disease Policy limit" at bounding box center [1182, 344] width 185 height 23
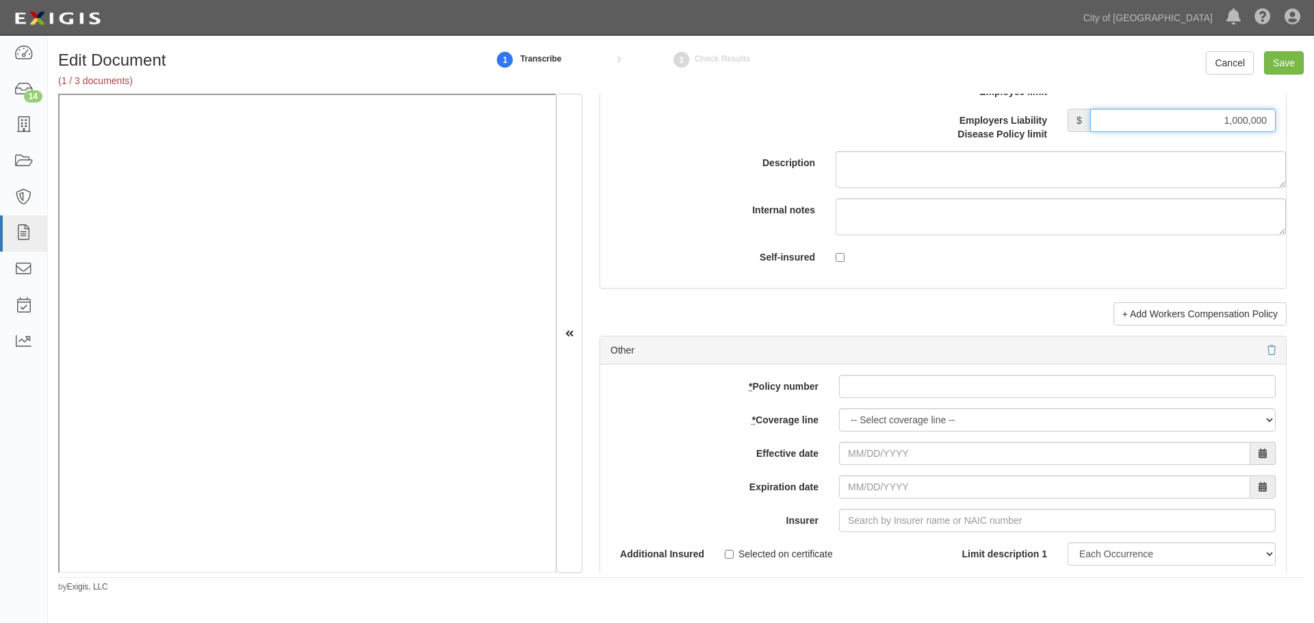
scroll to position [3992, 0]
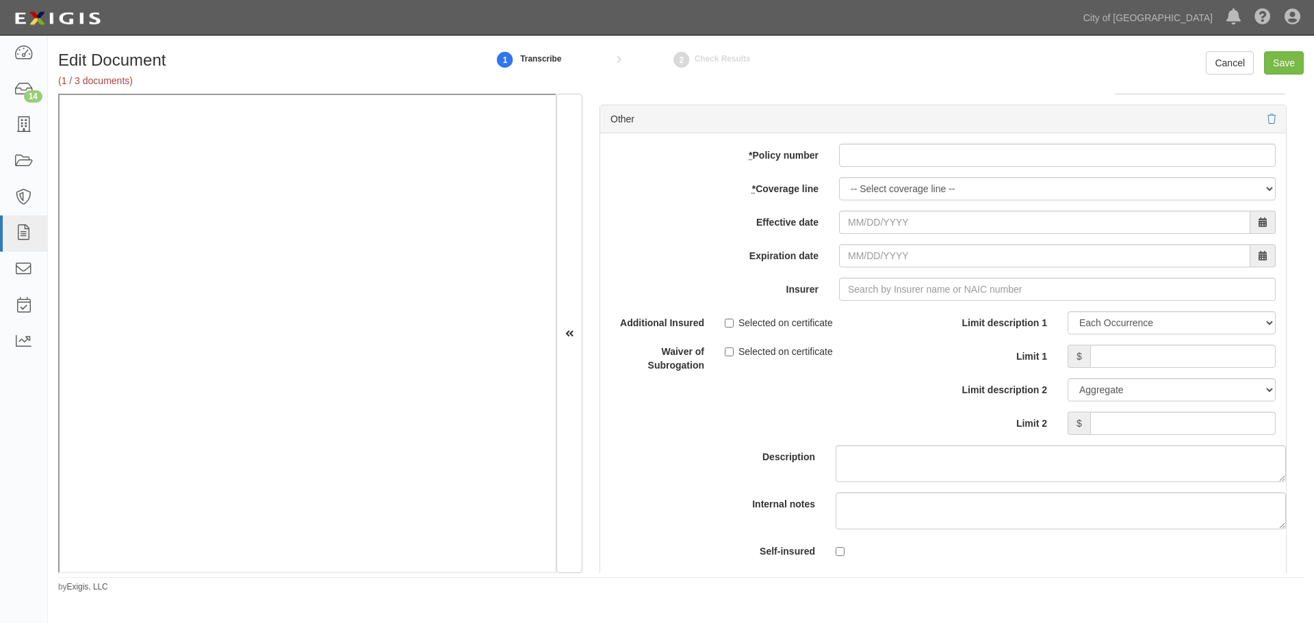
type input "1,000,000"
click at [875, 142] on div "add update renew This new policy will be added This new policy will update exis…" at bounding box center [943, 357] width 686 height 449
click at [870, 159] on input "* Policy number" at bounding box center [1057, 155] width 437 height 23
paste input "BMP-1124834-00"
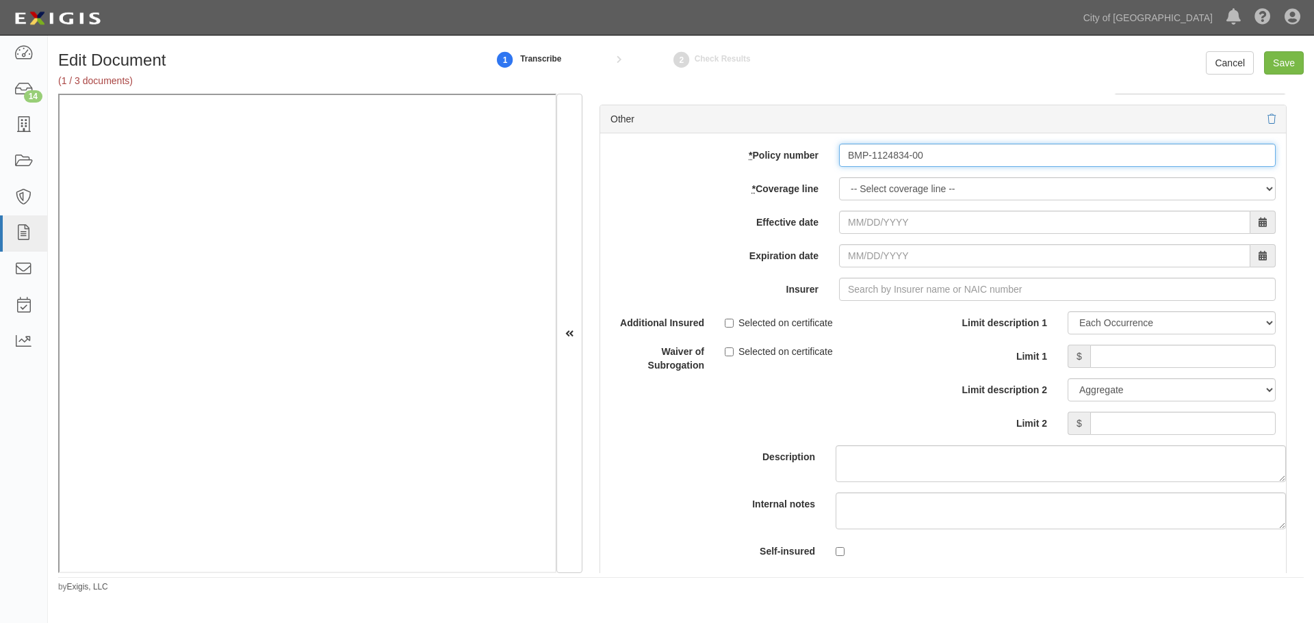
type input "BMP-1124834-00"
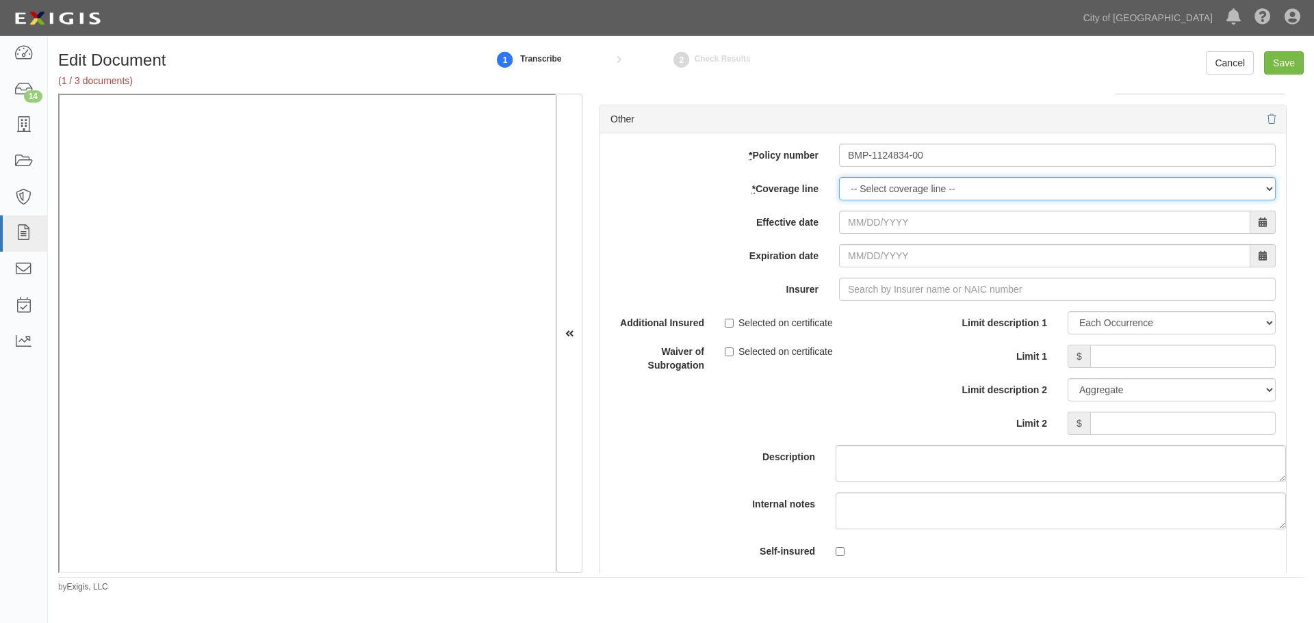
click at [864, 189] on select "-- Select coverage line -- Asbestos Abatement Auto Physical Damage Boiler & Mac…" at bounding box center [1057, 188] width 437 height 23
select select "16"
click at [839, 201] on select "-- Select coverage line -- Asbestos Abatement Auto Physical Damage Boiler & Mac…" at bounding box center [1057, 188] width 437 height 23
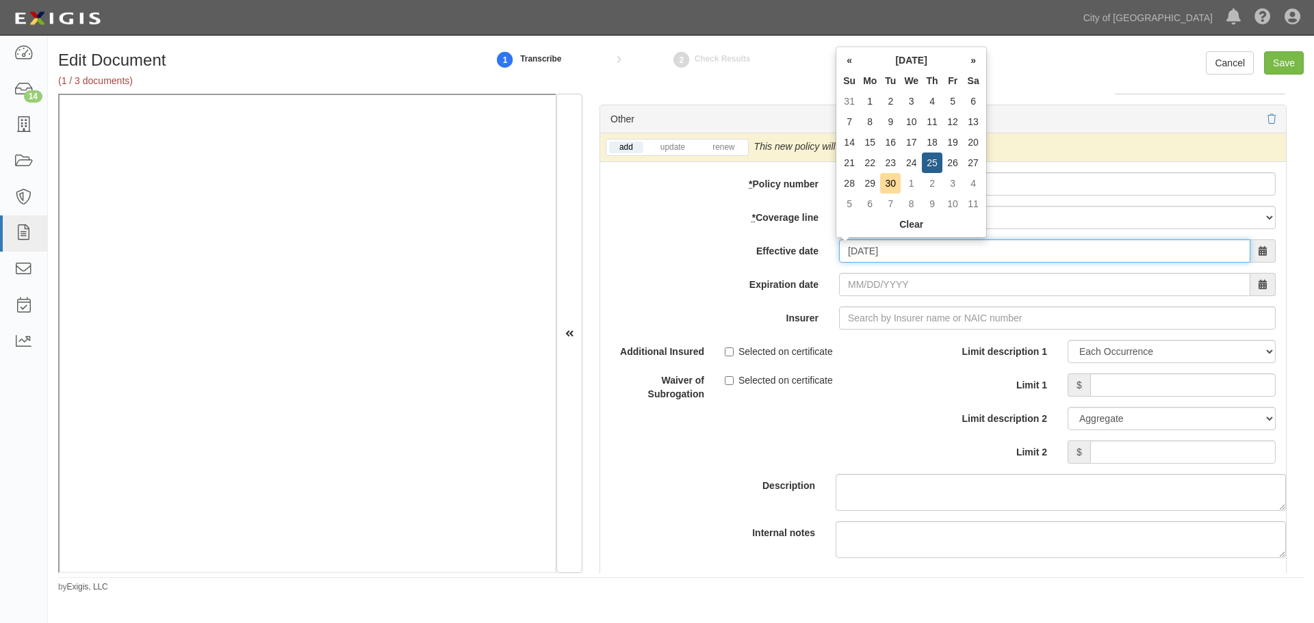
type input "09/25/2025"
type input "09/25/2026"
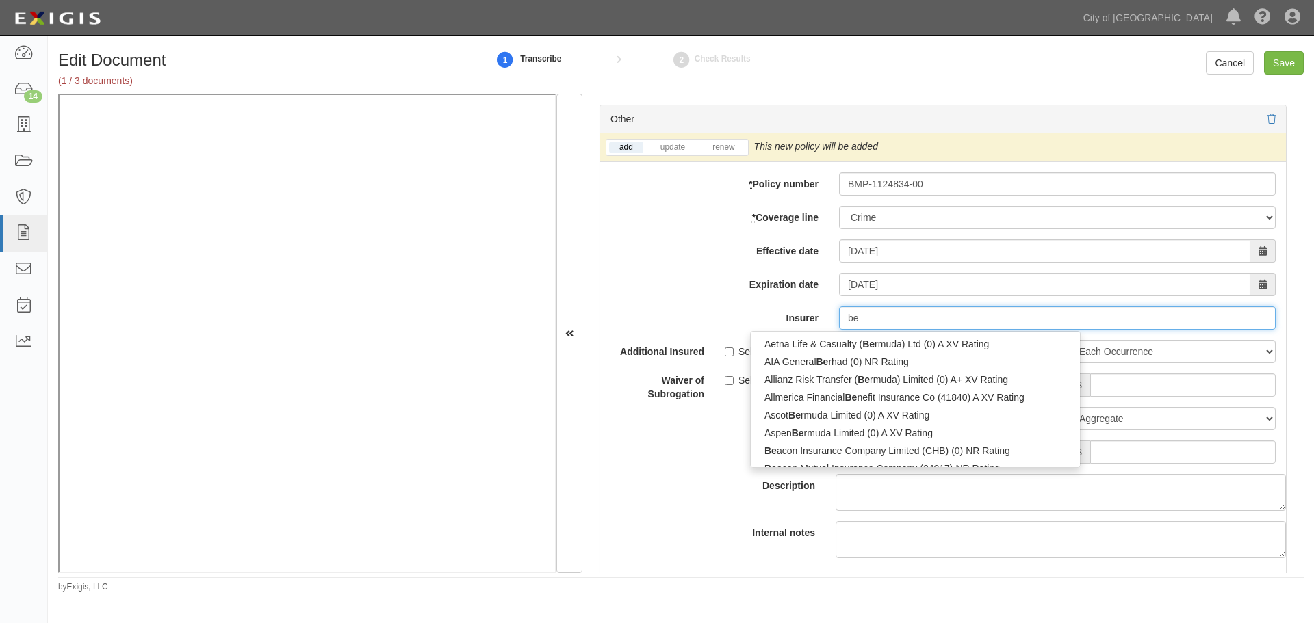
type input "ber"
type input "berkeley Re Designated Activity Co (0) B++ VIII Rating"
type input "berk"
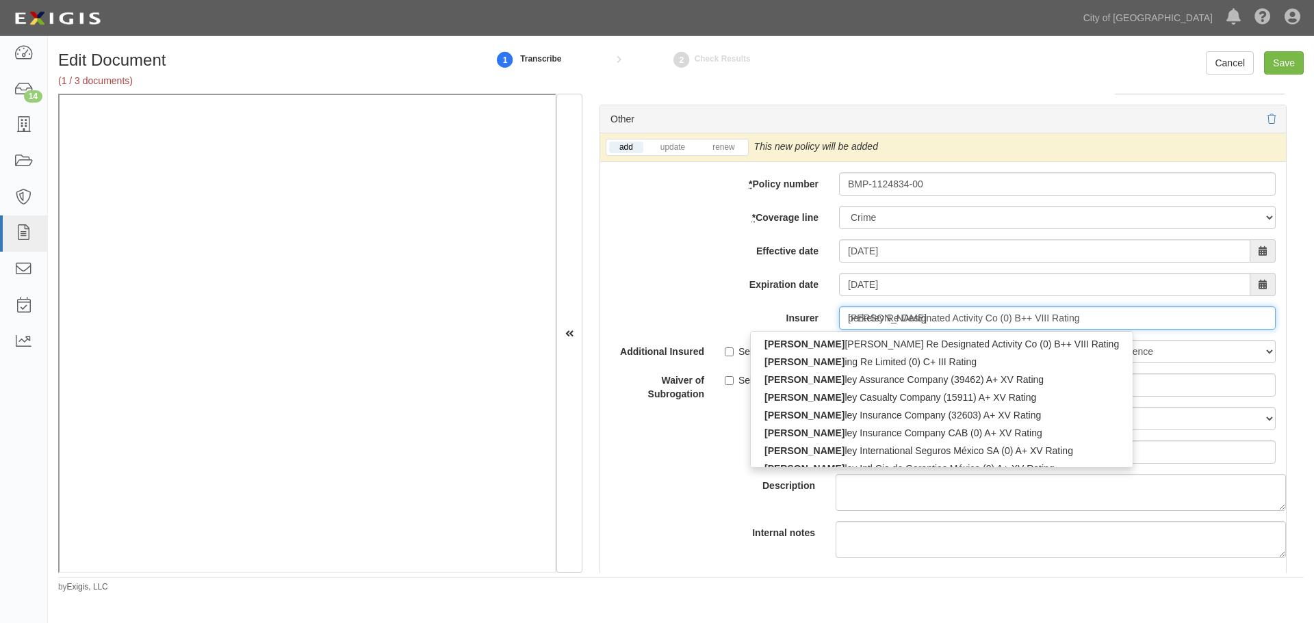
type input "berkley Assurance Company (39462) A+ XV Rating"
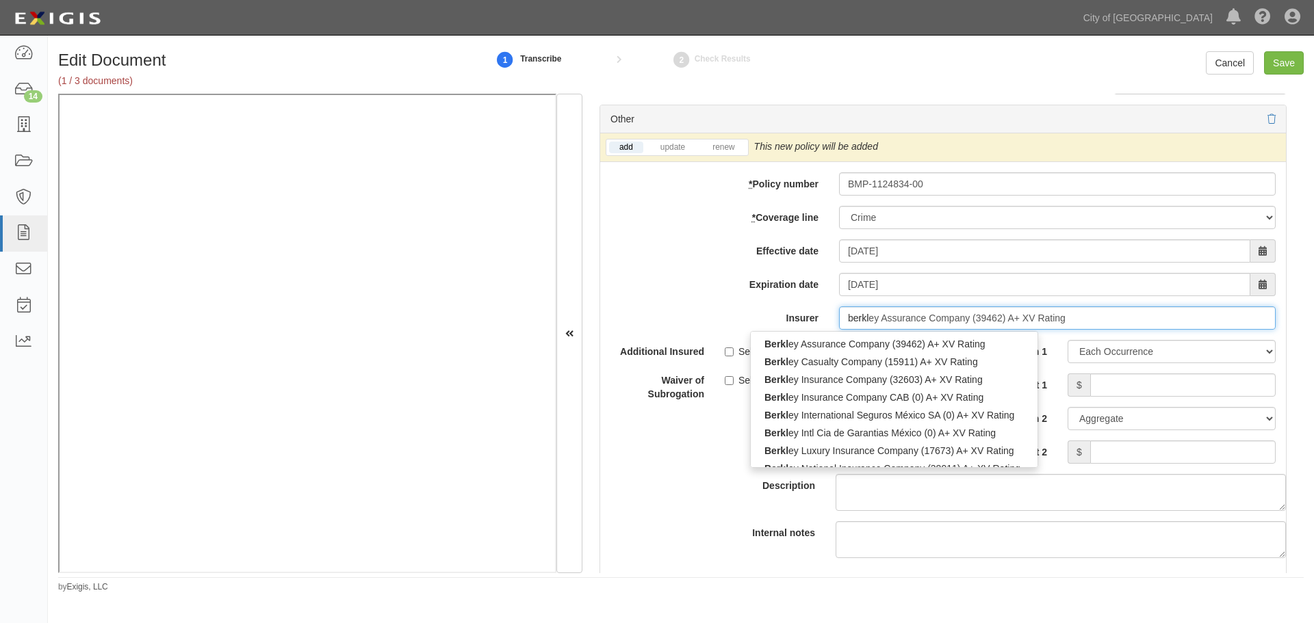
type input "berkle"
type input "berkleu"
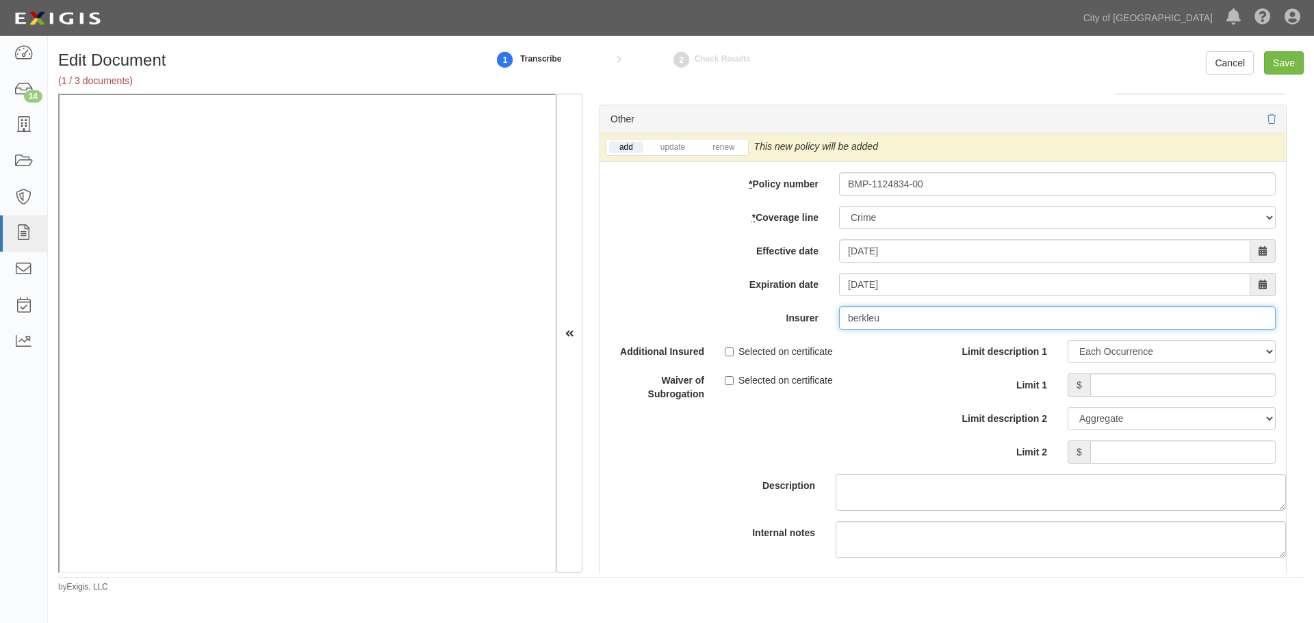
type input "berkley Assurance Company (39462) A+ XV Rating"
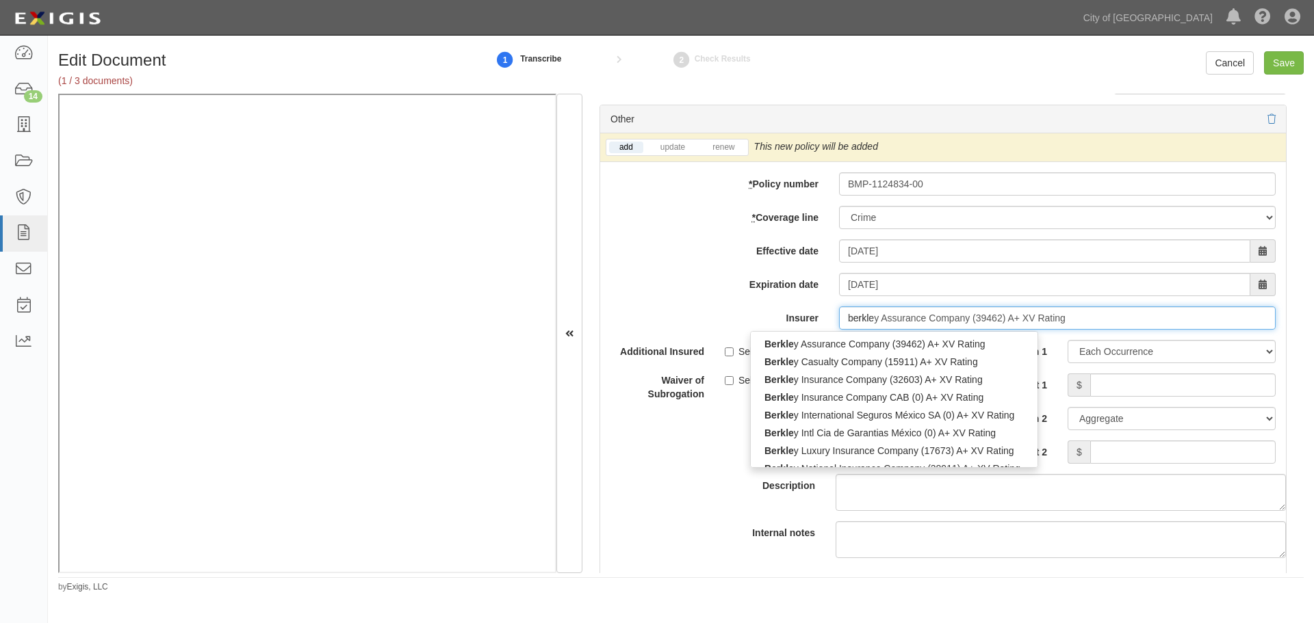
type input "berkley"
click at [899, 366] on div "Berkley Casualty Company (15911) A+ XV Rating" at bounding box center [893, 362] width 285 height 18
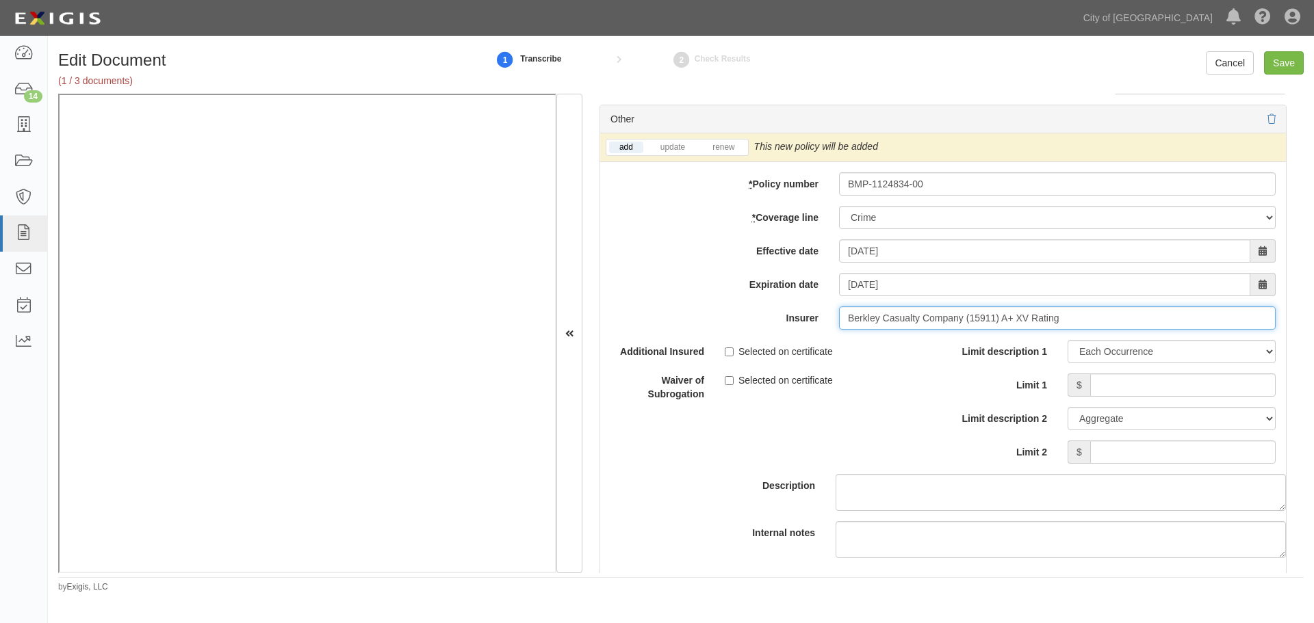
type input "Berkley Casualty Company (15911) A+ XV Rating"
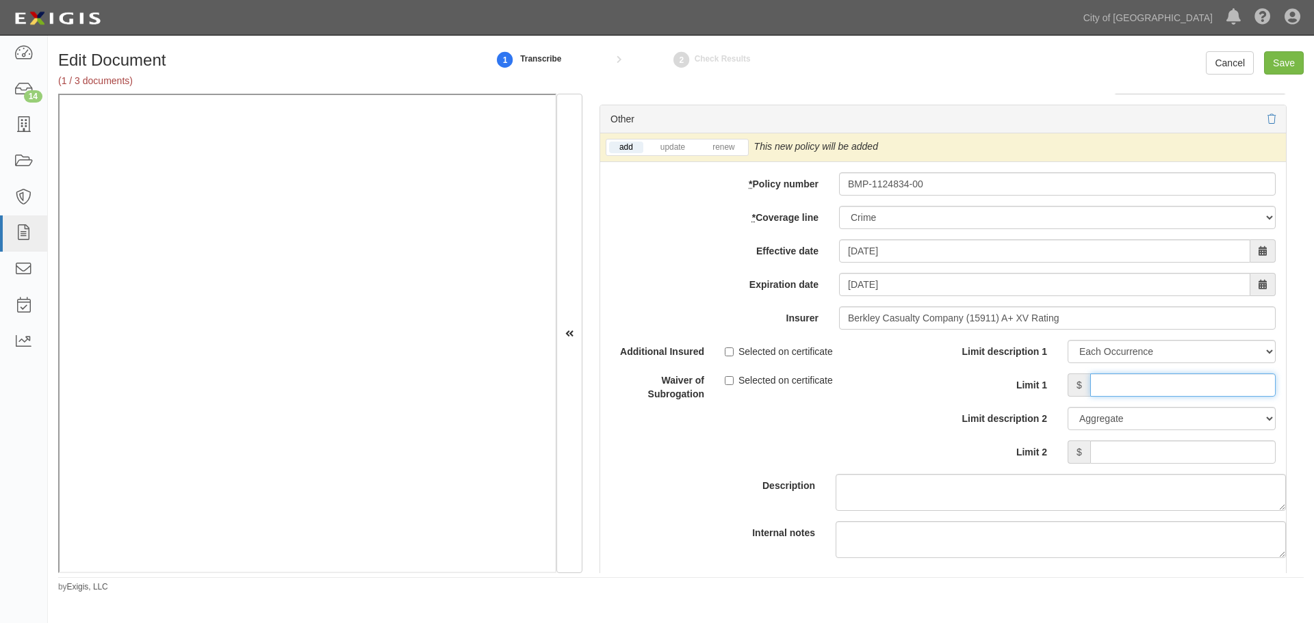
click at [1152, 378] on input "Limit 1" at bounding box center [1182, 385] width 185 height 23
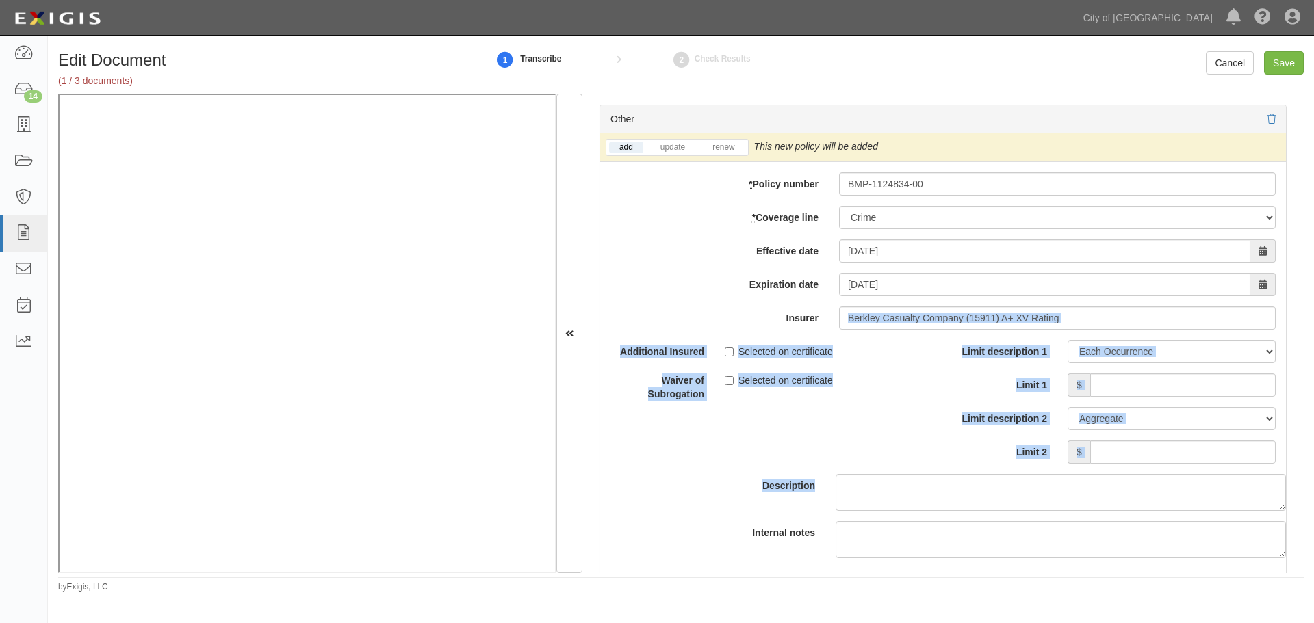
drag, startPoint x: 1096, startPoint y: 337, endPoint x: 1081, endPoint y: 329, distance: 17.1
click at [1081, 329] on div "add update renew This new policy will be added This new policy will update exis…" at bounding box center [943, 372] width 686 height 478
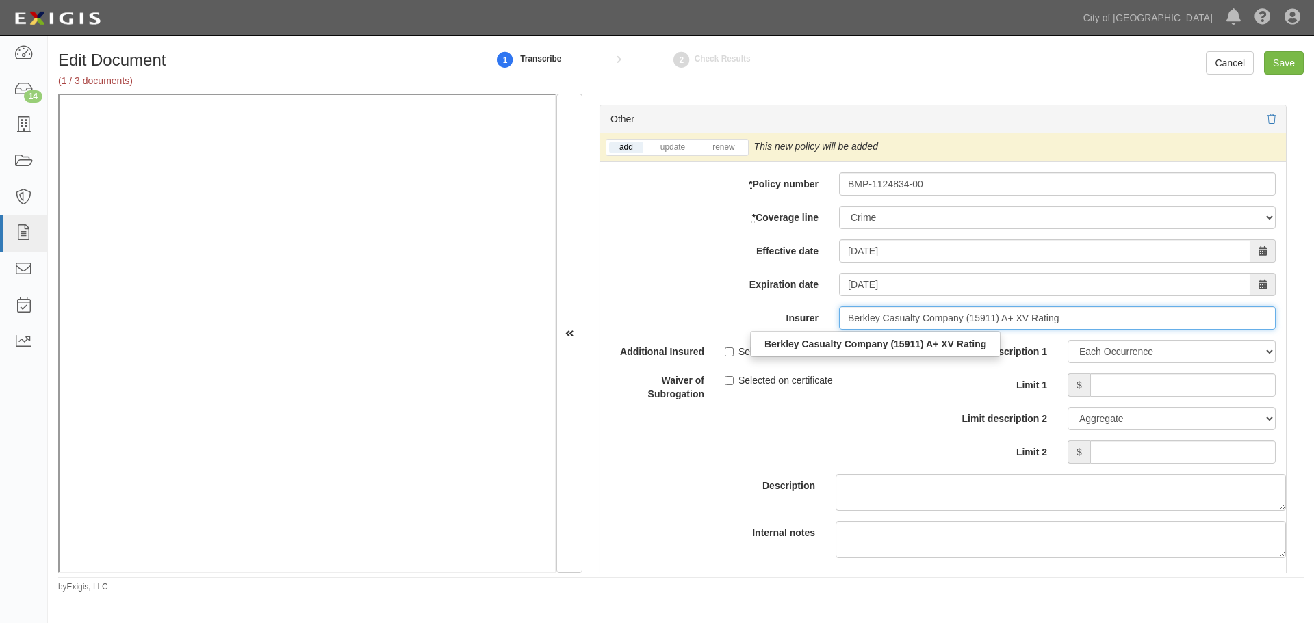
drag, startPoint x: 1084, startPoint y: 320, endPoint x: 866, endPoint y: 308, distance: 217.9
click at [881, 320] on input "Berkley Casualty Company (15911) A+ XV Rating" at bounding box center [1057, 318] width 437 height 23
type input "Berkley Assurance Company (39462) A+ XV Rating"
type input "Berkley"
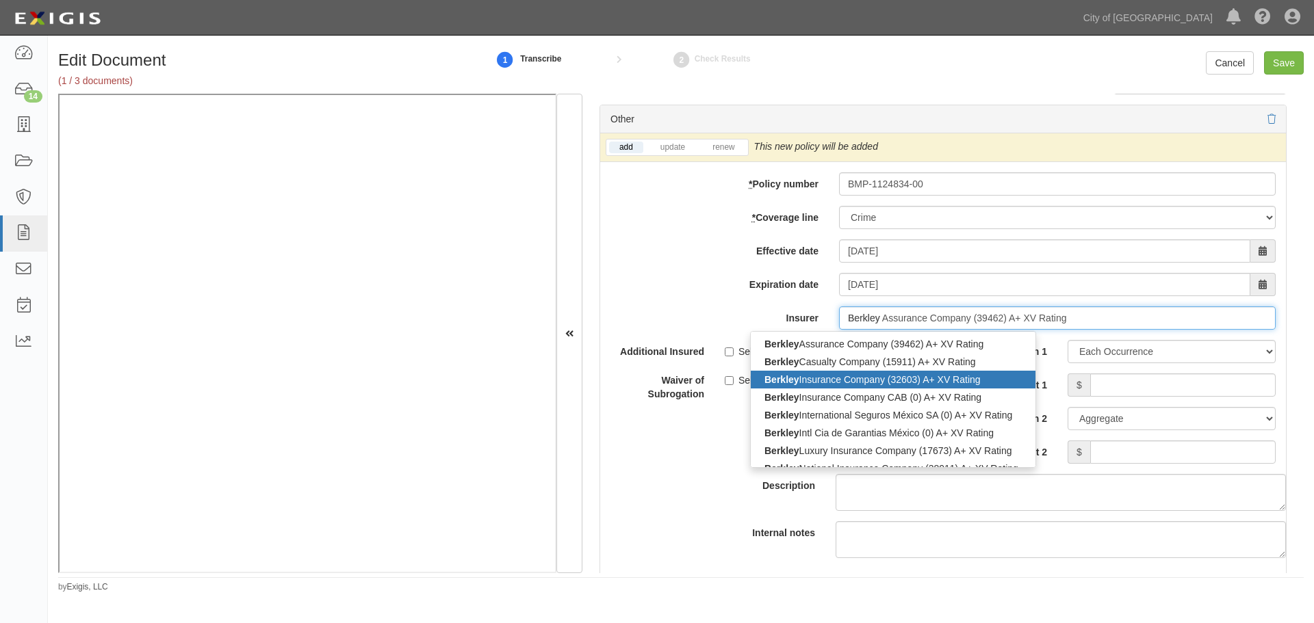
click at [842, 382] on div "Berkley Insurance Company (32603) A+ XV Rating" at bounding box center [893, 380] width 285 height 18
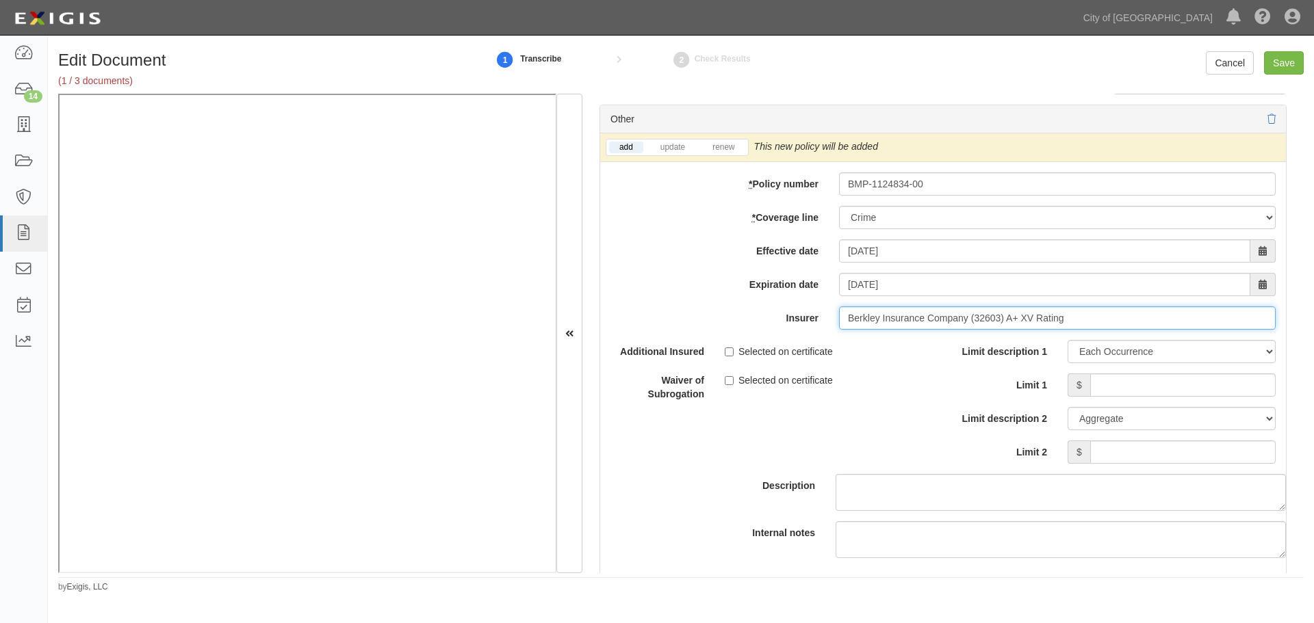
type input "Berkley Insurance Company (32603) A+ XV Rating"
click at [716, 138] on div "add update renew This new policy will be added This new policy will update exis…" at bounding box center [943, 147] width 686 height 29
click at [716, 141] on li "renew" at bounding box center [723, 148] width 48 height 16
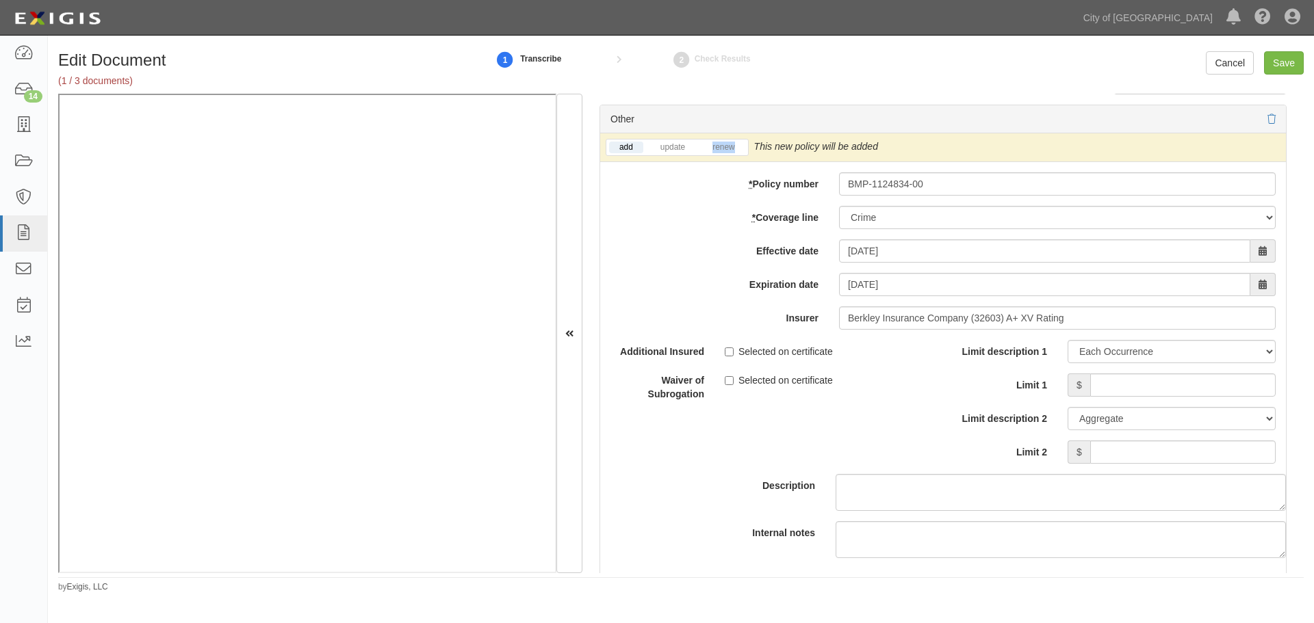
click at [716, 141] on li "renew" at bounding box center [723, 148] width 48 height 16
click at [721, 146] on link "renew" at bounding box center [723, 148] width 42 height 12
click at [1125, 385] on input "Limit 1" at bounding box center [1182, 385] width 185 height 23
type input "1,000,000"
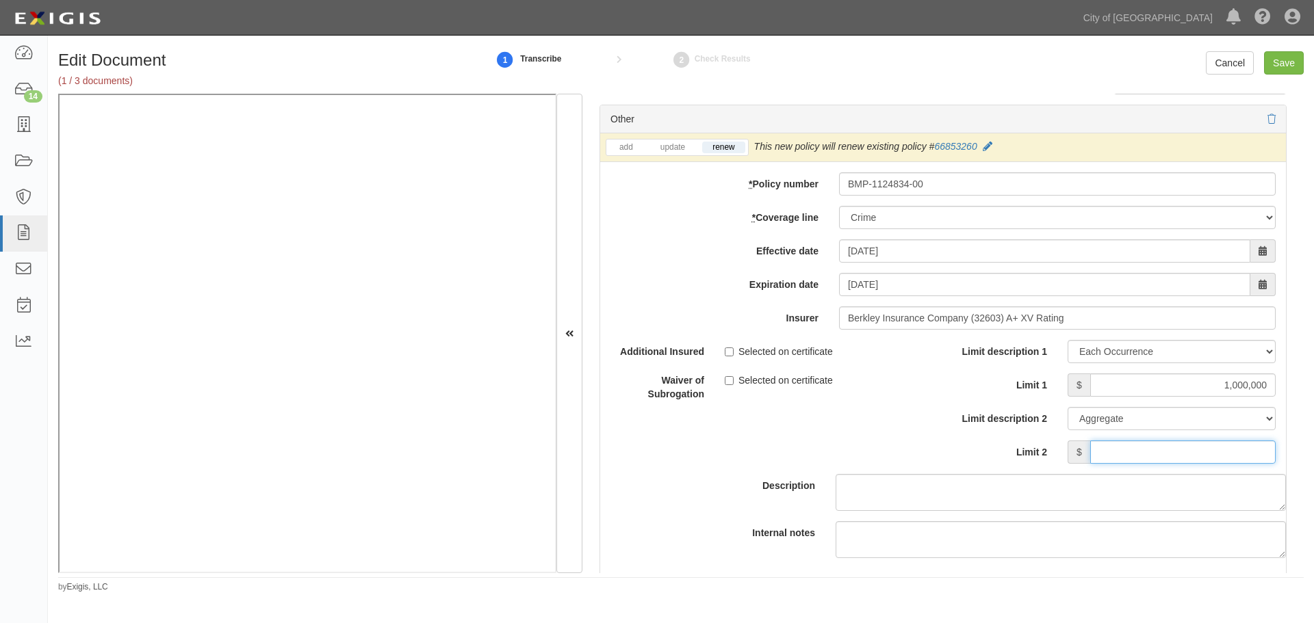
drag, startPoint x: 1113, startPoint y: 447, endPoint x: 1068, endPoint y: 442, distance: 46.1
click at [1113, 448] on input "Limit 2" at bounding box center [1182, 452] width 185 height 23
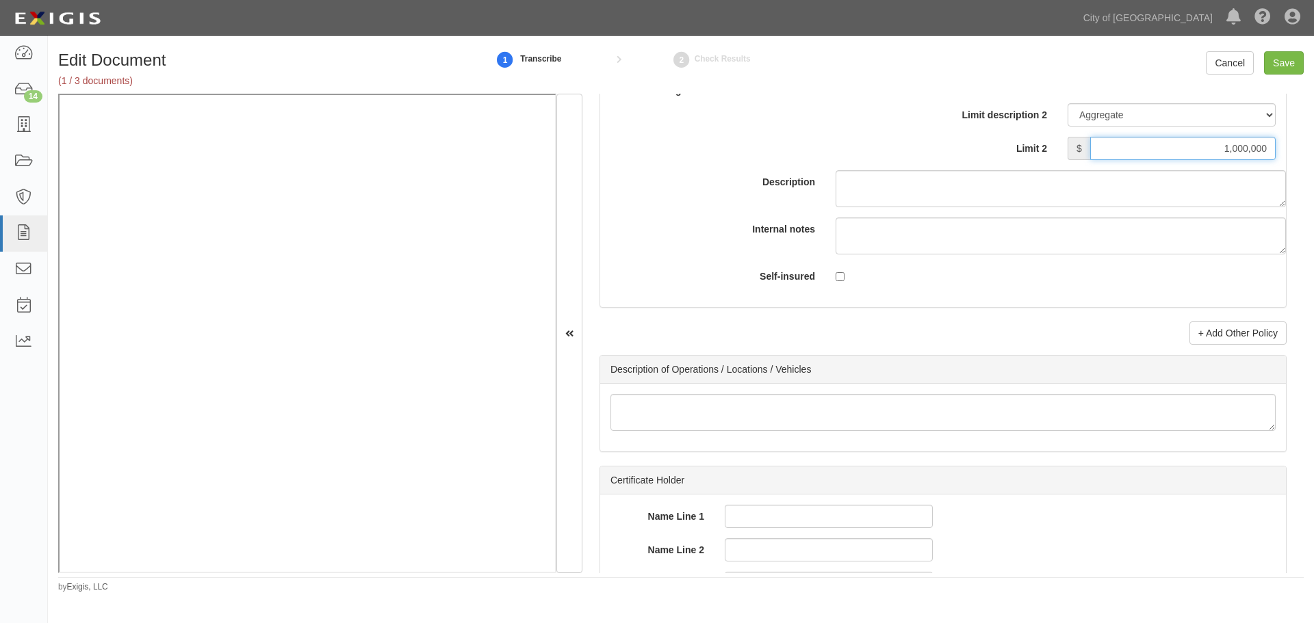
scroll to position [4334, 0]
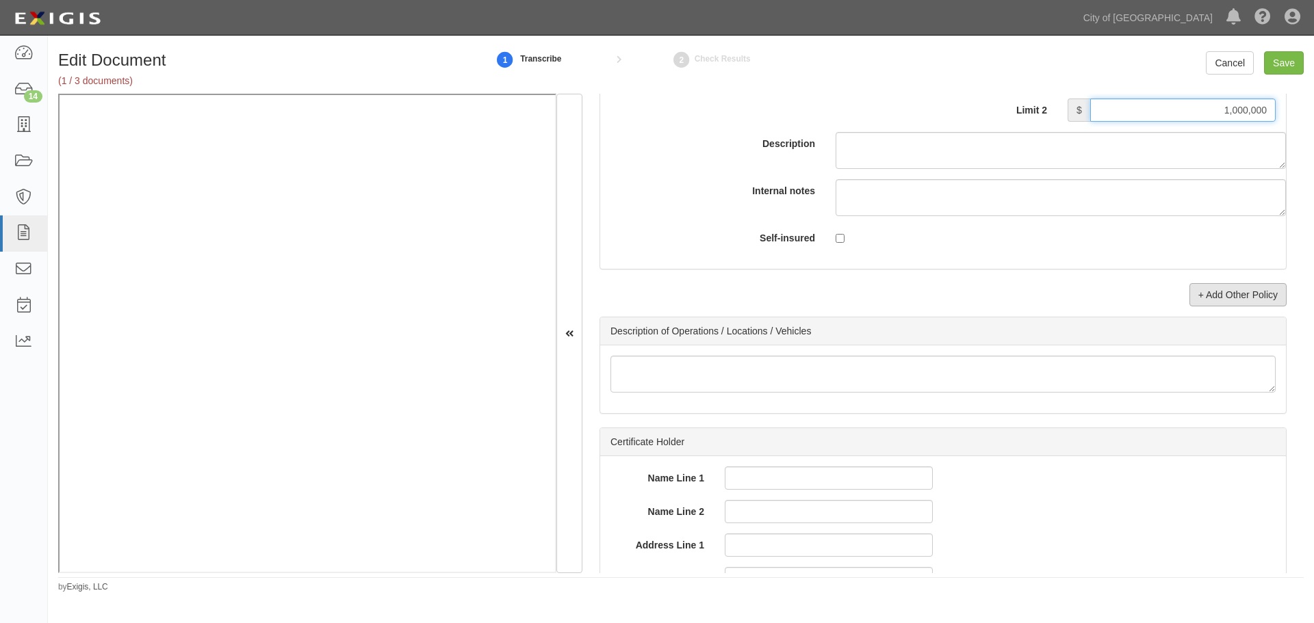
type input "1,000,000"
click at [1209, 294] on link "+ Add Other Policy" at bounding box center [1237, 294] width 97 height 23
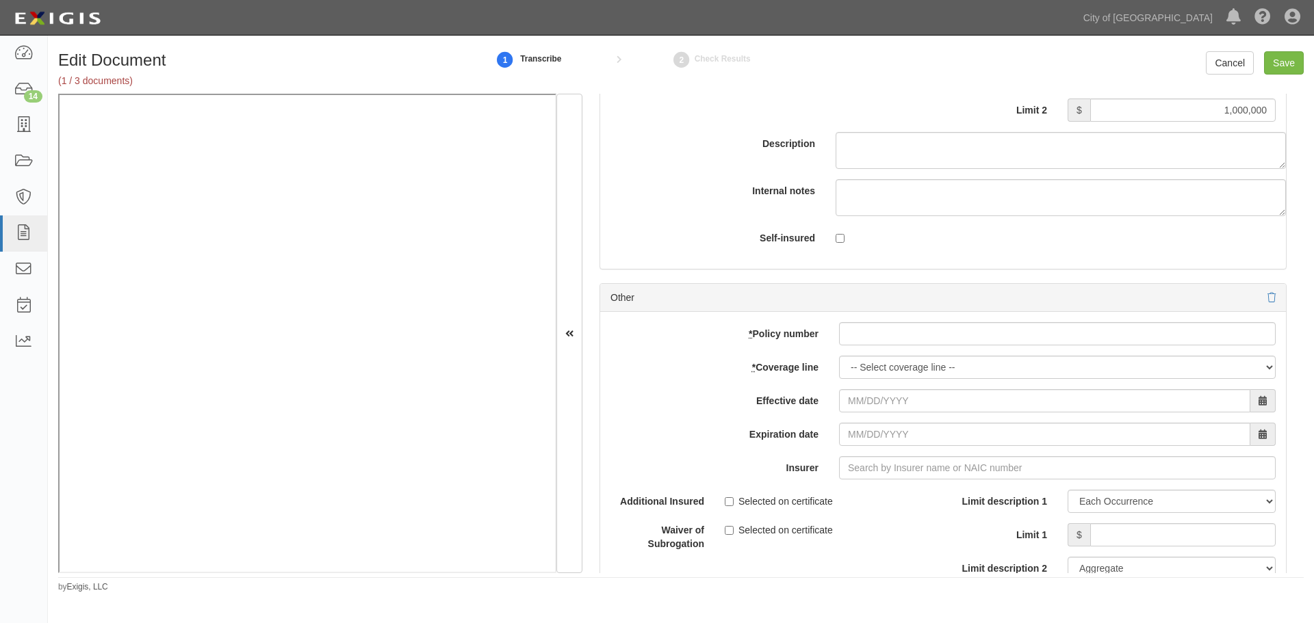
click at [1267, 292] on div at bounding box center [1271, 298] width 8 height 14
click at [1267, 297] on icon at bounding box center [1271, 299] width 8 height 10
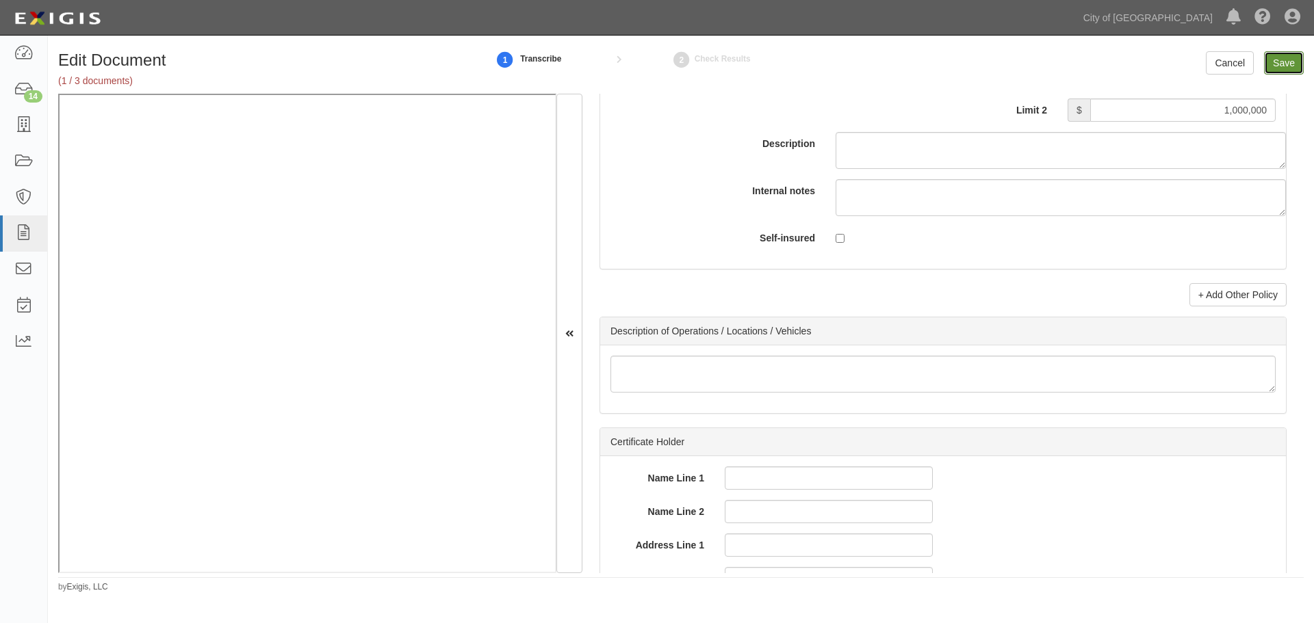
click at [1281, 64] on input "Save" at bounding box center [1284, 62] width 40 height 23
type input "1000000"
type input "3000000"
type input "1000000"
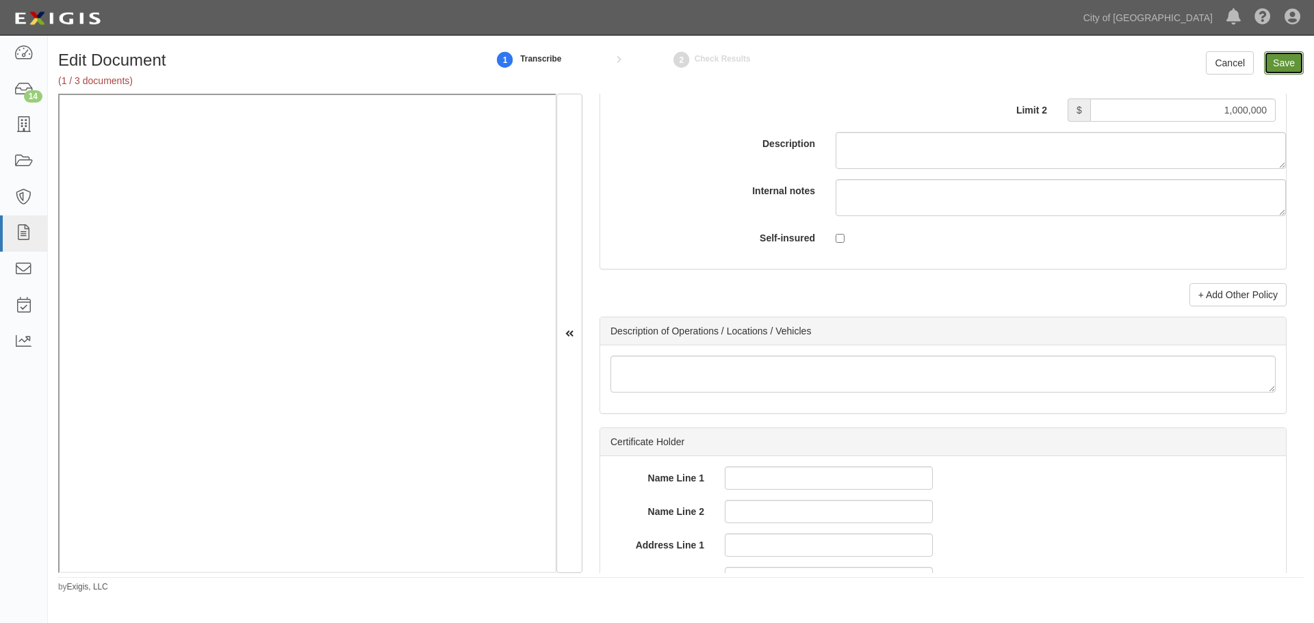
type input "1000000"
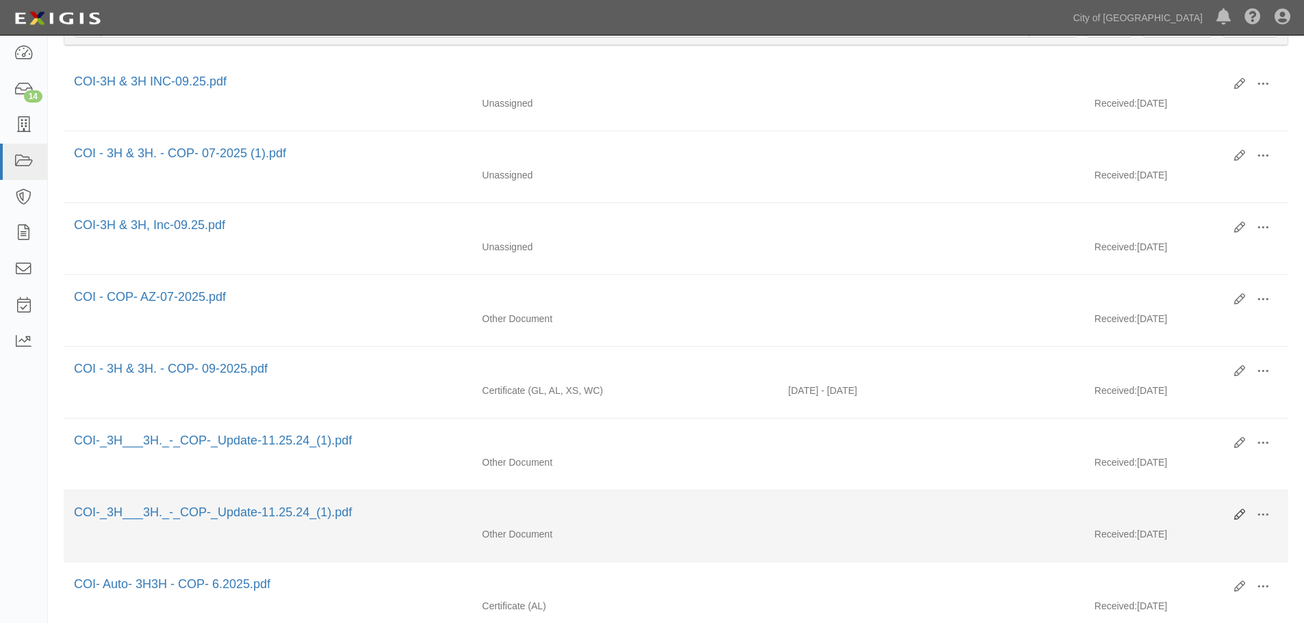
scroll to position [228, 0]
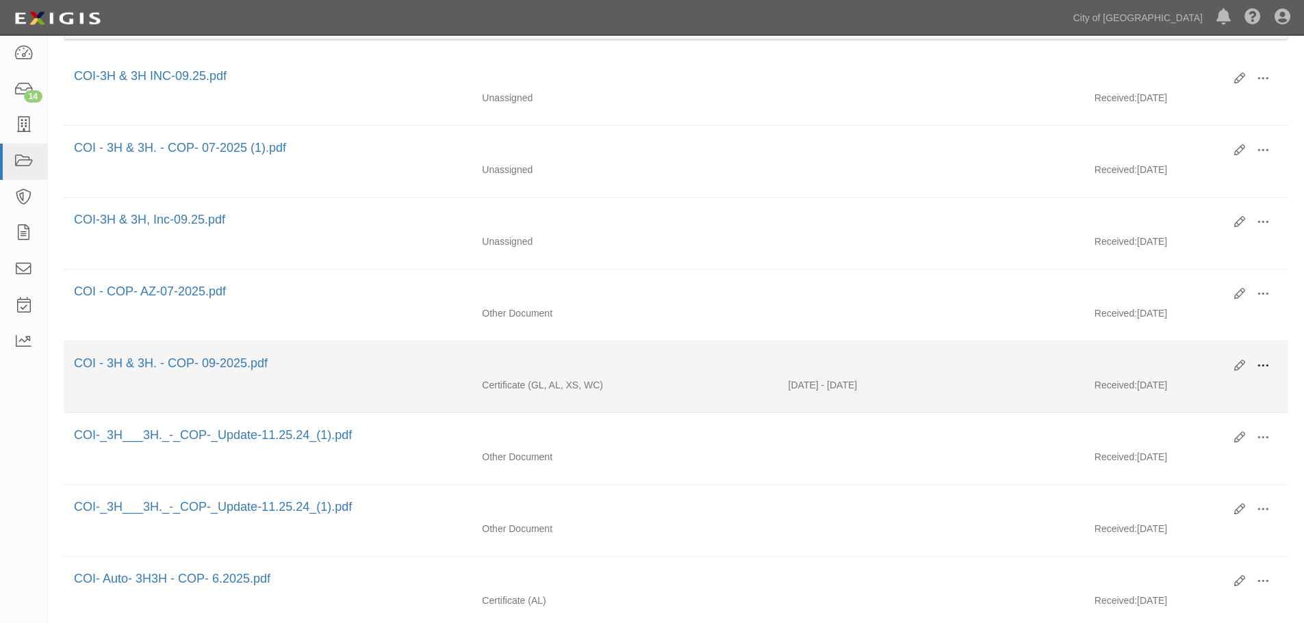
click at [1274, 367] on button at bounding box center [1263, 366] width 30 height 23
click at [1206, 387] on link "View" at bounding box center [1196, 386] width 108 height 25
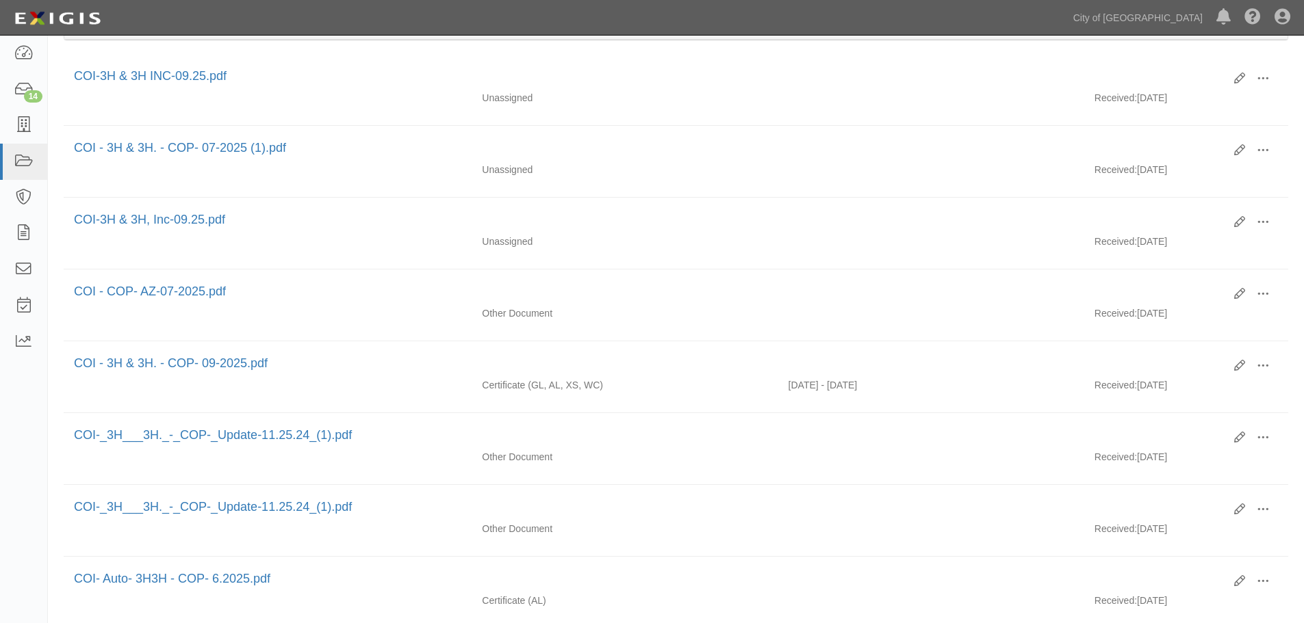
scroll to position [0, 0]
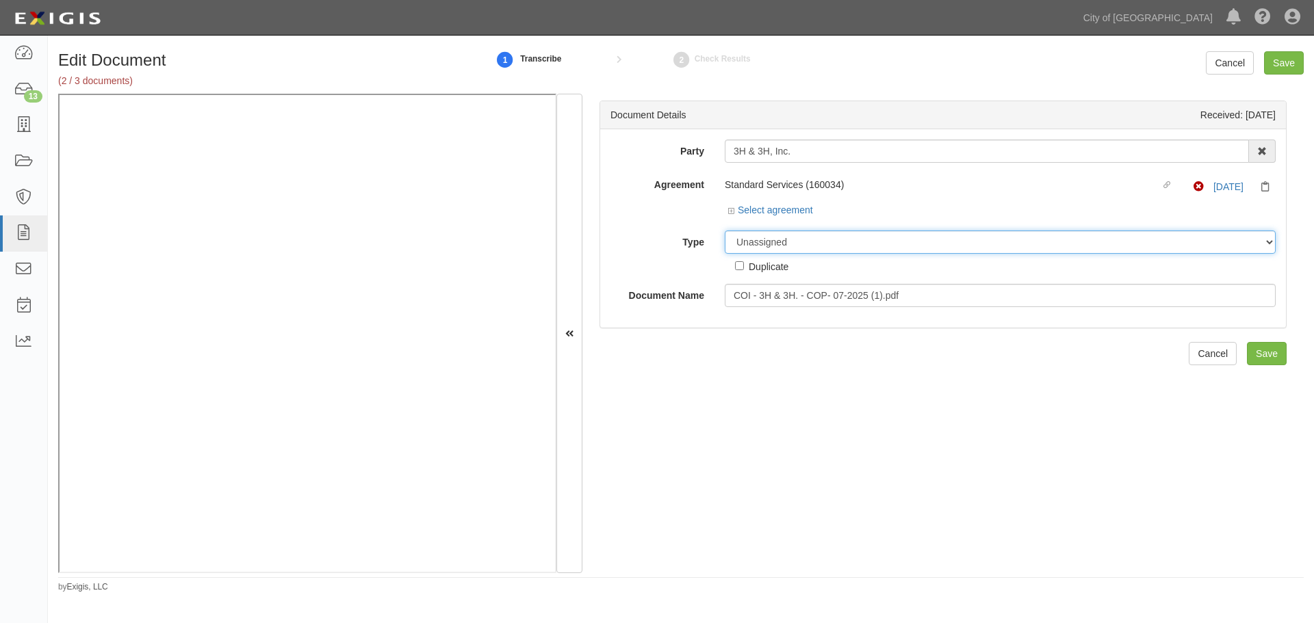
click at [849, 246] on select "Unassigned Binder Cancellation Notice Certificate Contract Endorsement Insuranc…" at bounding box center [1000, 242] width 551 height 23
click at [725, 231] on select "Unassigned Binder Cancellation Notice Certificate Contract Endorsement Insuranc…" at bounding box center [1000, 242] width 551 height 23
drag, startPoint x: 793, startPoint y: 222, endPoint x: 794, endPoint y: 241, distance: 19.2
click at [794, 230] on div "Party 3H & 3H, Inc. 22nd Century Technologies, Inc. 3H & 3H, Inc. 414A-1002, LL…" at bounding box center [942, 224] width 665 height 168
drag, startPoint x: 792, startPoint y: 246, endPoint x: 790, endPoint y: 255, distance: 9.8
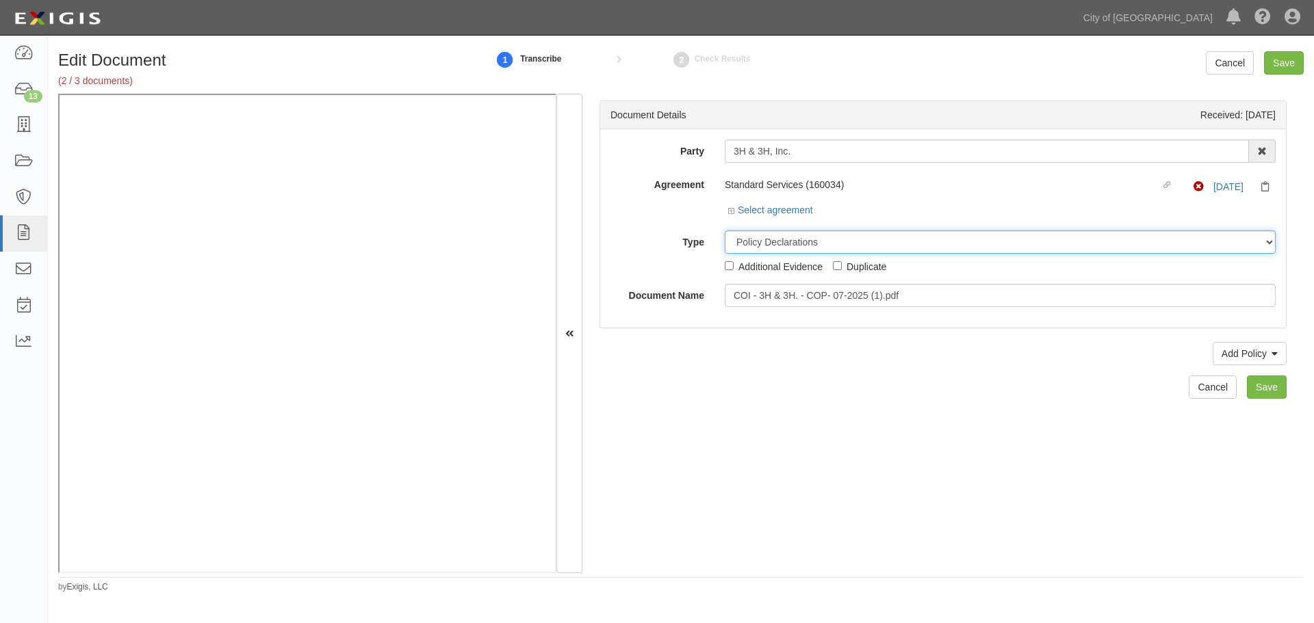
click at [790, 255] on div "Unassigned Binder Cancellation Notice Certificate Contract Endorsement Insuranc…" at bounding box center [999, 252] width 571 height 43
select select "OtherDetail"
click at [725, 231] on select "Unassigned Binder Cancellation Notice Certificate Contract Endorsement Insuranc…" at bounding box center [1000, 242] width 551 height 23
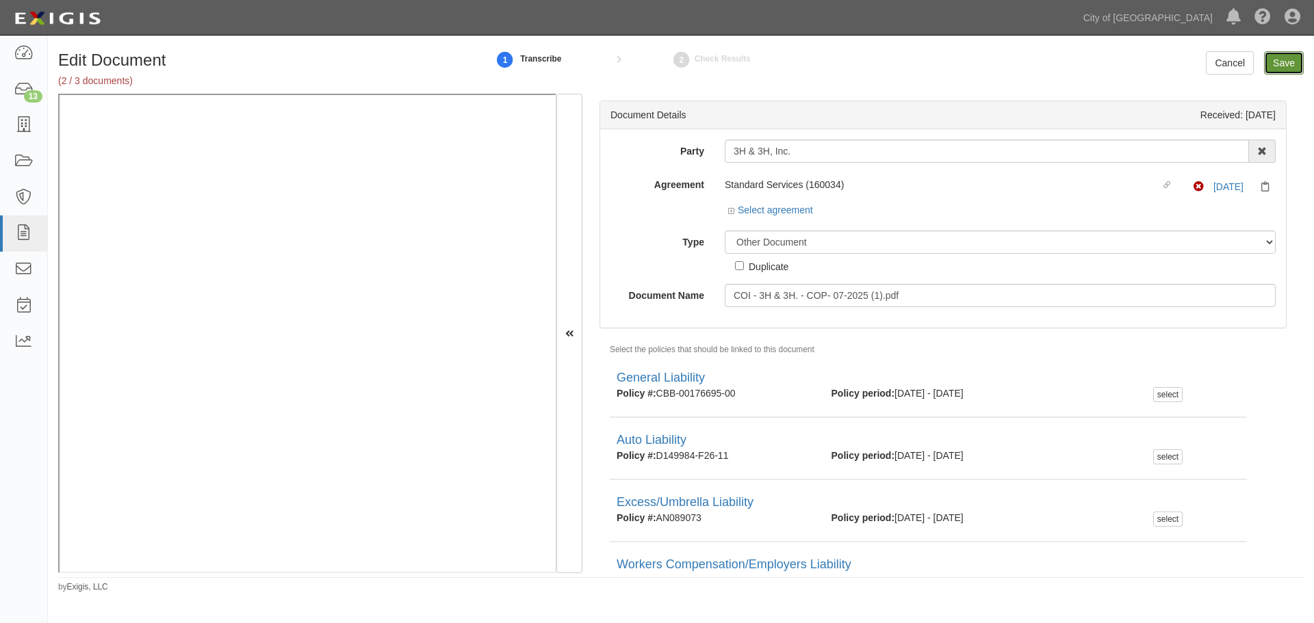
click at [1276, 66] on input "Save" at bounding box center [1284, 62] width 40 height 23
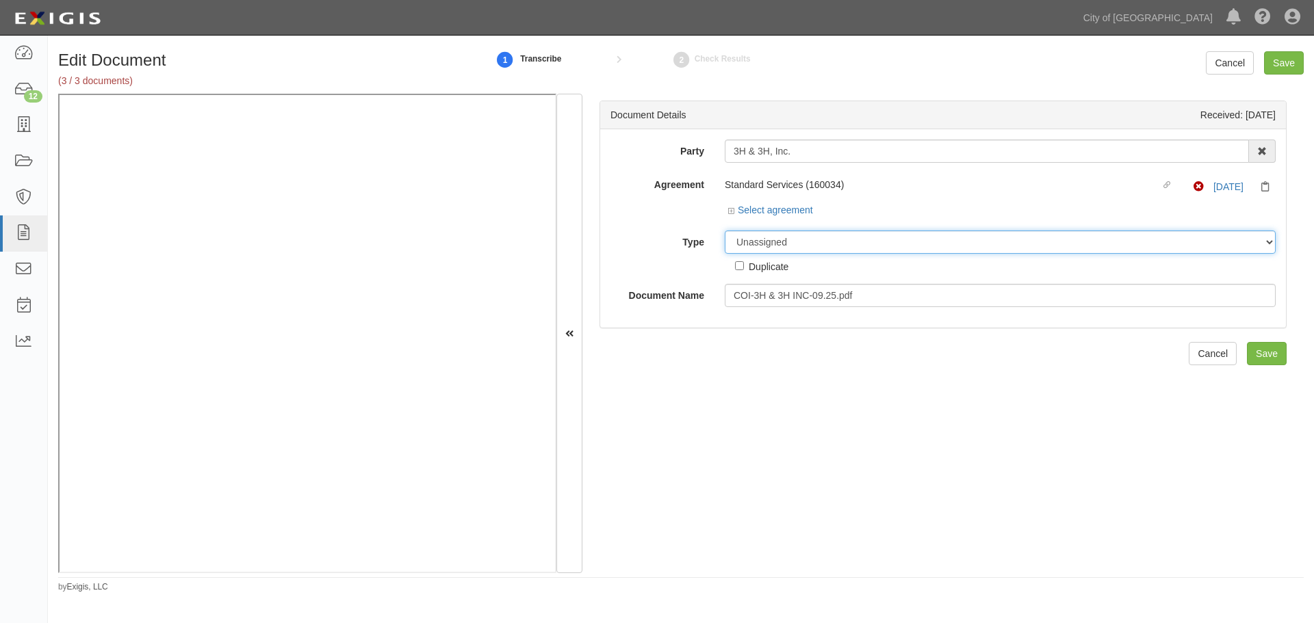
click at [771, 245] on select "Unassigned Binder Cancellation Notice Certificate Contract Endorsement Insuranc…" at bounding box center [1000, 242] width 551 height 23
select select "OtherDetail"
click at [725, 231] on select "Unassigned Binder Cancellation Notice Certificate Contract Endorsement Insuranc…" at bounding box center [1000, 242] width 551 height 23
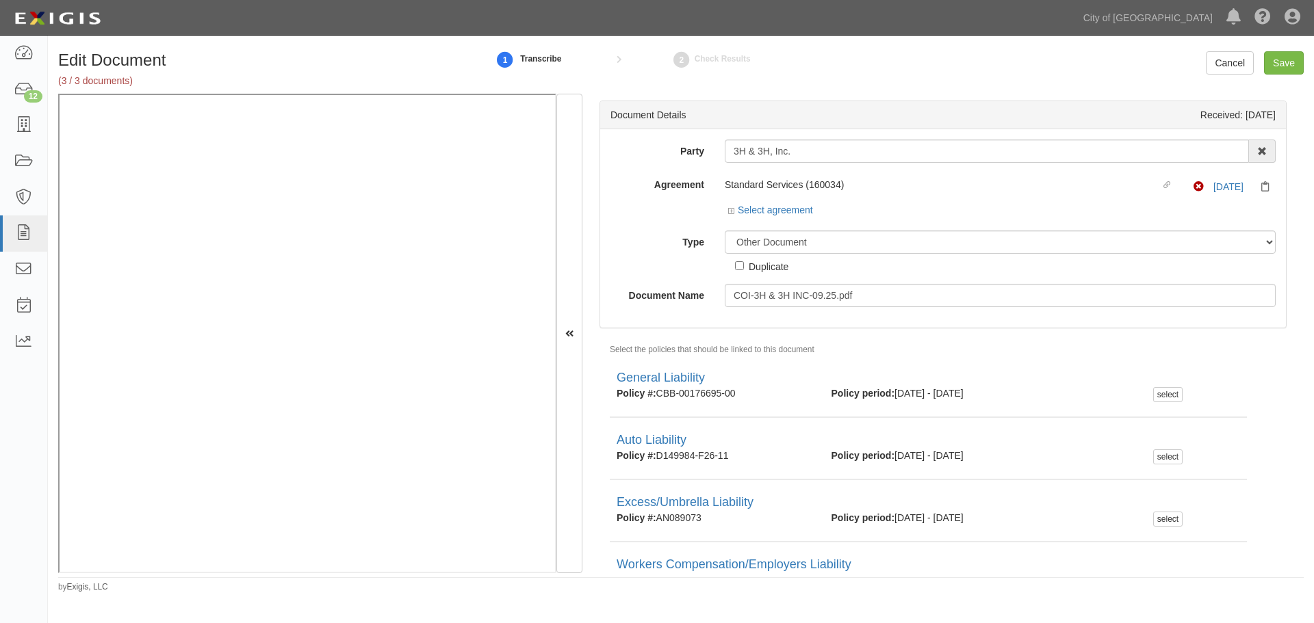
click at [753, 268] on div "Duplicate" at bounding box center [769, 266] width 40 height 15
click at [744, 268] on input "Duplicate" at bounding box center [739, 265] width 9 height 9
checkbox input "true"
click at [1280, 65] on input "Save" at bounding box center [1284, 62] width 40 height 23
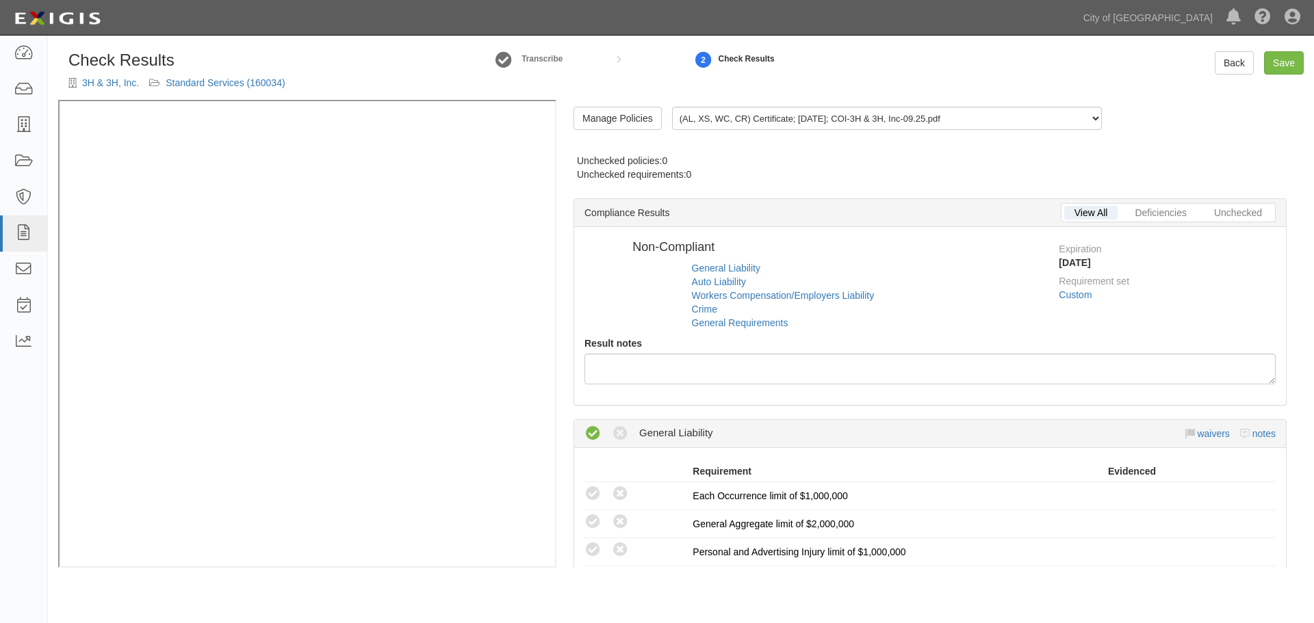
radio input "false"
radio input "true"
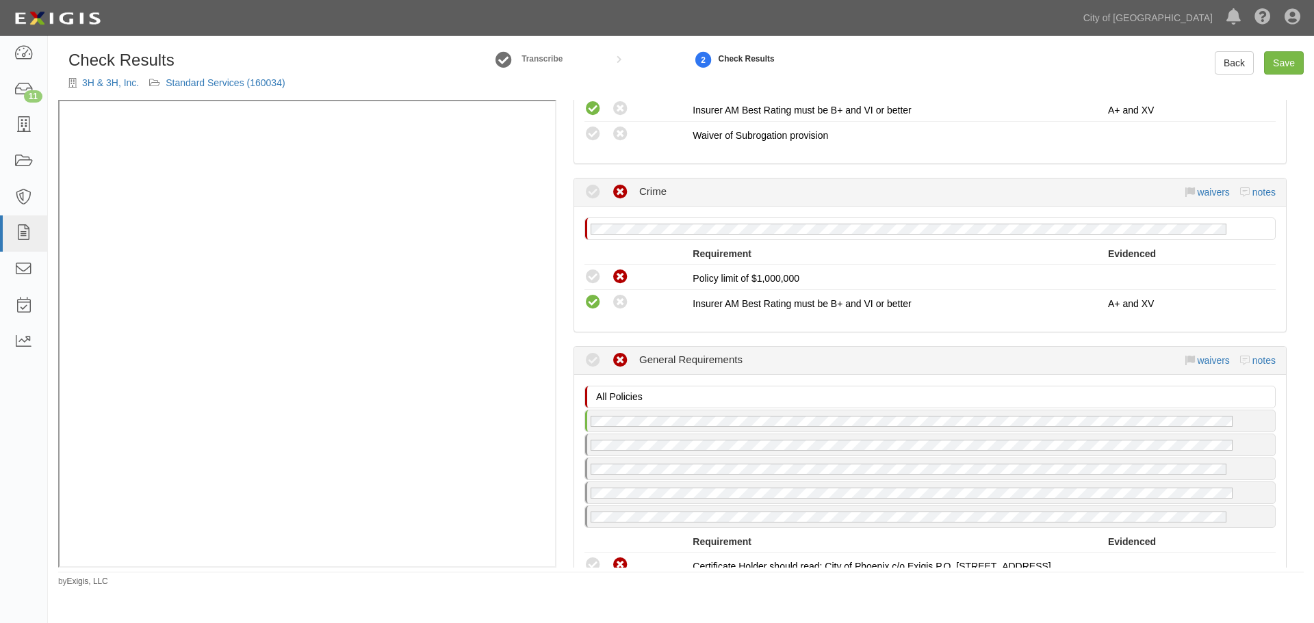
scroll to position [1301, 0]
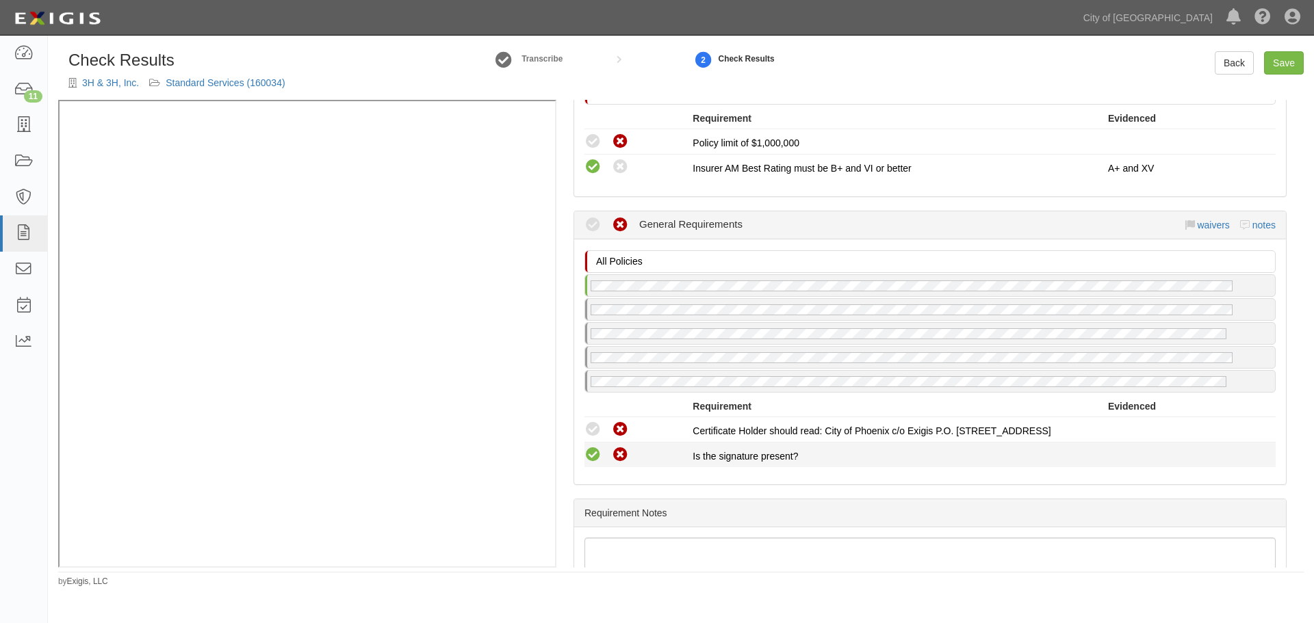
click at [591, 453] on icon at bounding box center [592, 455] width 17 height 17
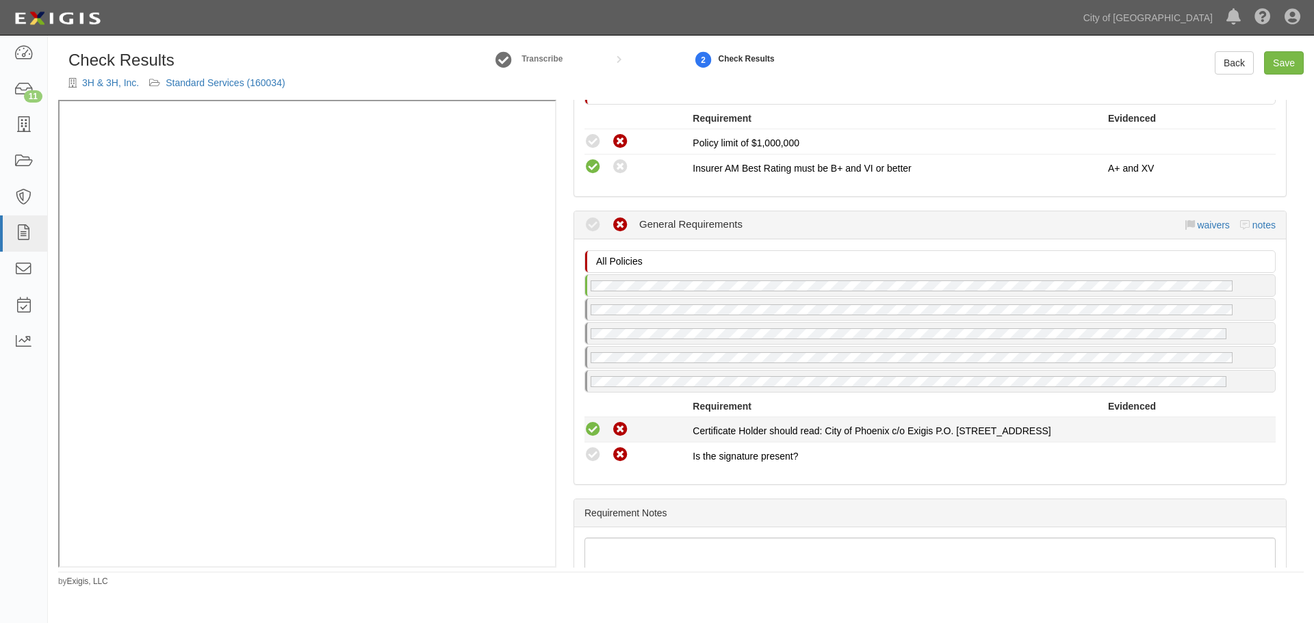
radio input "true"
drag, startPoint x: 590, startPoint y: 428, endPoint x: 609, endPoint y: 439, distance: 22.1
click at [591, 428] on icon at bounding box center [592, 430] width 17 height 17
radio input "true"
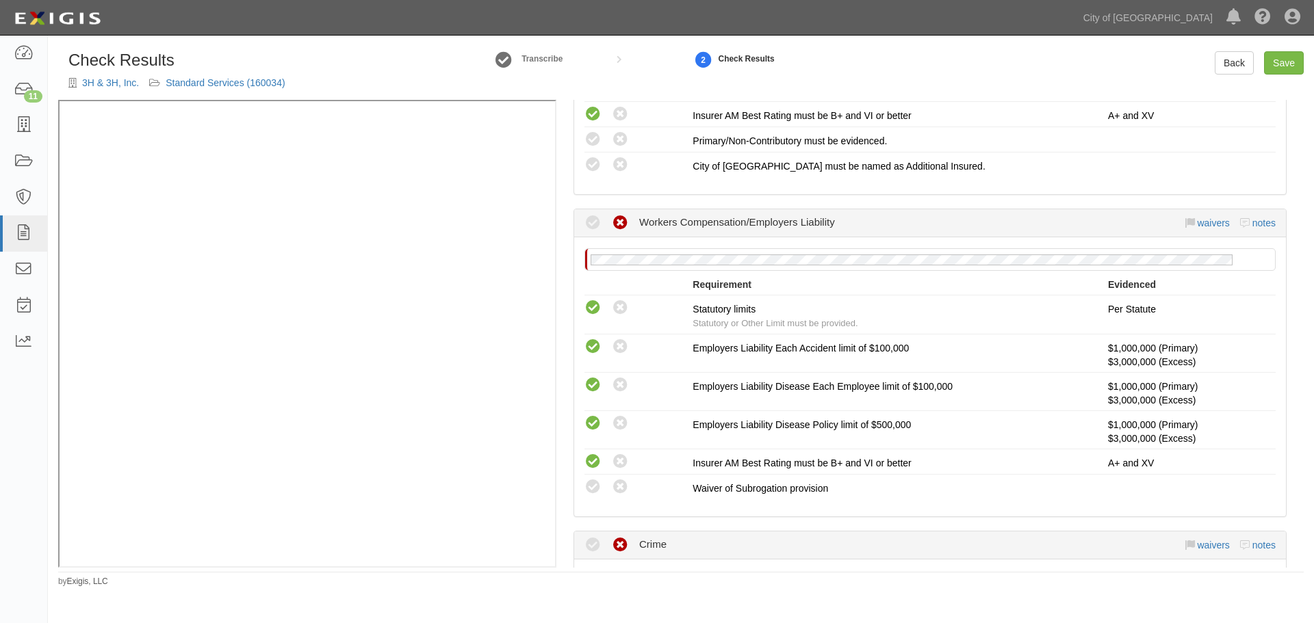
scroll to position [845, 0]
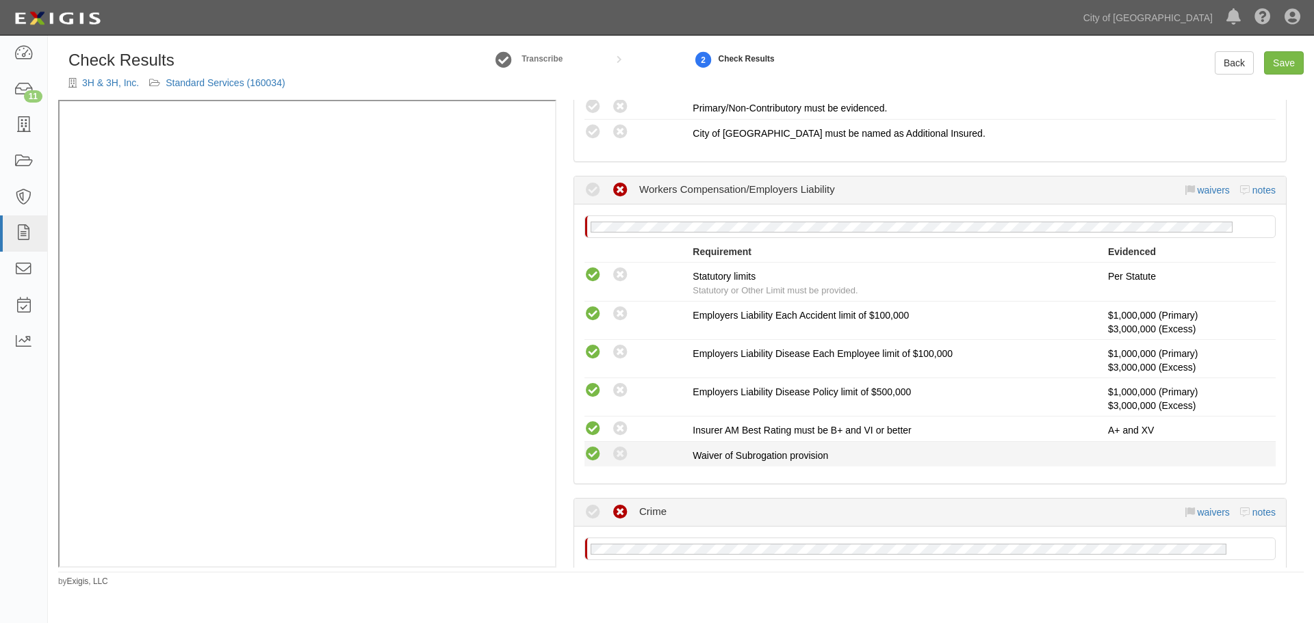
click at [587, 451] on icon at bounding box center [592, 454] width 17 height 17
radio input "true"
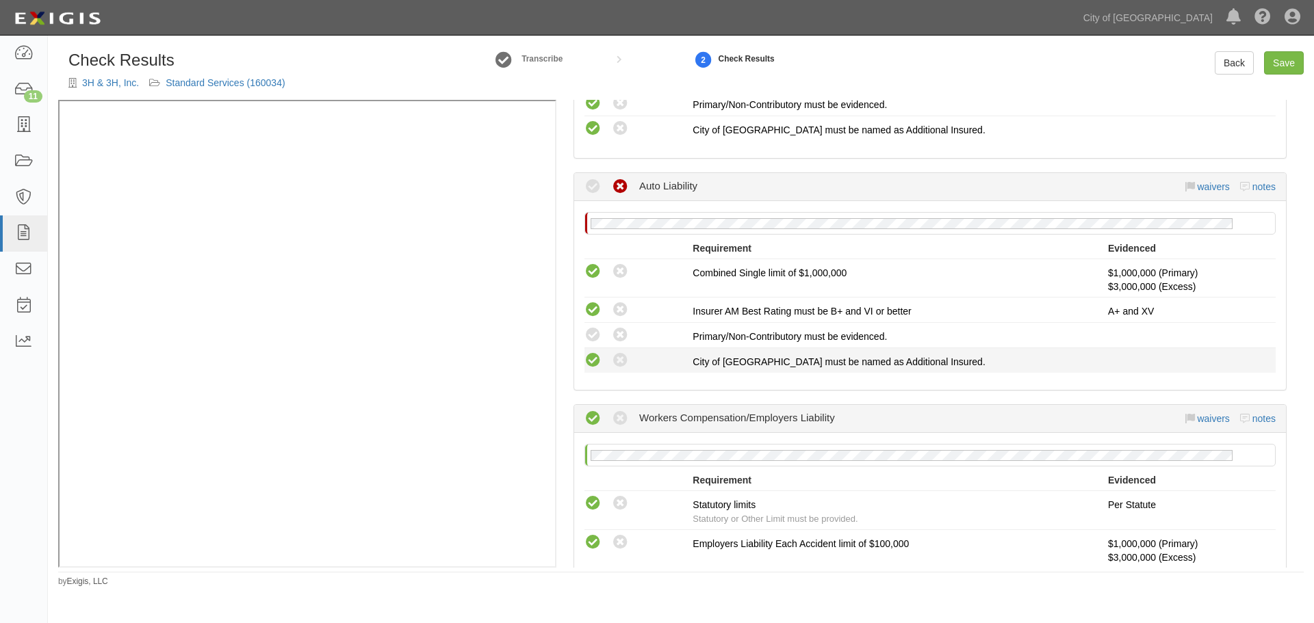
click at [595, 357] on icon at bounding box center [592, 360] width 17 height 17
radio input "true"
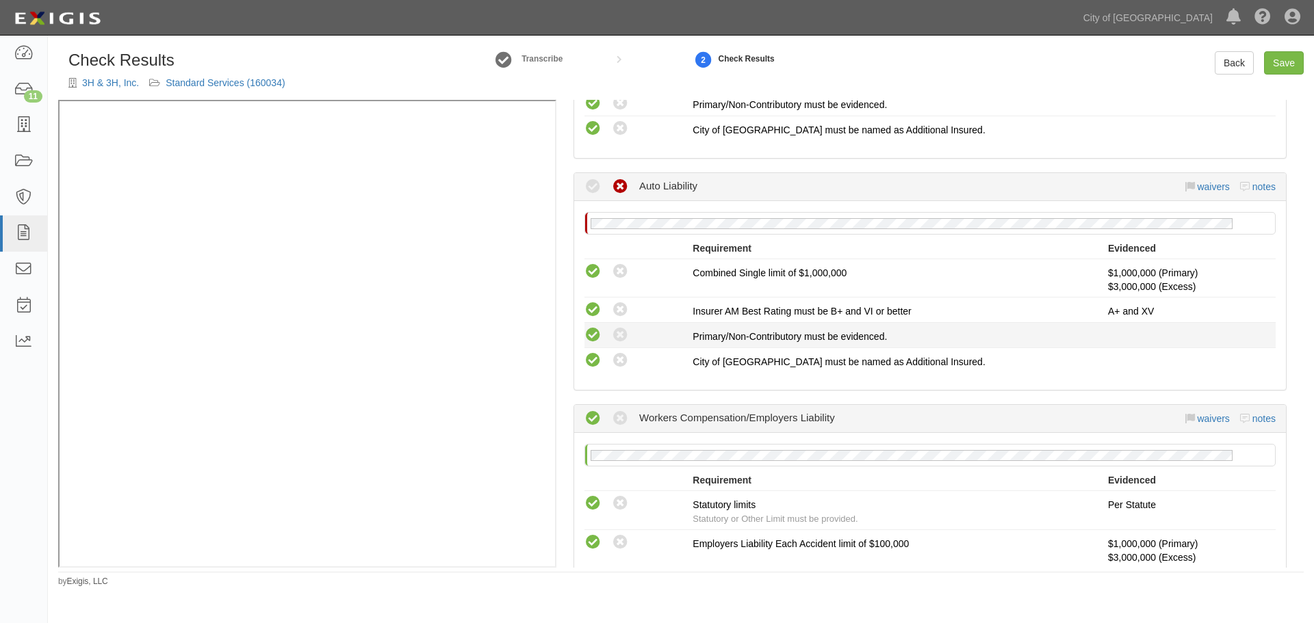
click at [597, 330] on icon at bounding box center [592, 335] width 17 height 17
radio input "true"
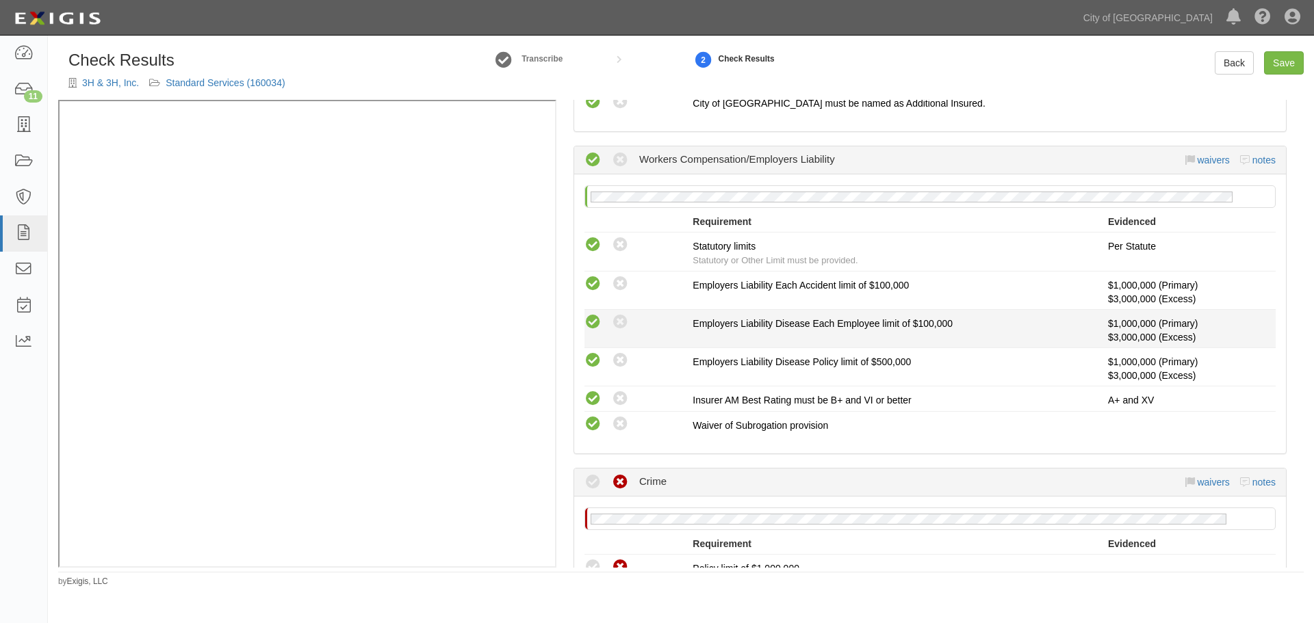
scroll to position [1301, 0]
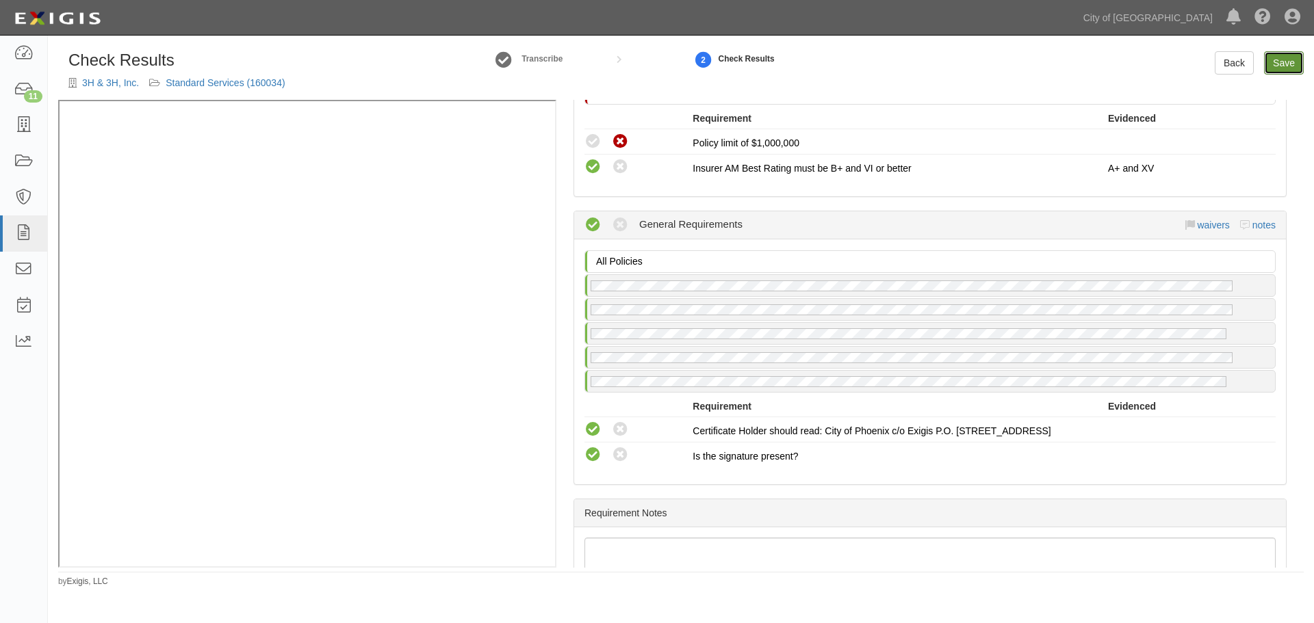
click at [1284, 63] on link "Save" at bounding box center [1284, 62] width 40 height 23
radio input "true"
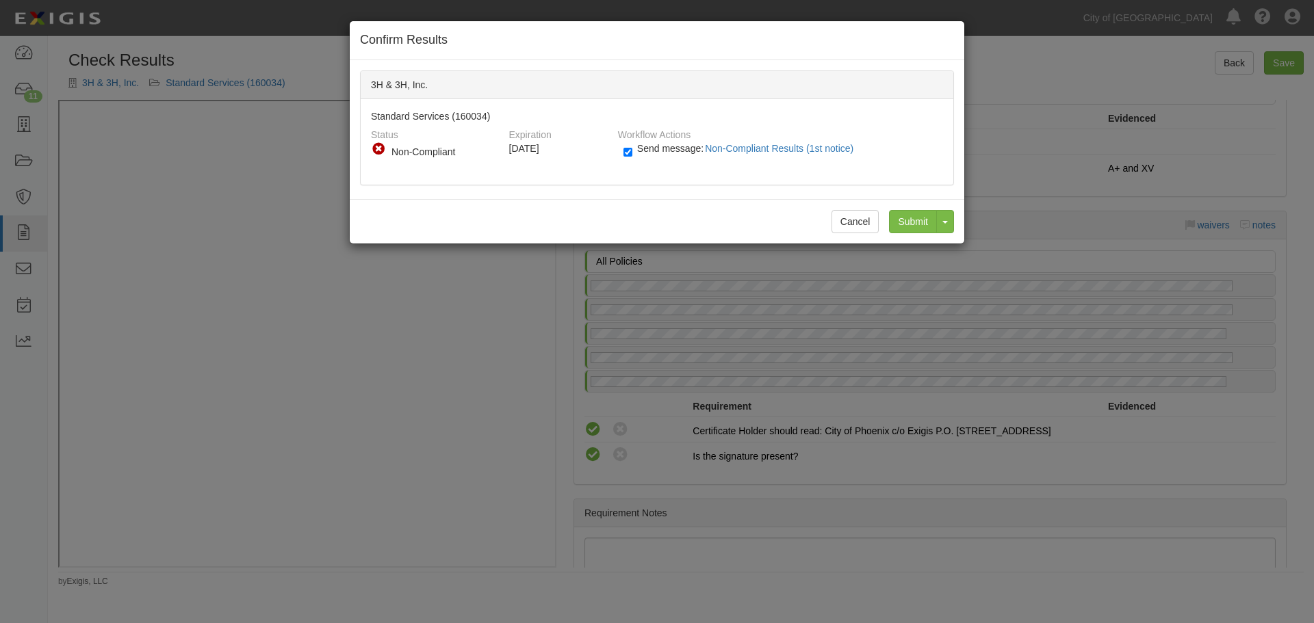
click at [666, 151] on span "Send message: Non-Compliant Results (1st notice)" at bounding box center [748, 148] width 222 height 11
click at [632, 151] on input "Send message: Non-Compliant Results (1st notice)" at bounding box center [627, 152] width 9 height 16
checkbox input "false"
drag, startPoint x: 909, startPoint y: 215, endPoint x: 749, endPoint y: 204, distance: 160.5
click at [910, 214] on input "Submit" at bounding box center [913, 221] width 48 height 23
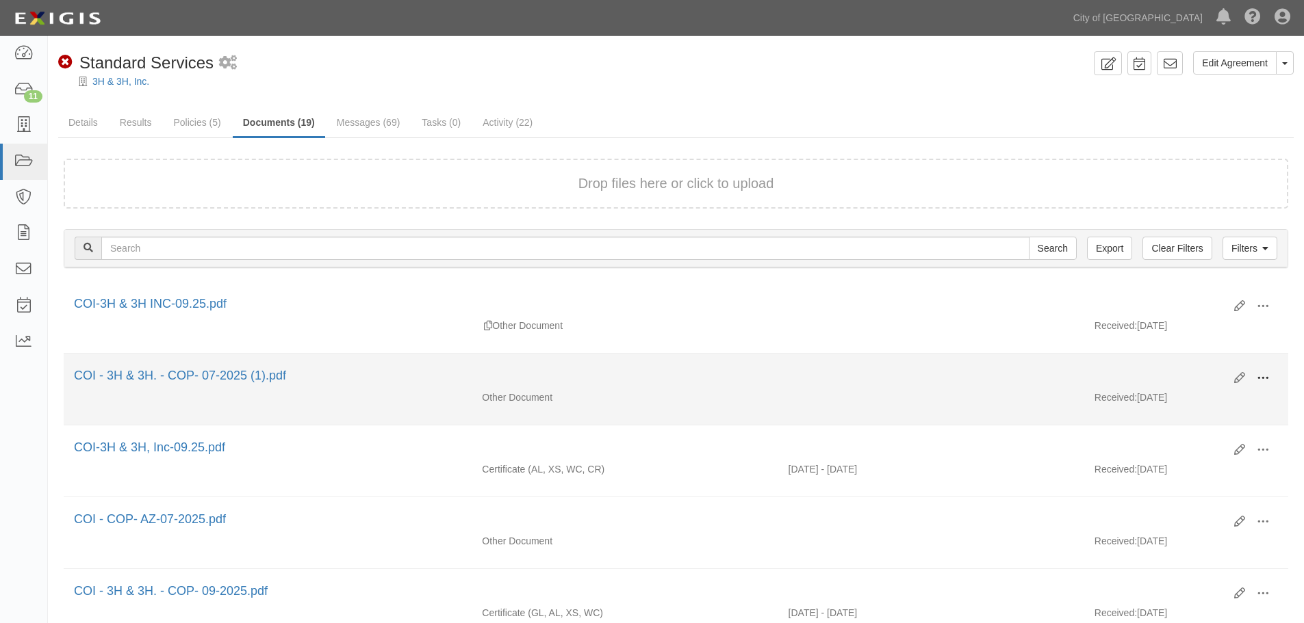
click at [1261, 385] on button at bounding box center [1263, 378] width 30 height 23
click at [1232, 402] on link "View" at bounding box center [1196, 398] width 108 height 25
click at [1241, 376] on icon at bounding box center [1239, 378] width 11 height 11
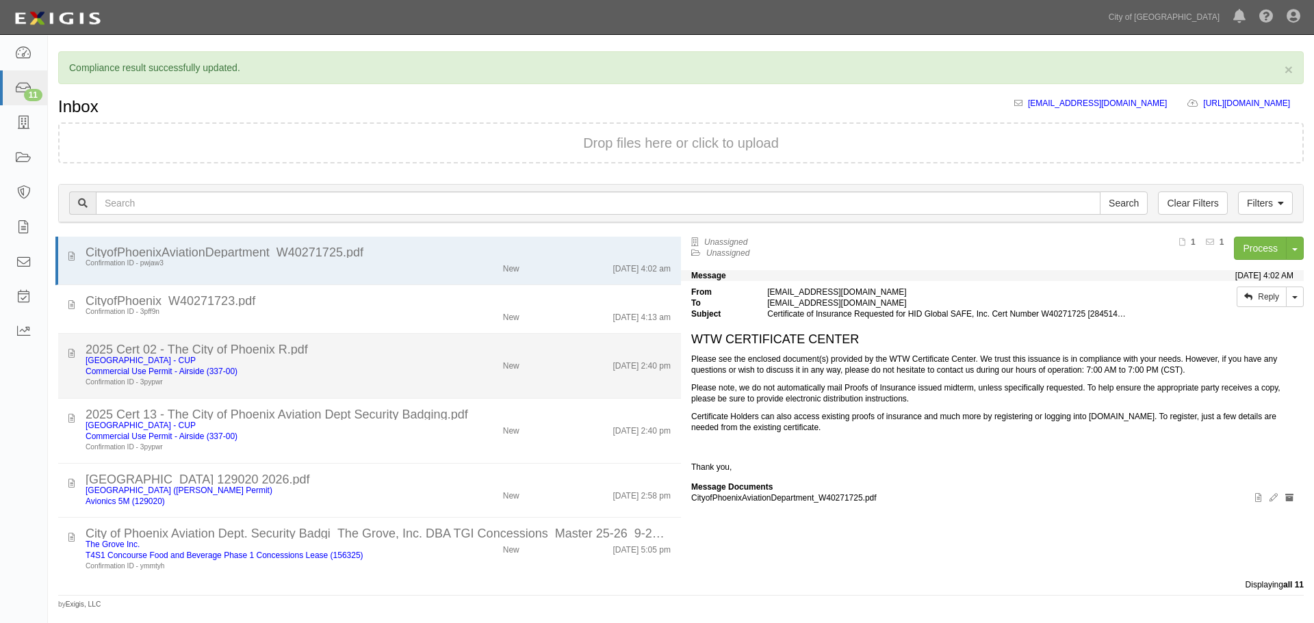
drag, startPoint x: 352, startPoint y: 370, endPoint x: 268, endPoint y: 383, distance: 85.7
click at [353, 370] on div "Commercial Use Permit - Airside (337-00)" at bounding box center [252, 371] width 333 height 11
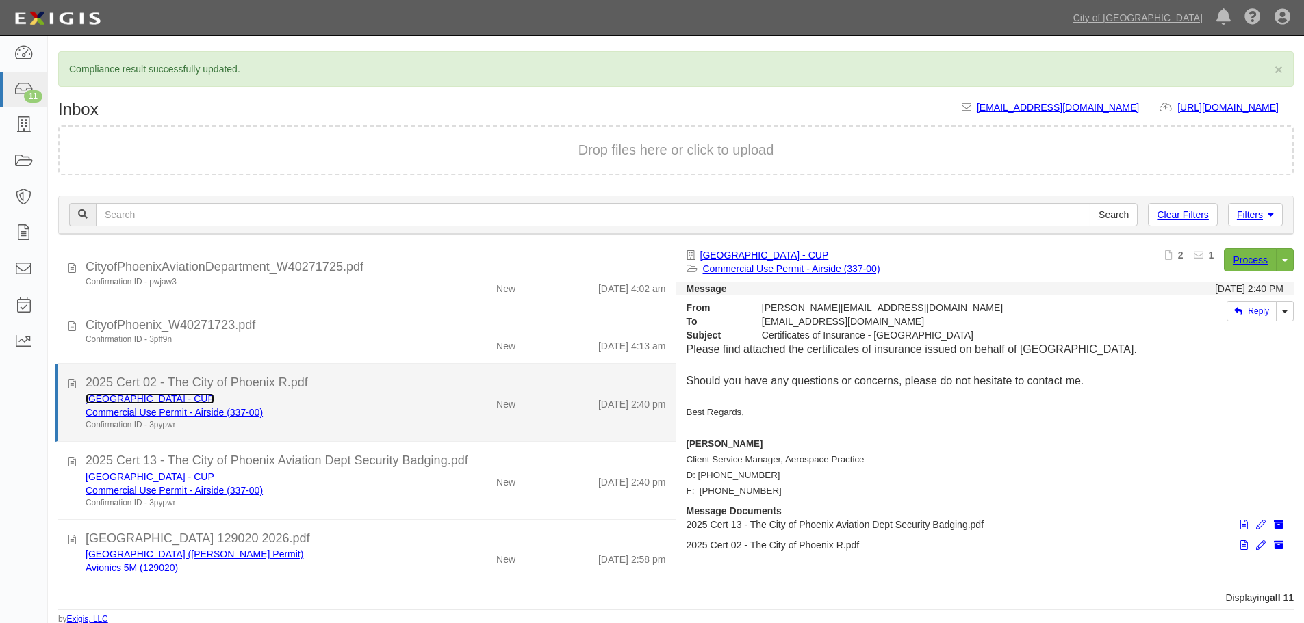
click at [135, 396] on link "[GEOGRAPHIC_DATA] - CUP" at bounding box center [150, 398] width 129 height 11
drag, startPoint x: 619, startPoint y: 397, endPoint x: 642, endPoint y: 390, distance: 24.3
click at [621, 397] on div "[DATE] 2:40 pm" at bounding box center [632, 401] width 68 height 19
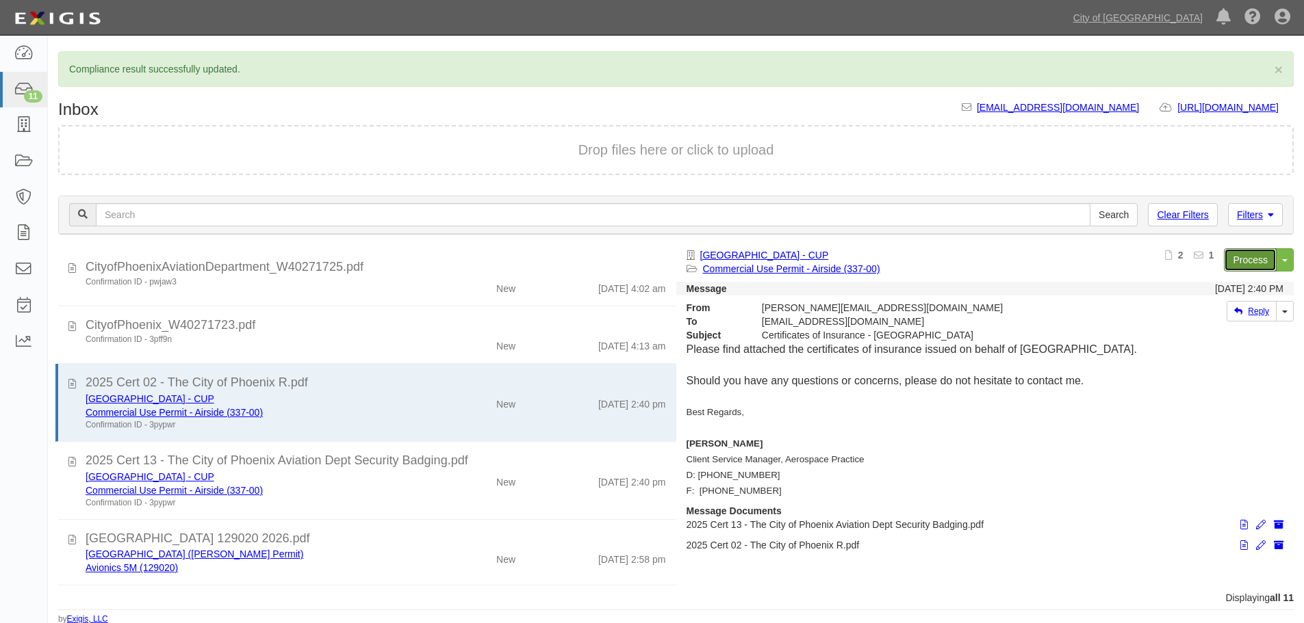
click at [1242, 251] on link "Process" at bounding box center [1250, 259] width 53 height 23
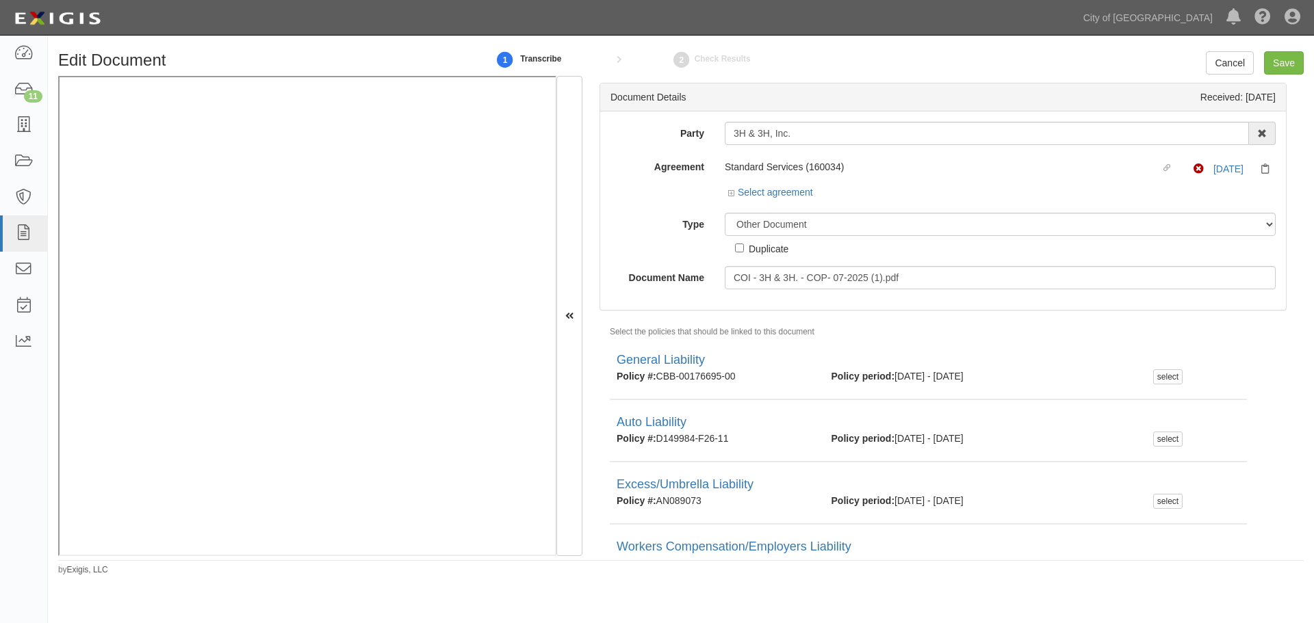
drag, startPoint x: 1152, startPoint y: 279, endPoint x: 934, endPoint y: 261, distance: 218.3
click at [934, 261] on div "Party 3H & 3H, Inc. 22nd Century Technologies, Inc. 3H & 3H, Inc. 414A-1002, LL…" at bounding box center [942, 206] width 665 height 168
click at [935, 261] on div "Party 3H & 3H, Inc. 22nd Century Technologies, Inc. 3H & 3H, Inc. 414A-1002, LL…" at bounding box center [942, 206] width 665 height 168
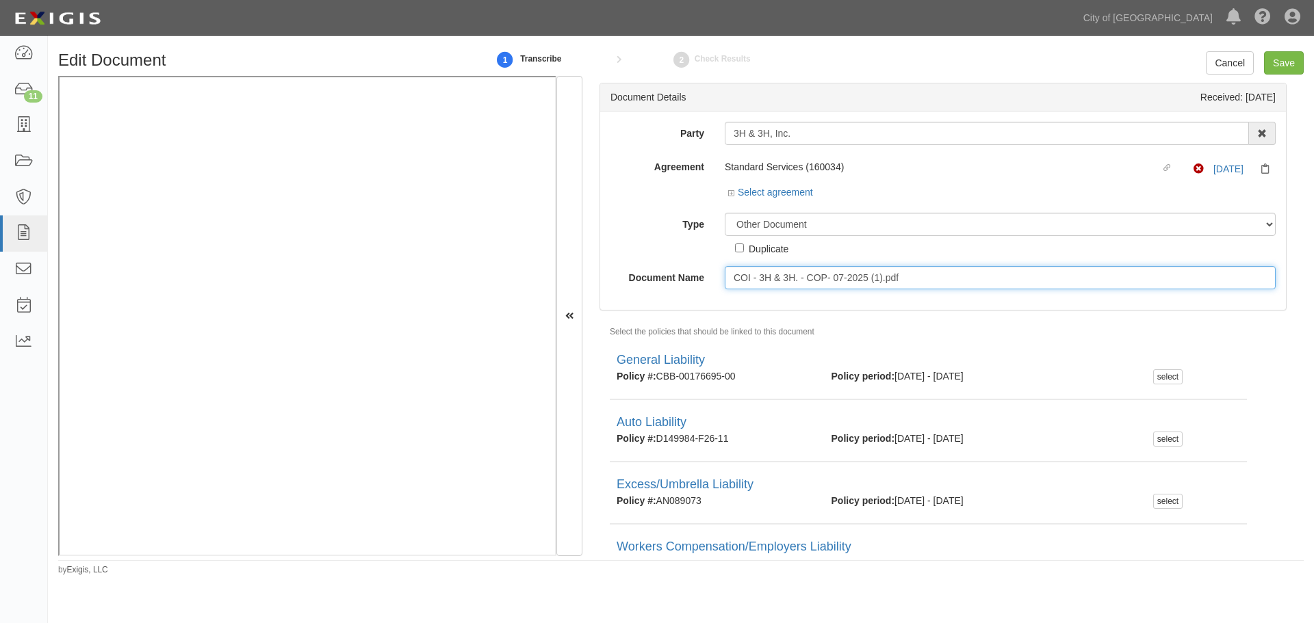
click at [885, 275] on input "COI - 3H & 3H. - COP- 07-2025 (1).pdf" at bounding box center [1000, 277] width 551 height 23
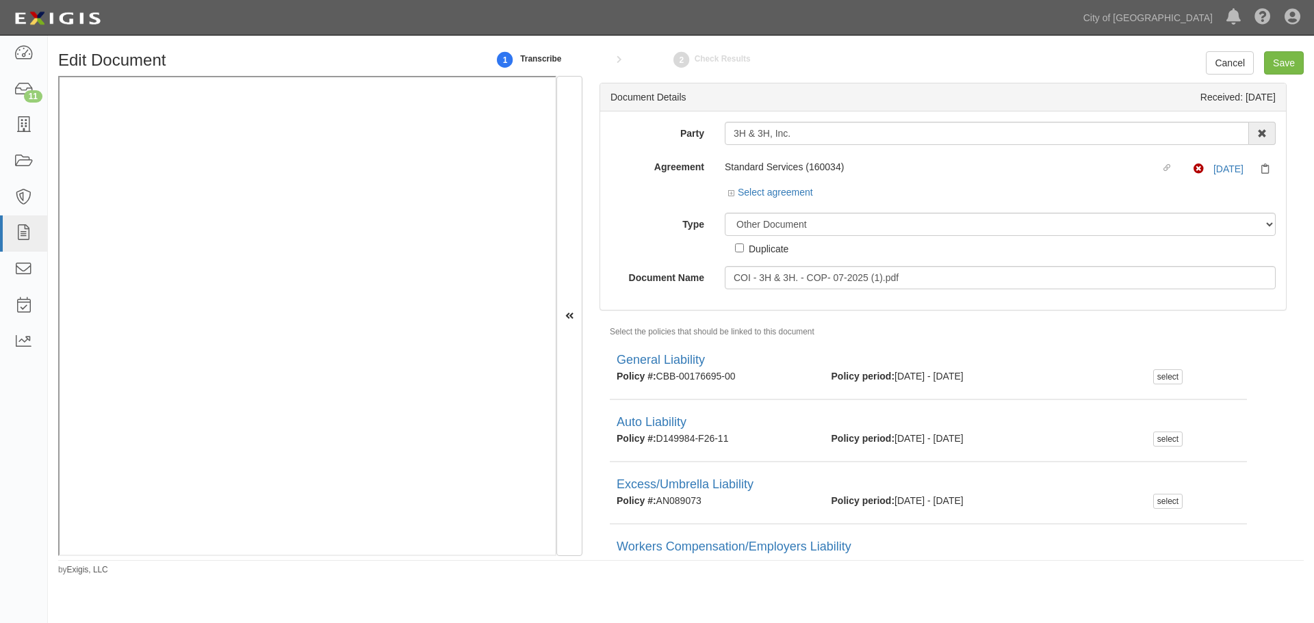
drag, startPoint x: 885, startPoint y: 275, endPoint x: 784, endPoint y: 258, distance: 102.7
click at [784, 258] on div "Party 3H & 3H, Inc. 22nd Century Technologies, Inc. 3H & 3H, Inc. 414A-1002, LL…" at bounding box center [942, 206] width 665 height 168
click at [784, 259] on div "Party 3H & 3H, Inc. 22nd Century Technologies, Inc. 3H & 3H, Inc. 414A-1002, LL…" at bounding box center [942, 206] width 665 height 168
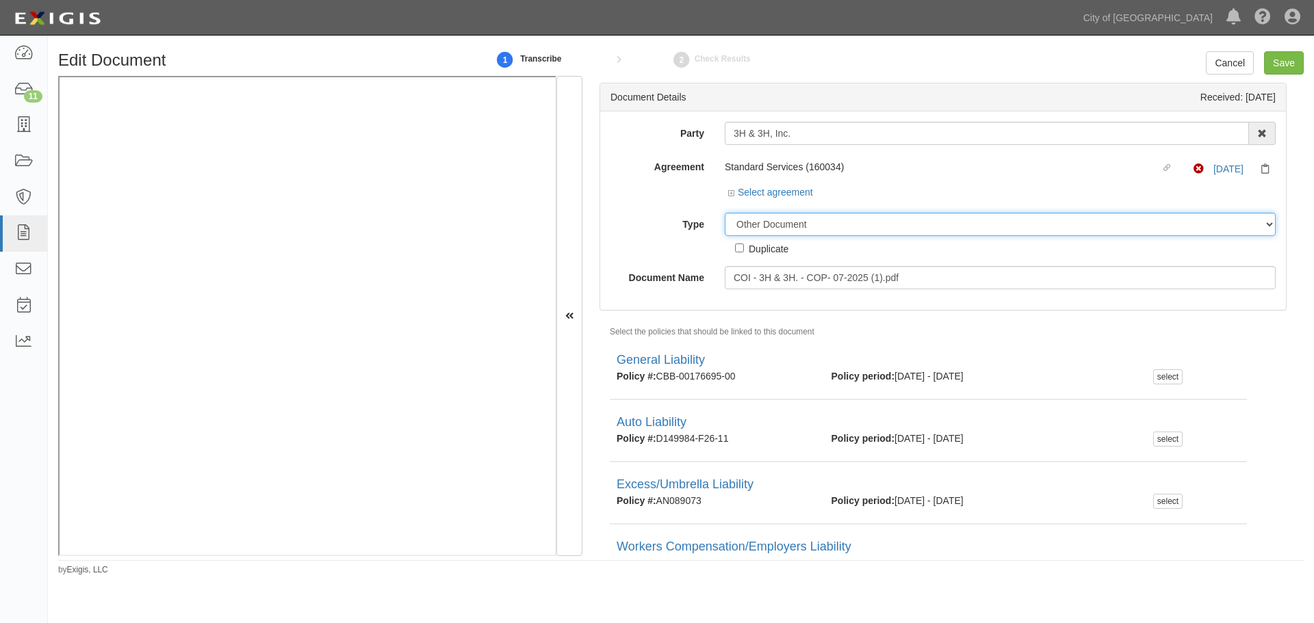
click at [796, 235] on select "Unassigned Binder Cancellation Notice Certificate Contract Endorsement Insuranc…" at bounding box center [1000, 224] width 551 height 23
select select "CertificateDetail"
click at [725, 213] on select "Unassigned Binder Cancellation Notice Certificate Contract Endorsement Insuranc…" at bounding box center [1000, 224] width 551 height 23
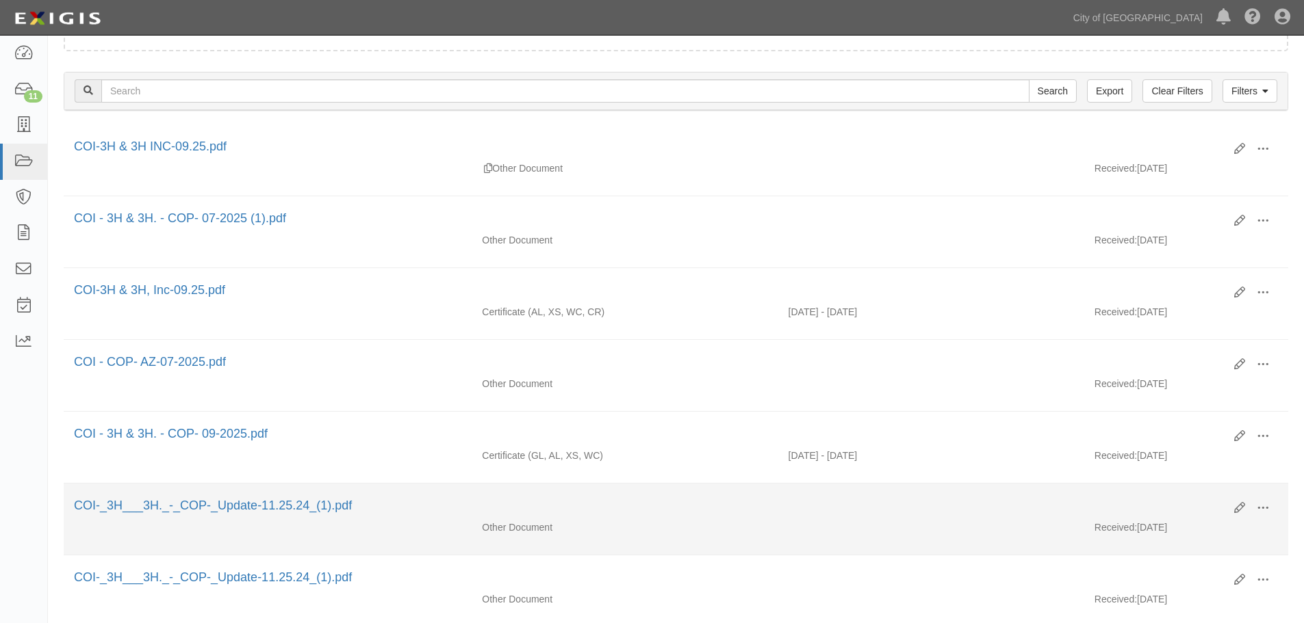
scroll to position [228, 0]
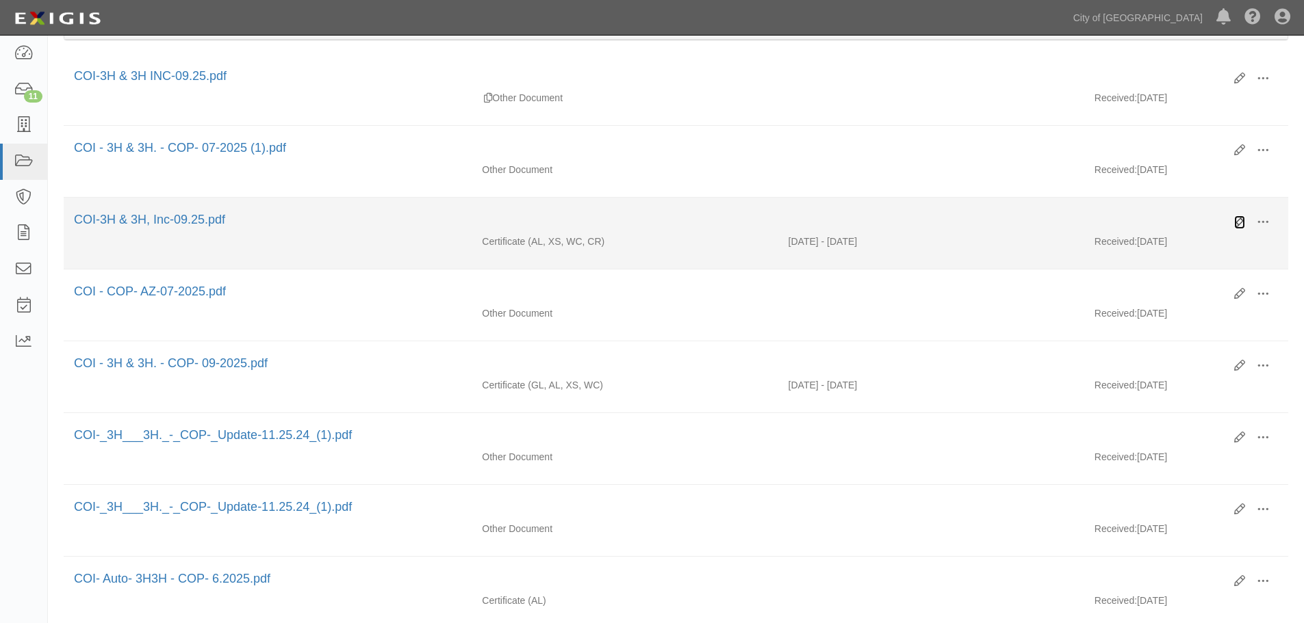
click at [1238, 224] on icon at bounding box center [1239, 222] width 11 height 11
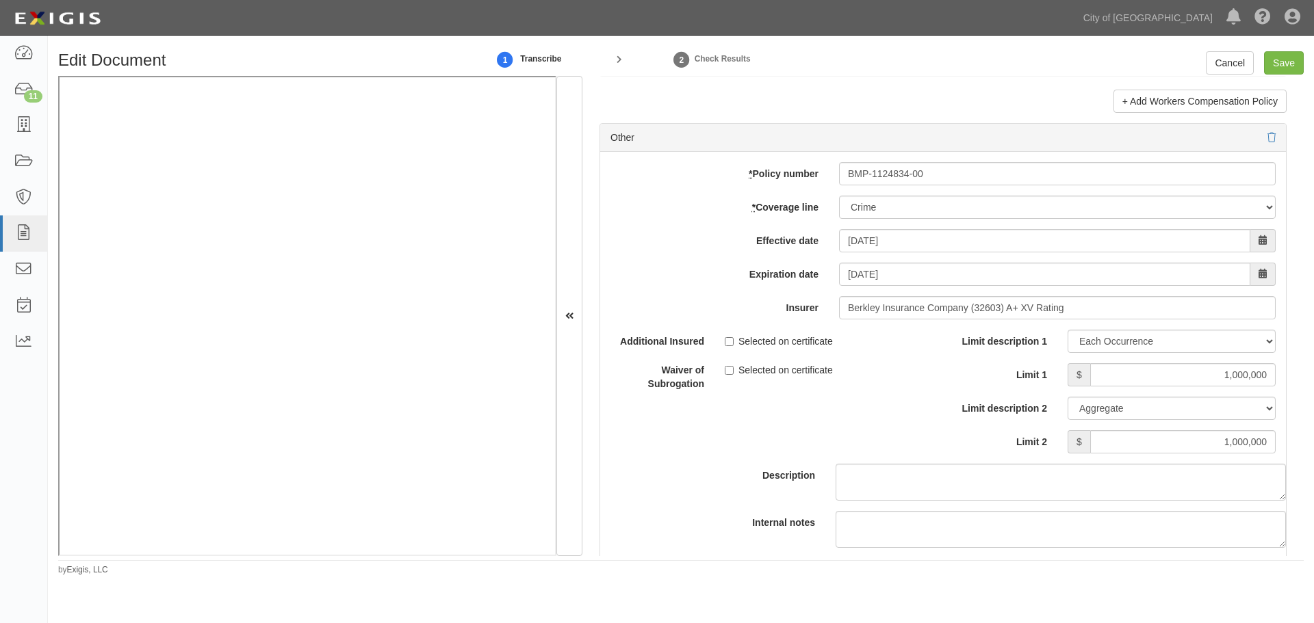
scroll to position [3878, 0]
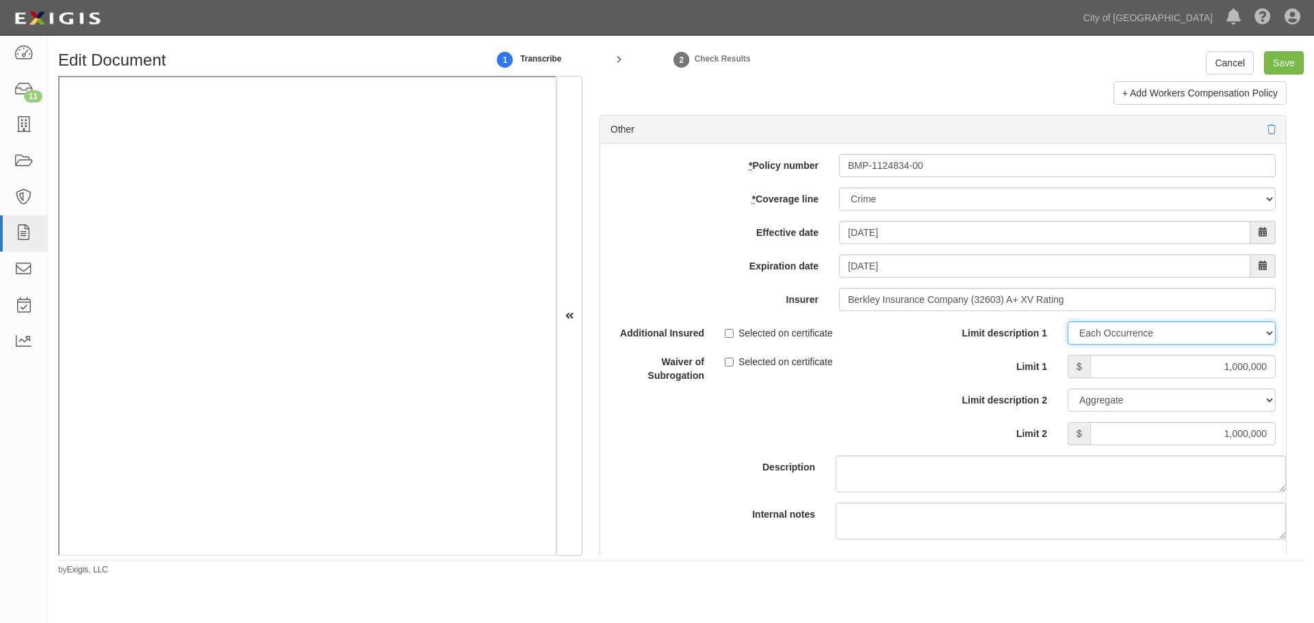
click at [1149, 335] on select "Limit Each Occurrence Each Claim Aggregate Deductible Self-Insured Retention Pe…" at bounding box center [1172, 333] width 208 height 23
select select "Limit"
click at [1068, 322] on select "Limit Each Occurrence Each Claim Aggregate Deductible Self-Insured Retention Pe…" at bounding box center [1172, 333] width 208 height 23
click at [1278, 51] on div "Edit Document 1 Transcribe 2 Check Results Cancel Save Document Details Receive…" at bounding box center [681, 308] width 1266 height 535
click at [1277, 60] on input "Save" at bounding box center [1284, 62] width 40 height 23
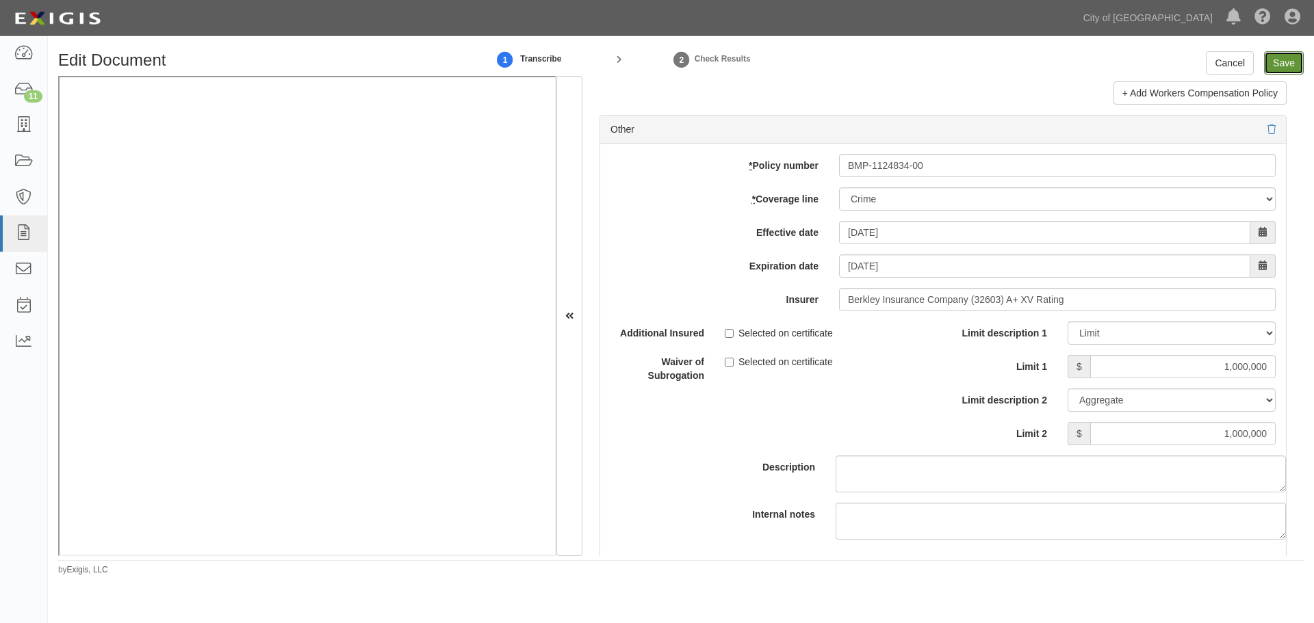
type input "1000000"
type input "3000000"
type input "1000000"
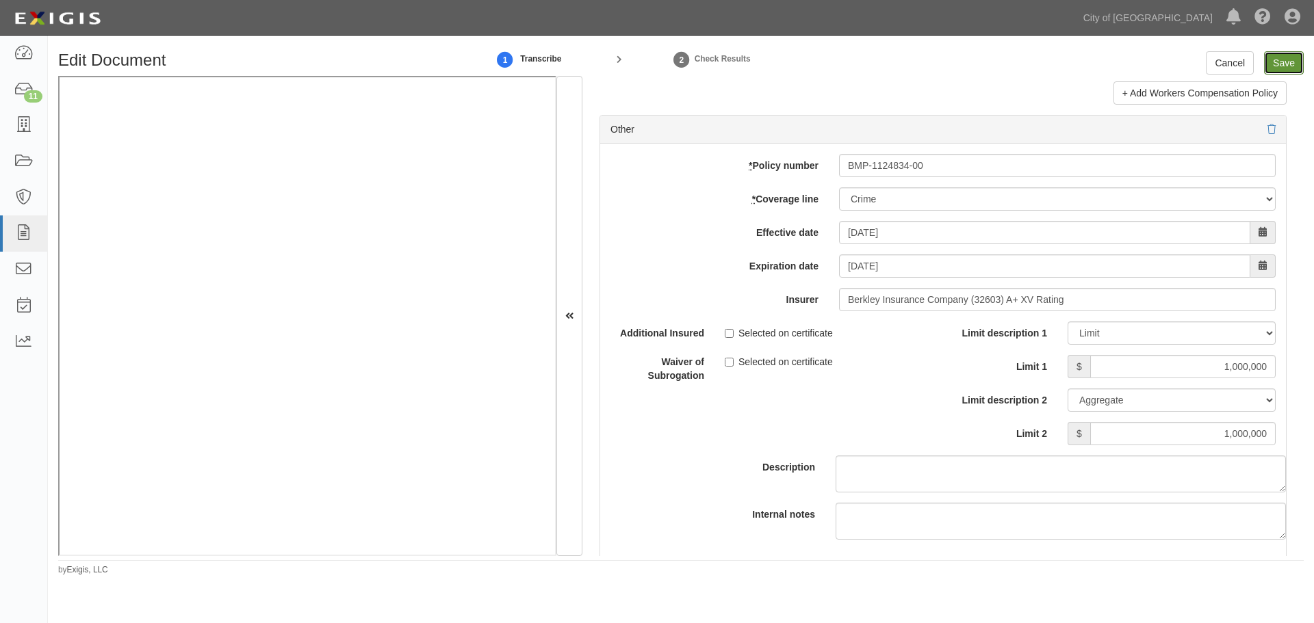
type input "1000000"
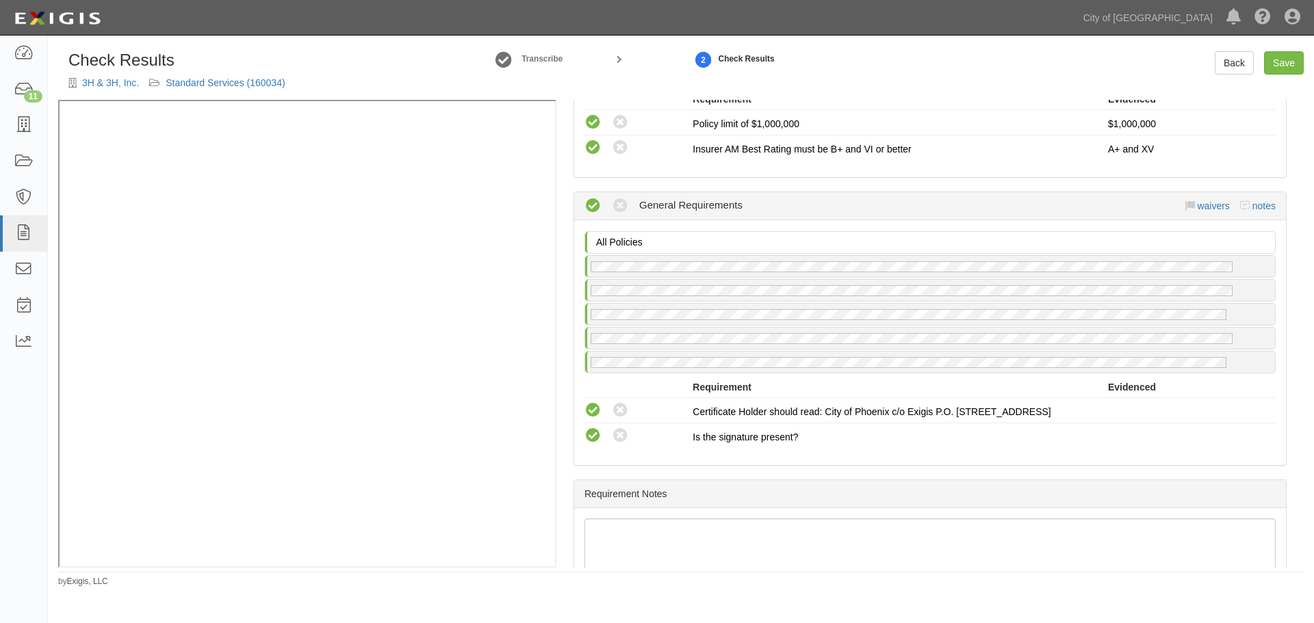
scroll to position [1415, 0]
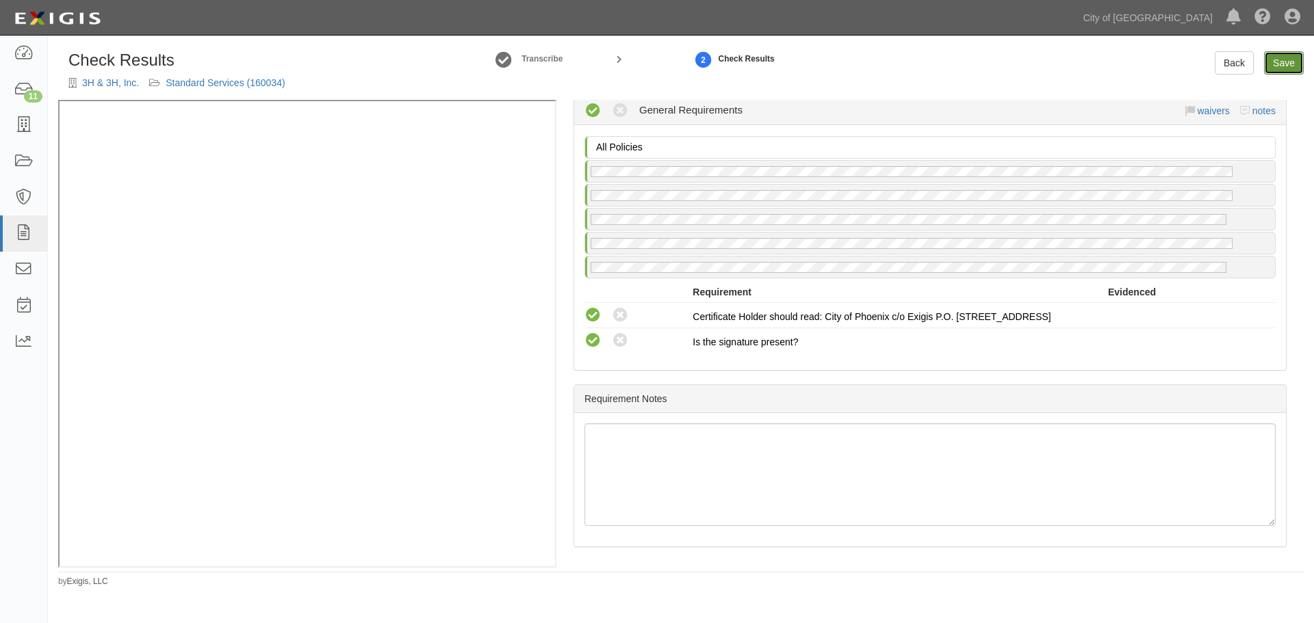
click at [1285, 68] on link "Save" at bounding box center [1284, 62] width 40 height 23
radio input "true"
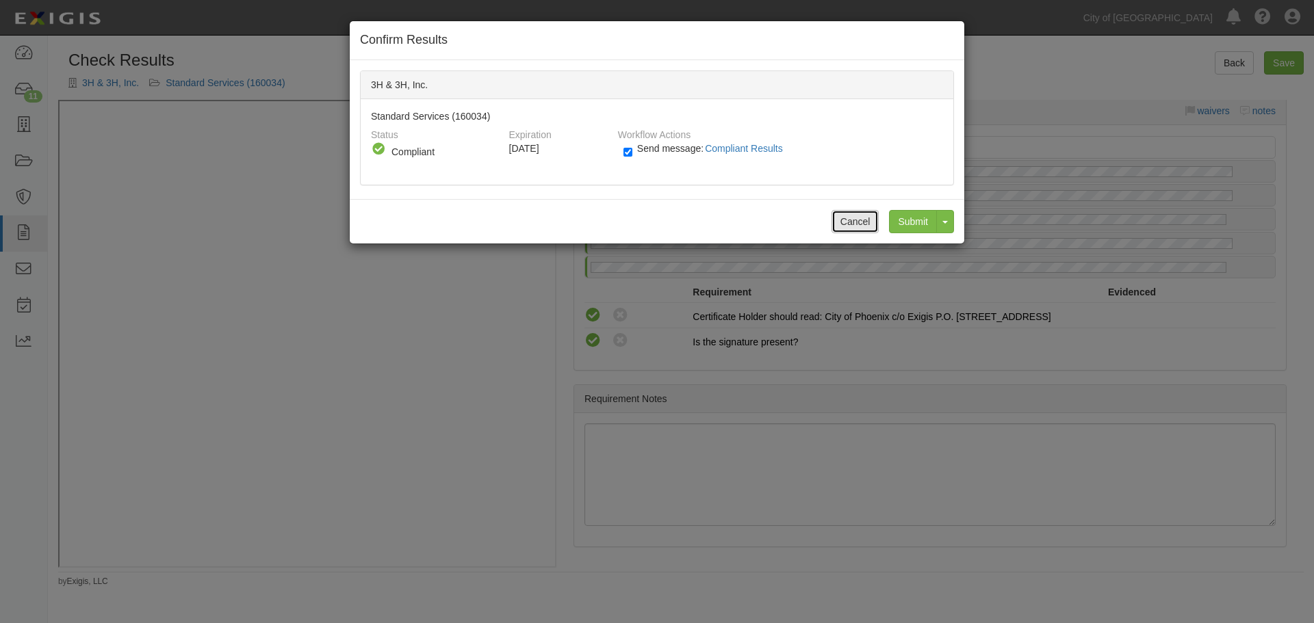
click at [860, 226] on button "Cancel" at bounding box center [855, 221] width 48 height 23
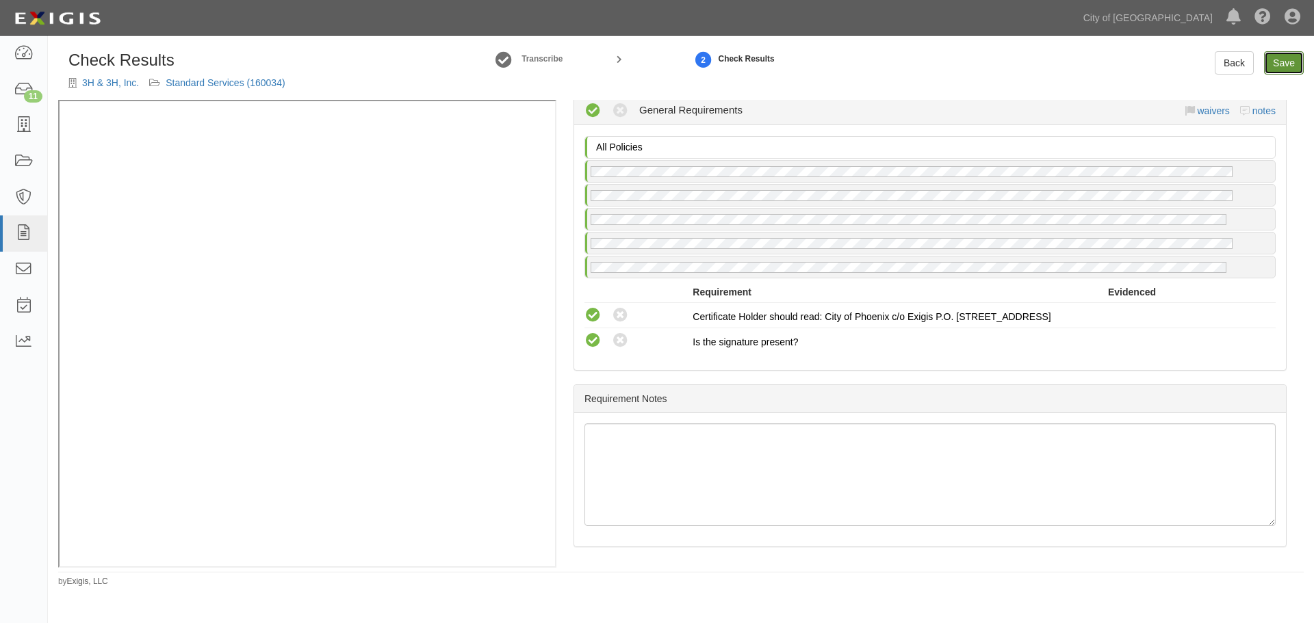
click at [1297, 66] on link "Save" at bounding box center [1284, 62] width 40 height 23
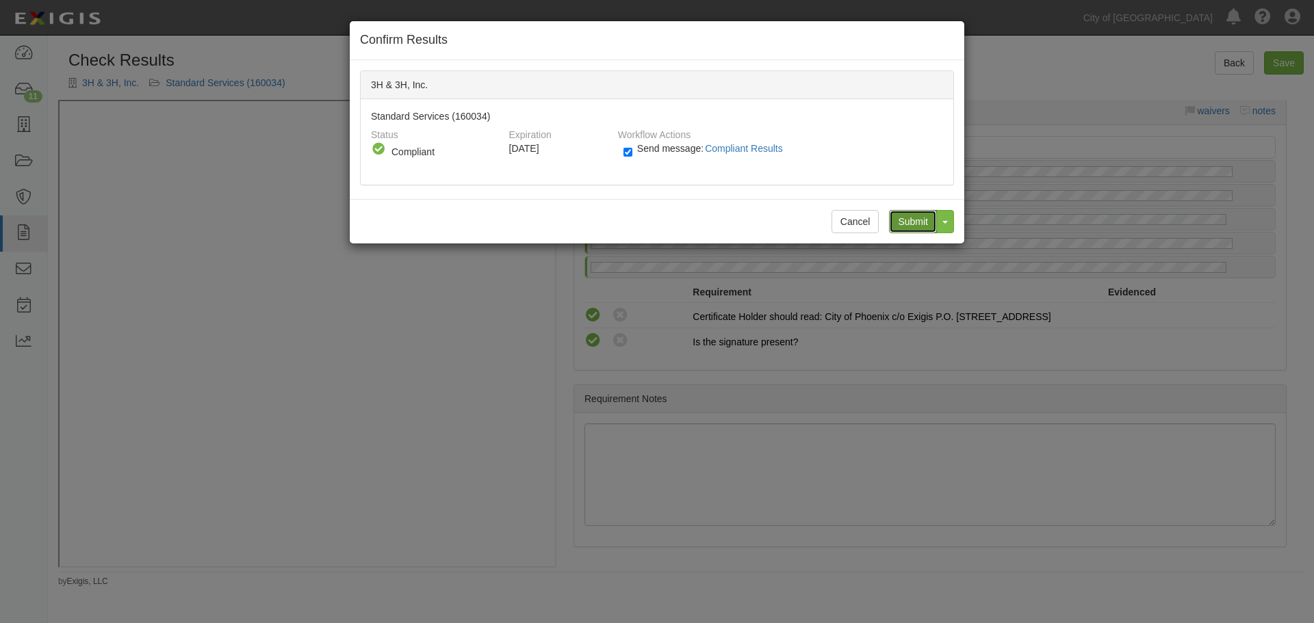
click at [905, 222] on input "Submit" at bounding box center [913, 221] width 48 height 23
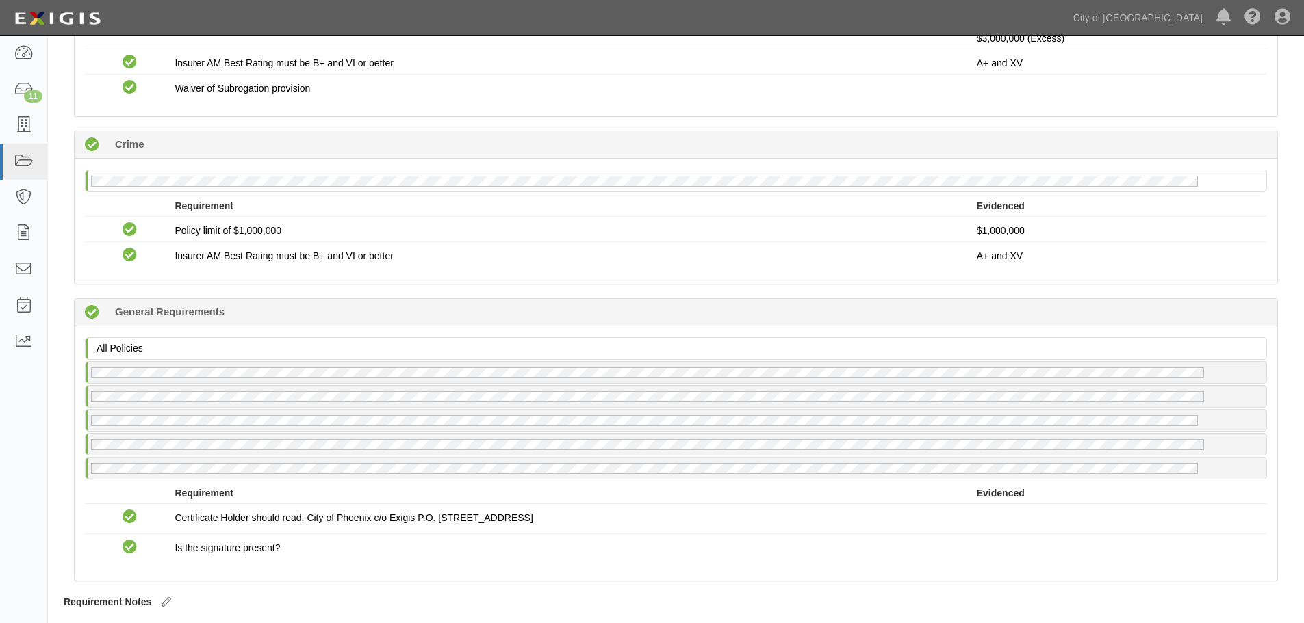
scroll to position [1222, 0]
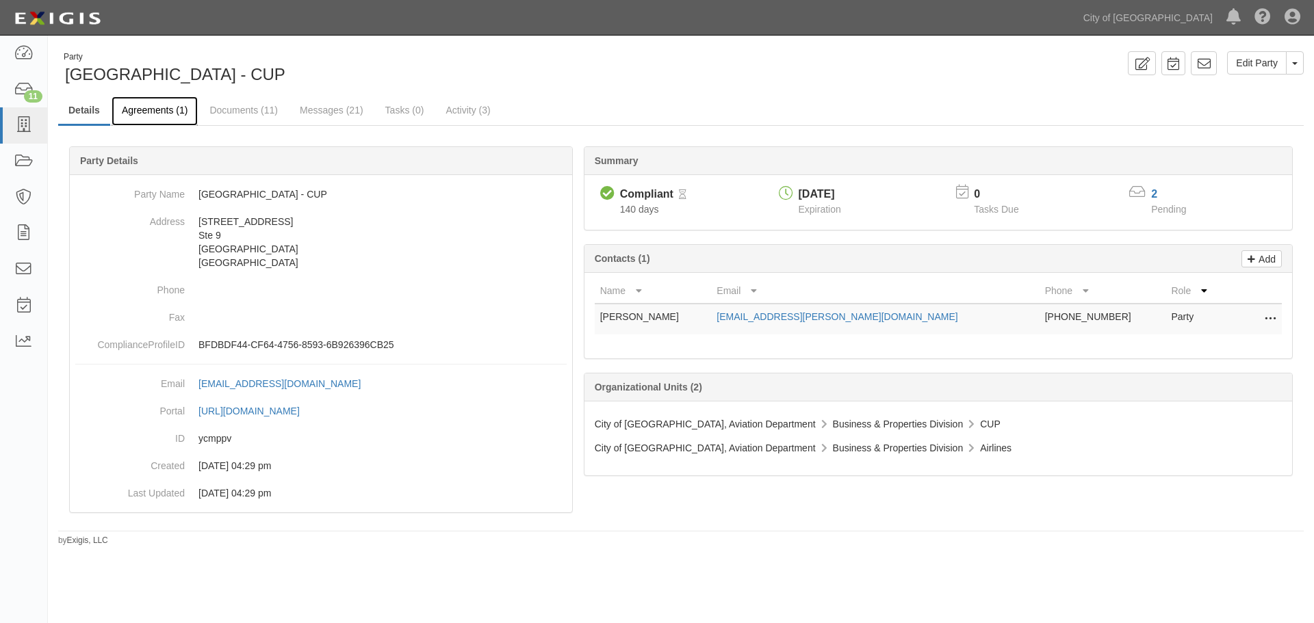
click at [153, 109] on link "Agreements (1)" at bounding box center [155, 110] width 86 height 29
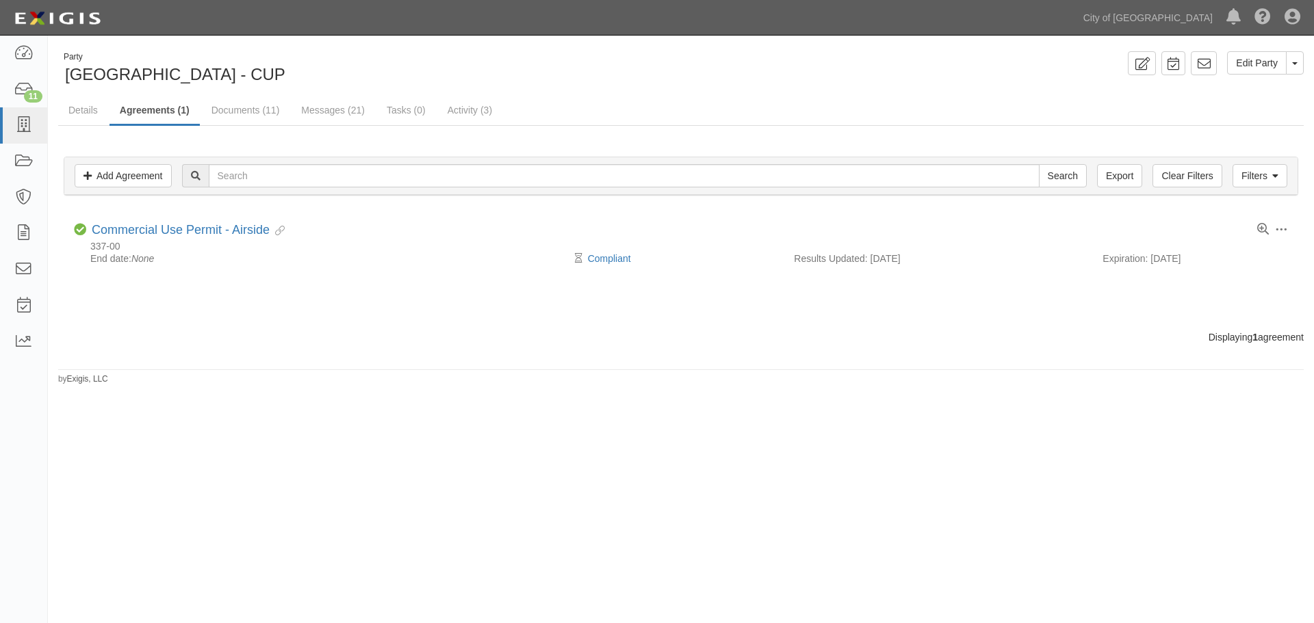
drag, startPoint x: 537, startPoint y: 547, endPoint x: 173, endPoint y: 365, distance: 406.7
click at [377, 481] on div "Party West Coast Wash Station - CUP Edit Party Toggle Party Dropdown View Audit…" at bounding box center [657, 321] width 1314 height 561
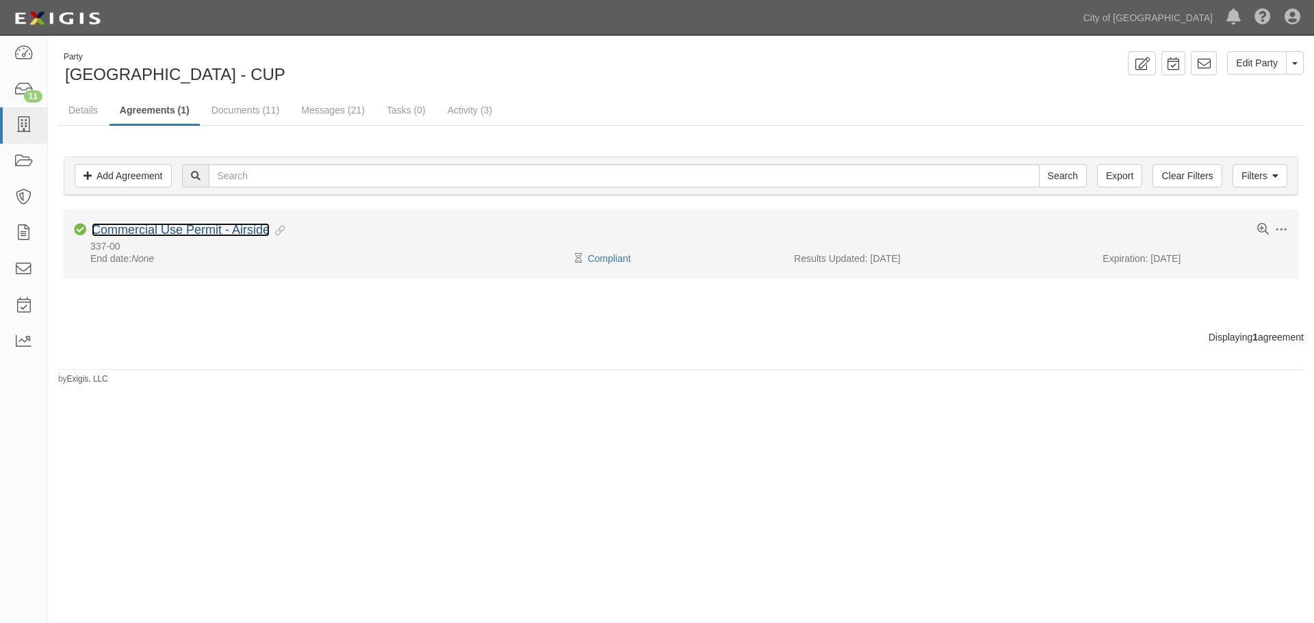
click at [154, 231] on link "Commercial Use Permit - Airside" at bounding box center [181, 230] width 178 height 14
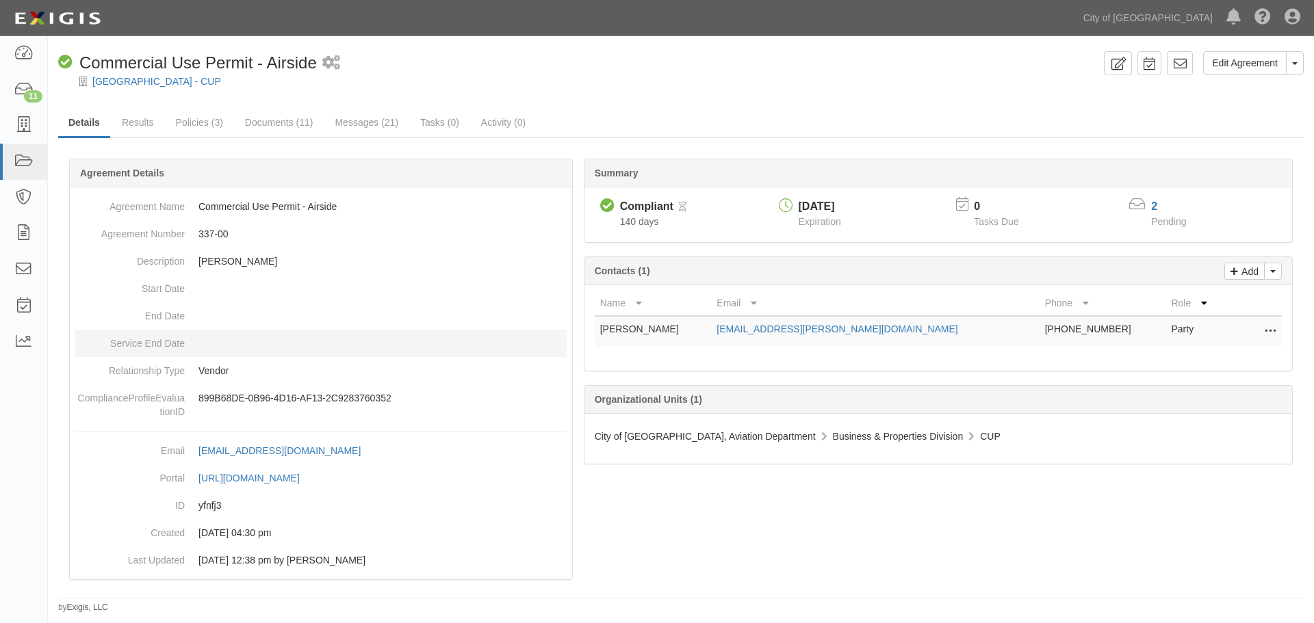
drag, startPoint x: 131, startPoint y: 235, endPoint x: 475, endPoint y: 333, distance: 357.9
click at [475, 333] on dd at bounding box center [320, 343] width 491 height 27
click at [140, 123] on link "Results" at bounding box center [138, 123] width 53 height 29
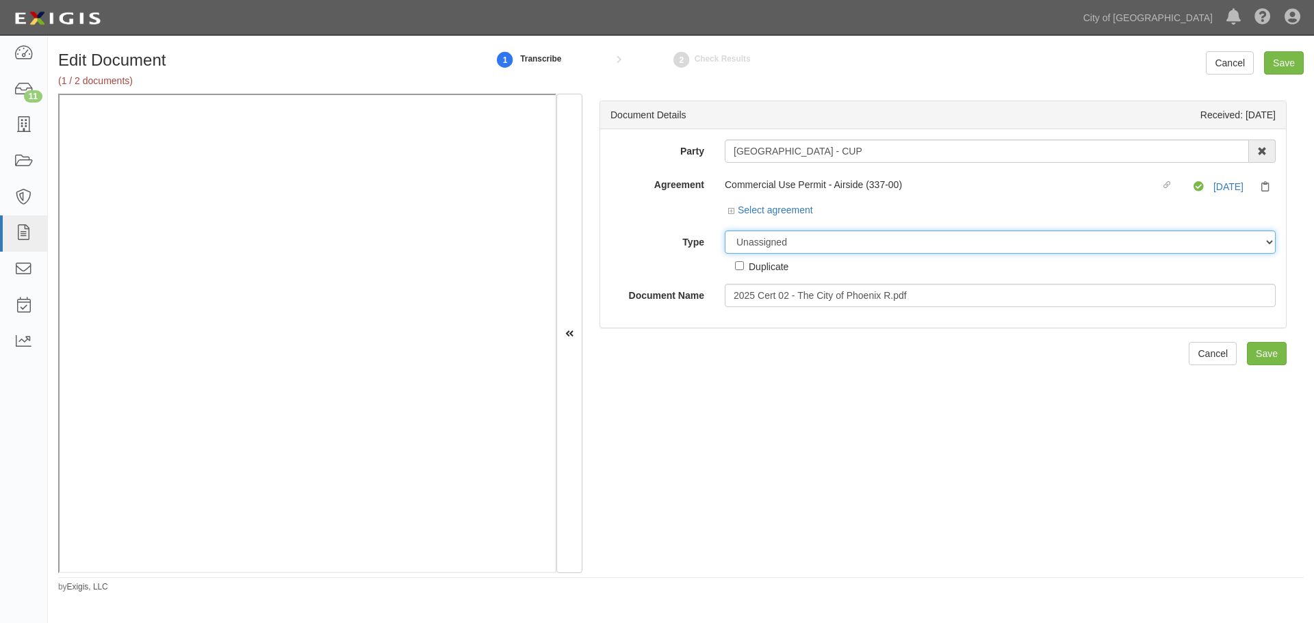
click at [756, 245] on select "Unassigned Binder Cancellation Notice Certificate Contract Endorsement Insuranc…" at bounding box center [1000, 242] width 551 height 23
select select "CertificateDetail"
click at [725, 231] on select "Unassigned Binder Cancellation Notice Certificate Contract Endorsement Insuranc…" at bounding box center [1000, 242] width 551 height 23
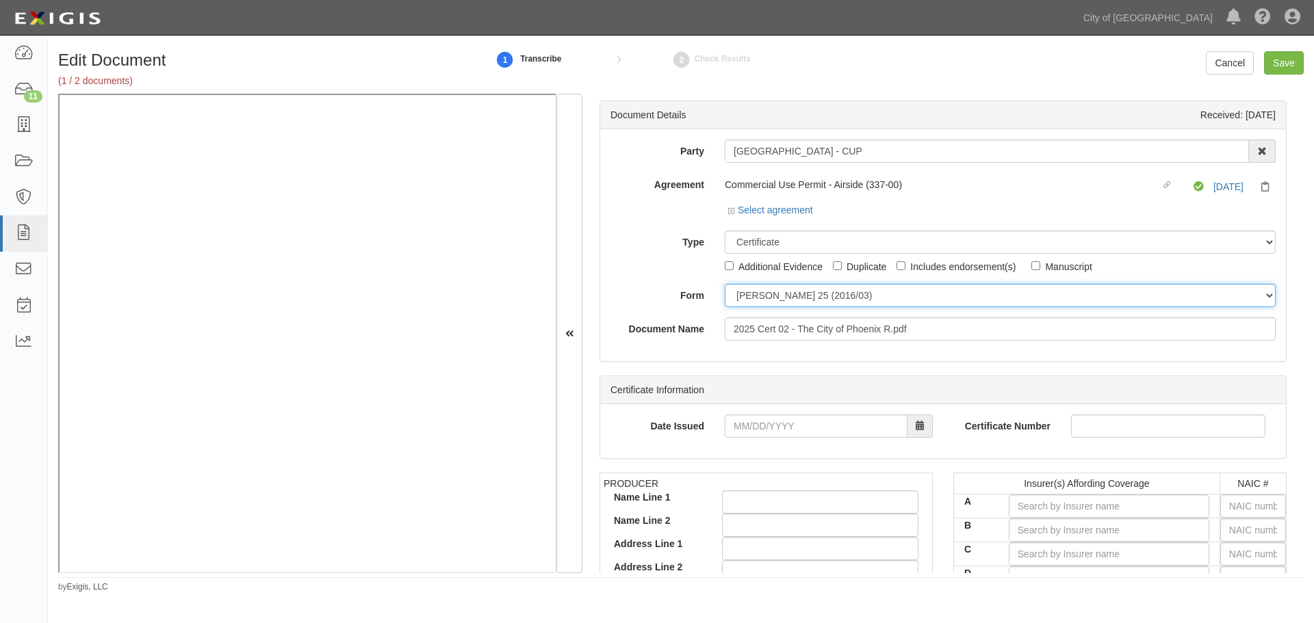
drag, startPoint x: 756, startPoint y: 300, endPoint x: 752, endPoint y: 309, distance: 10.4
click at [752, 309] on div "Party West Coast Wash Station - CUP 22nd Century Technologies, Inc. 3H & 3H, In…" at bounding box center [942, 240] width 665 height 201
select select "GeneralFormDetail"
click at [725, 284] on select "ACORD 25 (2016/03) ACORD 101 ACORD 855 NY (2014/05) General" at bounding box center [1000, 295] width 551 height 23
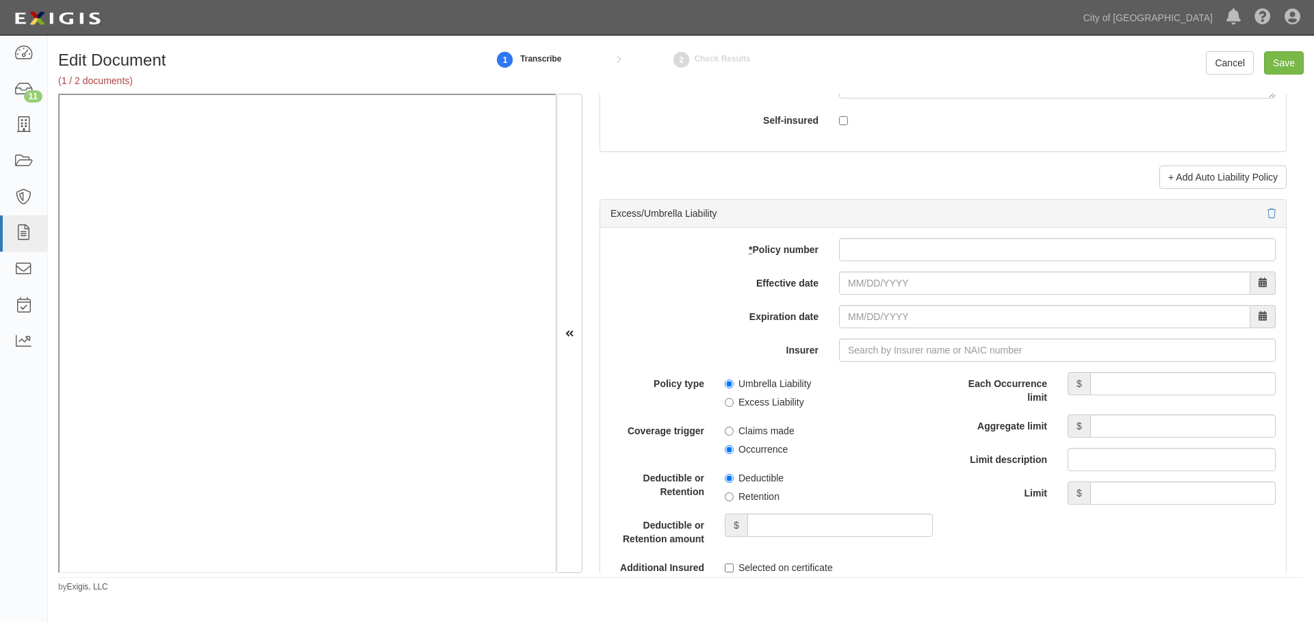
scroll to position [3194, 0]
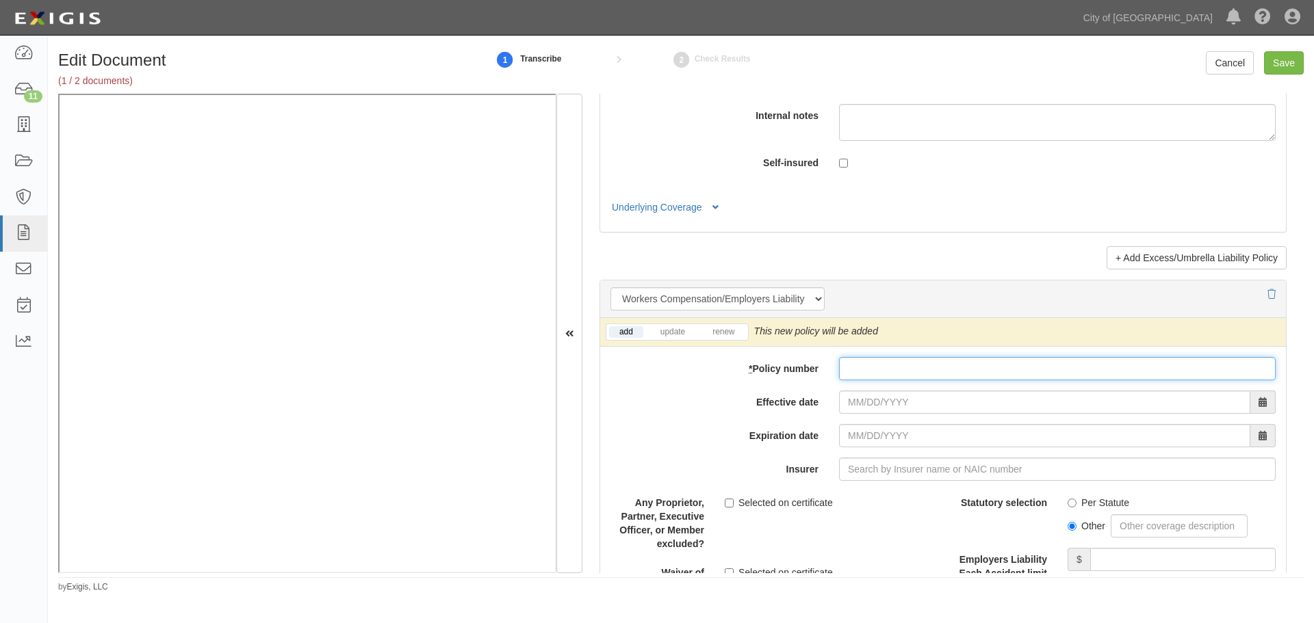
click at [923, 366] on input "* Policy number" at bounding box center [1057, 368] width 437 height 23
paste input "WCP9117603"
type input "WCP9117603"
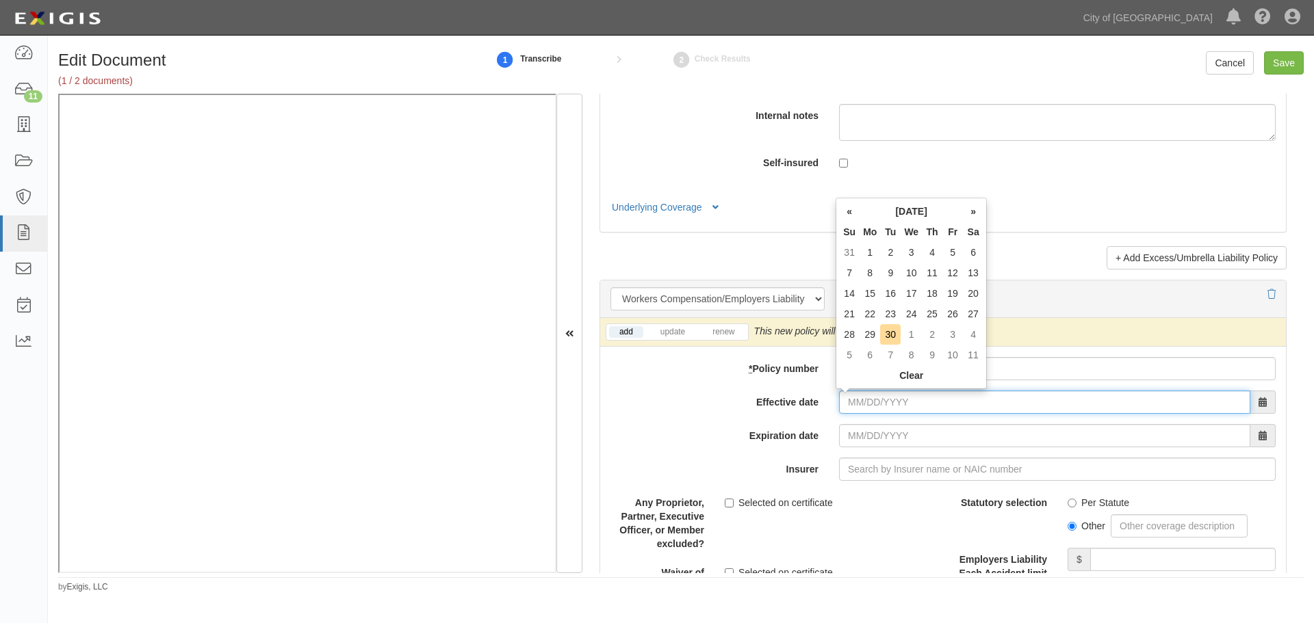
click at [870, 404] on input "Effective date" at bounding box center [1044, 402] width 411 height 23
type input "[DATE]"
type input "10/01/2026"
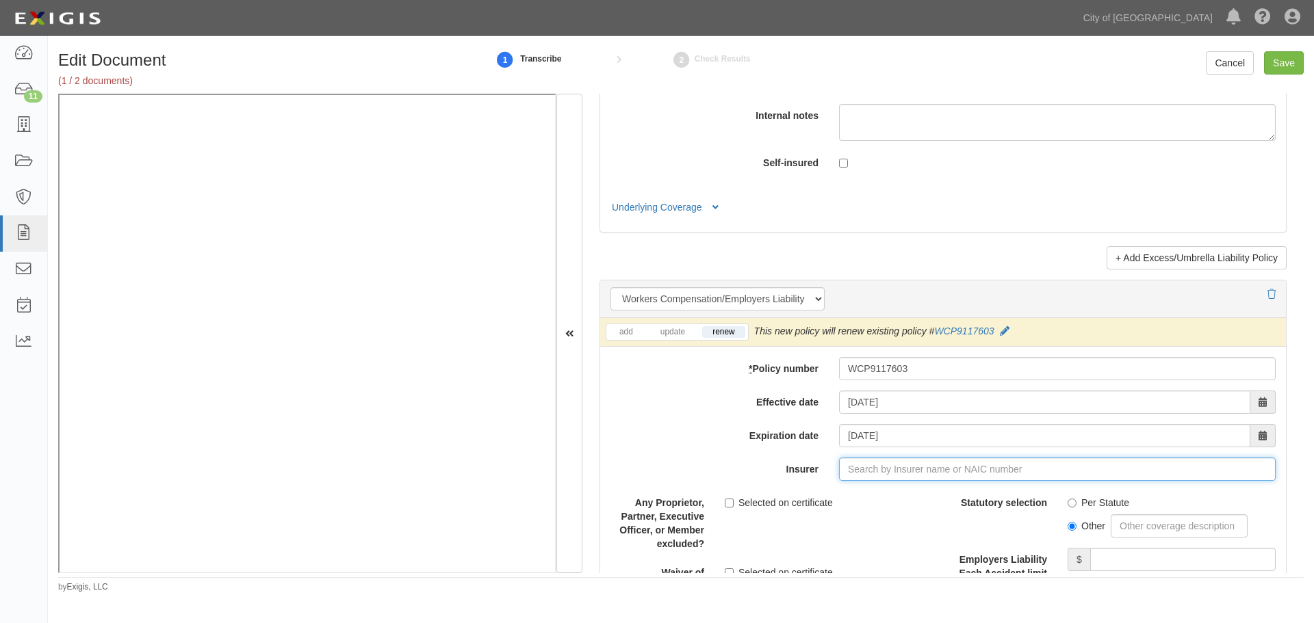
type input "21st Century Advantage Insurance Company (25232) NR Rating"
type input "2"
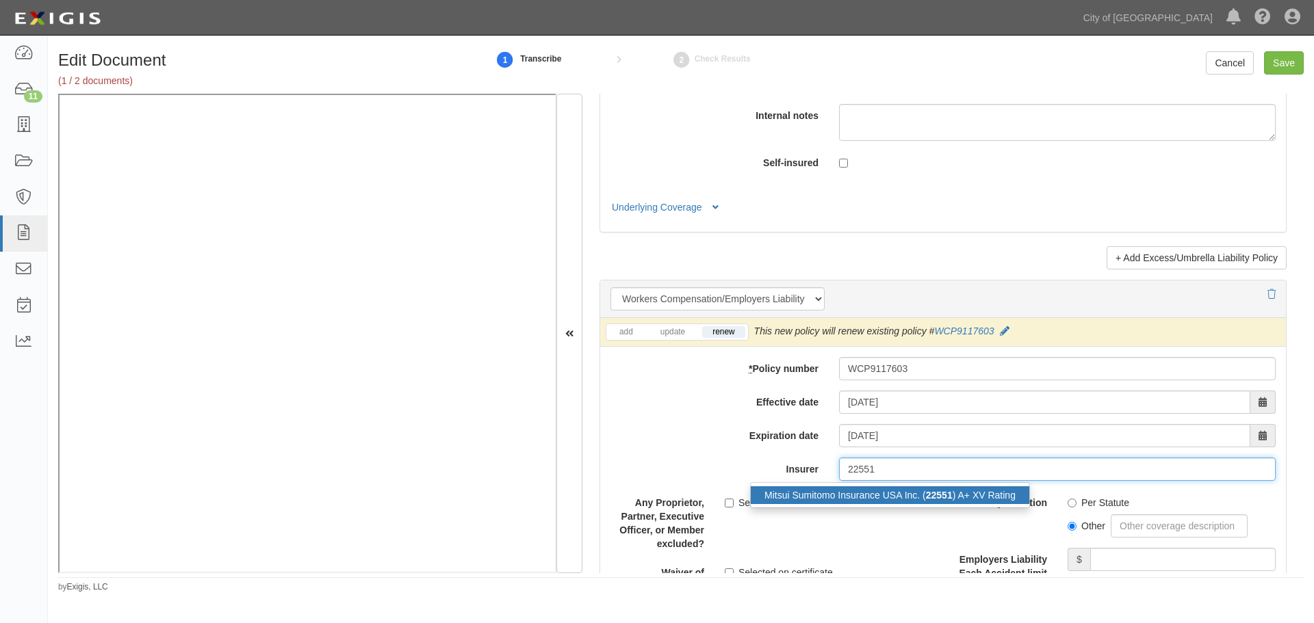
click at [816, 487] on div "Mitsui Sumitomo Insurance USA Inc. ( 22551 ) A+ XV Rating" at bounding box center [890, 496] width 279 height 18
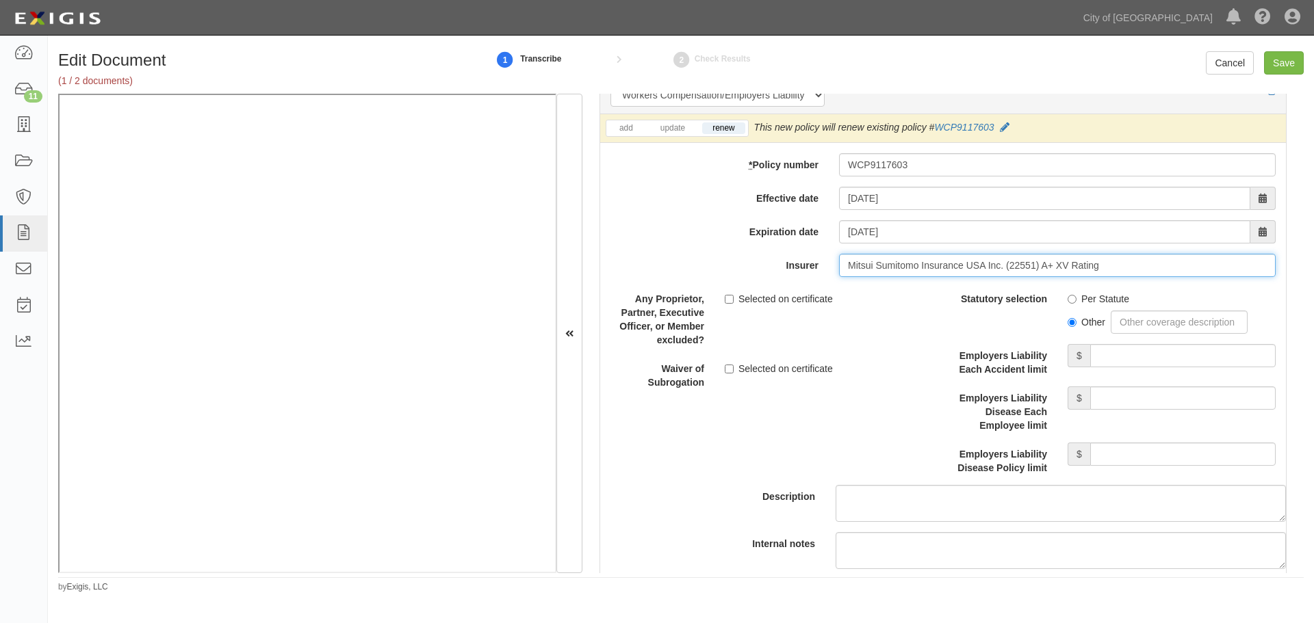
scroll to position [3536, 0]
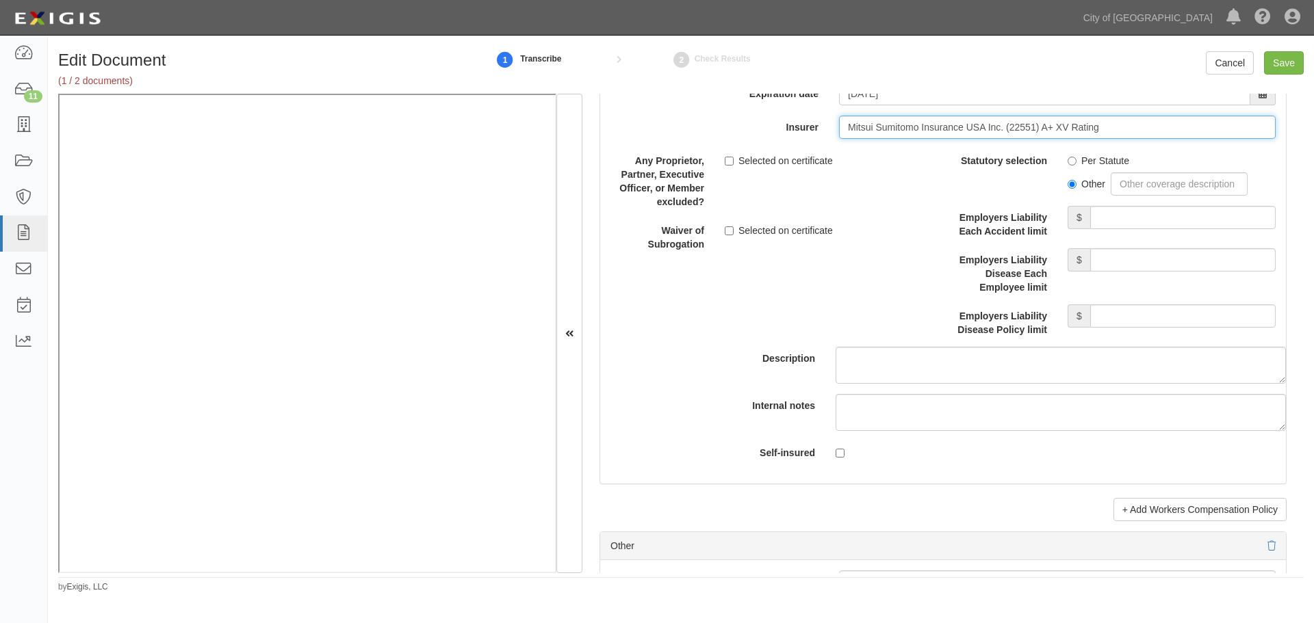
type input "Mitsui Sumitomo Insurance USA Inc. (22551) A+ XV Rating"
click at [1085, 155] on label "Per Statute" at bounding box center [1099, 161] width 62 height 14
click at [1076, 157] on input "Per Statute" at bounding box center [1072, 161] width 9 height 9
radio input "true"
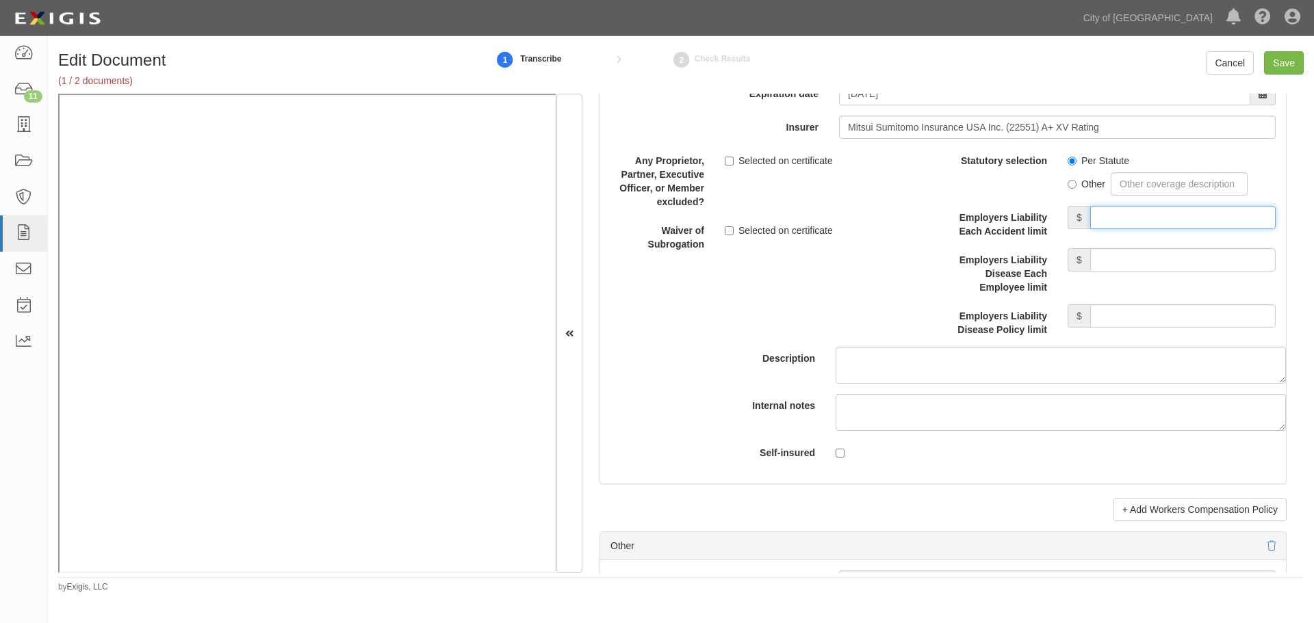
click at [1095, 222] on input "Employers Liability Each Accident limit" at bounding box center [1182, 217] width 185 height 23
type input "1,000,000"
click at [1098, 259] on input "Employers Liability Disease Each Employee limit" at bounding box center [1182, 259] width 185 height 23
type input "1,000,000"
click at [1122, 320] on input "Employers Liability Disease Policy limit" at bounding box center [1182, 316] width 185 height 23
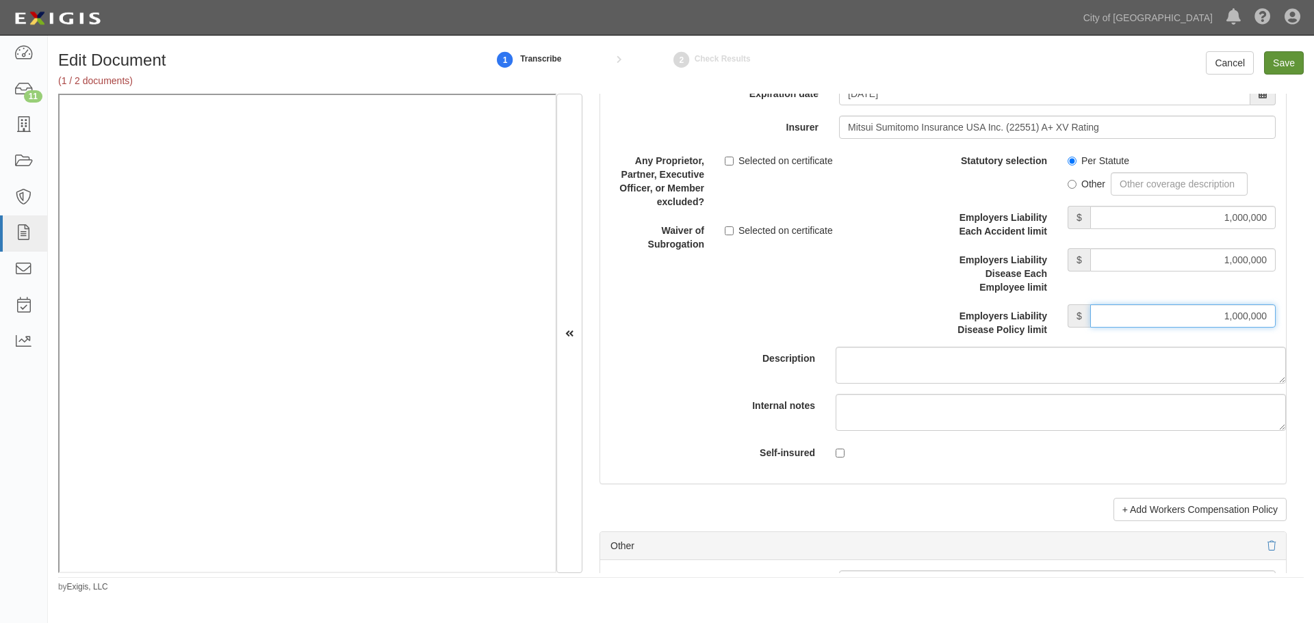
type input "1,000,000"
click at [1293, 69] on input "Save" at bounding box center [1284, 62] width 40 height 23
type input "1000000"
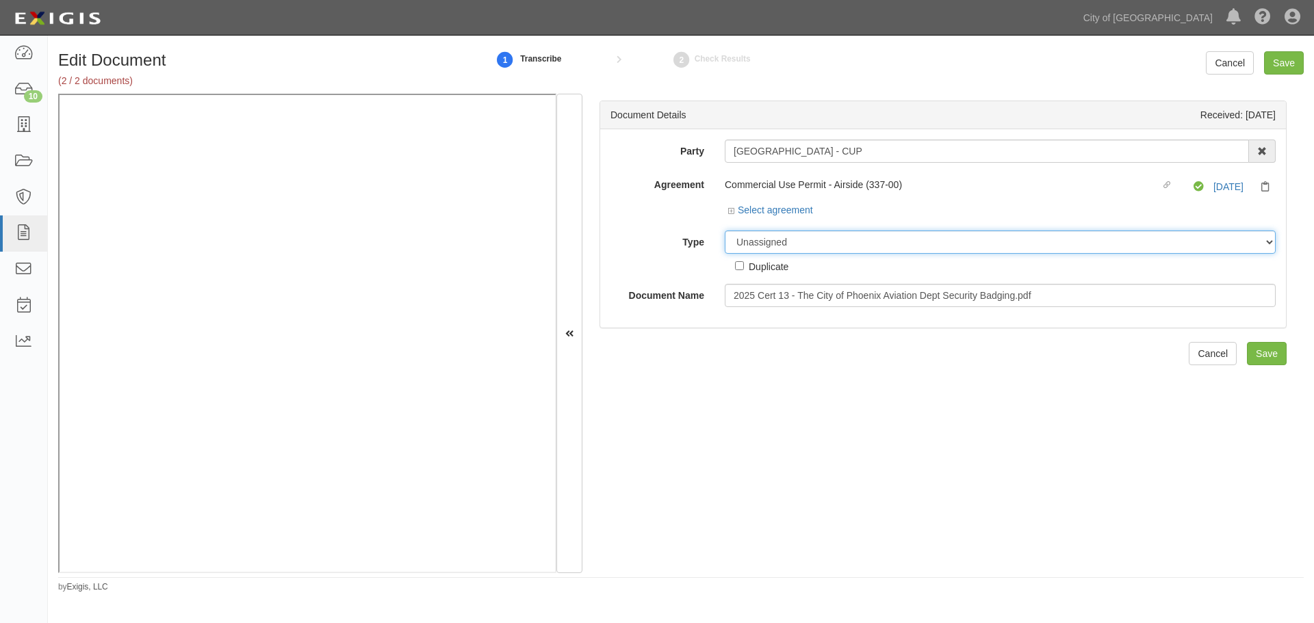
click at [753, 231] on select "Unassigned Binder Cancellation Notice Certificate Contract Endorsement Insuranc…" at bounding box center [1000, 242] width 551 height 23
select select "OtherDetail"
click at [725, 231] on select "Unassigned Binder Cancellation Notice Certificate Contract Endorsement Insuranc…" at bounding box center [1000, 242] width 551 height 23
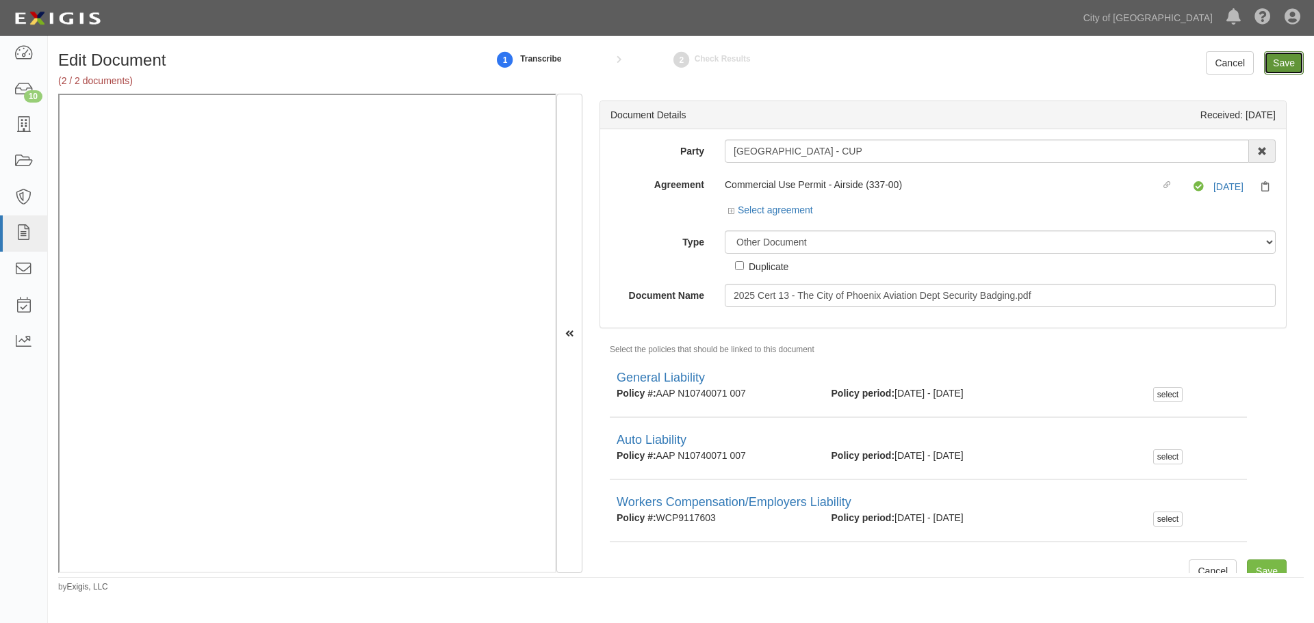
click at [1280, 58] on input "Save" at bounding box center [1284, 62] width 40 height 23
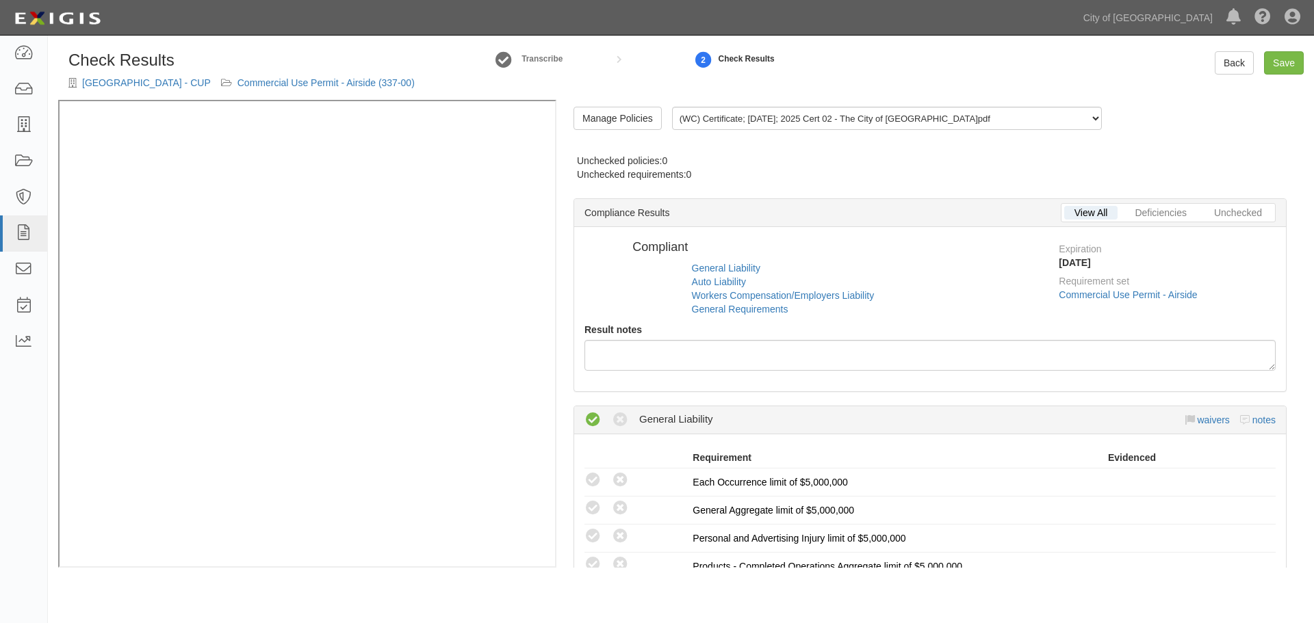
radio input "true"
radio input "false"
radio input "true"
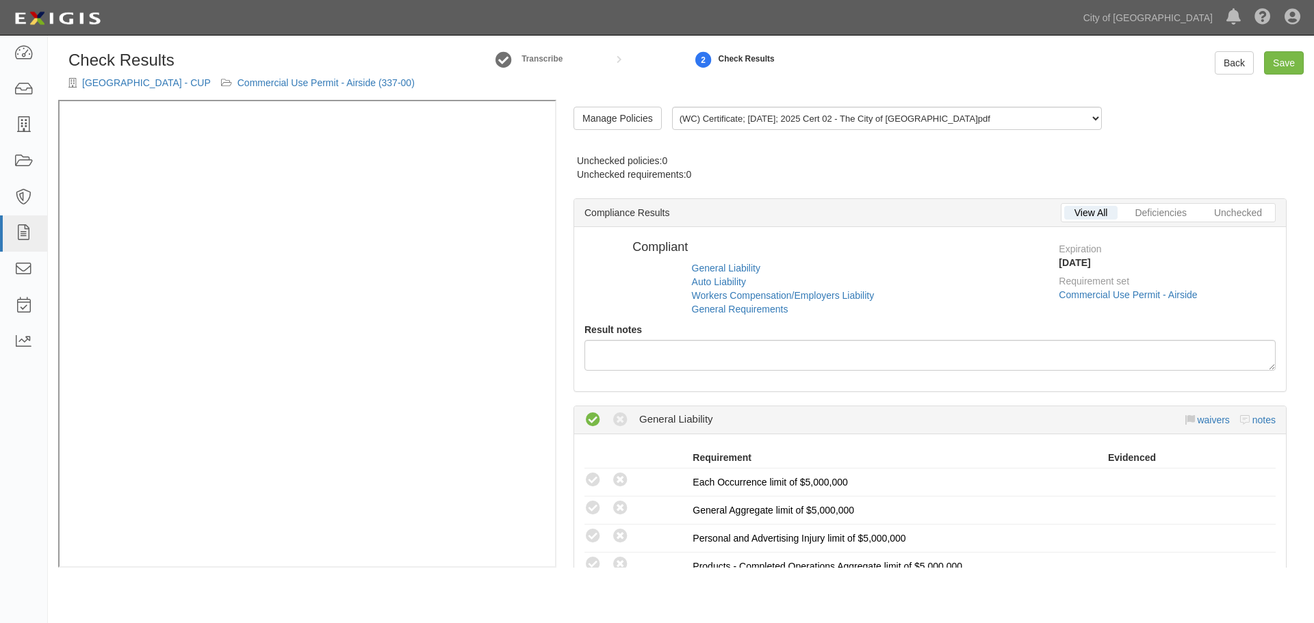
radio input "true"
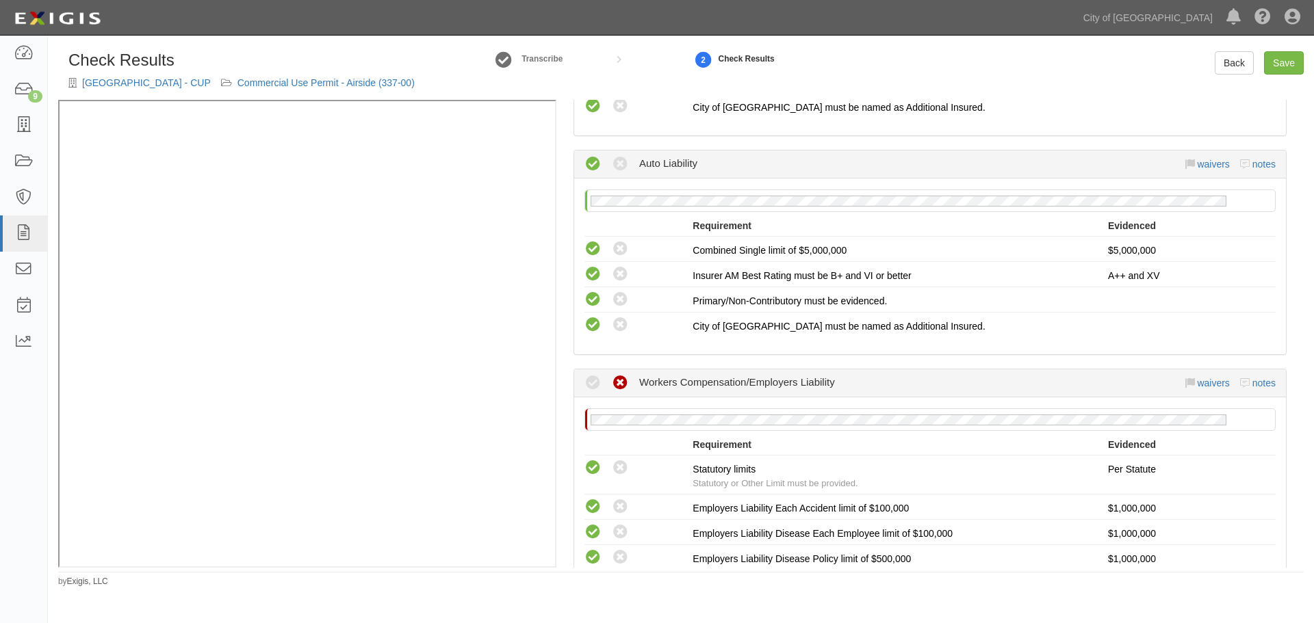
scroll to position [912, 0]
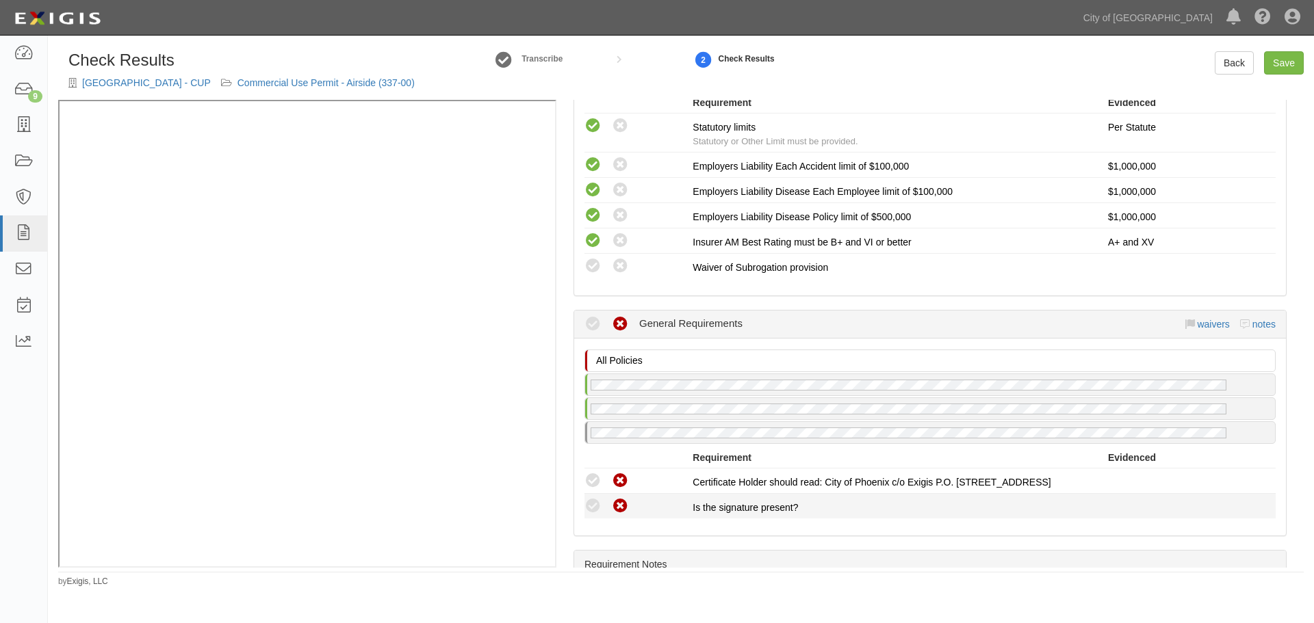
drag, startPoint x: 597, startPoint y: 504, endPoint x: 592, endPoint y: 493, distance: 12.0
click at [597, 504] on icon at bounding box center [592, 506] width 17 height 17
radio input "true"
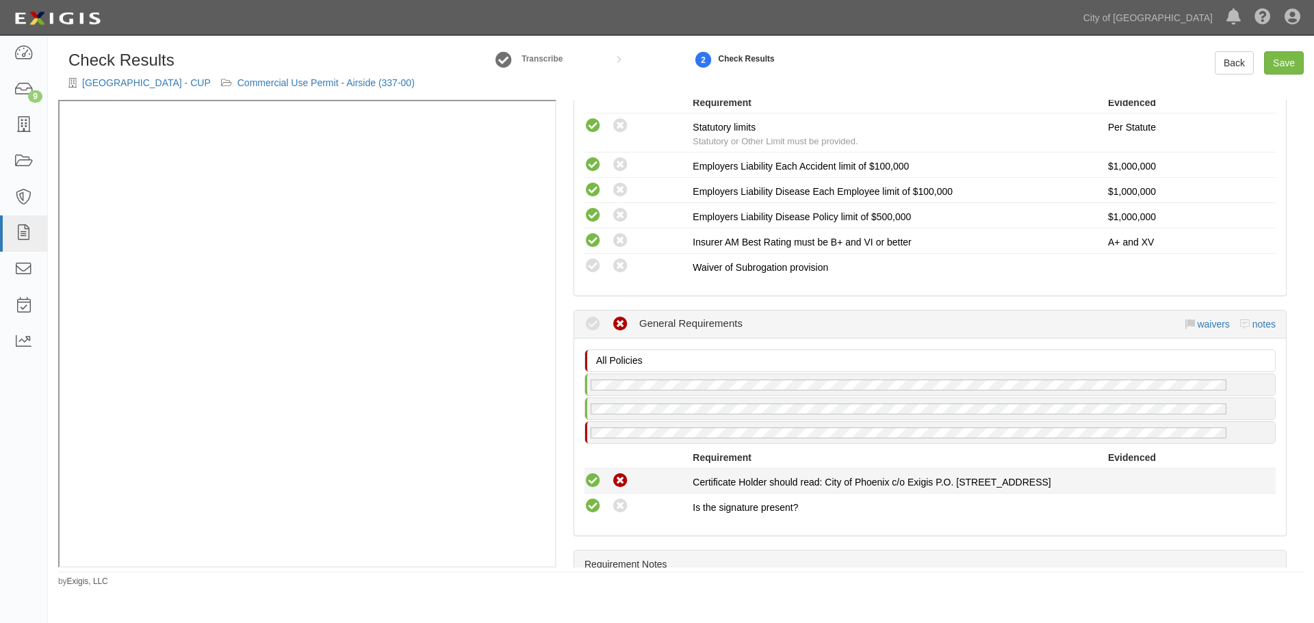
click at [592, 488] on icon at bounding box center [592, 481] width 17 height 17
radio input "true"
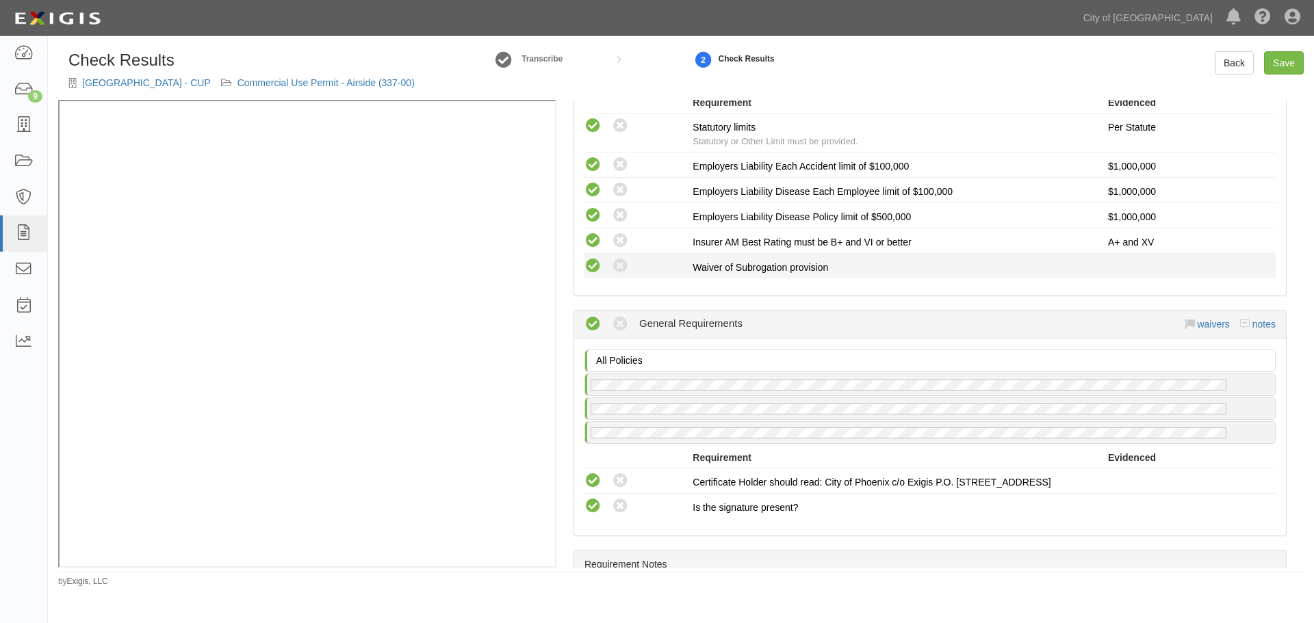
click at [597, 266] on icon at bounding box center [592, 266] width 17 height 17
radio input "true"
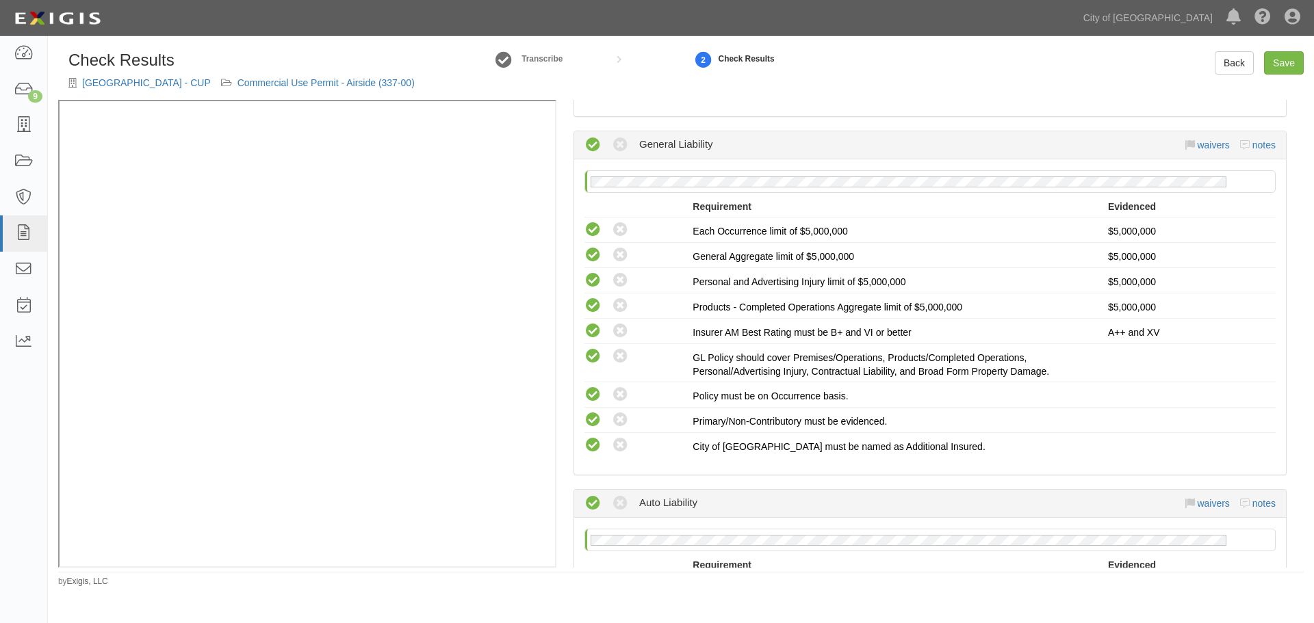
scroll to position [114, 0]
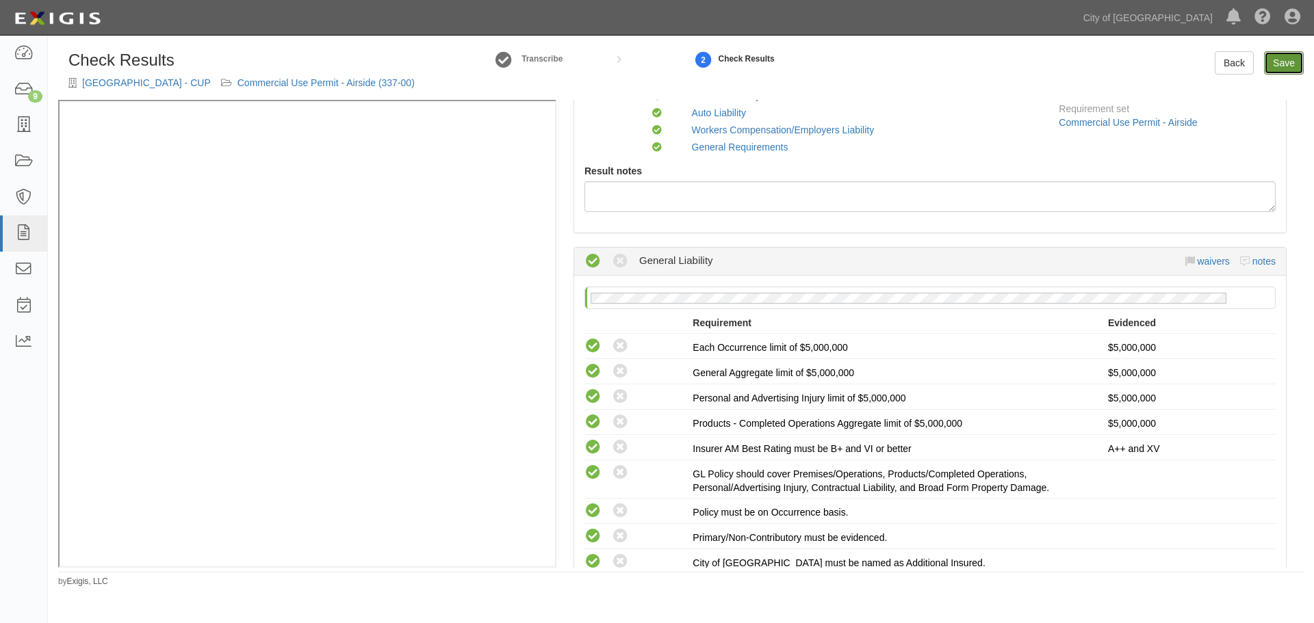
click at [1280, 68] on link "Save" at bounding box center [1284, 62] width 40 height 23
radio input "true"
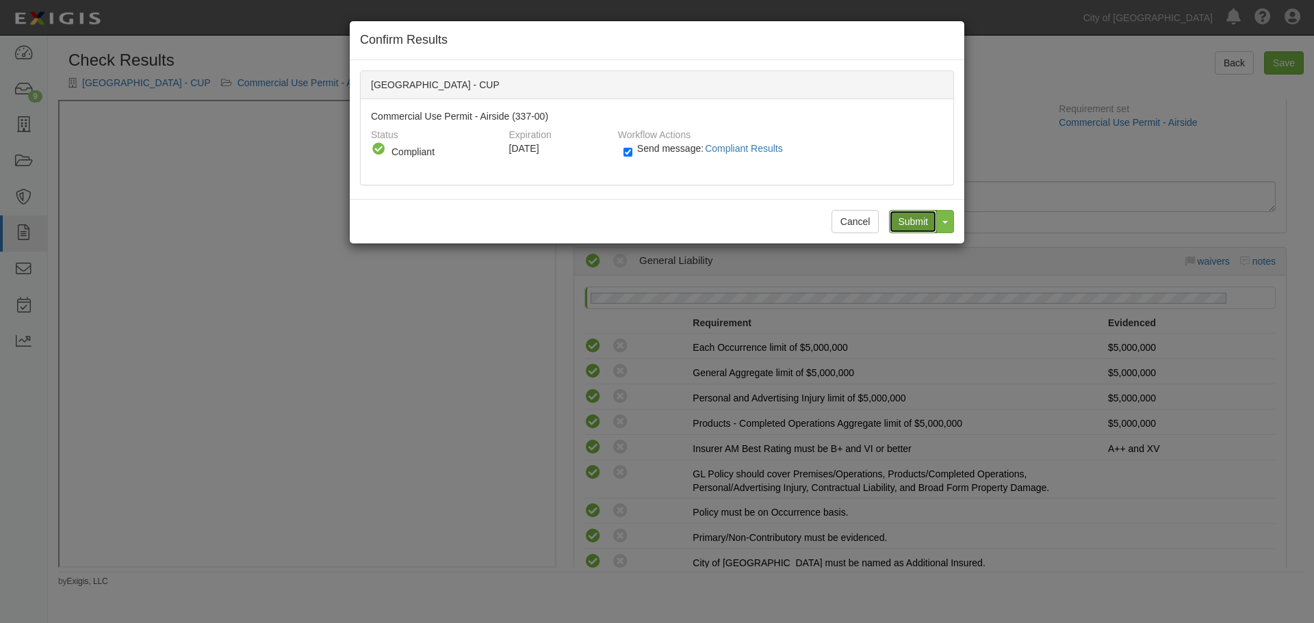
click at [904, 226] on input "Submit" at bounding box center [913, 221] width 48 height 23
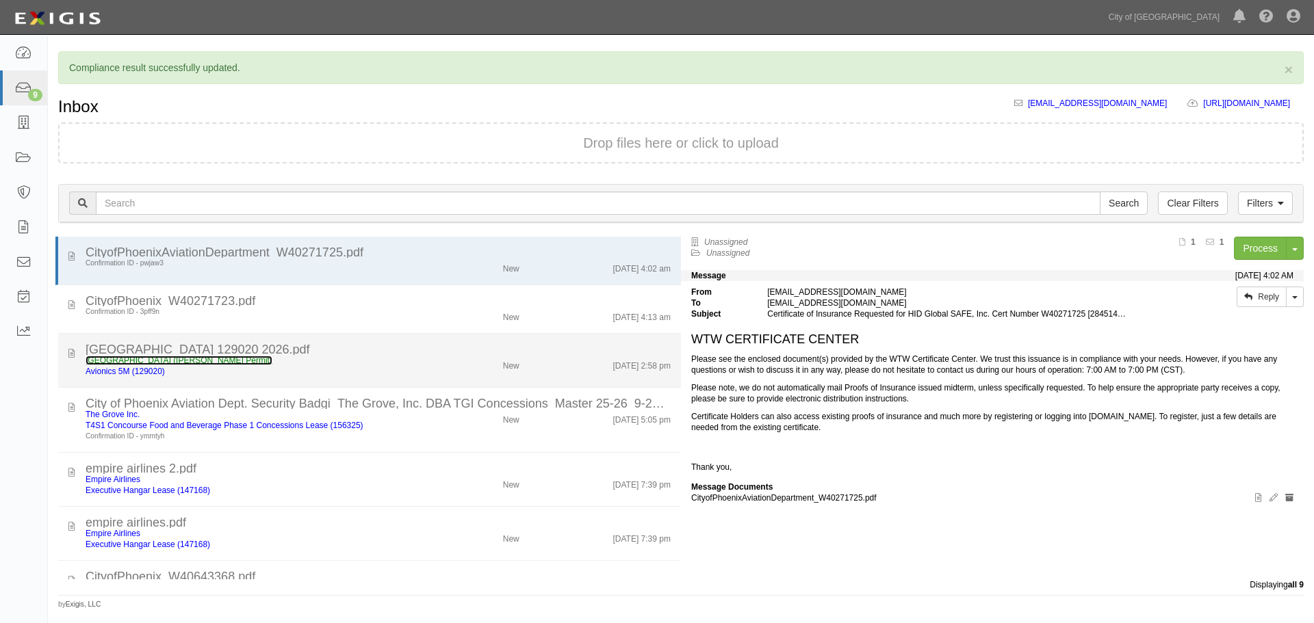
click at [136, 361] on link "[GEOGRAPHIC_DATA] ([PERSON_NAME] Permit)" at bounding box center [179, 361] width 187 height 10
click at [161, 361] on link "[GEOGRAPHIC_DATA] ([PERSON_NAME] Permit)" at bounding box center [179, 361] width 187 height 10
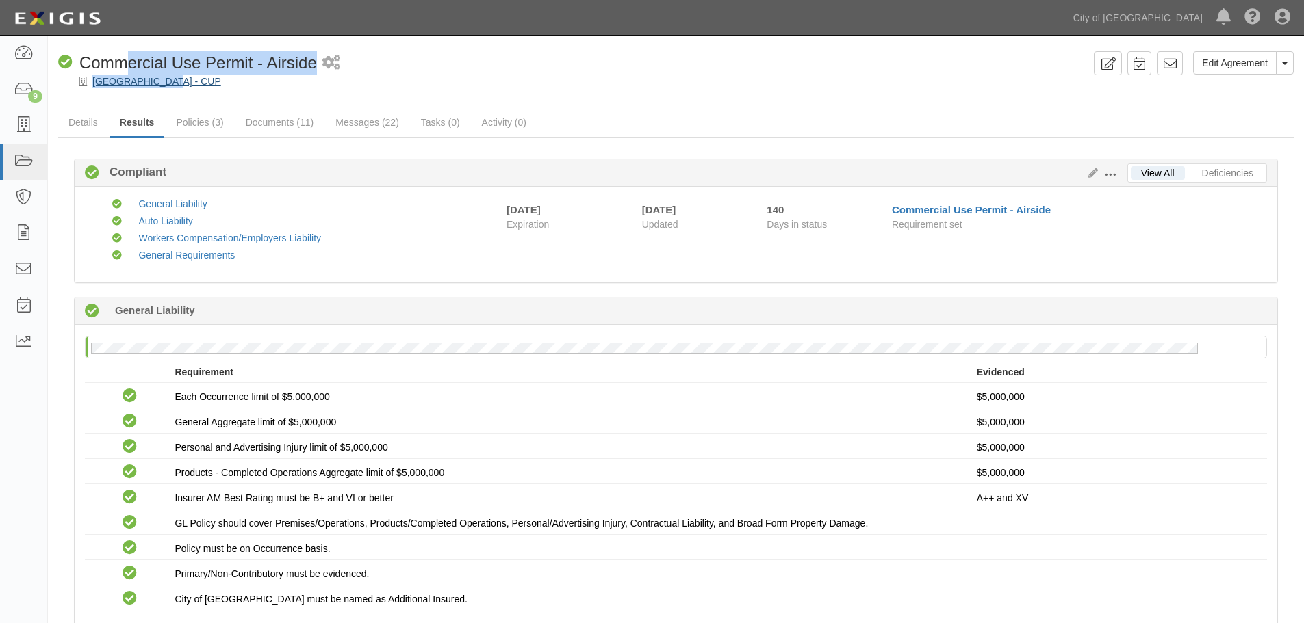
drag, startPoint x: 132, startPoint y: 73, endPoint x: 168, endPoint y: 79, distance: 36.7
click at [168, 79] on div "Edit Agreement Toggle Agreement Dropdown View Audit Trail Archive Agreement Pla…" at bounding box center [676, 69] width 1256 height 37
click at [758, 370] on div "Requirement" at bounding box center [575, 372] width 801 height 14
click at [660, 380] on div "Requirement Evidenced" at bounding box center [676, 374] width 1182 height 18
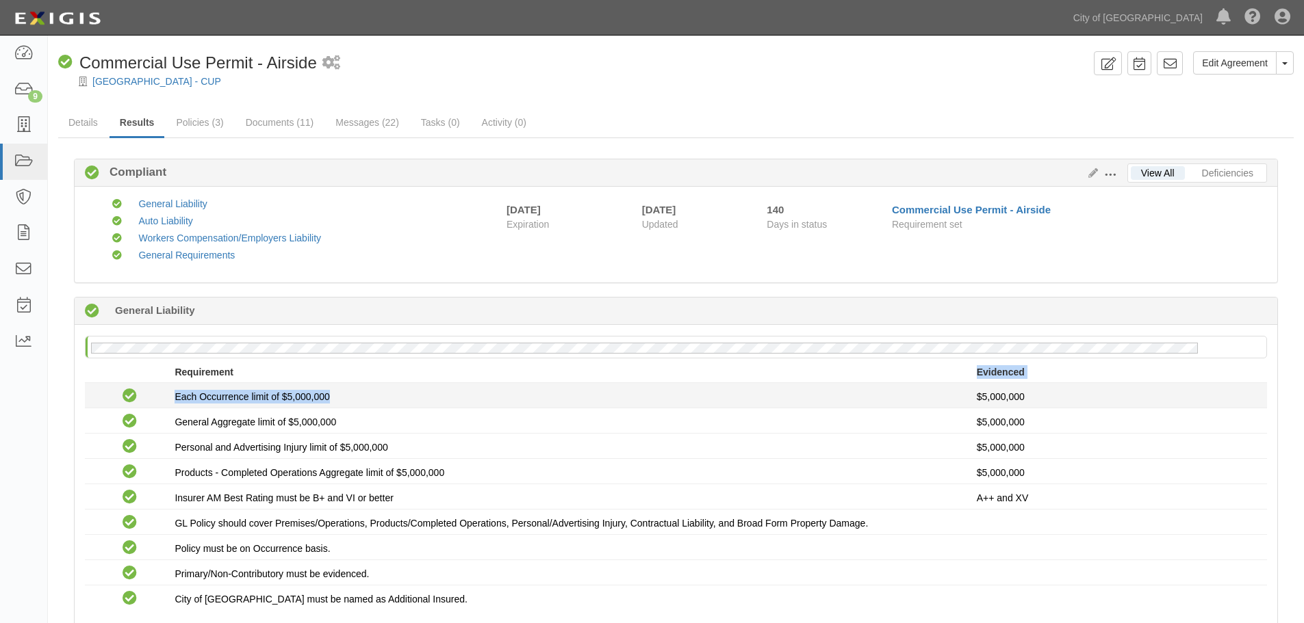
click at [654, 389] on ul "Requirement Evidenced No Coverage Each Occurrence limit of $5,000,000 No Covera…" at bounding box center [676, 487] width 1182 height 245
click at [649, 393] on div "Compliant Each Occurrence limit of $5,000,000 $5,000,000" at bounding box center [676, 396] width 1202 height 18
click at [645, 391] on div "Each Occurrence limit of $5,000,000" at bounding box center [575, 397] width 801 height 14
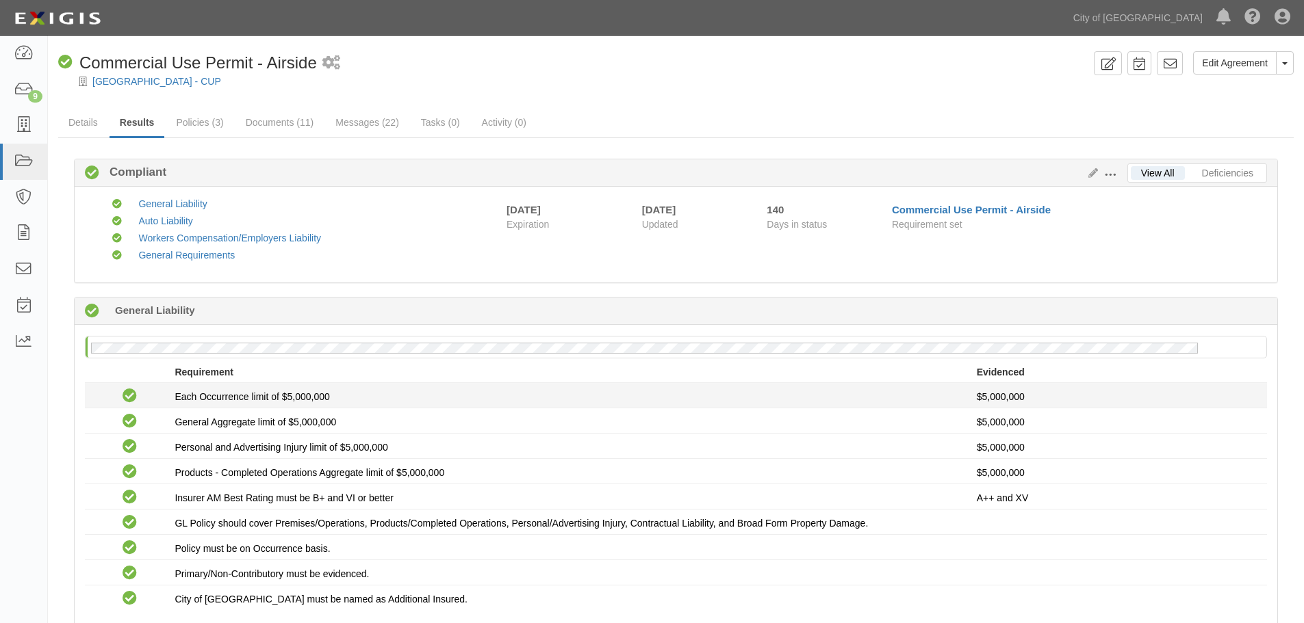
click at [645, 391] on div "Each Occurrence limit of $5,000,000" at bounding box center [575, 397] width 801 height 14
click at [663, 386] on li "Compliant Each Occurrence limit of $5,000,000 $5,000,000" at bounding box center [676, 395] width 1182 height 25
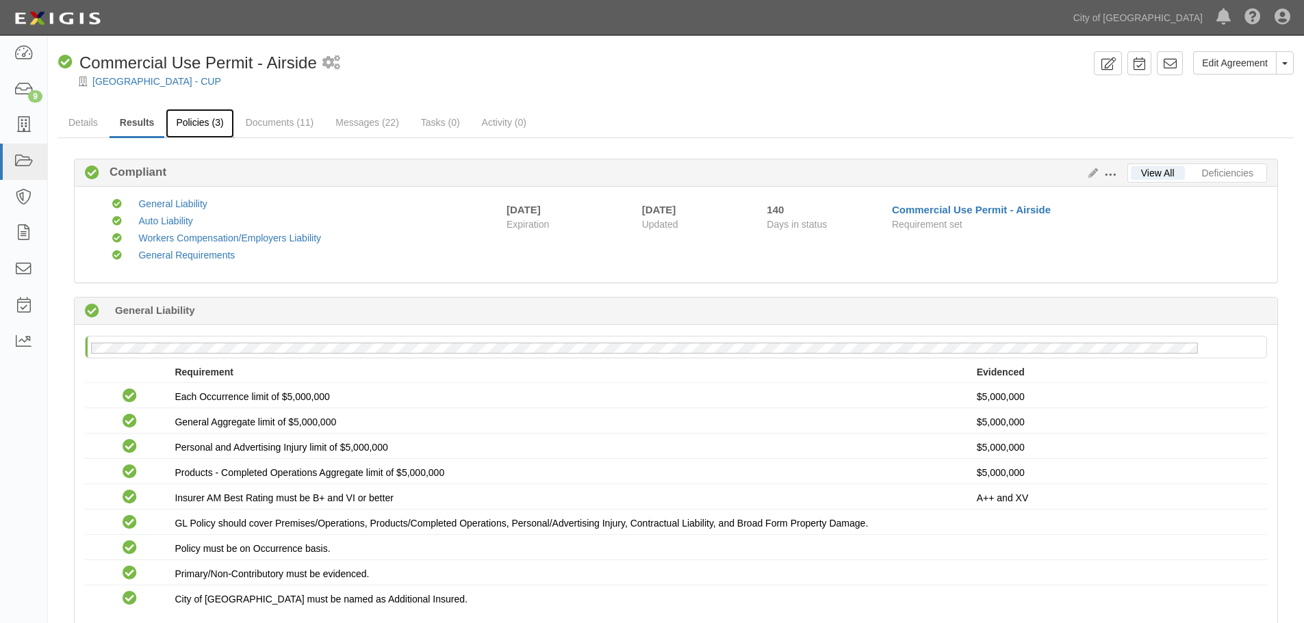
click at [206, 124] on link "Policies (3)" at bounding box center [200, 123] width 68 height 29
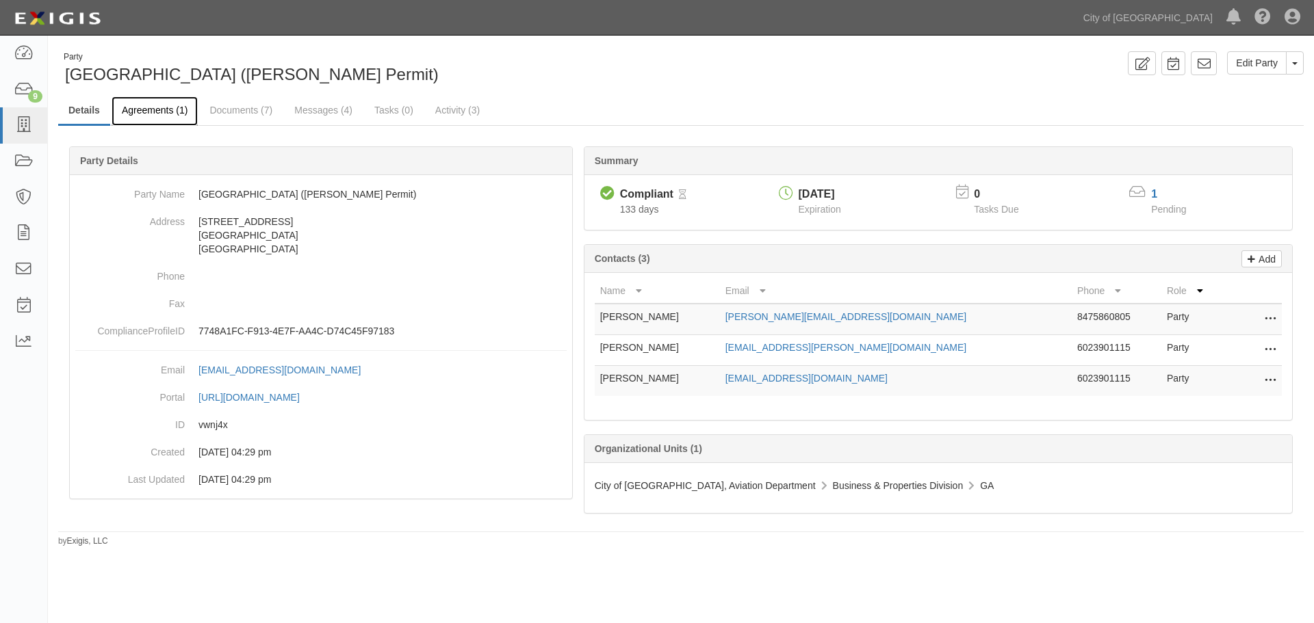
click at [157, 105] on link "Agreements (1)" at bounding box center [155, 110] width 86 height 29
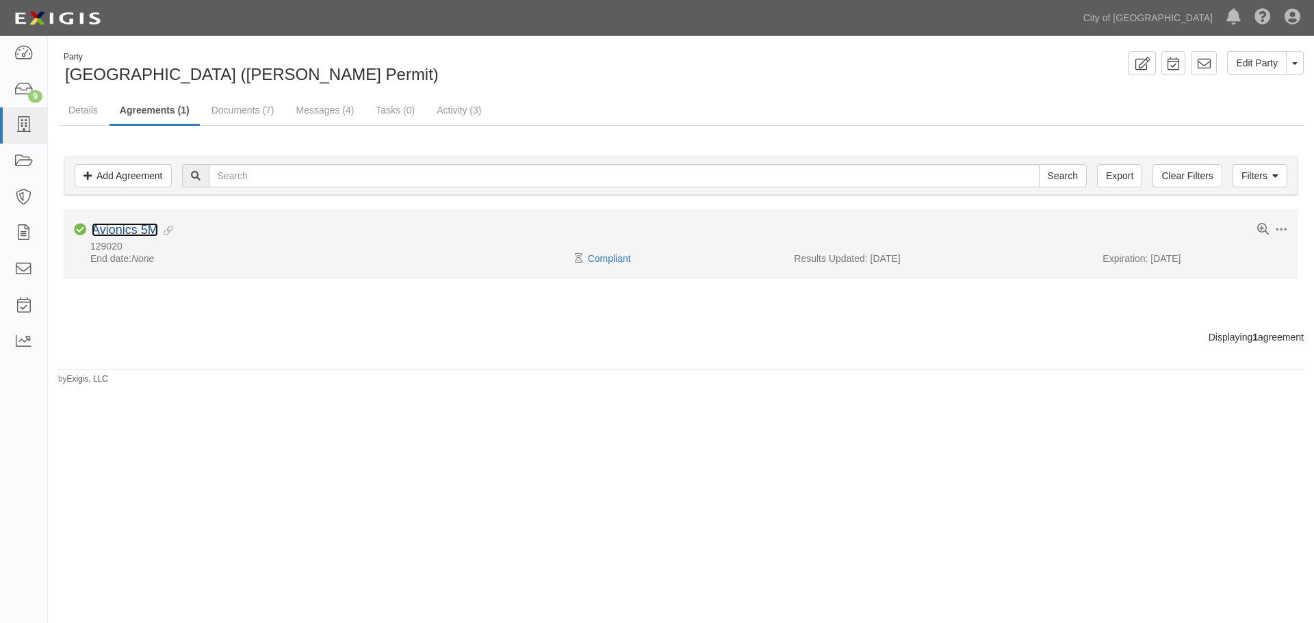
click at [123, 225] on link "Avionics 5M" at bounding box center [125, 230] width 66 height 14
click at [123, 227] on link "Avionics 5M" at bounding box center [125, 230] width 66 height 14
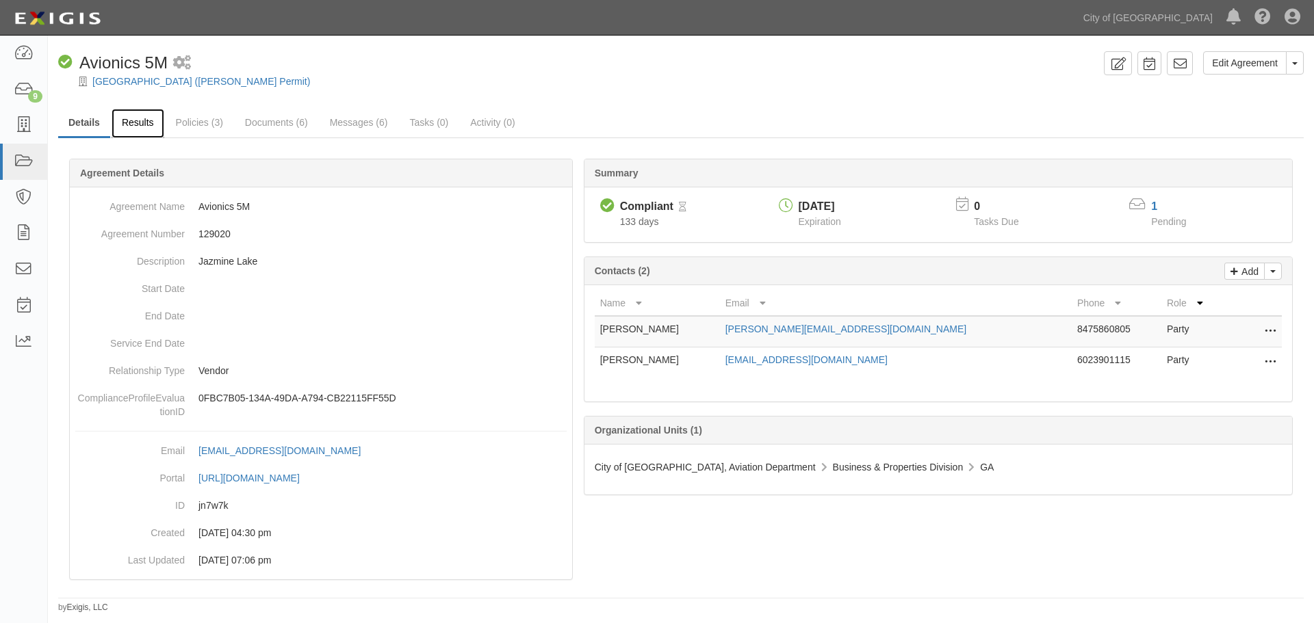
click at [134, 120] on link "Results" at bounding box center [138, 123] width 53 height 29
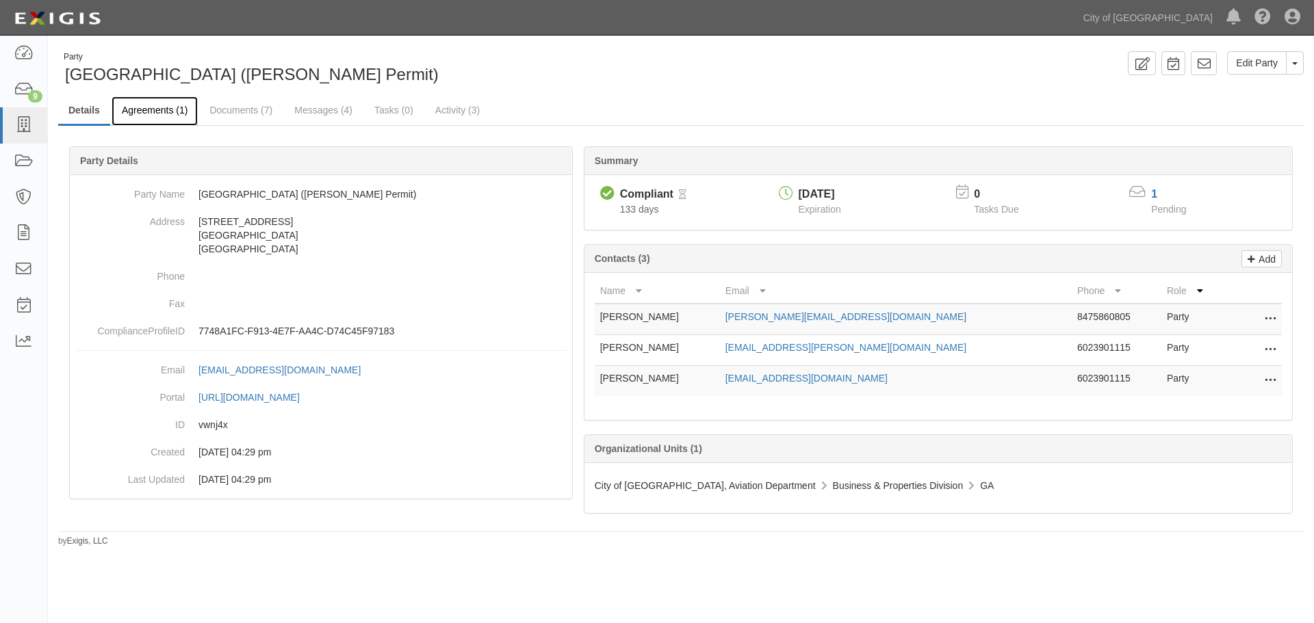
click at [168, 109] on link "Agreements (1)" at bounding box center [155, 110] width 86 height 29
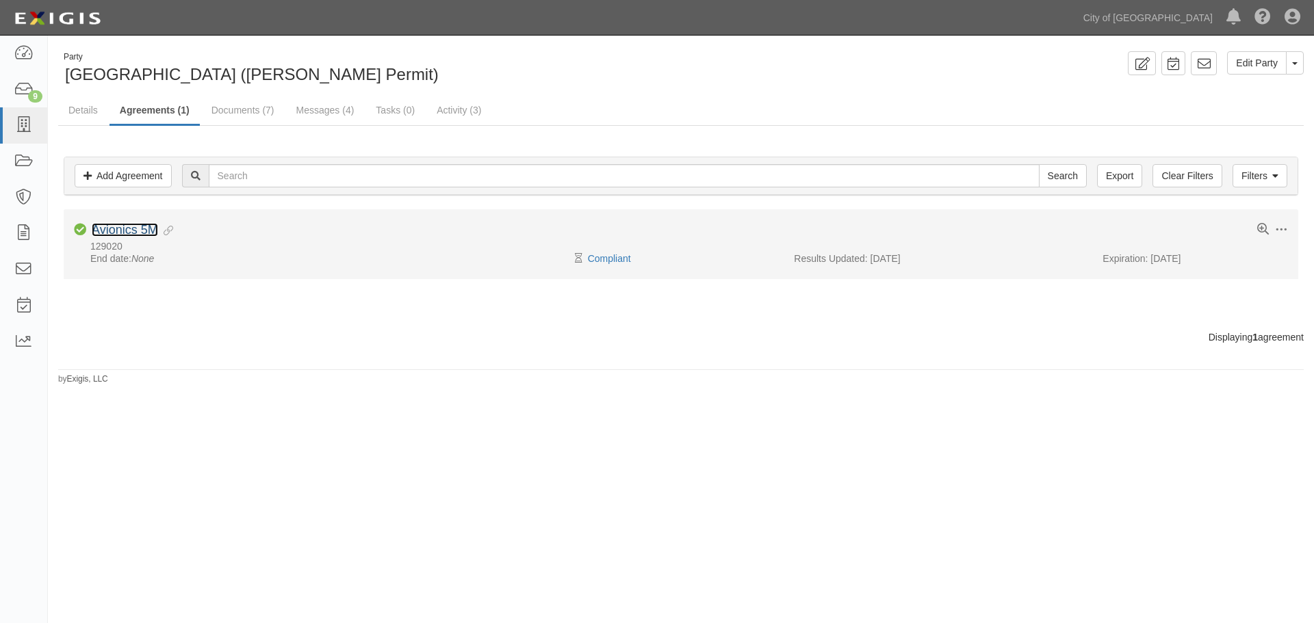
click at [126, 231] on link "Avionics 5M" at bounding box center [125, 230] width 66 height 14
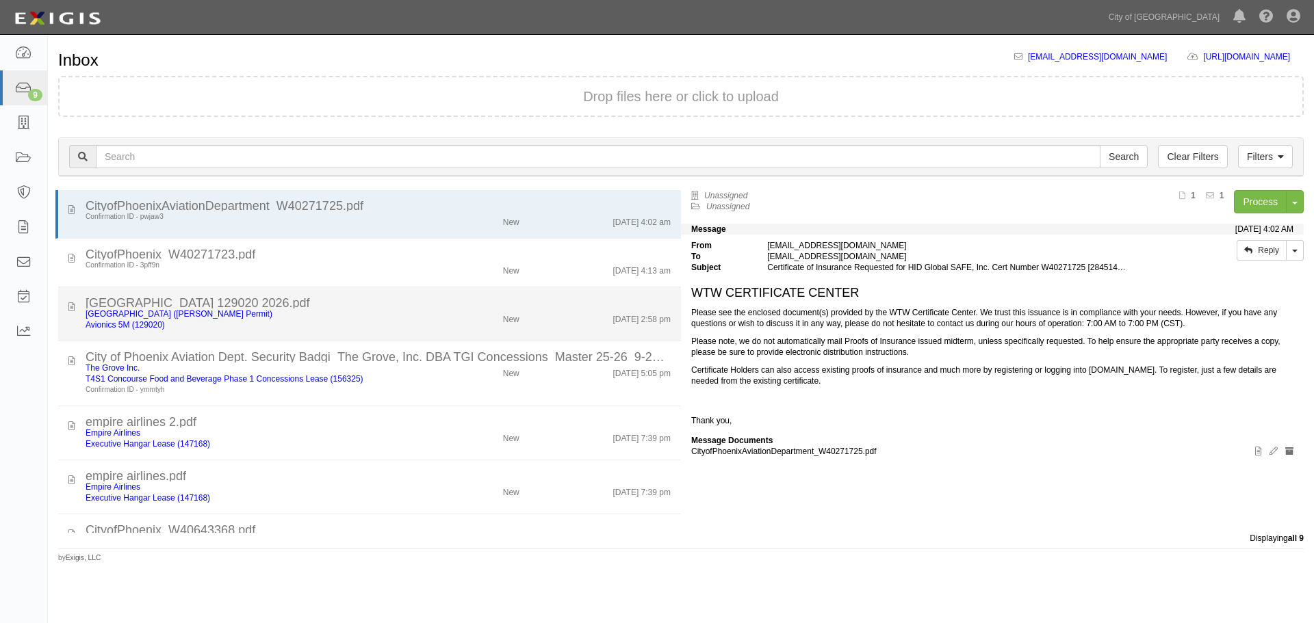
click at [589, 317] on div "9/29/25 2:58 pm" at bounding box center [605, 317] width 151 height 16
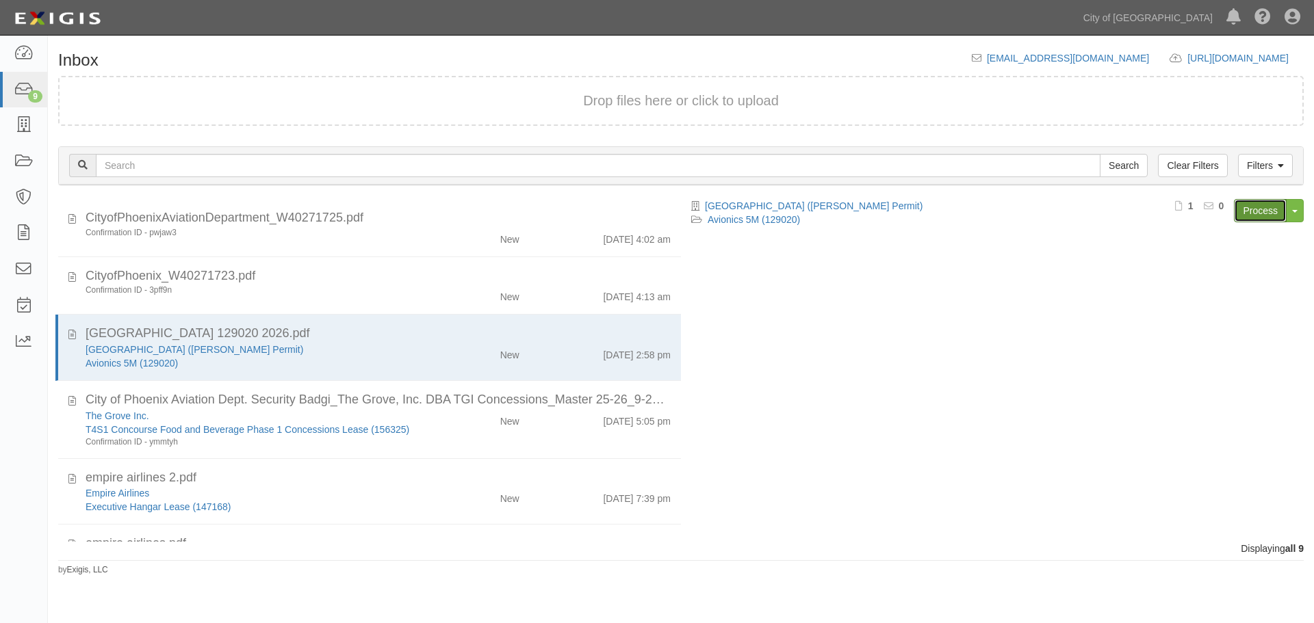
click at [1276, 202] on link "Process" at bounding box center [1260, 210] width 53 height 23
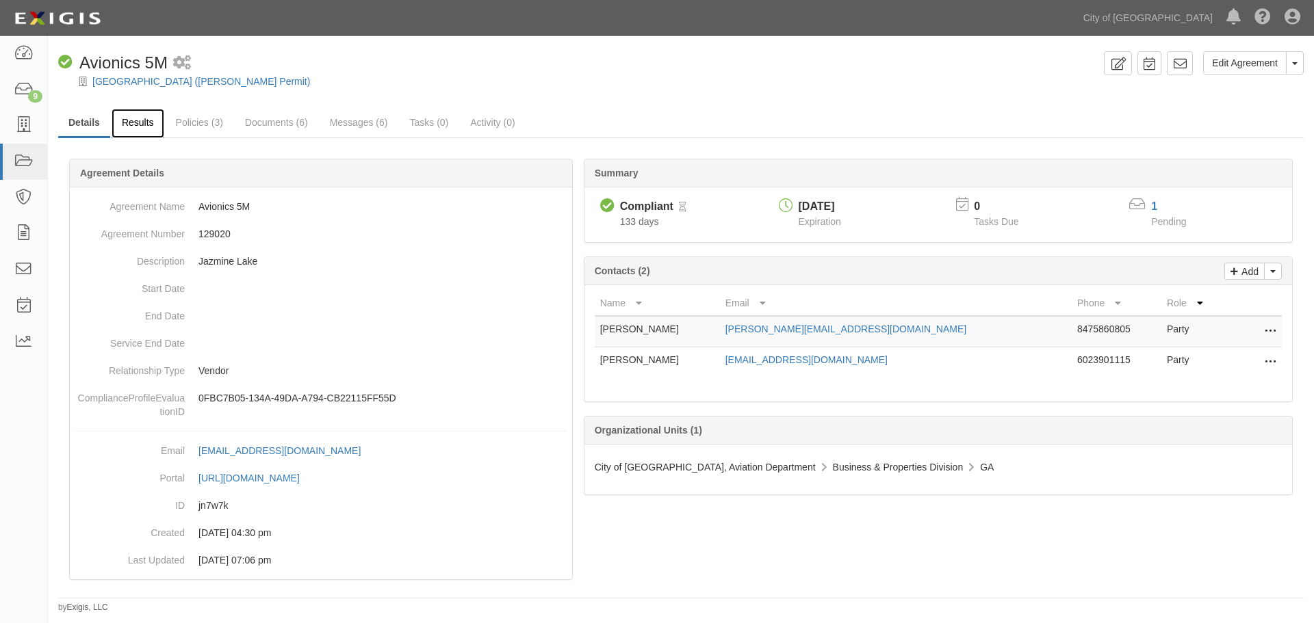
click at [144, 134] on link "Results" at bounding box center [138, 123] width 53 height 29
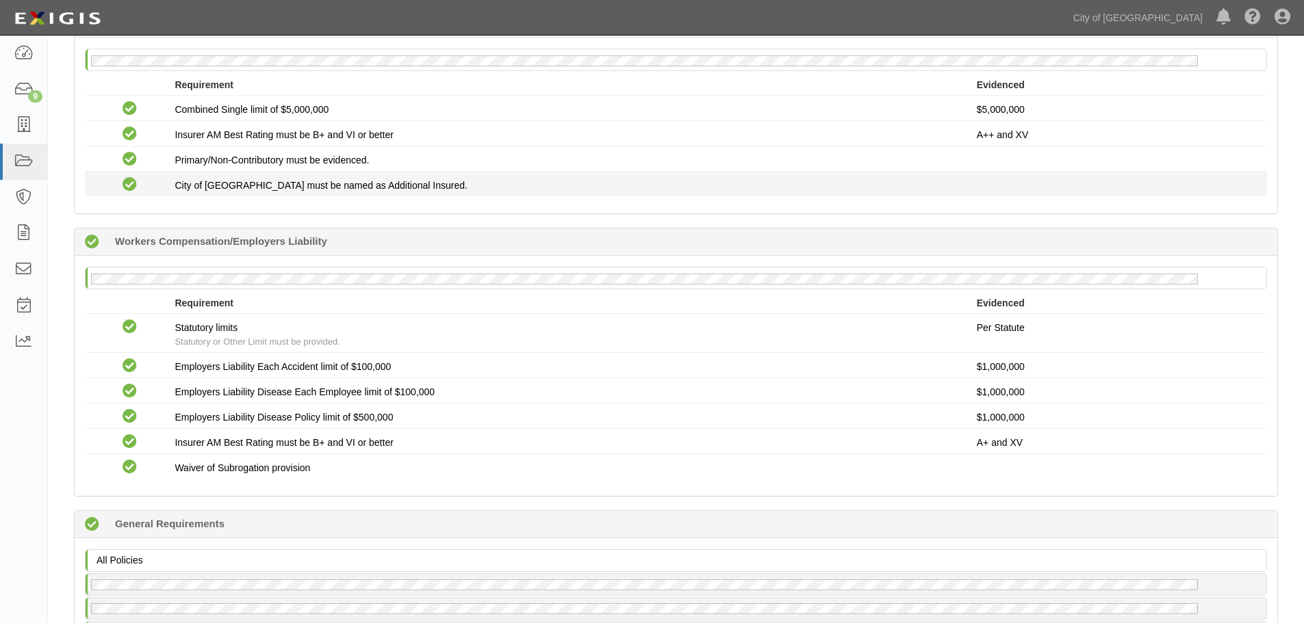
scroll to position [684, 0]
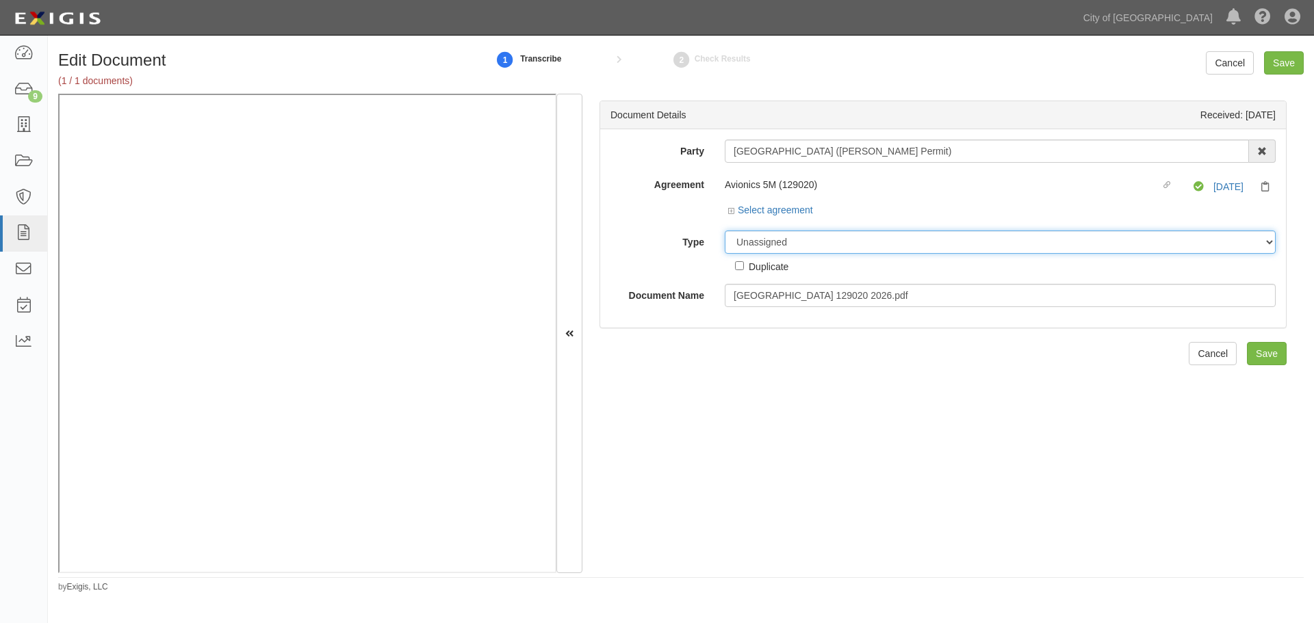
drag, startPoint x: 743, startPoint y: 237, endPoint x: 747, endPoint y: 250, distance: 13.6
click at [743, 237] on select "Unassigned Binder Cancellation Notice Certificate Contract Endorsement Insuranc…" at bounding box center [1000, 242] width 551 height 23
select select "CertificateDetail"
click at [725, 231] on select "Unassigned Binder Cancellation Notice Certificate Contract Endorsement Insuranc…" at bounding box center [1000, 242] width 551 height 23
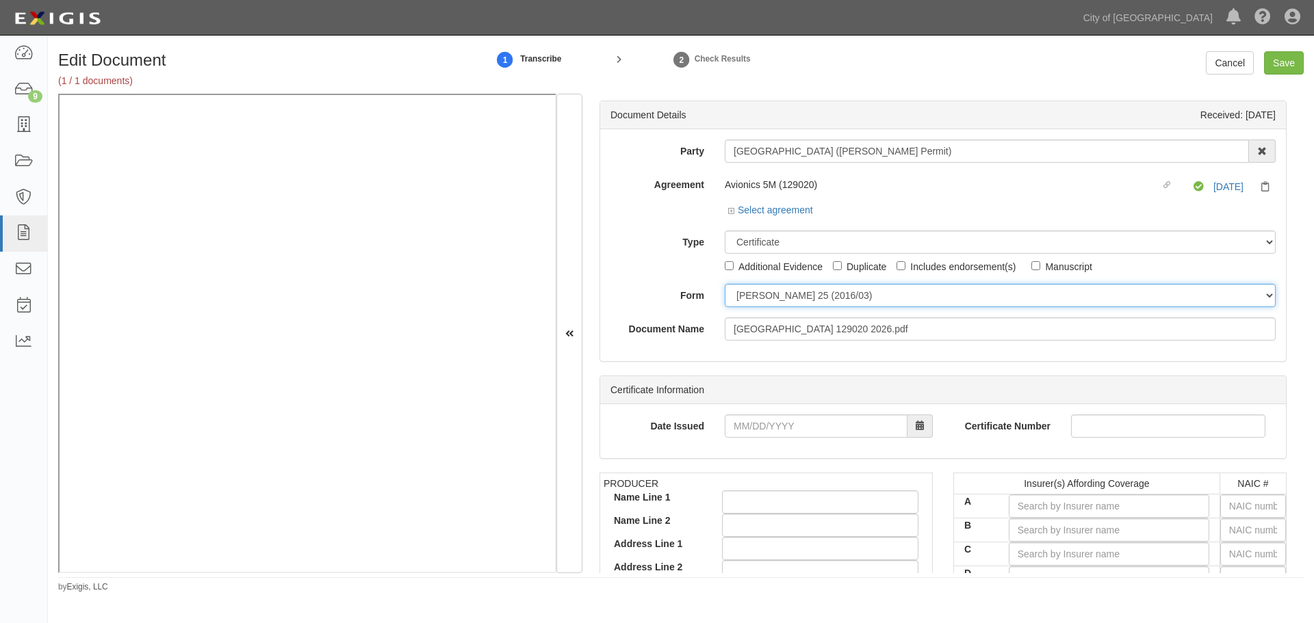
drag, startPoint x: 766, startPoint y: 287, endPoint x: 769, endPoint y: 305, distance: 18.7
click at [768, 289] on select "ACORD 25 (2016/03) ACORD 101 ACORD 855 NY (2014/05) General" at bounding box center [1000, 295] width 551 height 23
select select "GeneralFormDetail"
click at [725, 284] on select "ACORD 25 (2016/03) ACORD 101 ACORD 855 NY (2014/05) General" at bounding box center [1000, 295] width 551 height 23
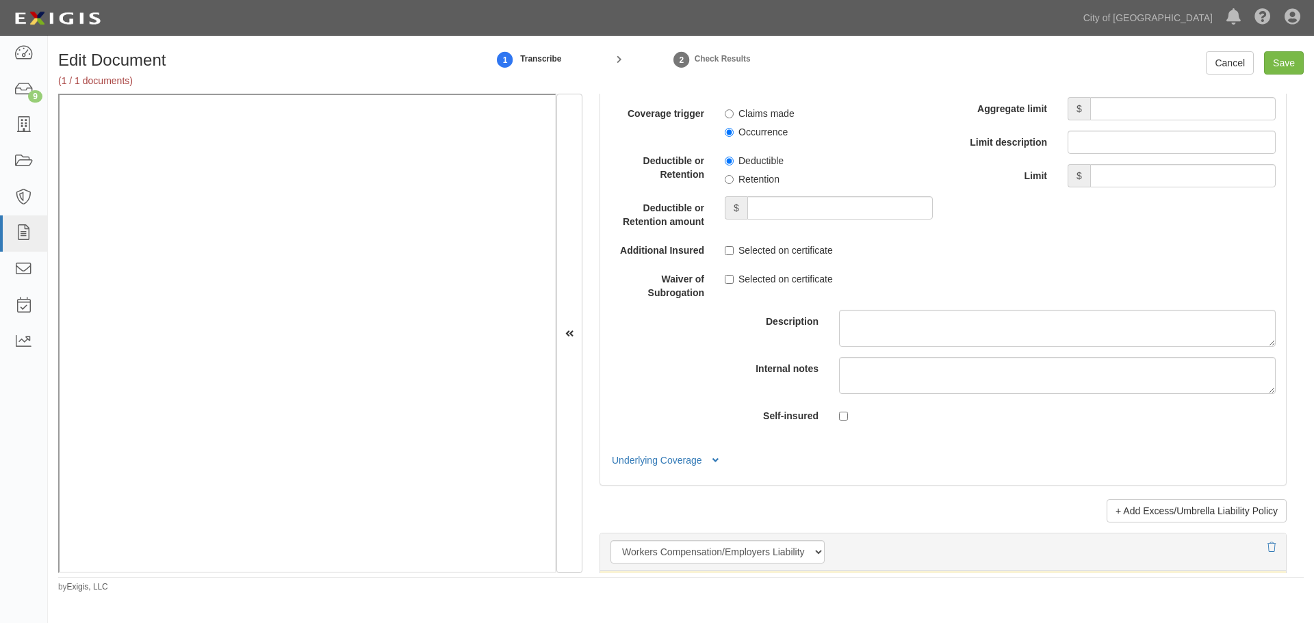
scroll to position [3307, 0]
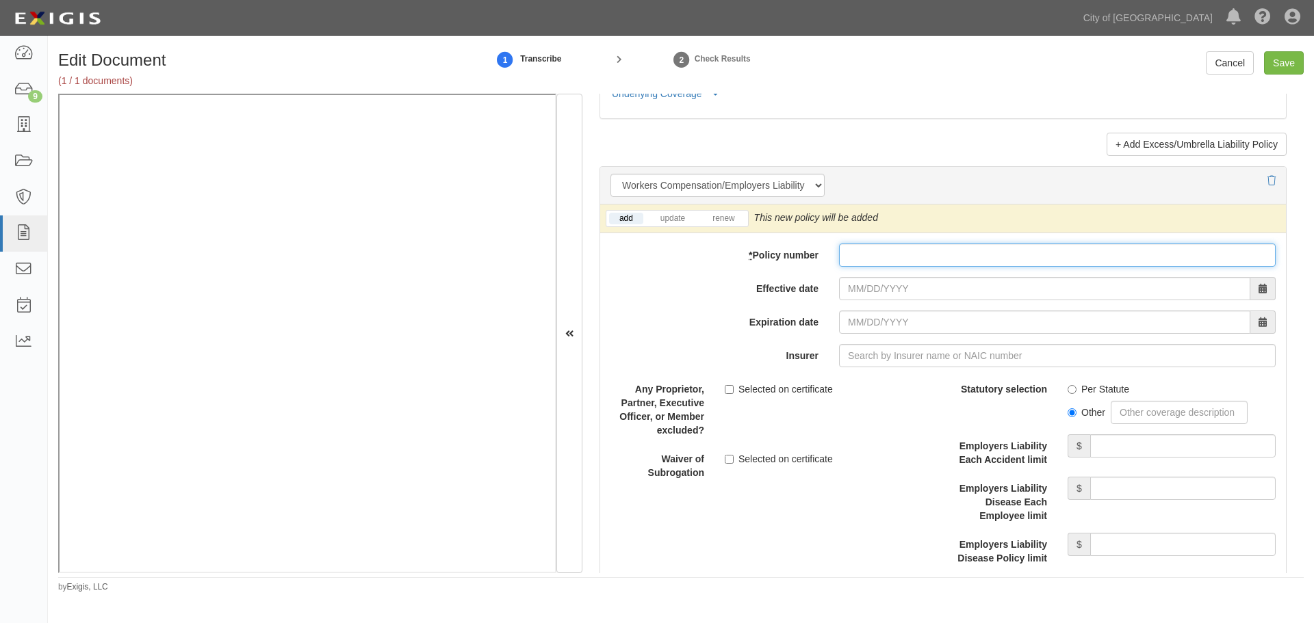
click at [844, 259] on input "* Policy number" at bounding box center [1057, 255] width 437 height 23
paste input "WCP9117603"
type input "WCP9117603"
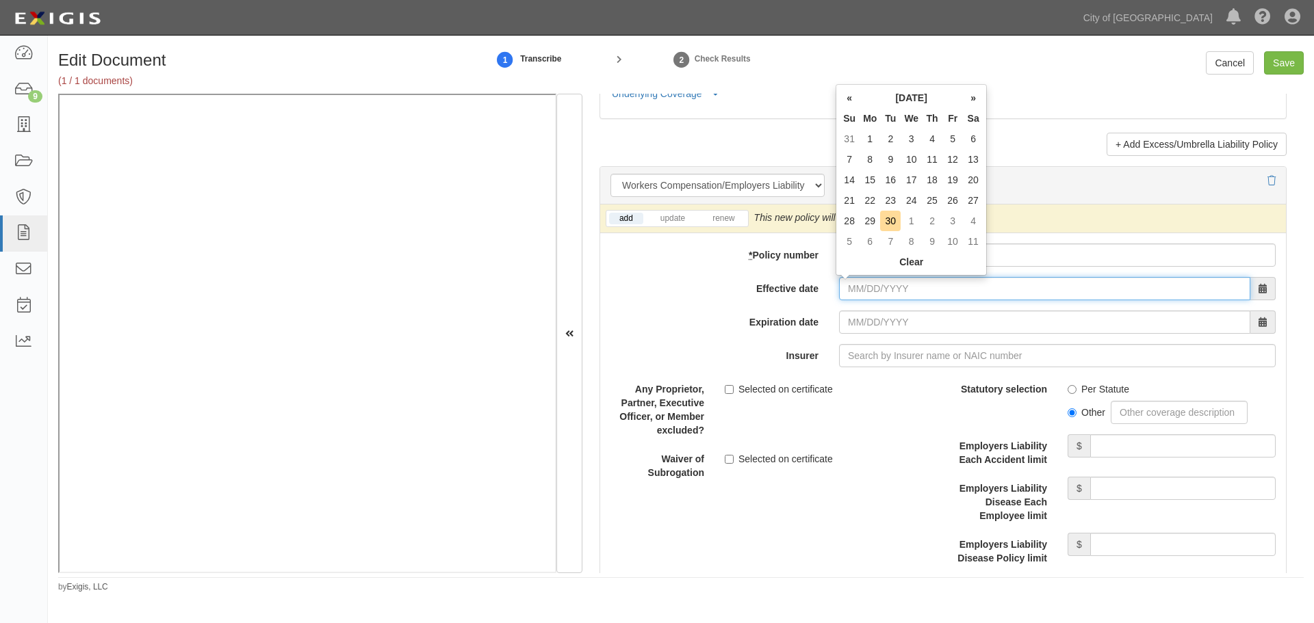
click at [851, 279] on input "Effective date" at bounding box center [1044, 288] width 411 height 23
type input "10/01/2025"
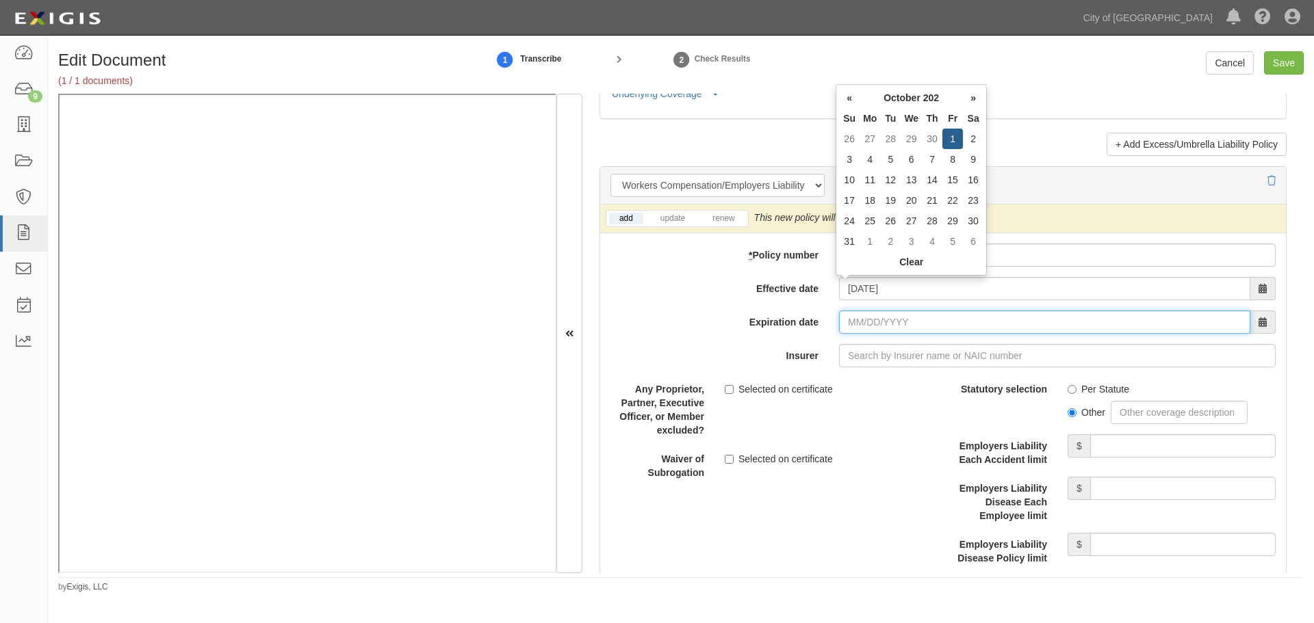
type input "10/01/2026"
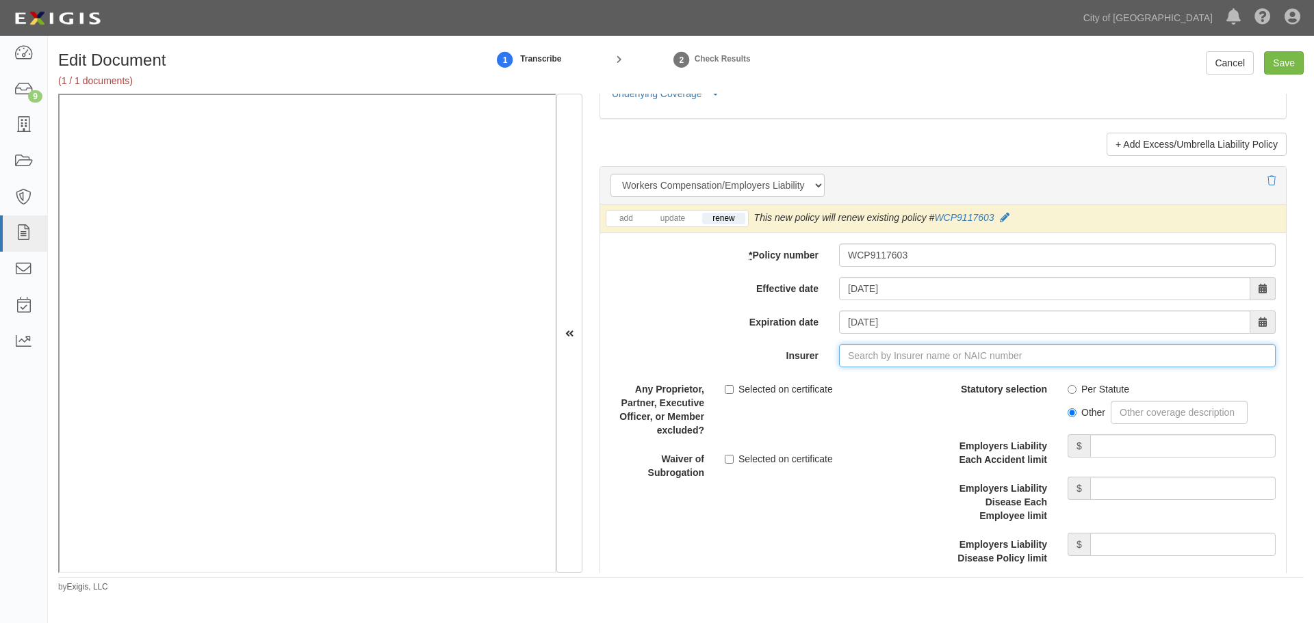
type input "21st Century Advantage Insurance Company (25232) NR Rating"
type input "2"
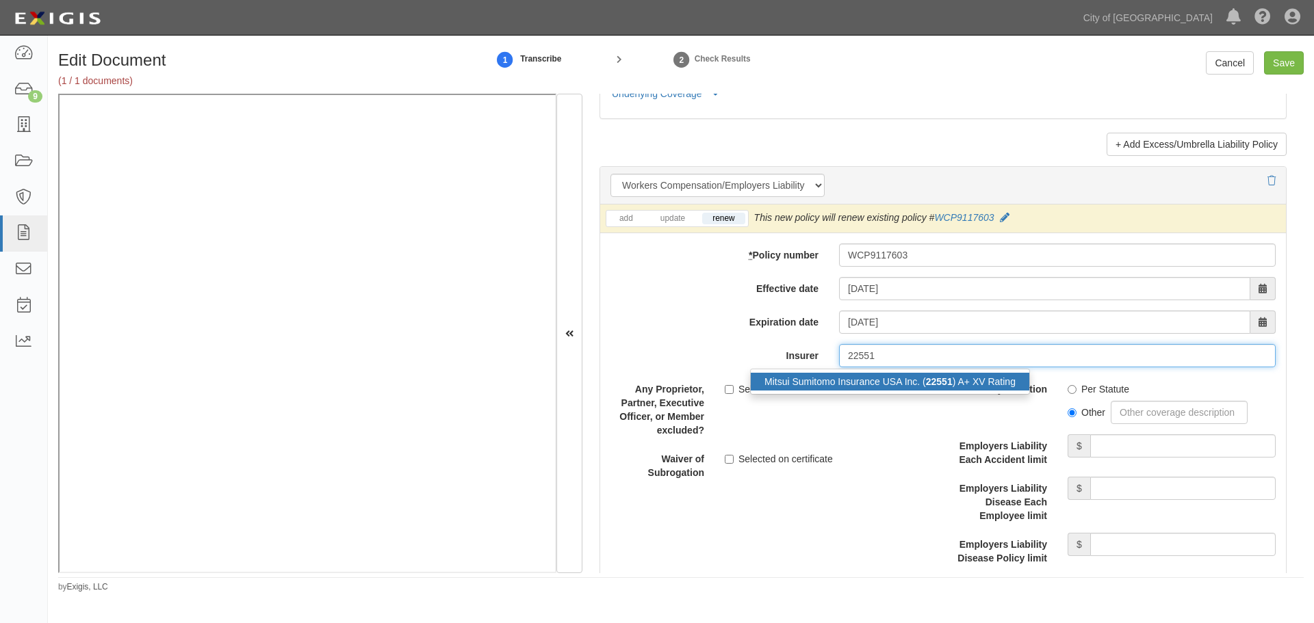
click at [831, 384] on div "Mitsui Sumitomo Insurance USA Inc. ( 22551 ) A+ XV Rating" at bounding box center [890, 382] width 279 height 18
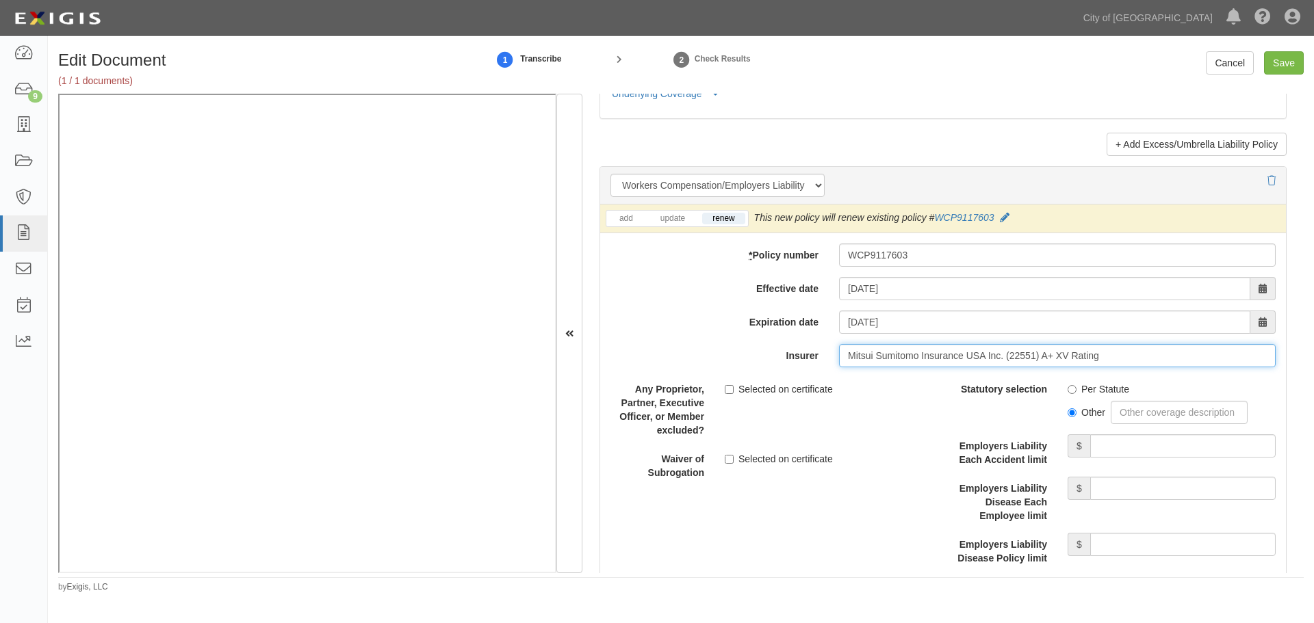
type input "Mitsui Sumitomo Insurance USA Inc. (22551) A+ XV Rating"
click at [1089, 396] on div "Per Statute Other" at bounding box center [1171, 401] width 229 height 47
click at [1074, 387] on label "Per Statute" at bounding box center [1099, 390] width 62 height 14
click at [1074, 387] on input "Per Statute" at bounding box center [1072, 389] width 9 height 9
radio input "true"
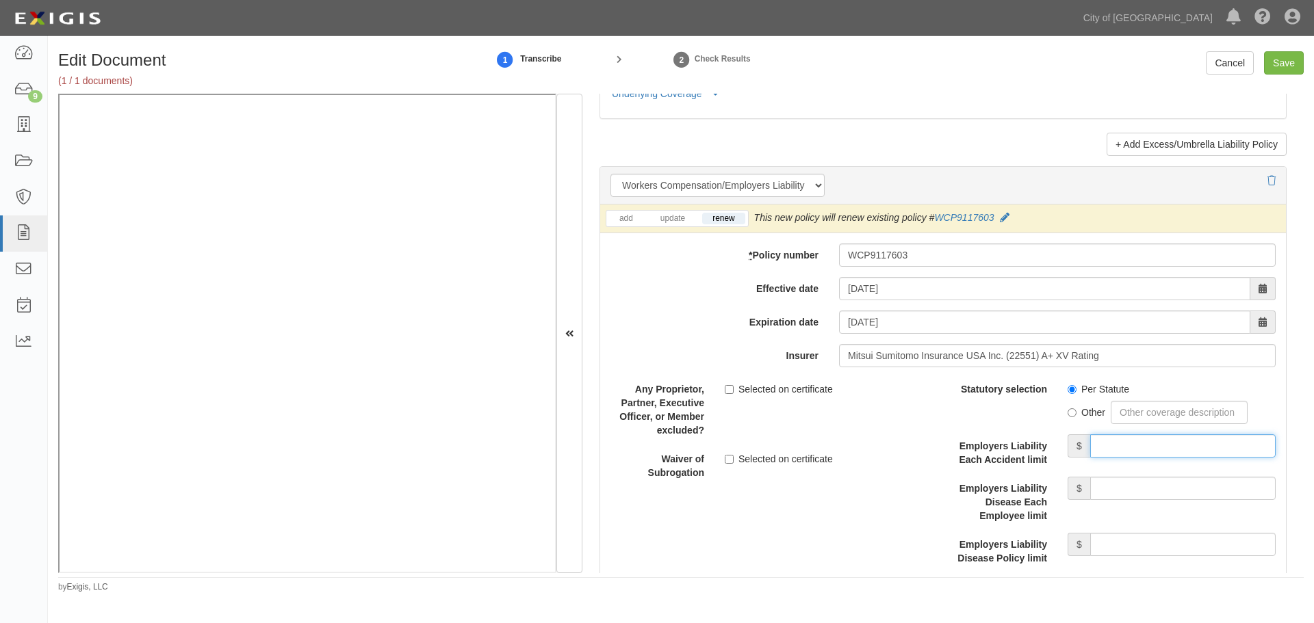
click at [1118, 449] on input "Employers Liability Each Accident limit" at bounding box center [1182, 446] width 185 height 23
type input "1,000,000"
click at [1119, 487] on input "Employers Liability Disease Each Employee limit" at bounding box center [1182, 488] width 185 height 23
type input "1,000,000"
click at [1094, 552] on input "Employers Liability Disease Policy limit" at bounding box center [1182, 544] width 185 height 23
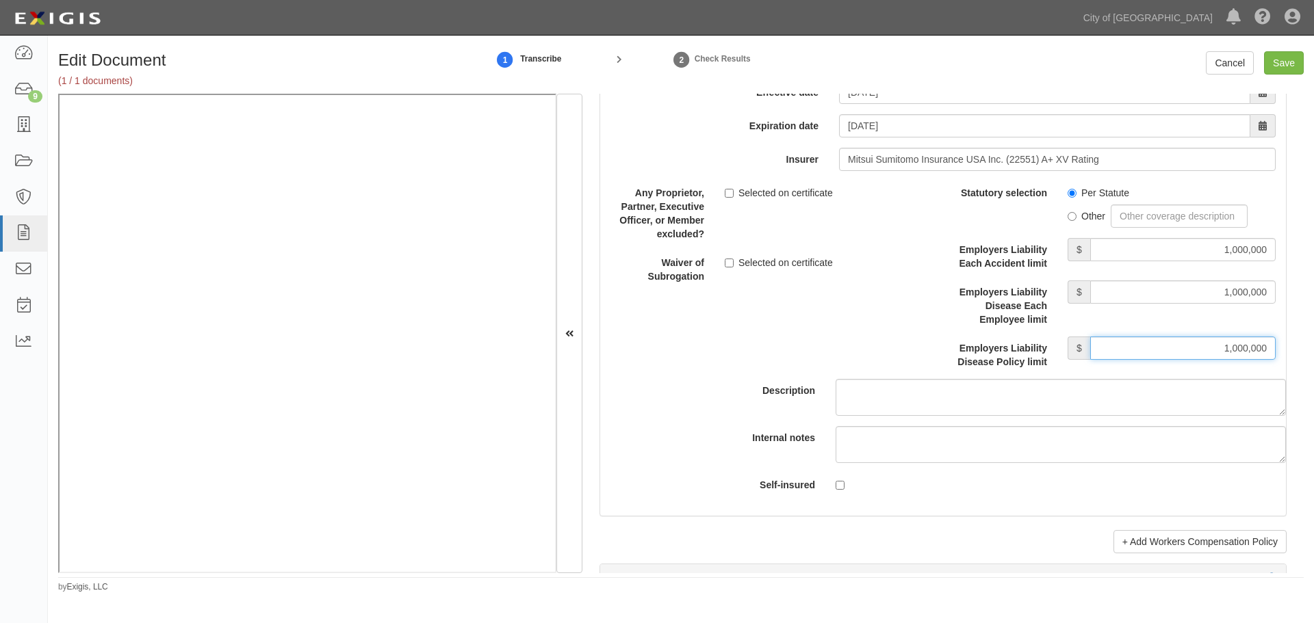
scroll to position [3764, 0]
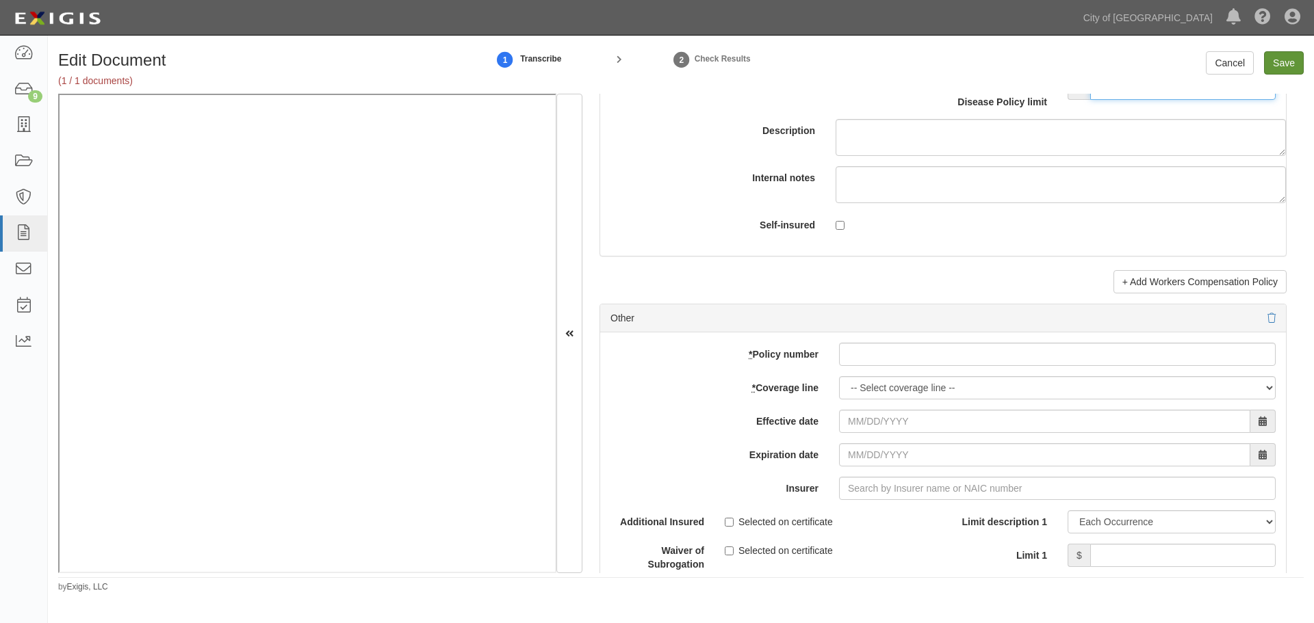
type input "1,000,000"
click at [1292, 60] on input "Save" at bounding box center [1284, 62] width 40 height 23
type input "1000000"
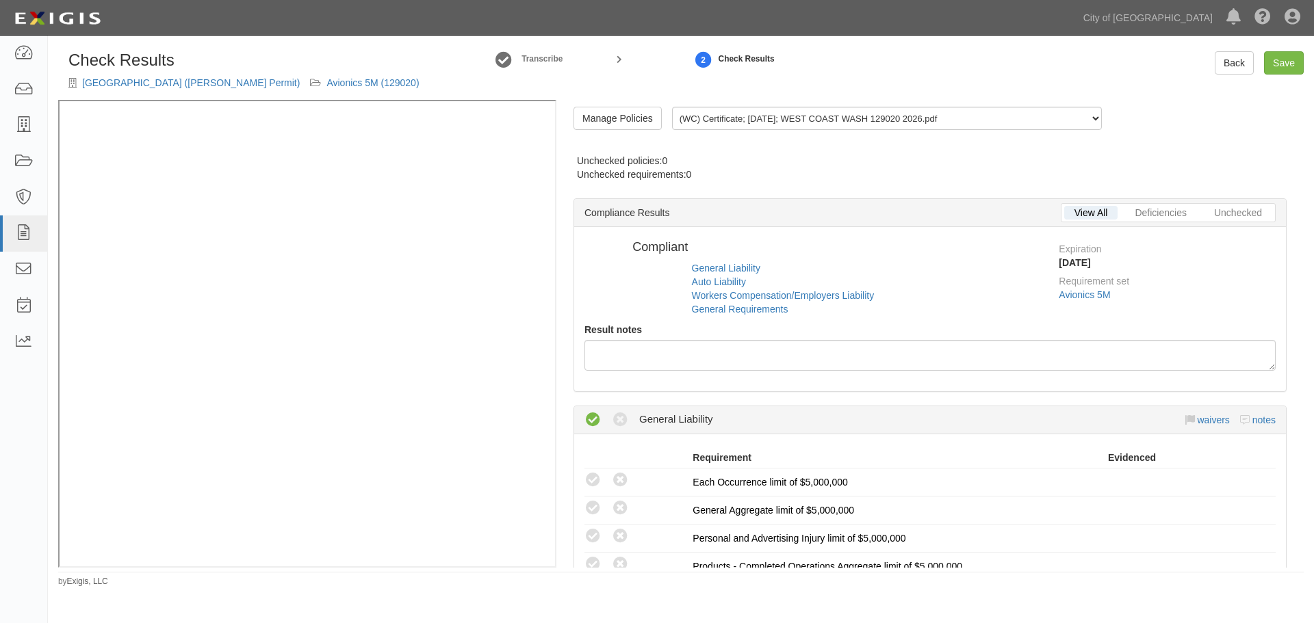
radio input "true"
radio input "false"
radio input "true"
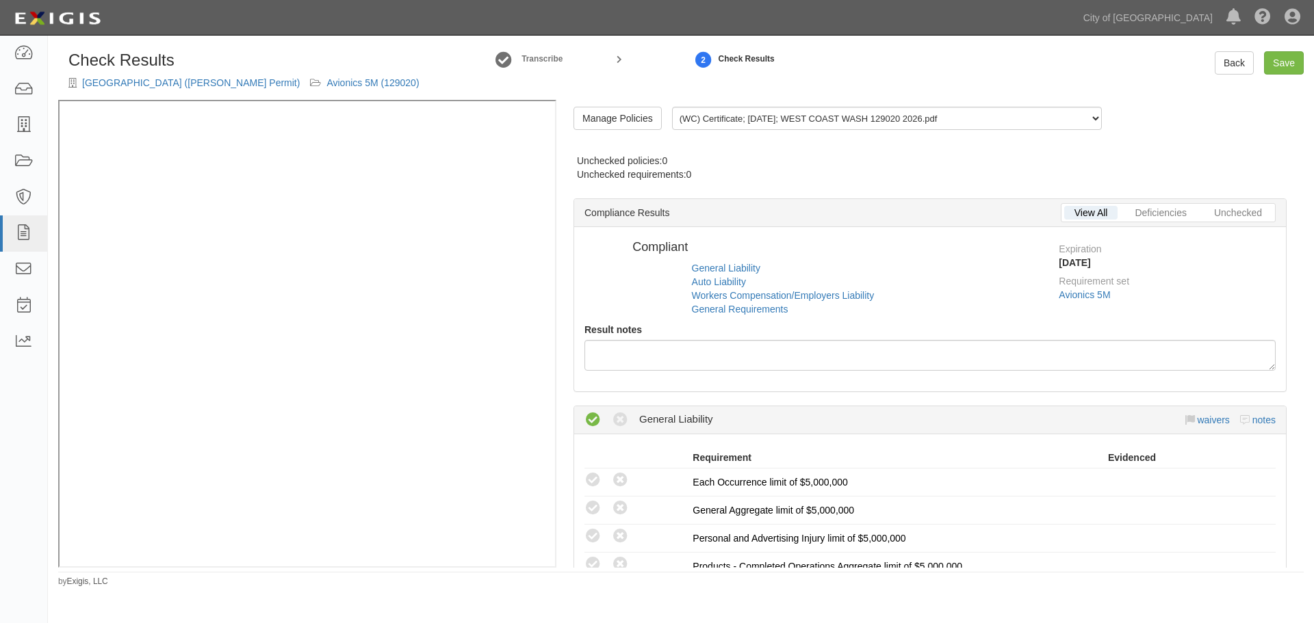
radio input "true"
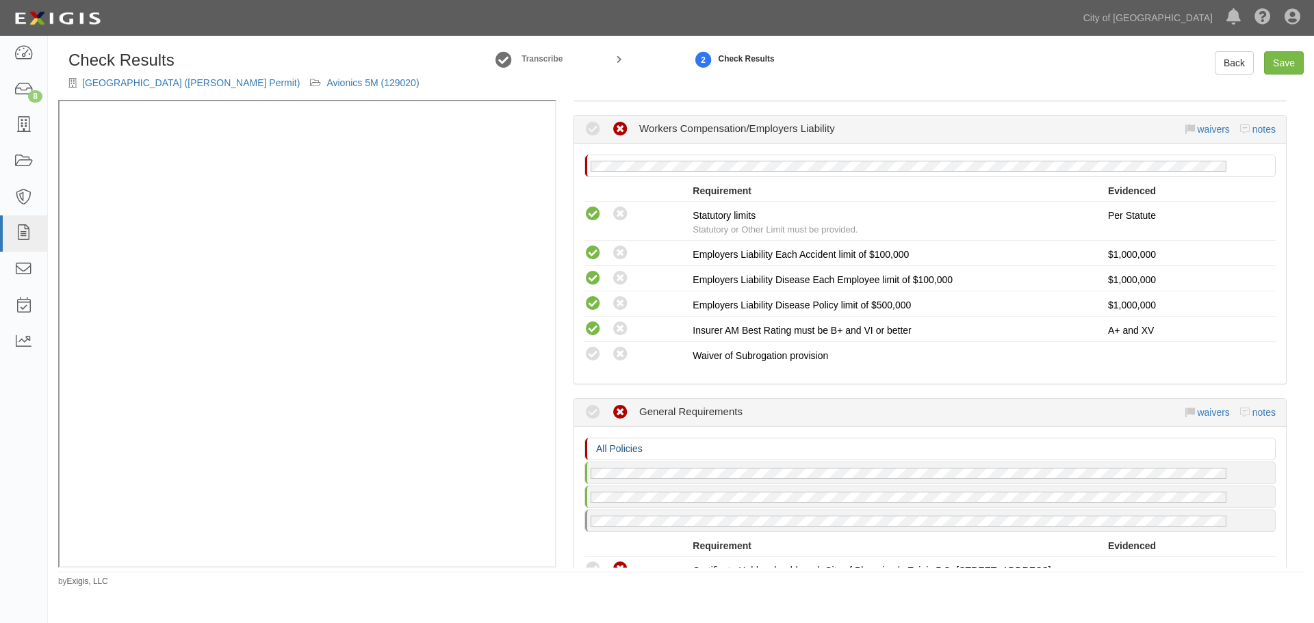
scroll to position [912, 0]
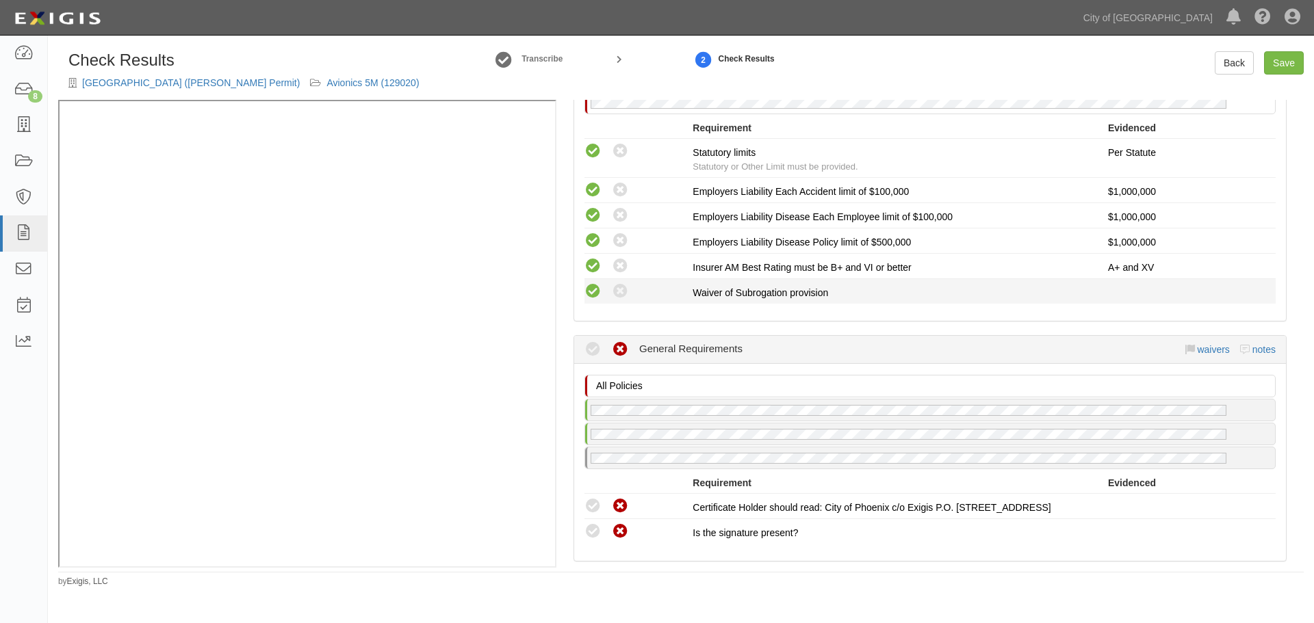
click at [585, 298] on icon at bounding box center [592, 291] width 17 height 17
radio input "true"
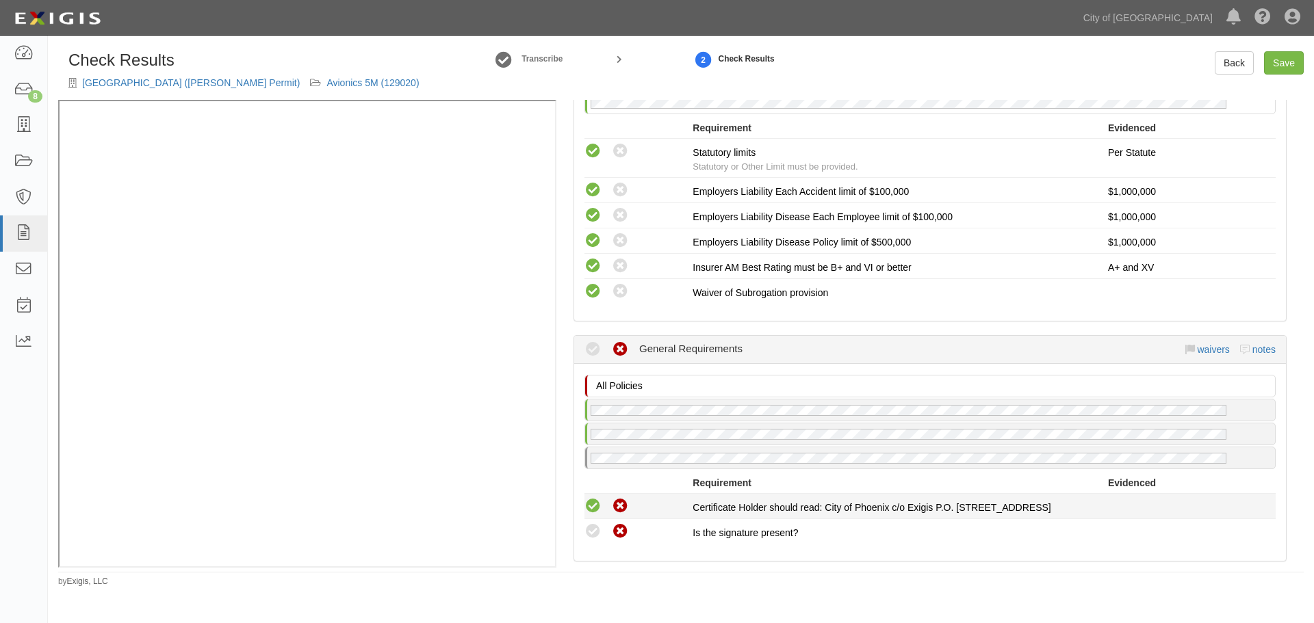
click at [592, 508] on icon at bounding box center [592, 506] width 17 height 17
radio input "true"
drag, startPoint x: 593, startPoint y: 556, endPoint x: 593, endPoint y: 537, distance: 19.9
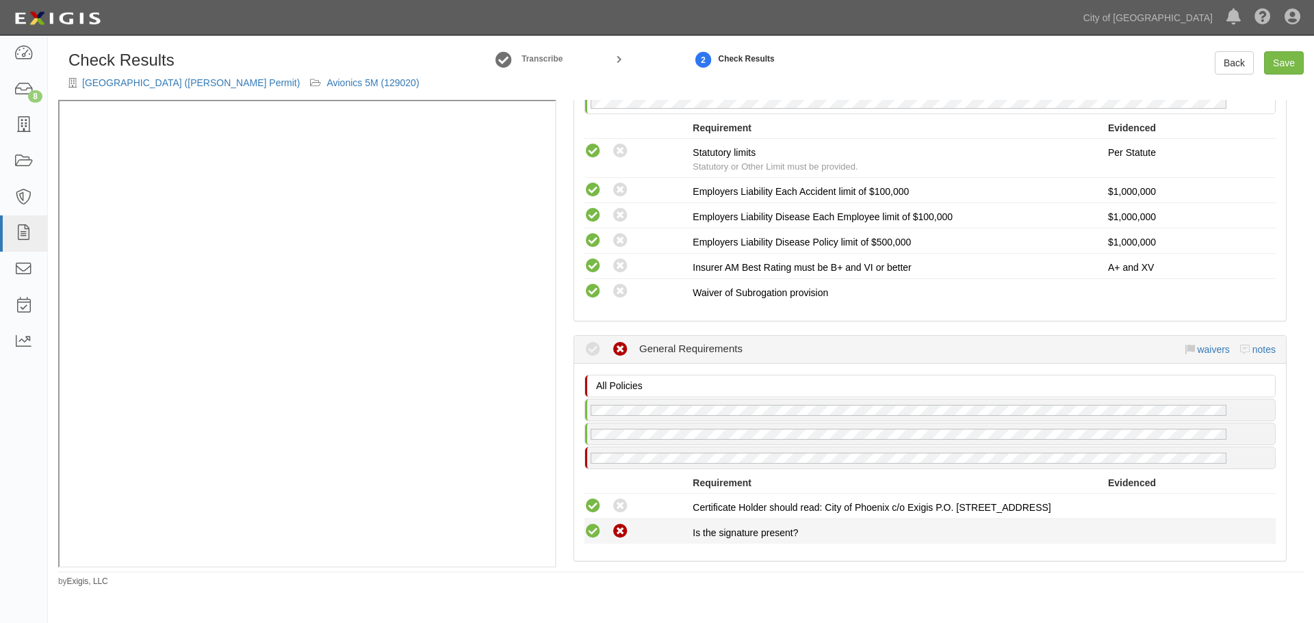
click at [593, 552] on div "All Policies No General Requirements policy on file Requirement Evidenced A pol…" at bounding box center [930, 462] width 712 height 197
click at [593, 536] on icon at bounding box center [592, 532] width 17 height 17
radio input "true"
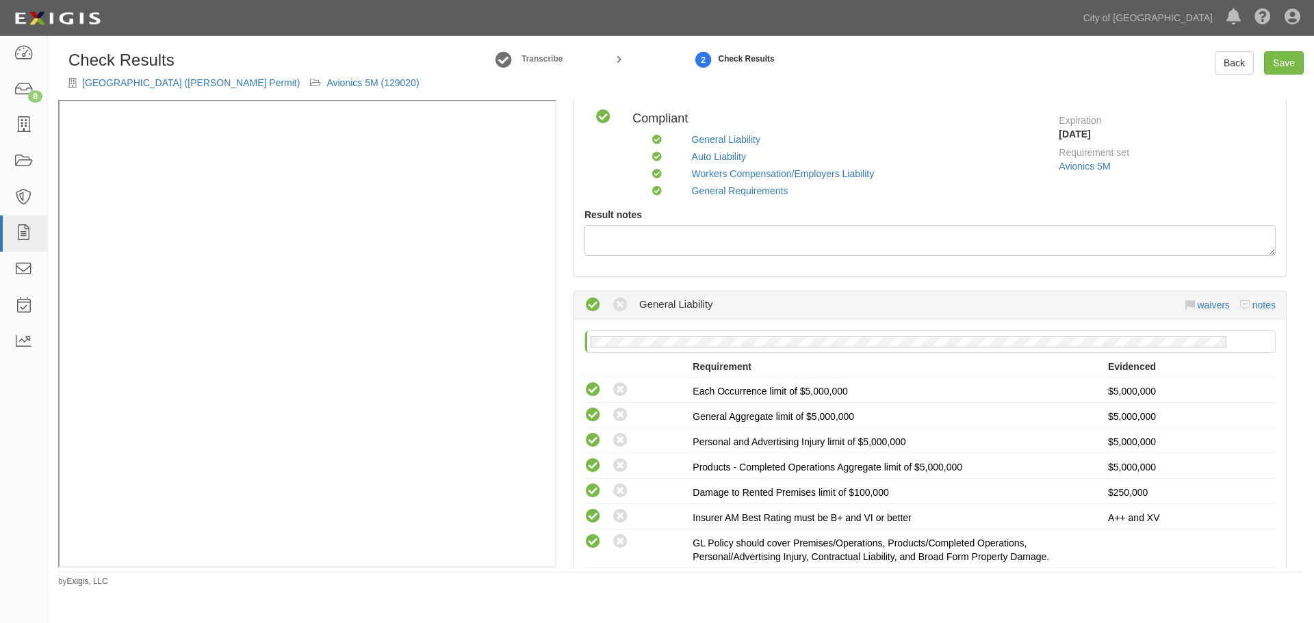
scroll to position [0, 0]
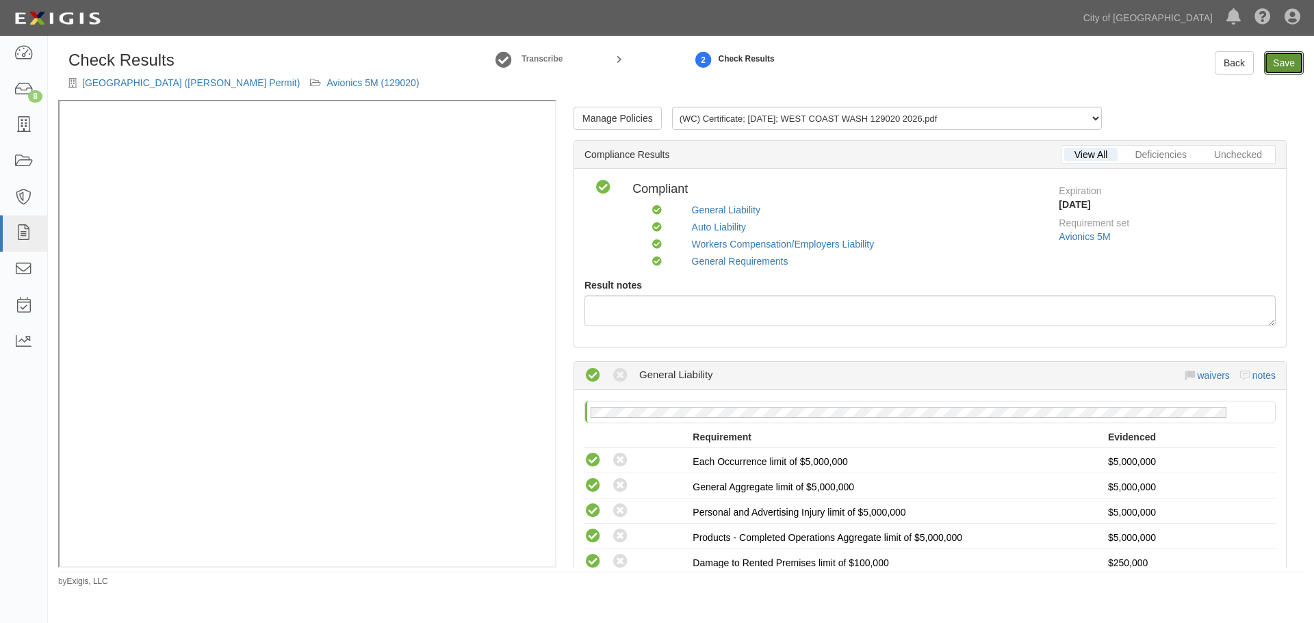
drag, startPoint x: 1288, startPoint y: 62, endPoint x: 1219, endPoint y: 93, distance: 75.7
click at [1290, 61] on link "Save" at bounding box center [1284, 62] width 40 height 23
radio input "true"
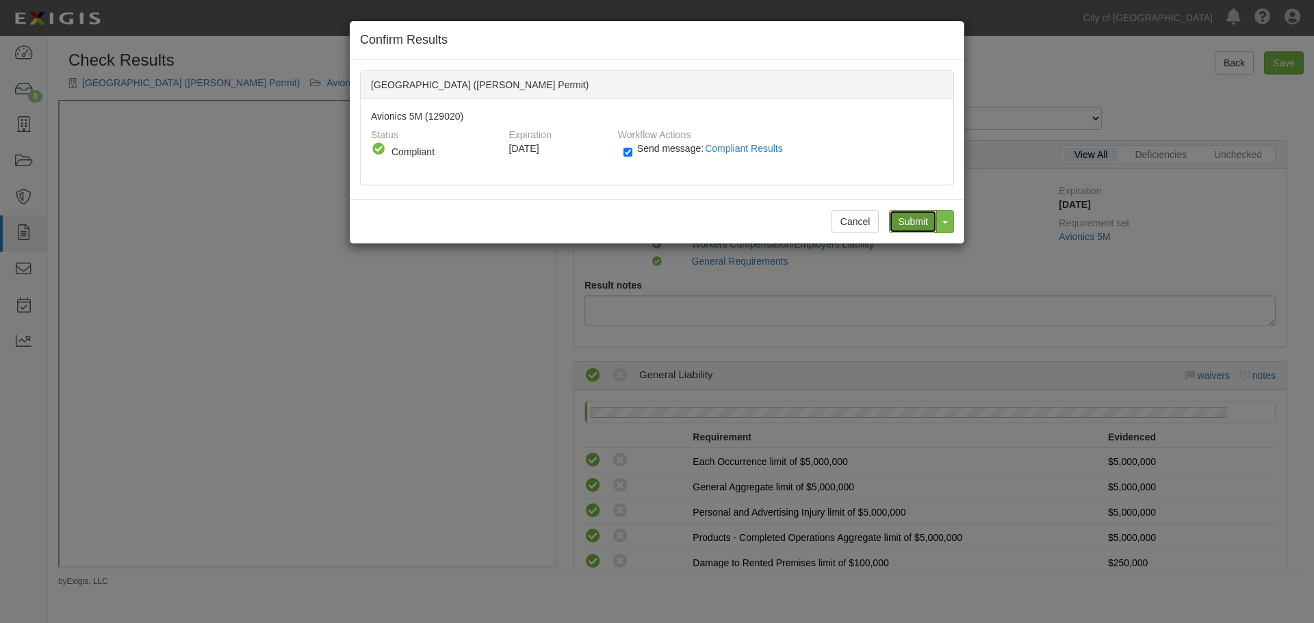
click at [911, 225] on input "Submit" at bounding box center [913, 221] width 48 height 23
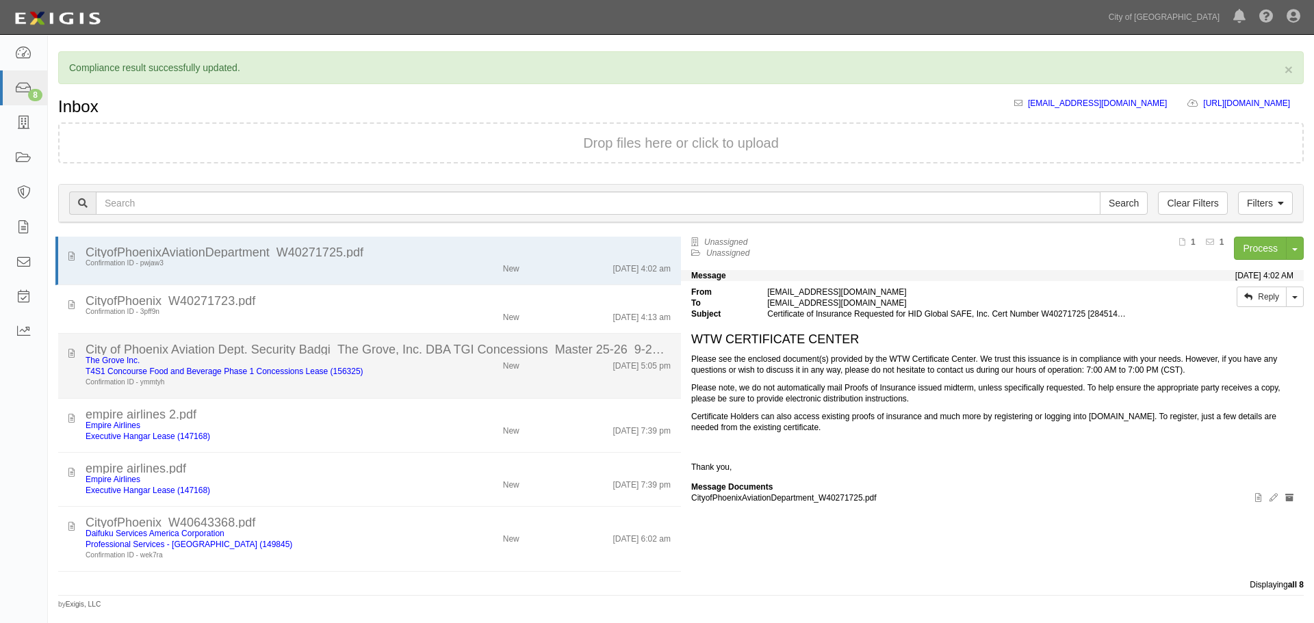
click at [428, 363] on div "New" at bounding box center [478, 363] width 101 height 16
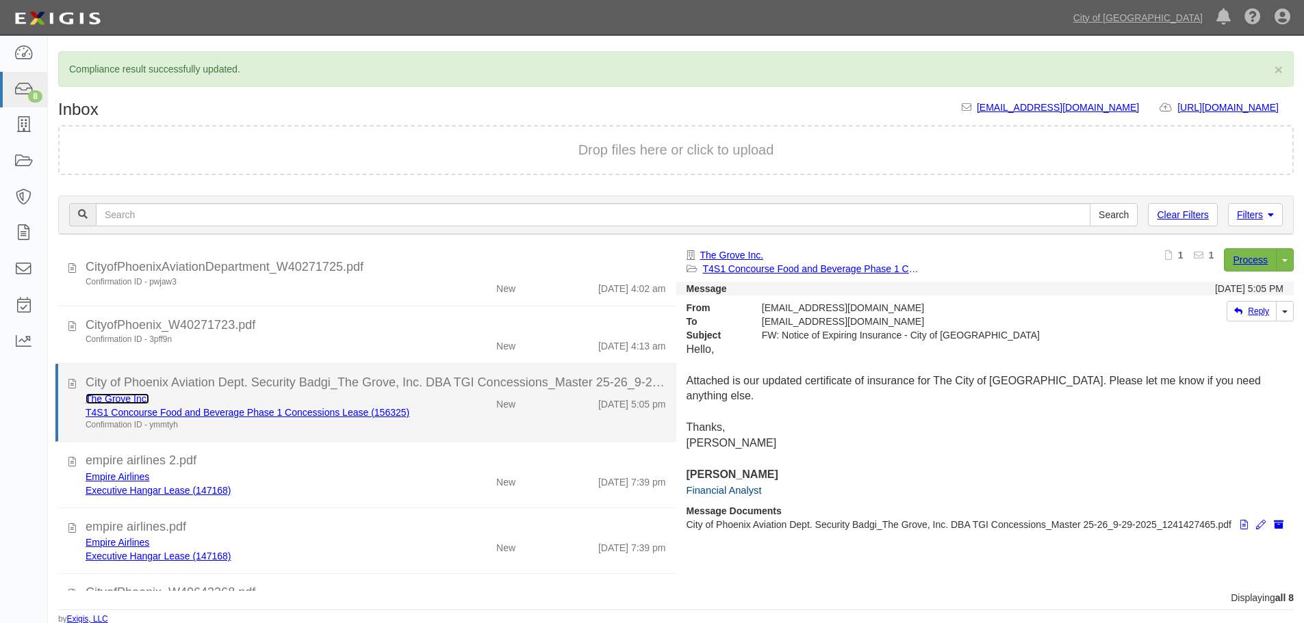
click at [109, 398] on link "The Grove Inc." at bounding box center [118, 398] width 64 height 11
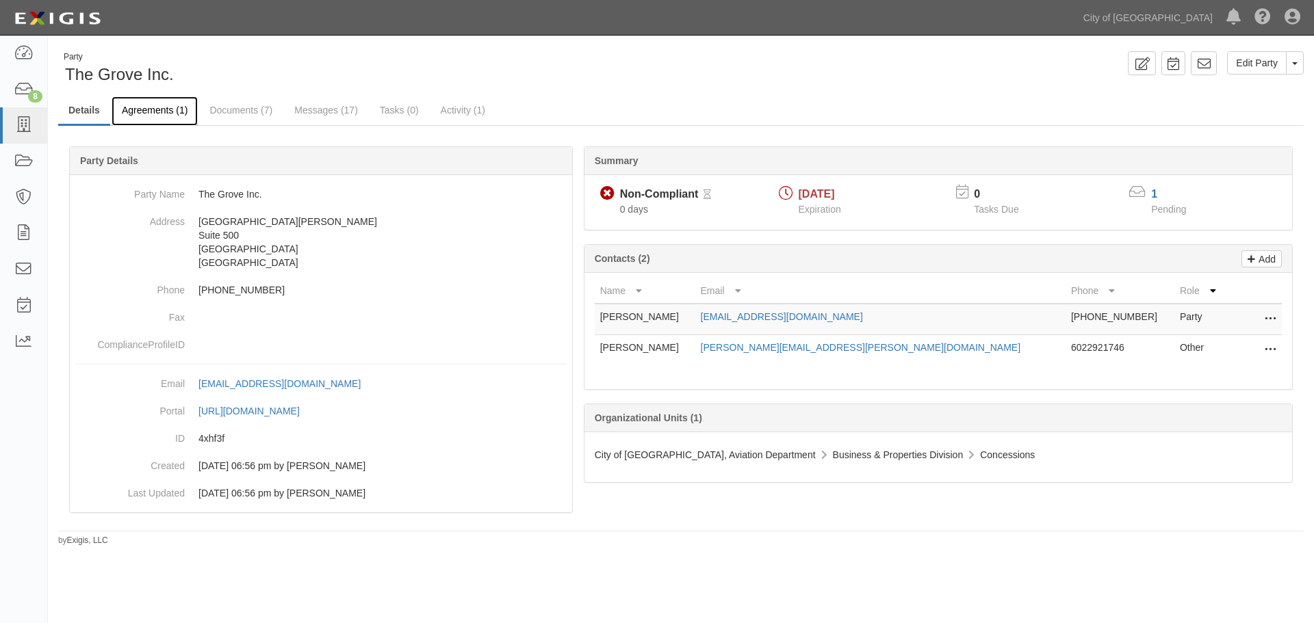
click at [157, 110] on link "Agreements (1)" at bounding box center [155, 110] width 86 height 29
